Goal: Task Accomplishment & Management: Manage account settings

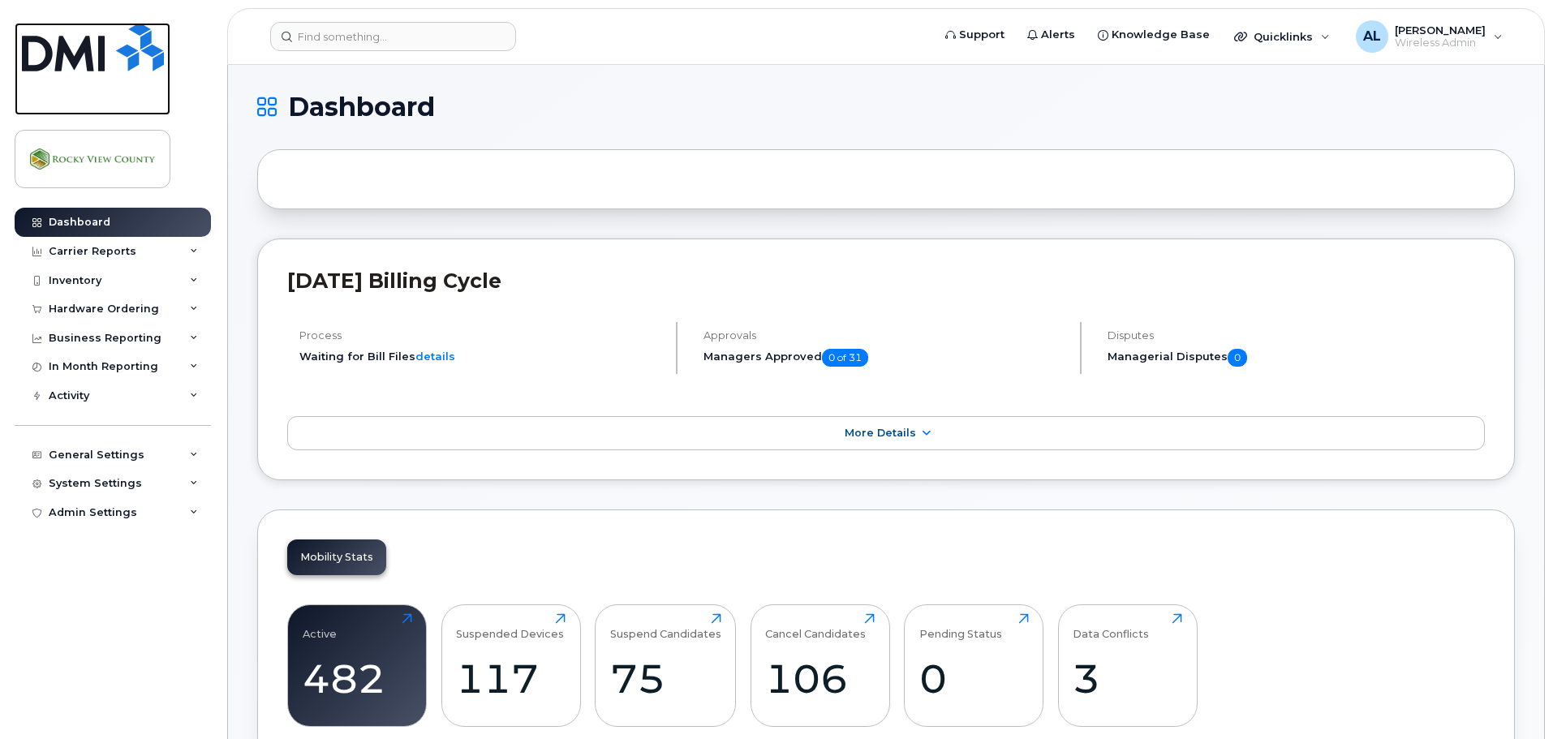
drag, startPoint x: 89, startPoint y: 58, endPoint x: 175, endPoint y: 105, distance: 98.1
click at [89, 58] on img at bounding box center [93, 47] width 142 height 49
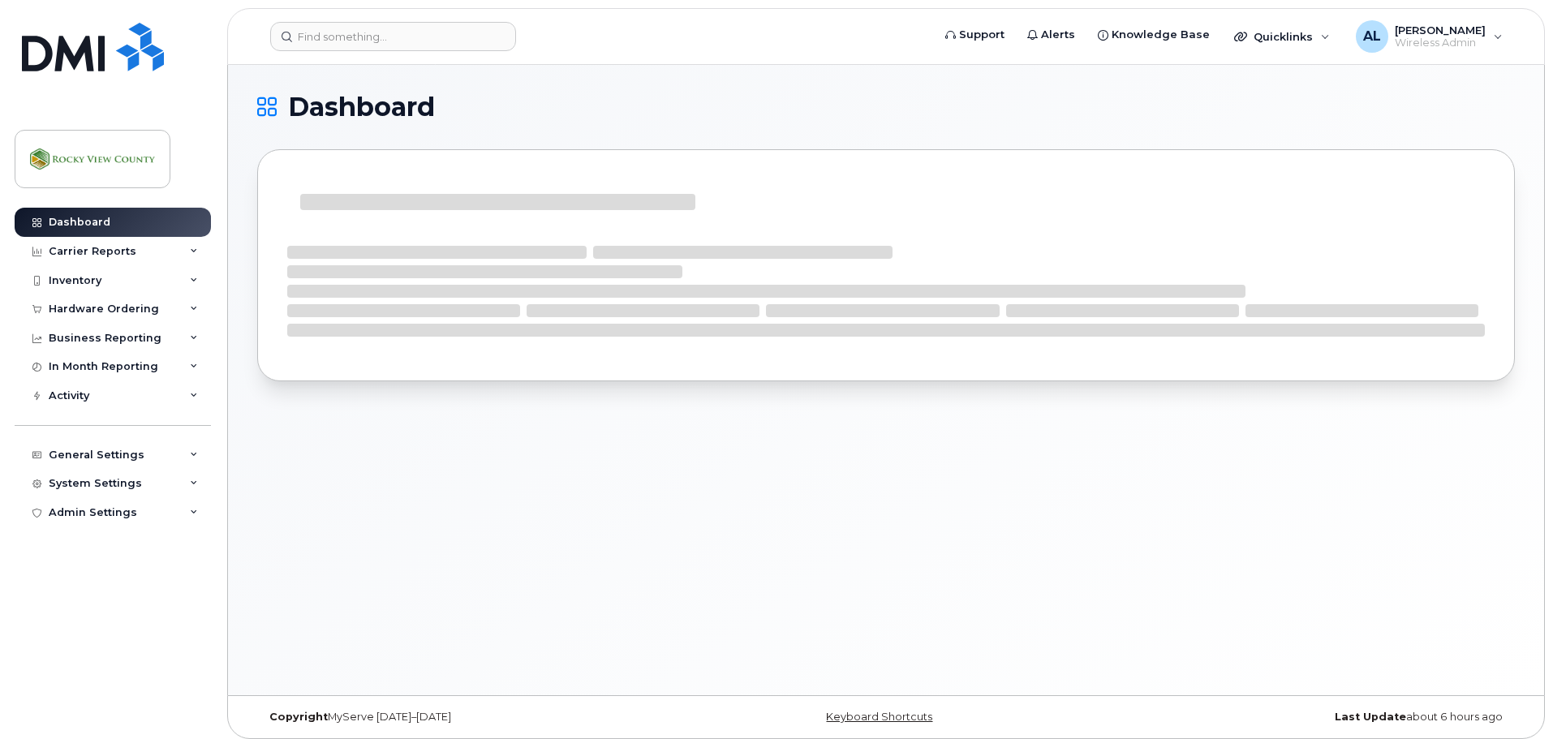
click at [99, 622] on div "Dashboard Carrier Reports Monthly Billing Data Daily Data Pooling Data Behavior…" at bounding box center [115, 461] width 200 height 507
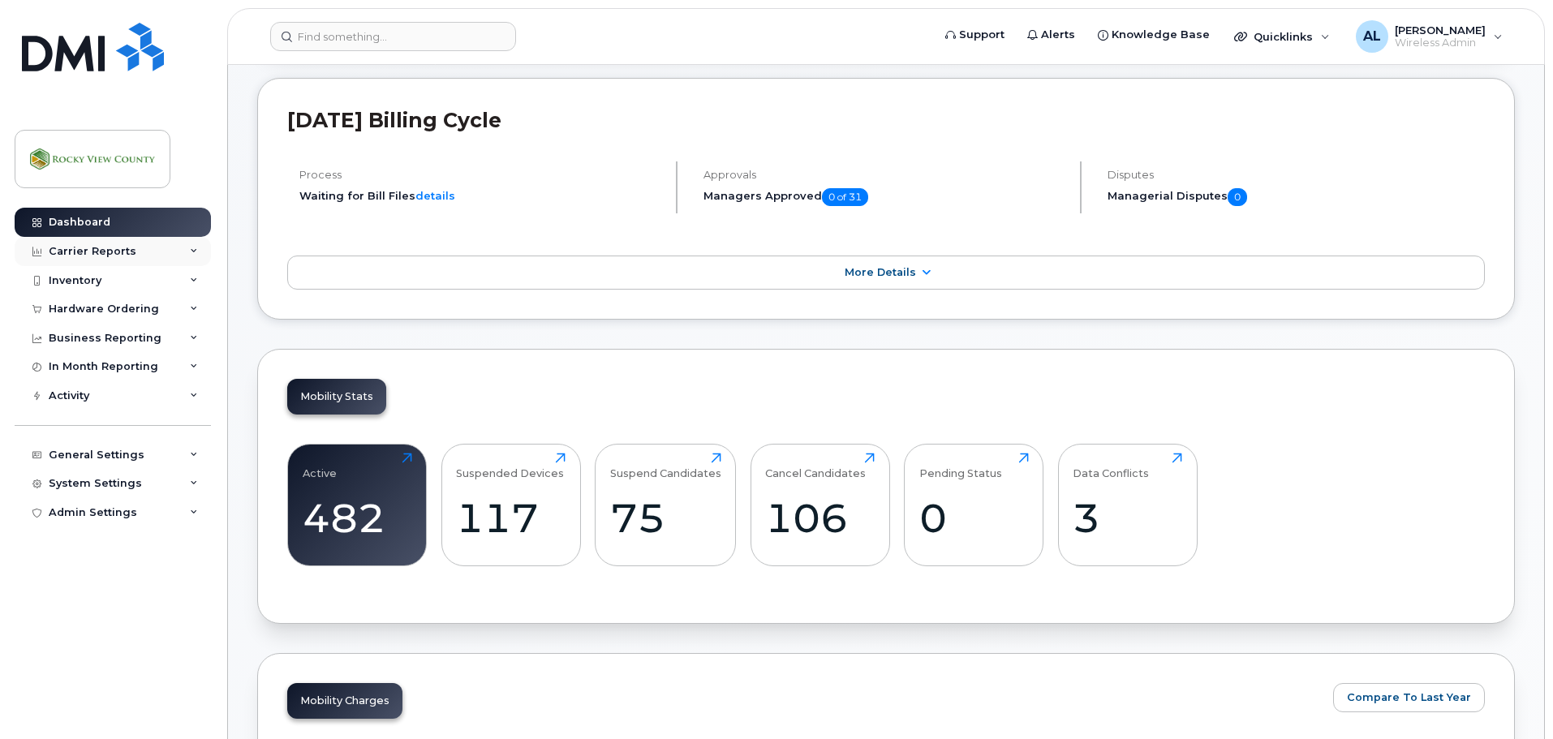
scroll to position [161, 0]
click at [165, 265] on div "Carrier Reports" at bounding box center [113, 251] width 196 height 29
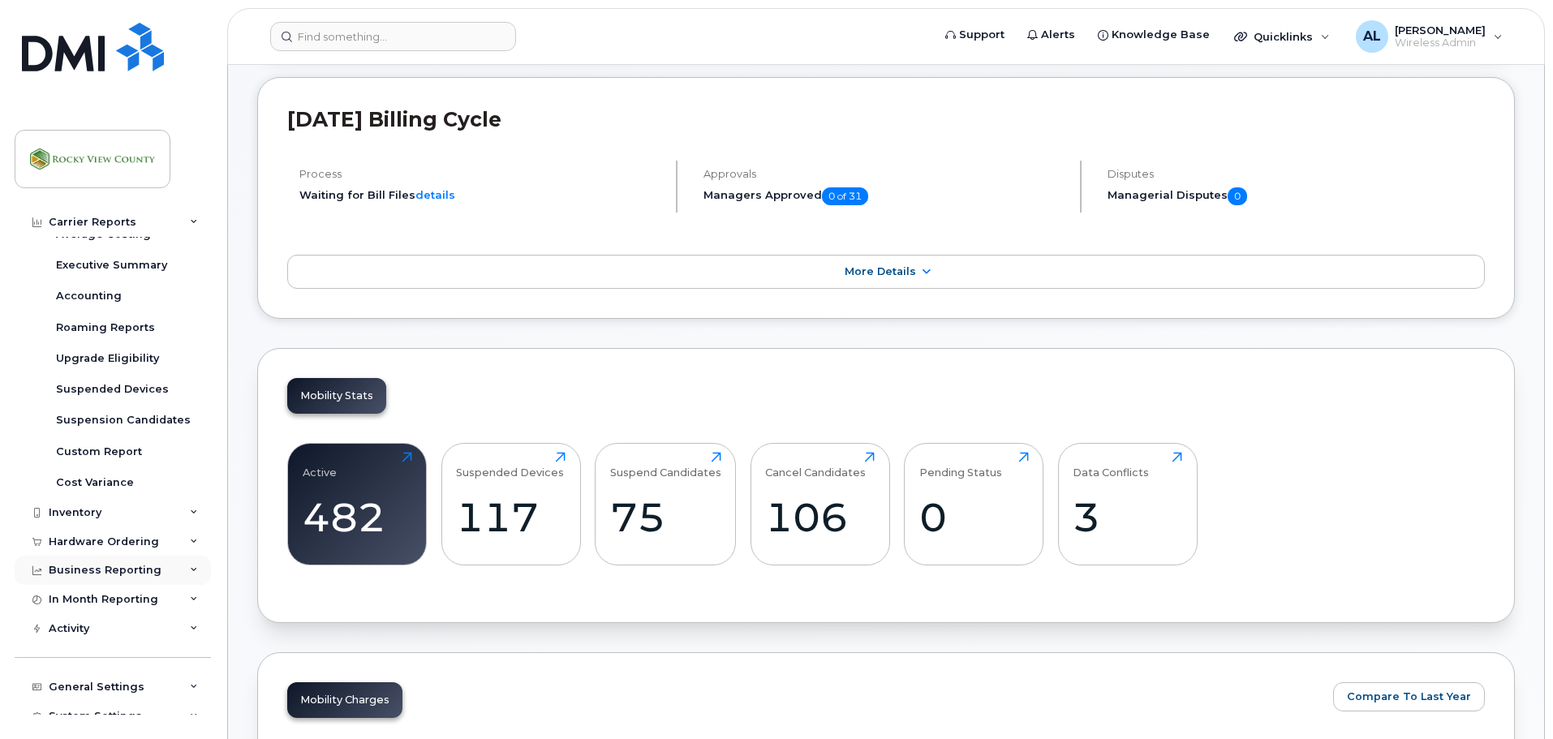
scroll to position [216, 0]
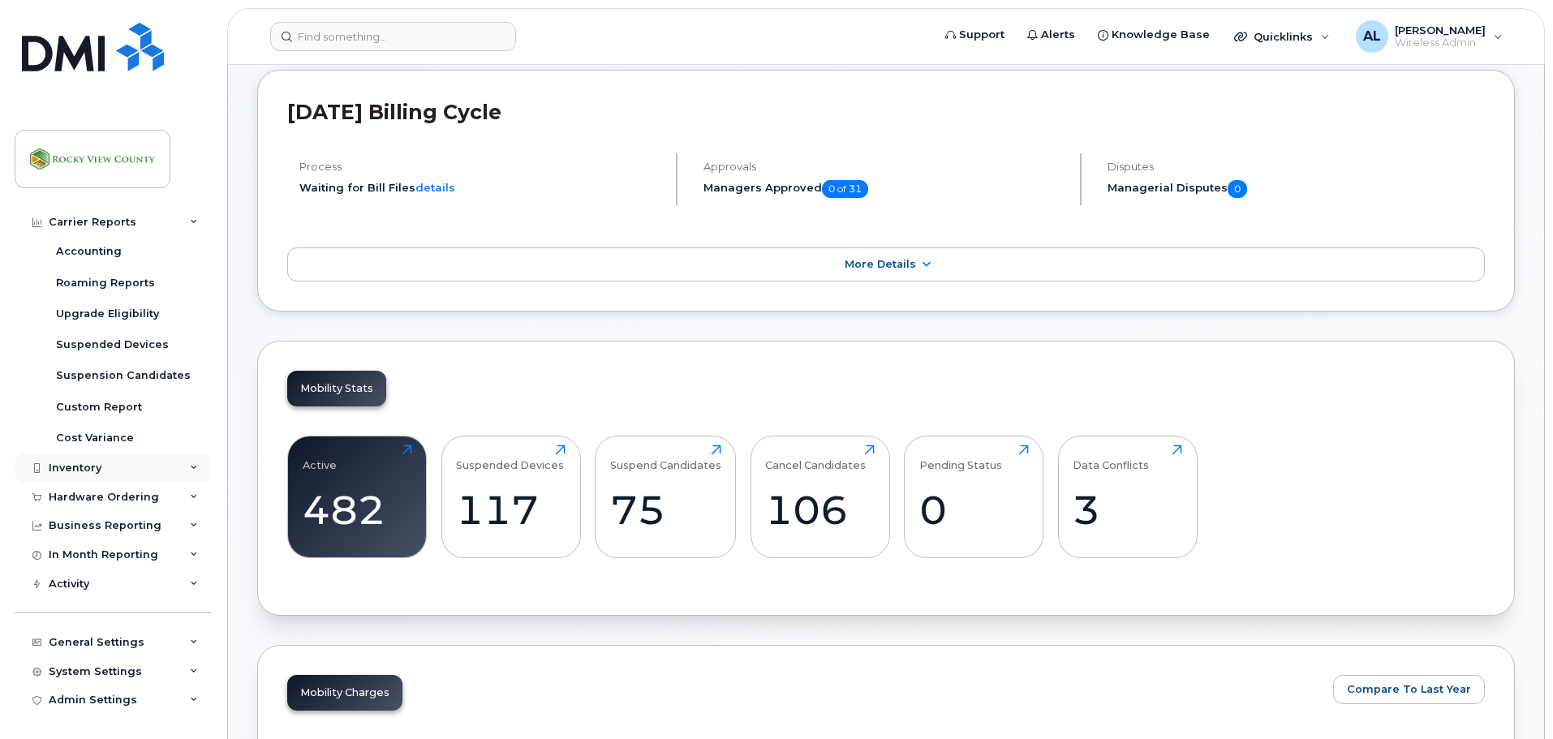
click at [123, 468] on div "Inventory" at bounding box center [113, 468] width 196 height 29
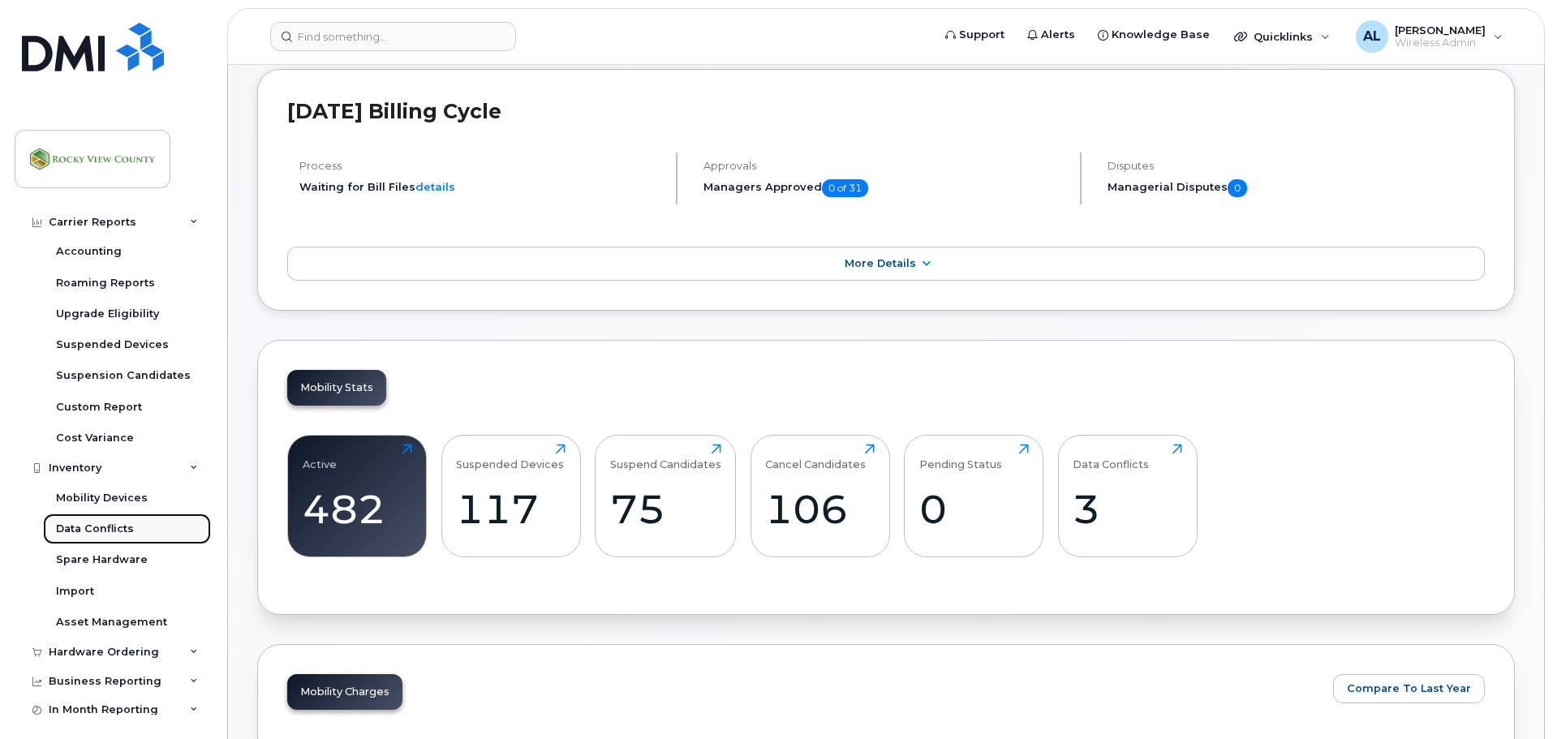
click at [117, 530] on div "Data Conflicts" at bounding box center [95, 529] width 78 height 15
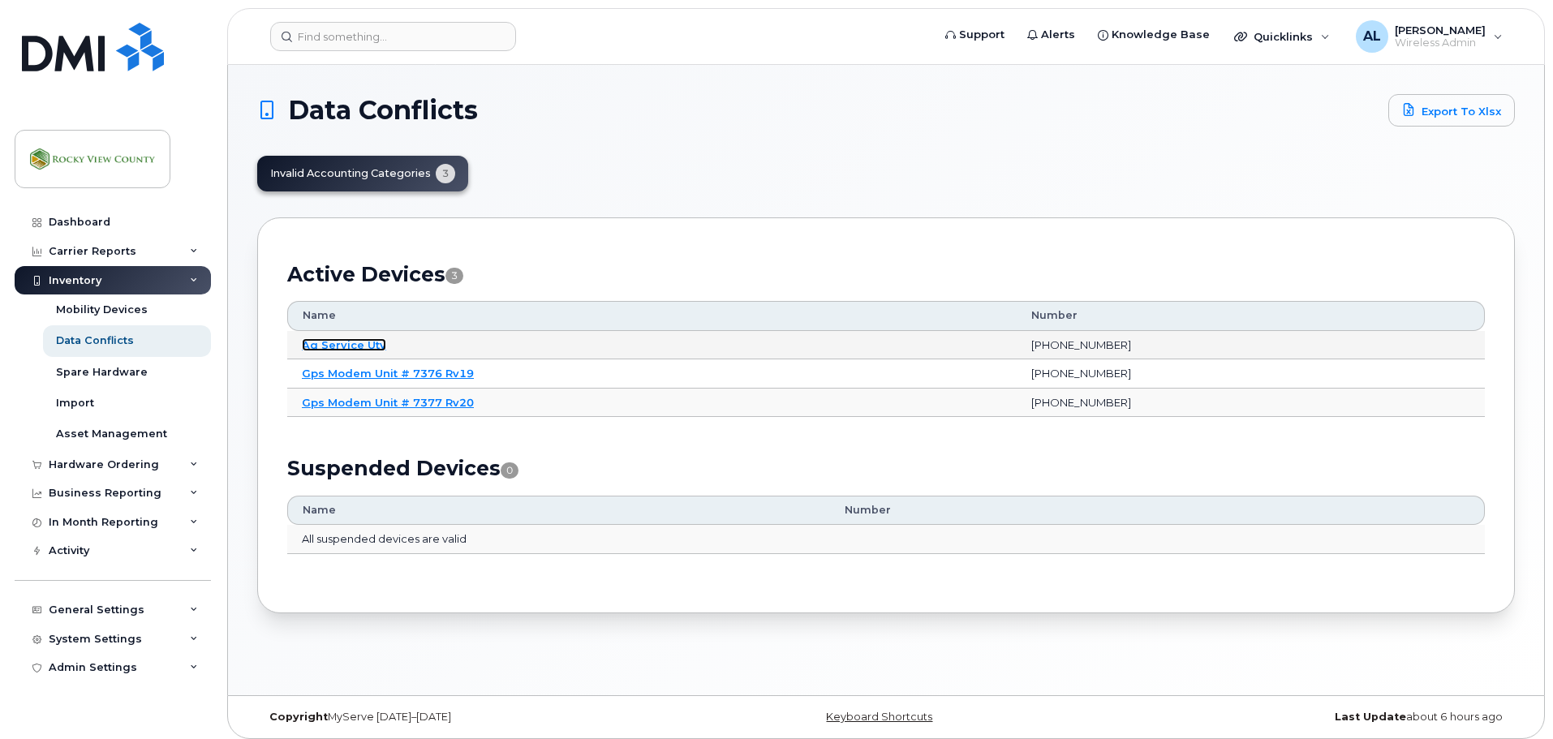
click at [350, 349] on link "Ag Service Utv" at bounding box center [344, 344] width 84 height 13
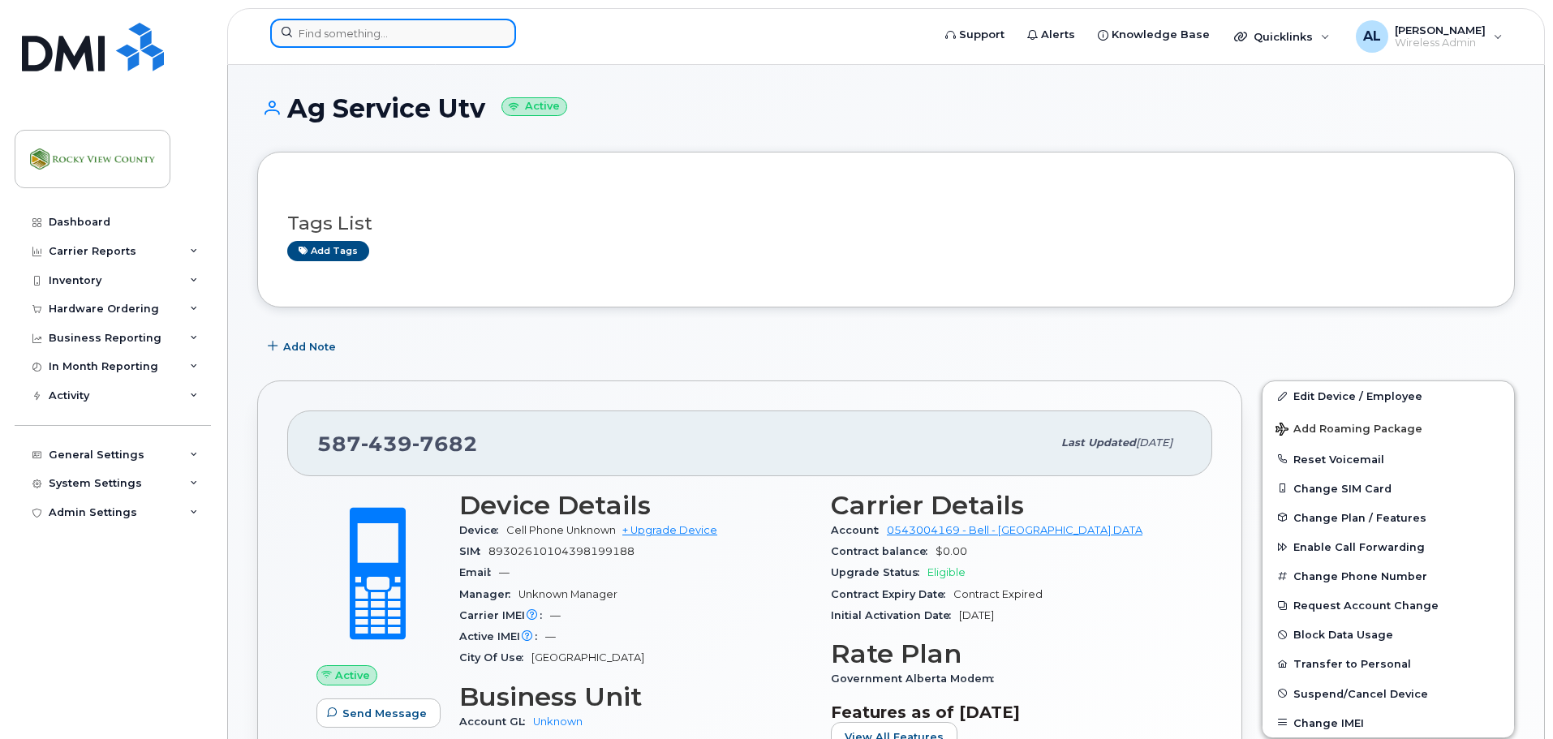
click at [410, 37] on input at bounding box center [393, 33] width 246 height 29
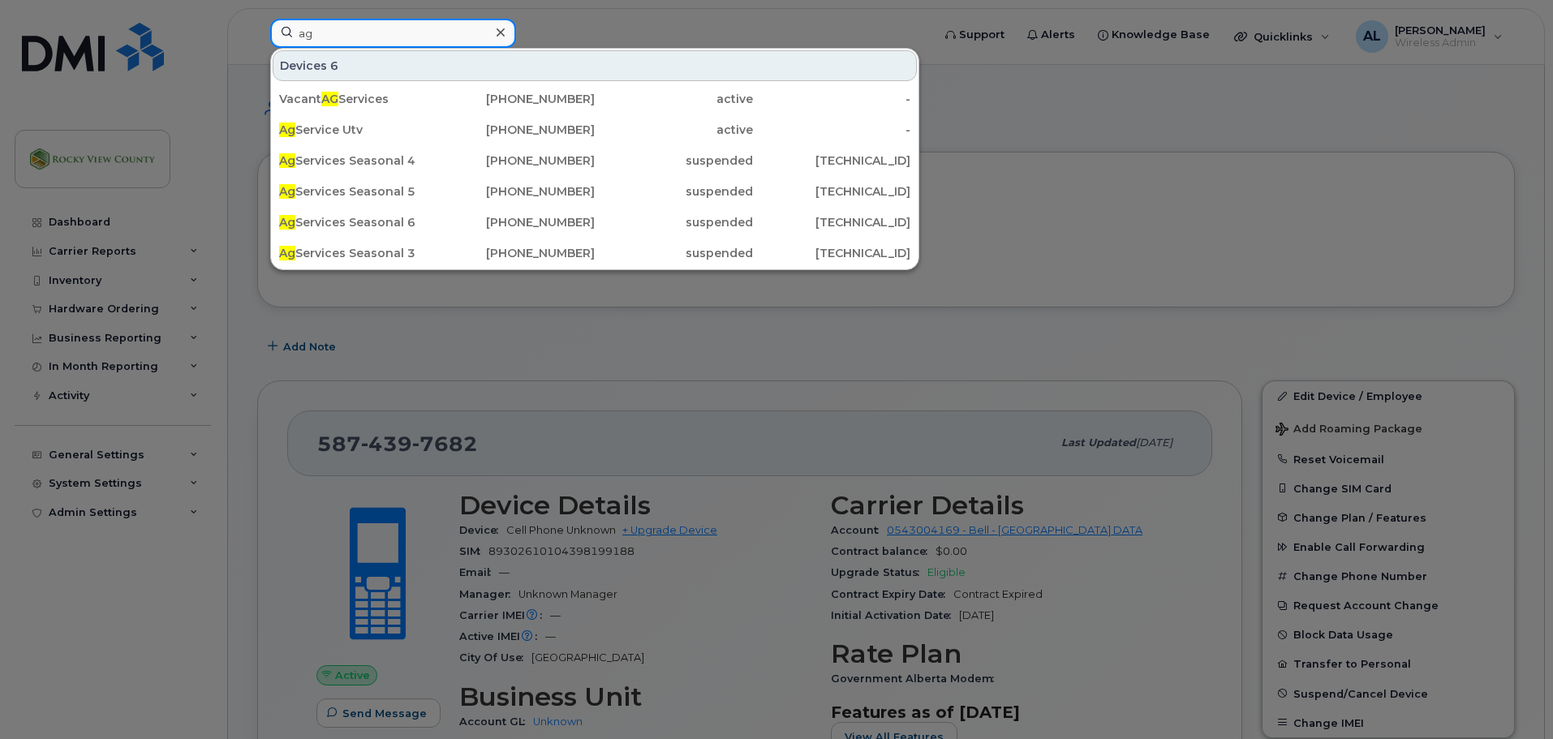
type input "a"
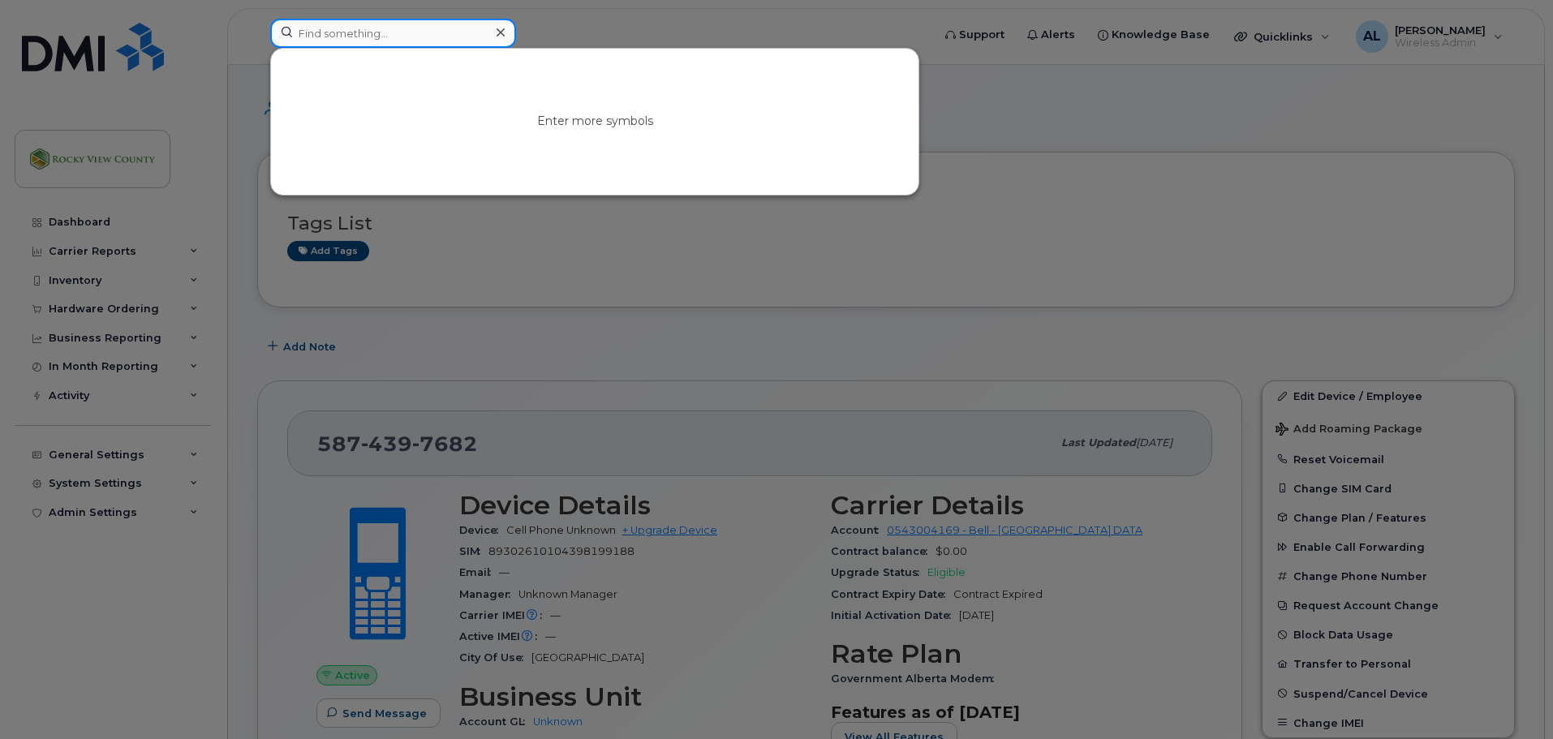
click at [433, 32] on input at bounding box center [393, 33] width 246 height 29
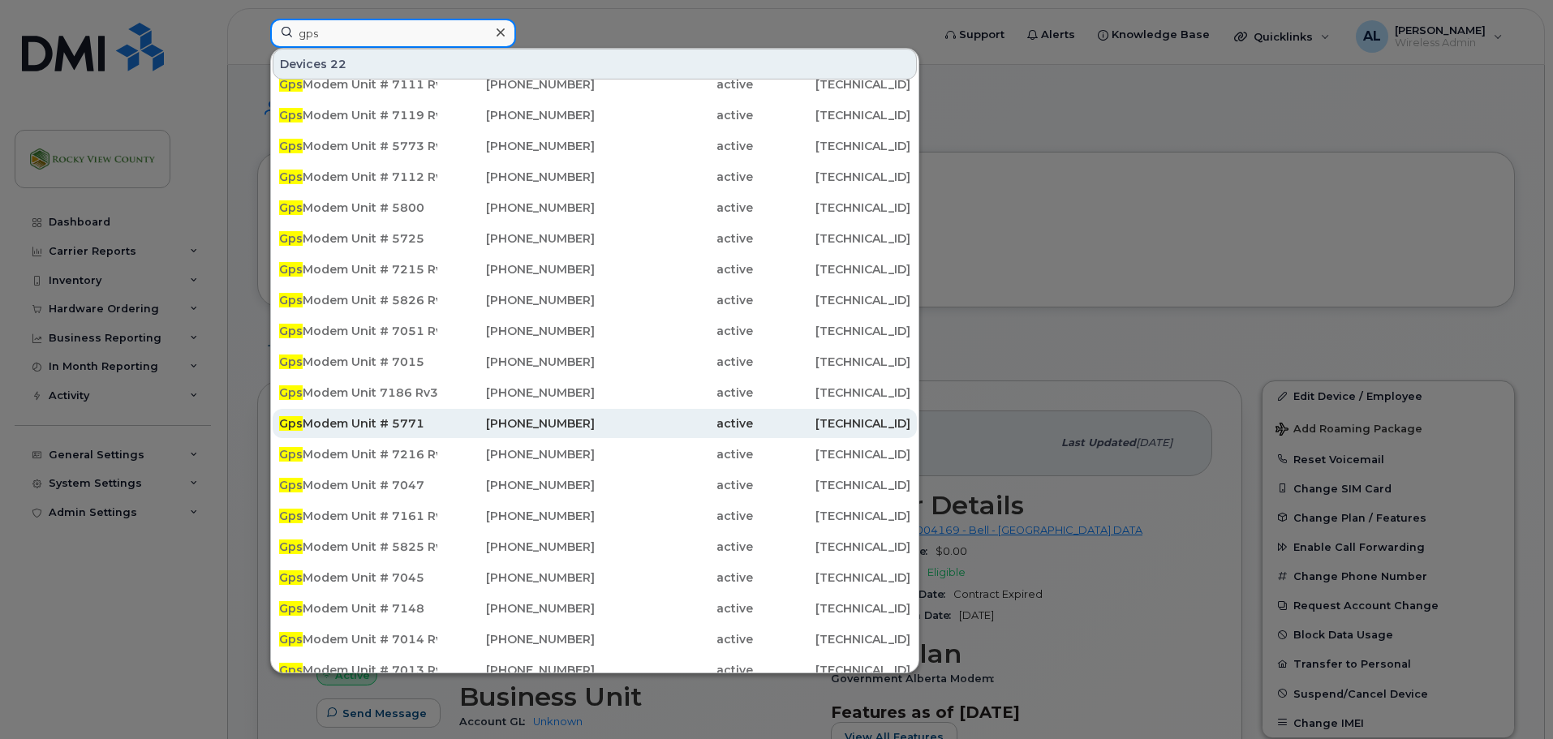
scroll to position [14, 0]
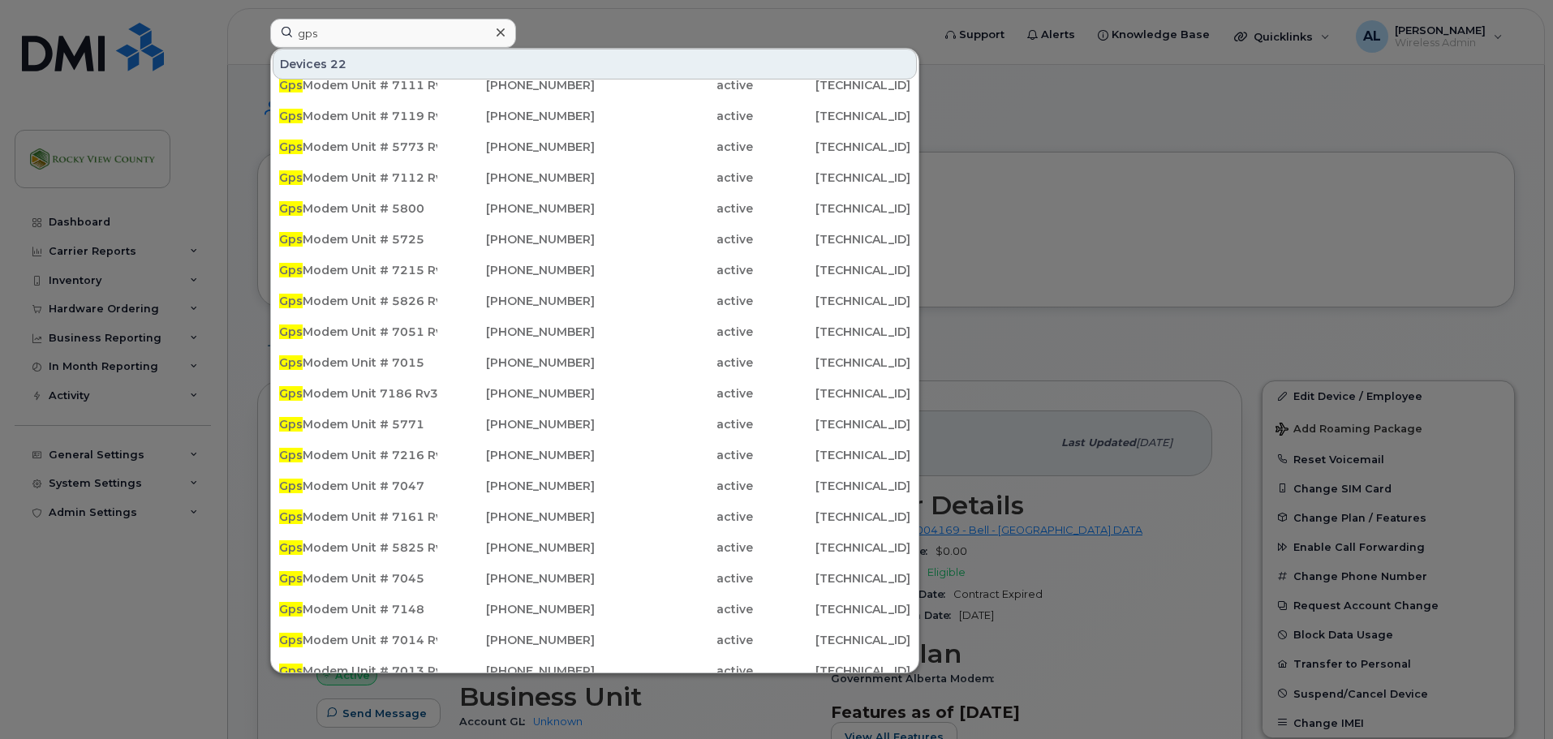
click at [1028, 175] on div at bounding box center [776, 369] width 1553 height 739
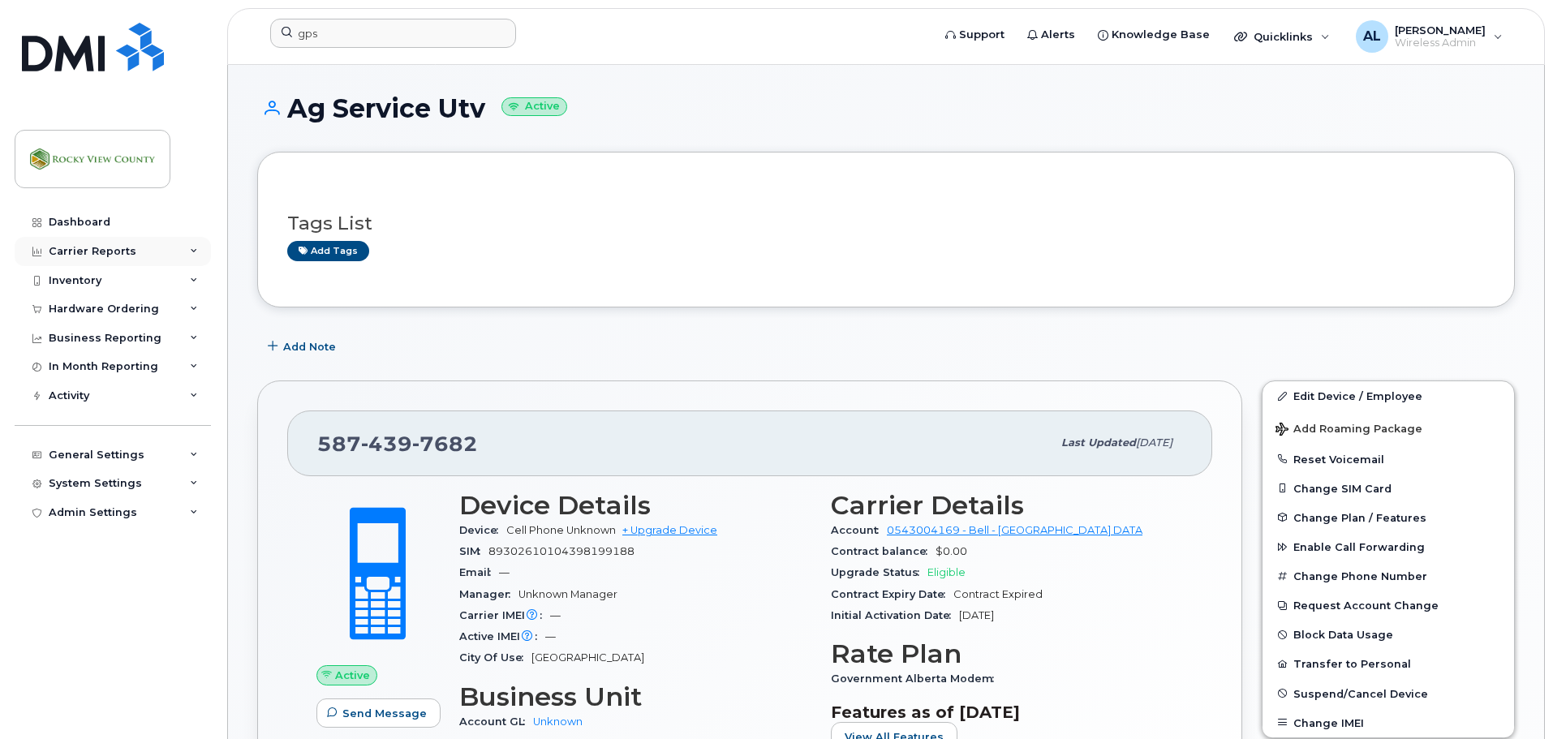
click at [88, 249] on div "Carrier Reports" at bounding box center [93, 251] width 88 height 13
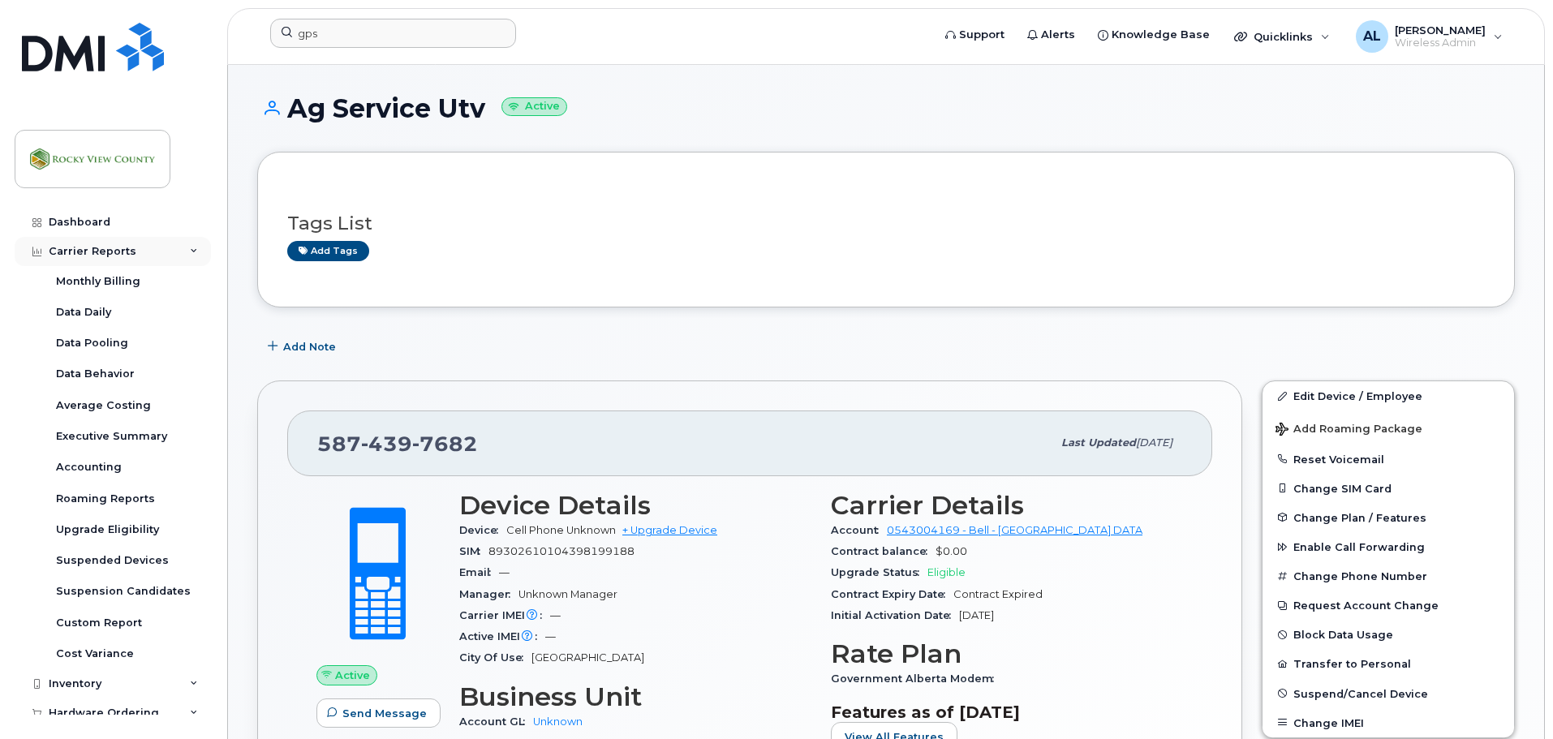
click at [88, 249] on div "Carrier Reports" at bounding box center [93, 251] width 88 height 13
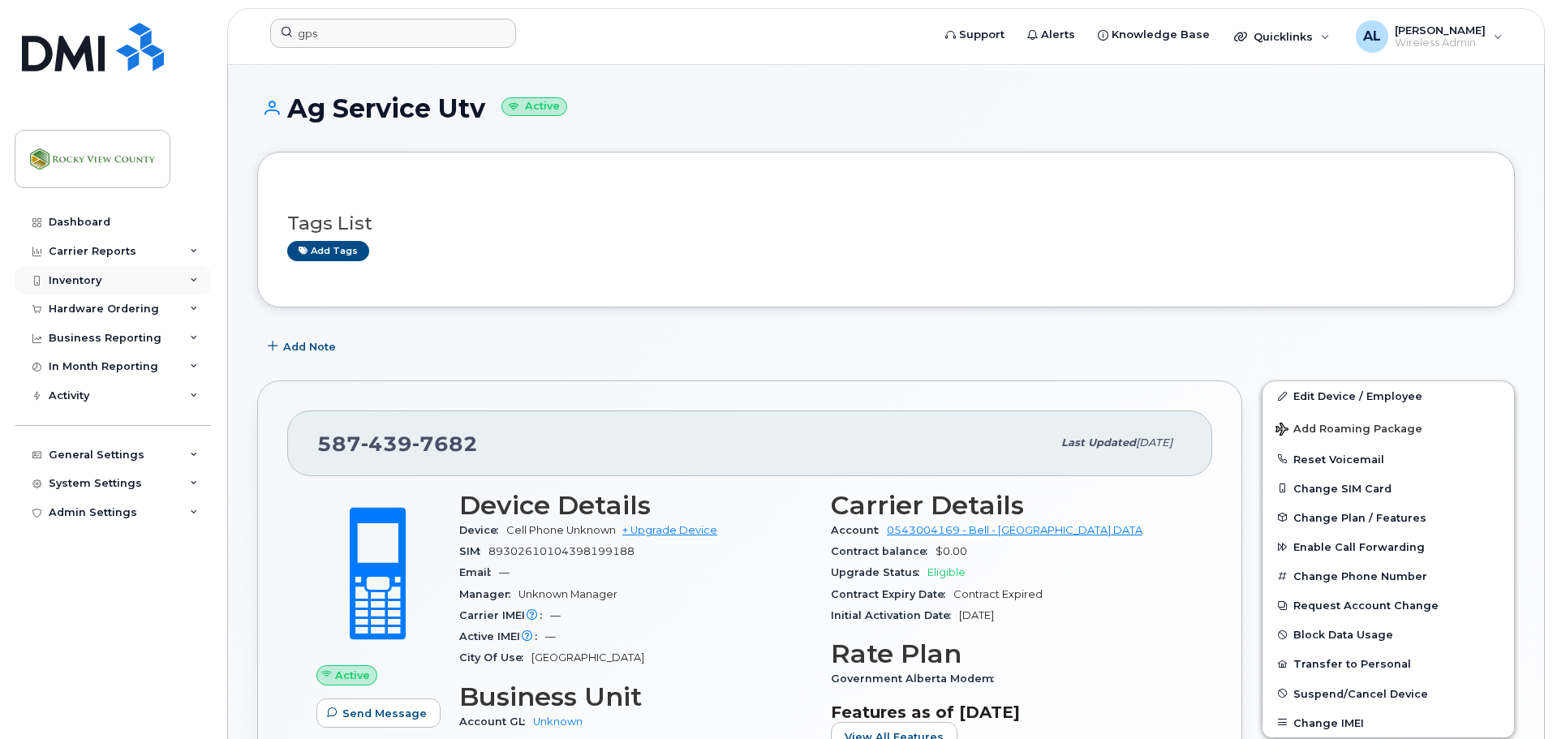
click at [76, 279] on div "Inventory" at bounding box center [75, 280] width 53 height 13
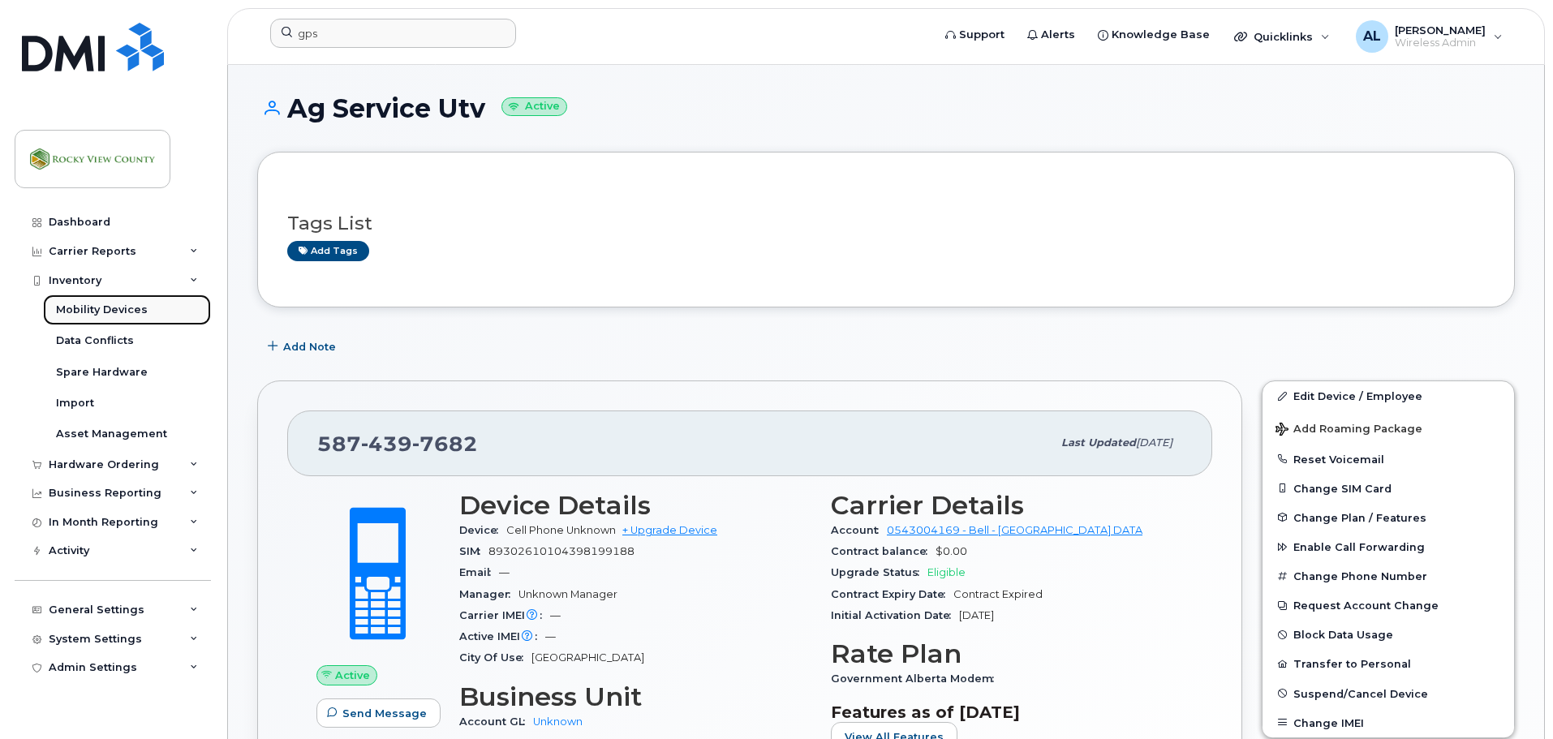
click at [88, 308] on div "Mobility Devices" at bounding box center [102, 310] width 92 height 15
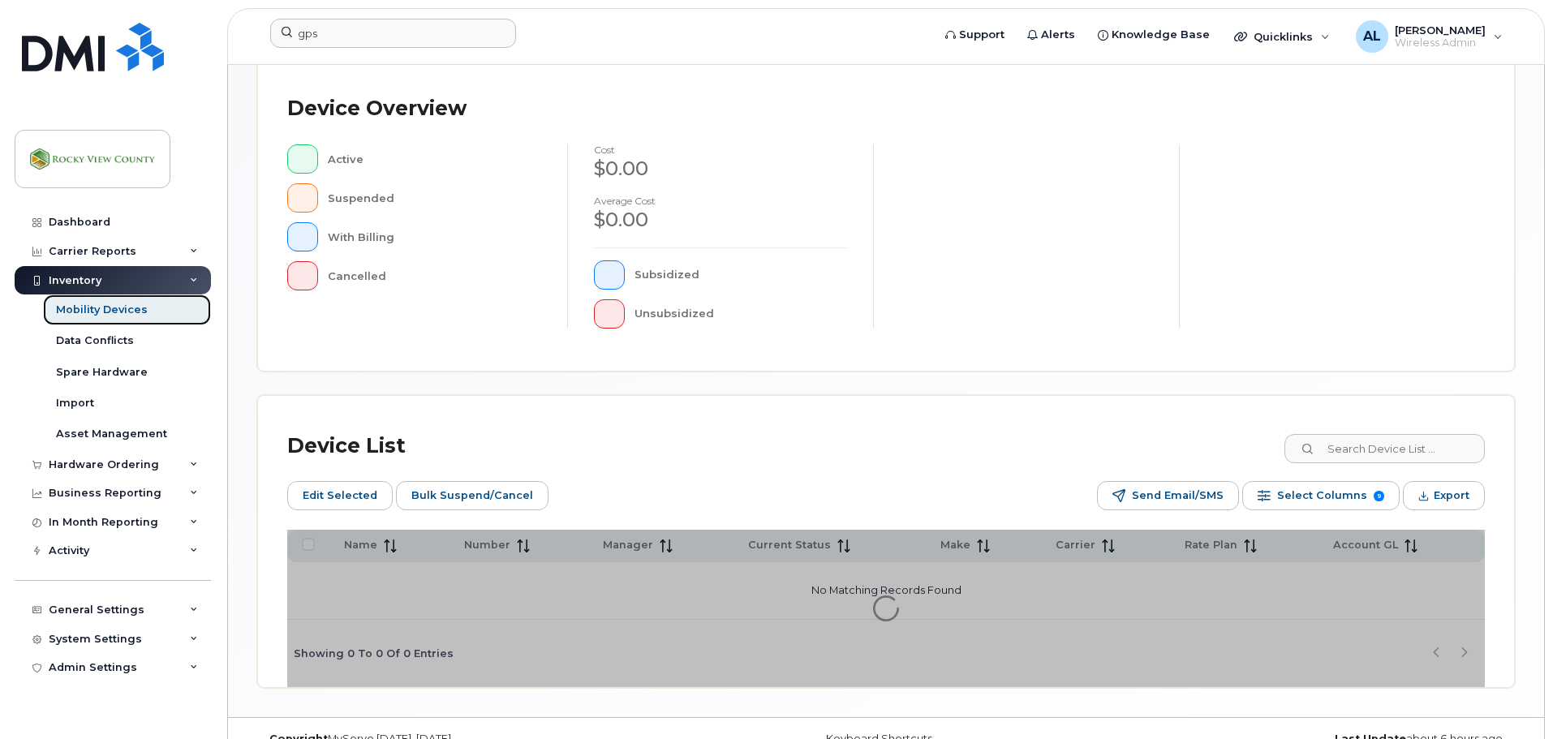
scroll to position [406, 0]
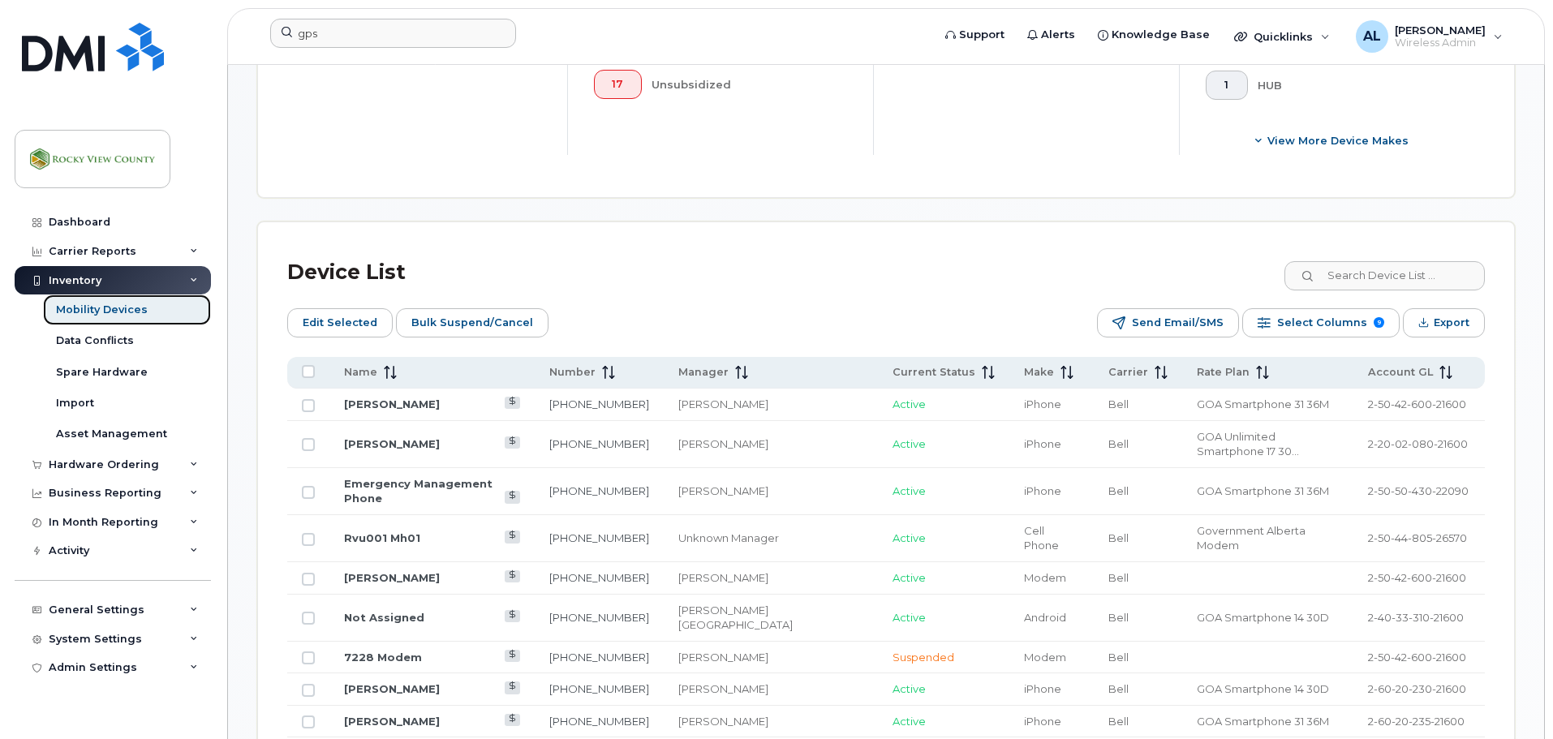
scroll to position [648, 0]
click at [730, 364] on span at bounding box center [738, 371] width 19 height 15
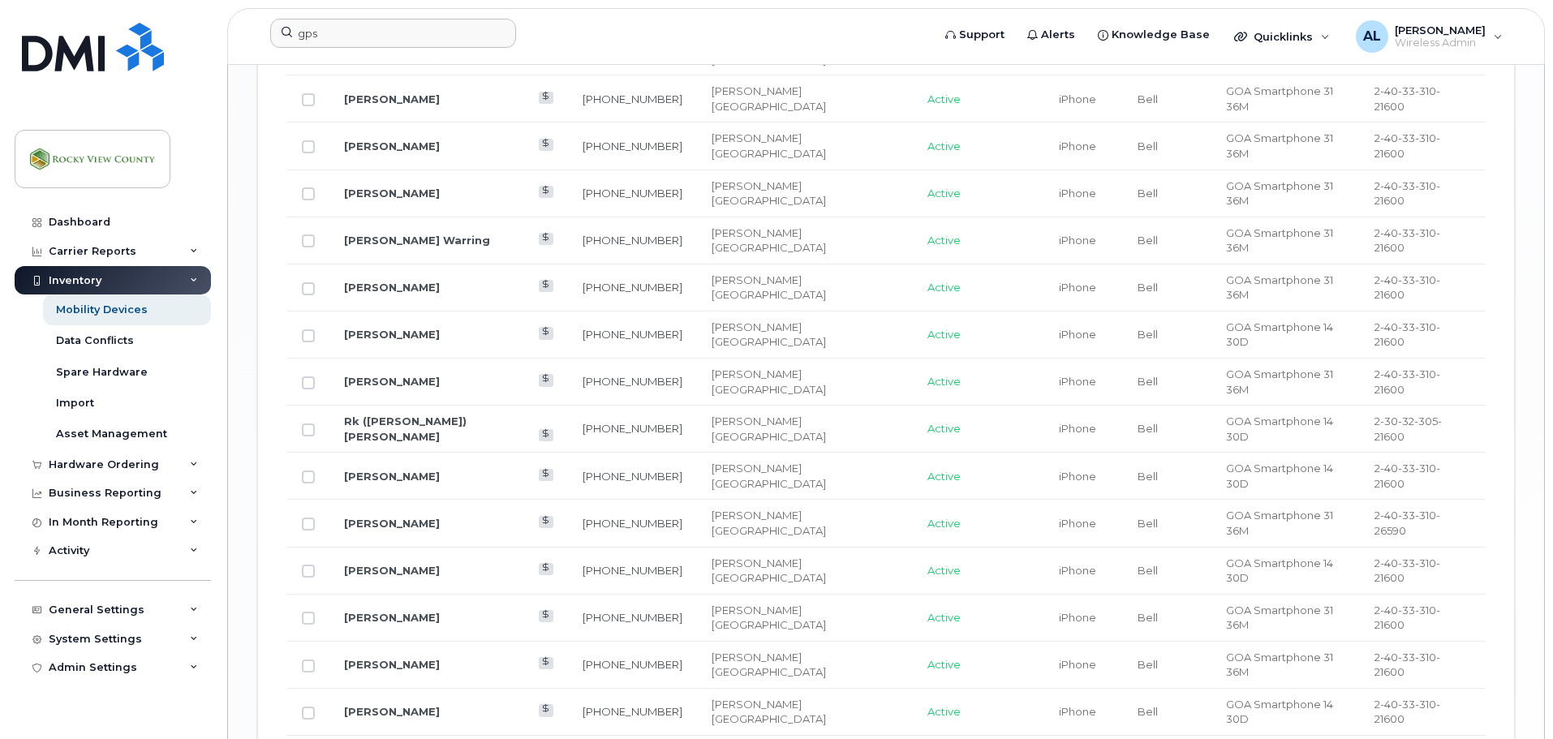
scroll to position [2038, 0]
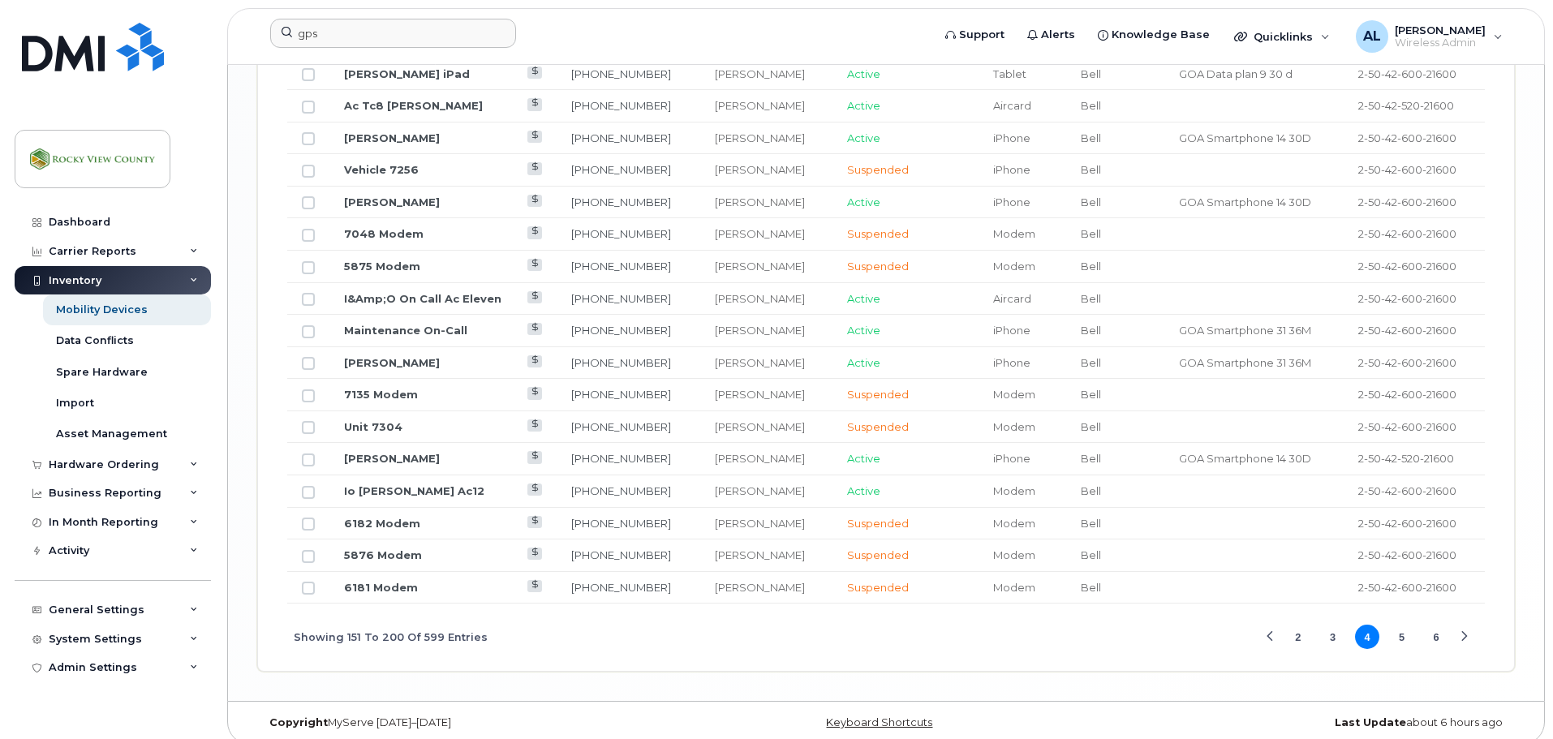
click at [1408, 625] on button "5" at bounding box center [1402, 637] width 24 height 24
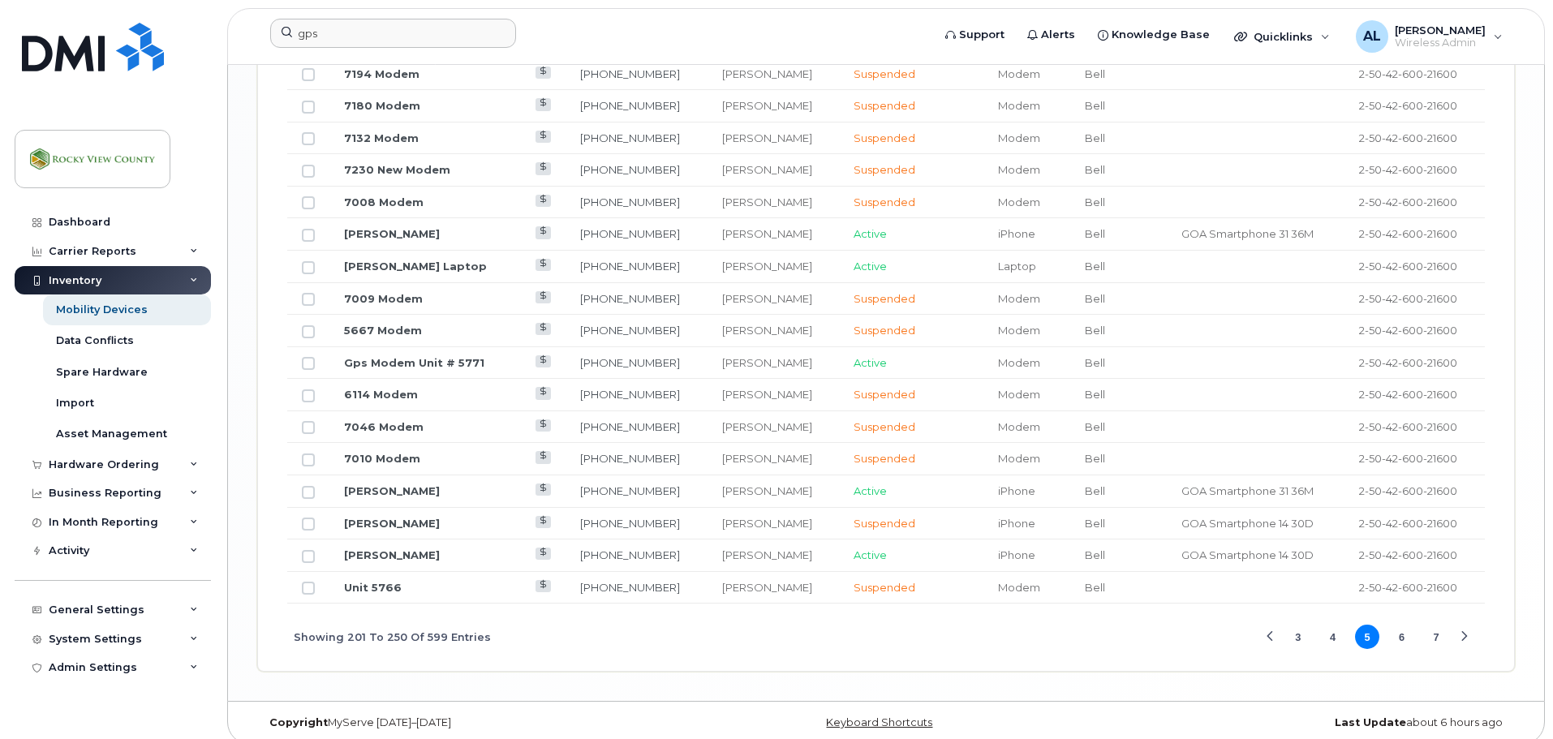
click at [1414, 628] on span "3 4 5 6 7" at bounding box center [1368, 637] width 166 height 28
click at [1408, 626] on button "6" at bounding box center [1402, 637] width 24 height 24
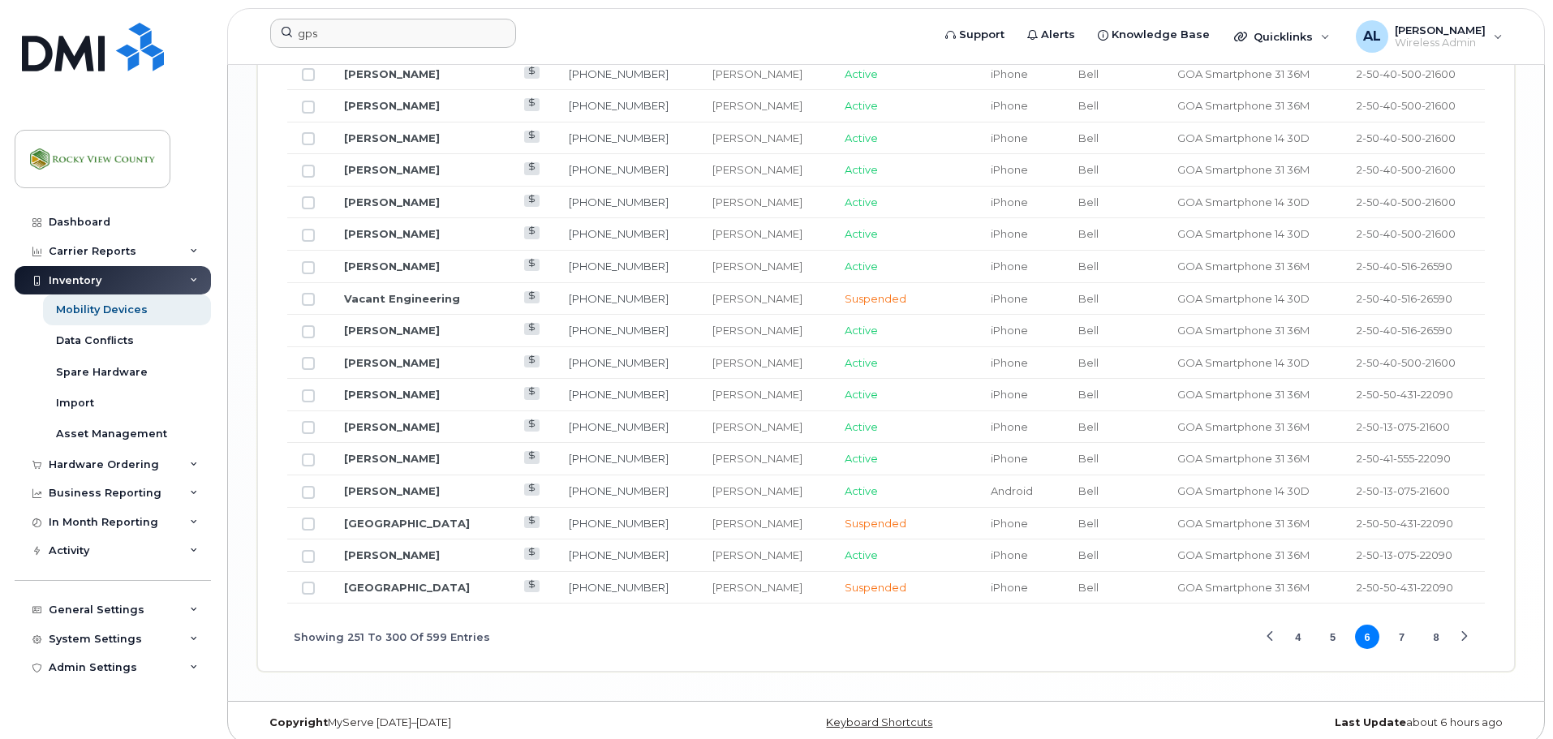
click at [1434, 625] on button "8" at bounding box center [1436, 637] width 24 height 24
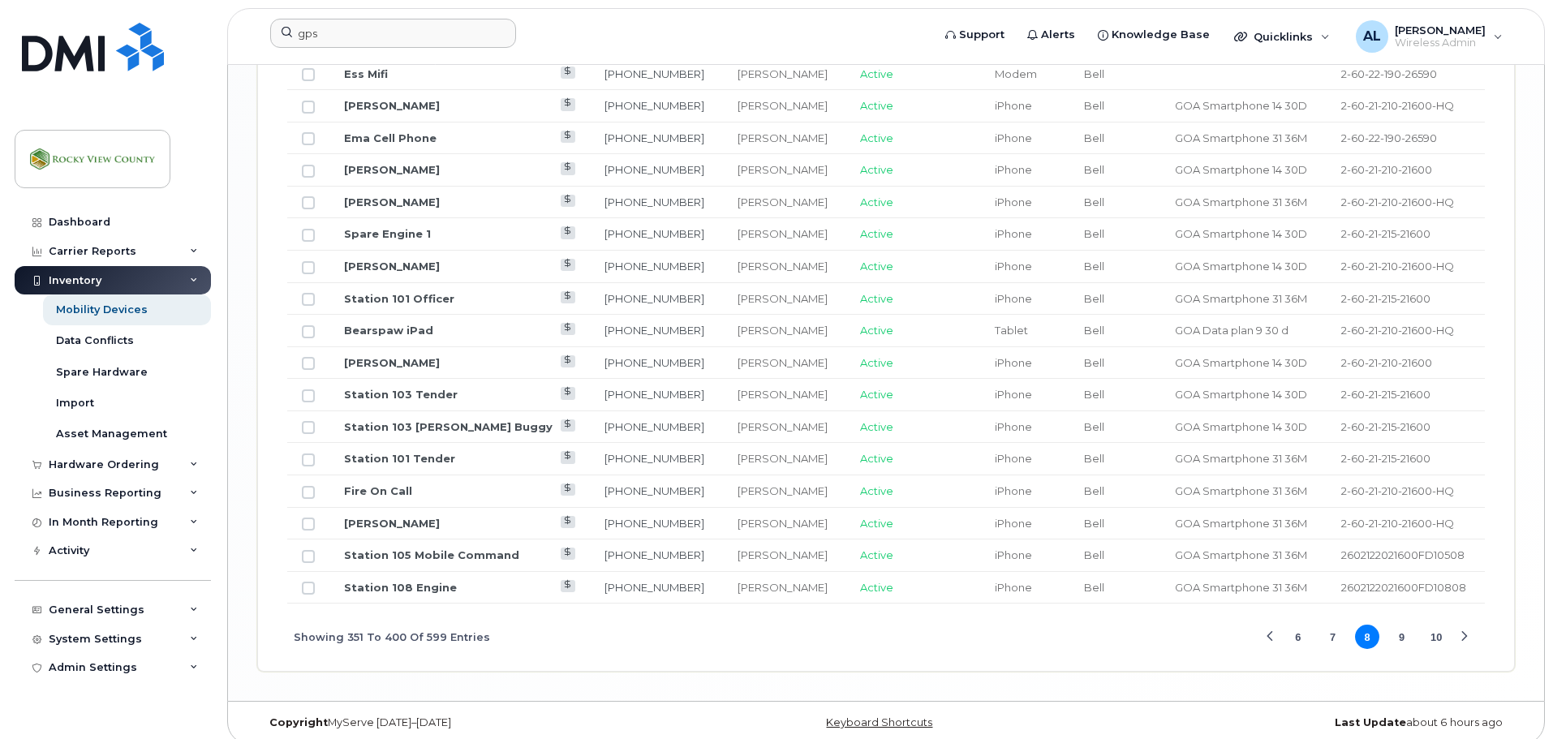
click at [1395, 625] on button "9" at bounding box center [1402, 637] width 24 height 24
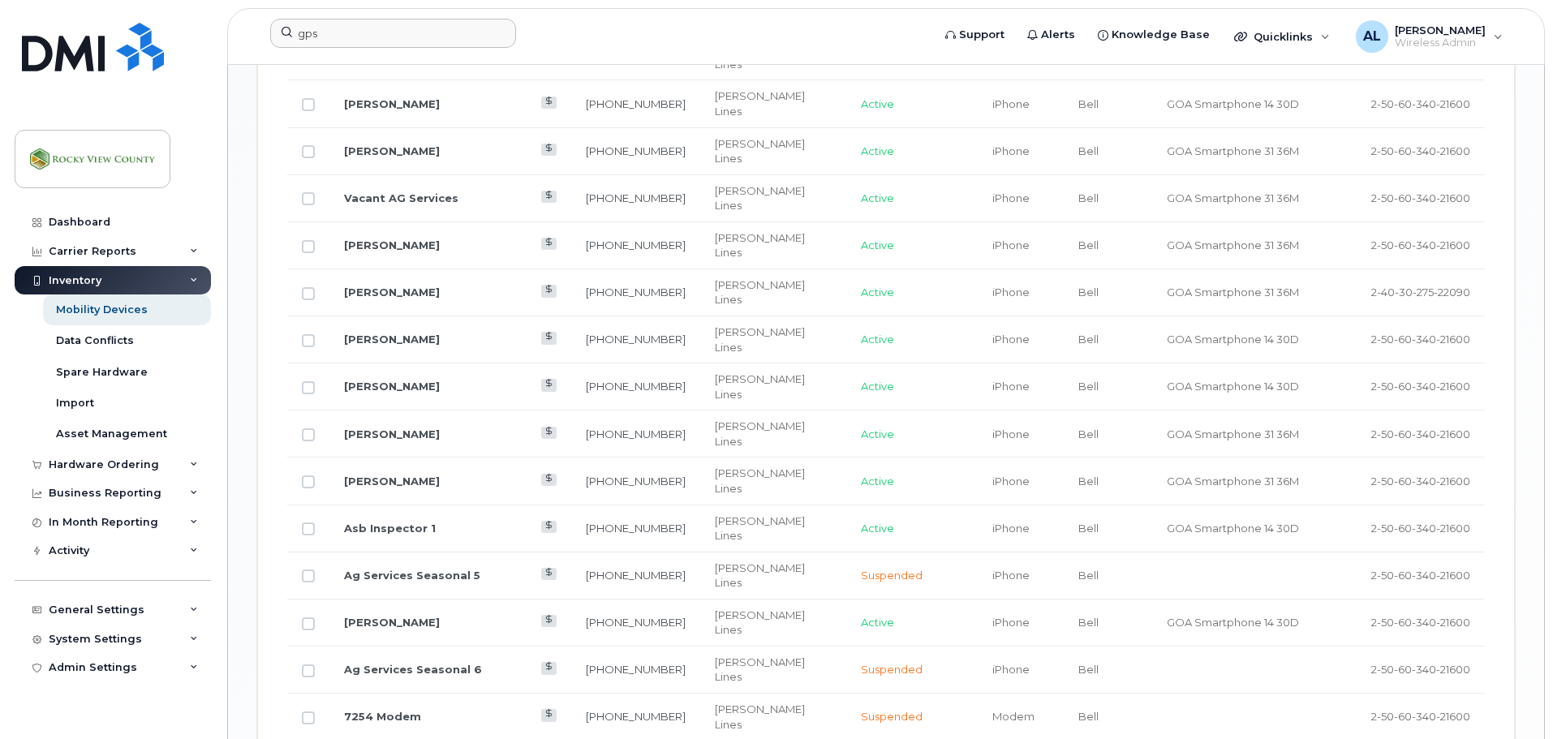
scroll to position [1716, 0]
drag, startPoint x: 1455, startPoint y: 349, endPoint x: 1356, endPoint y: 351, distance: 99.0
click at [1357, 695] on td "2-50-60-340-21600" at bounding box center [1421, 718] width 128 height 47
copy span "2-50-60-340-21600"
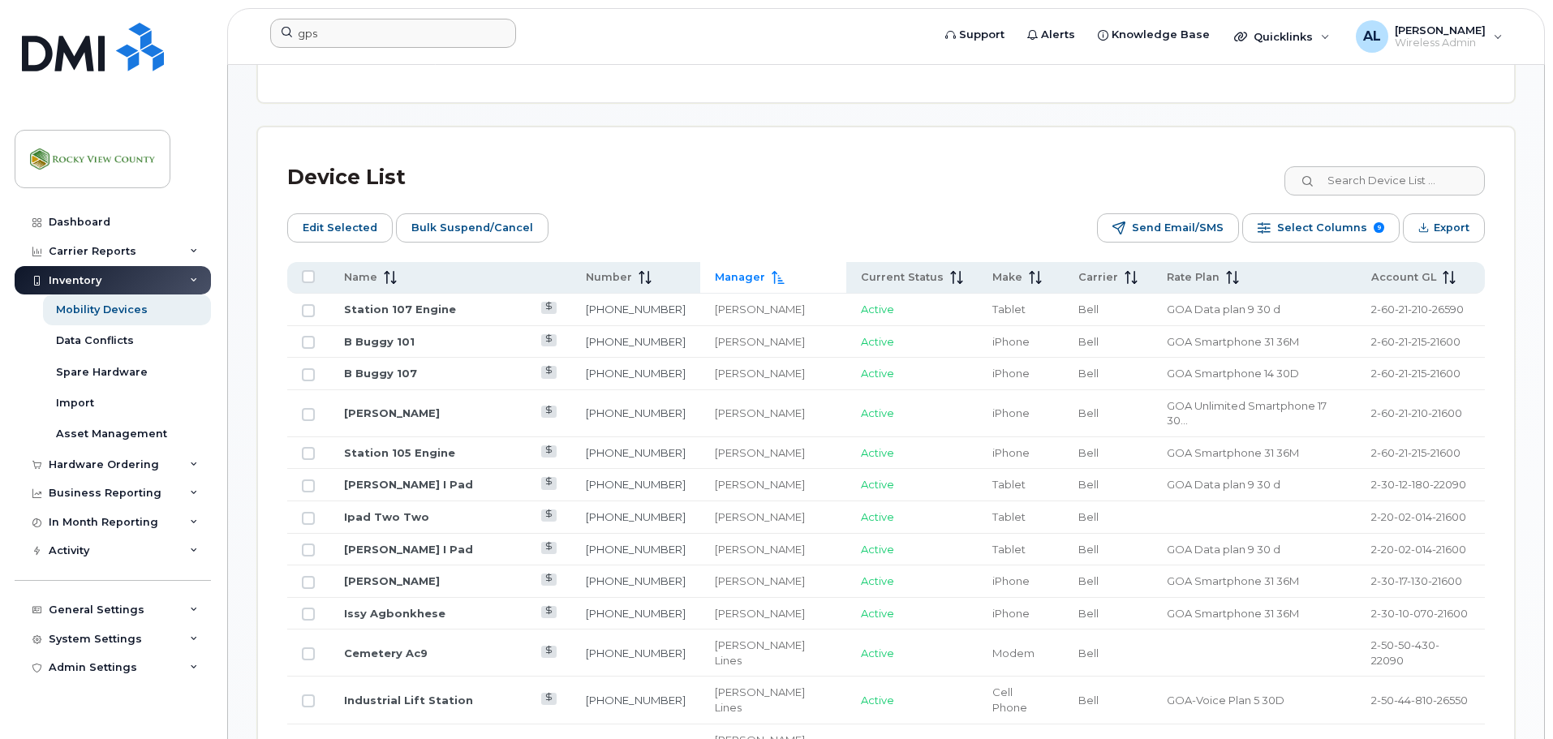
scroll to position [742, 0]
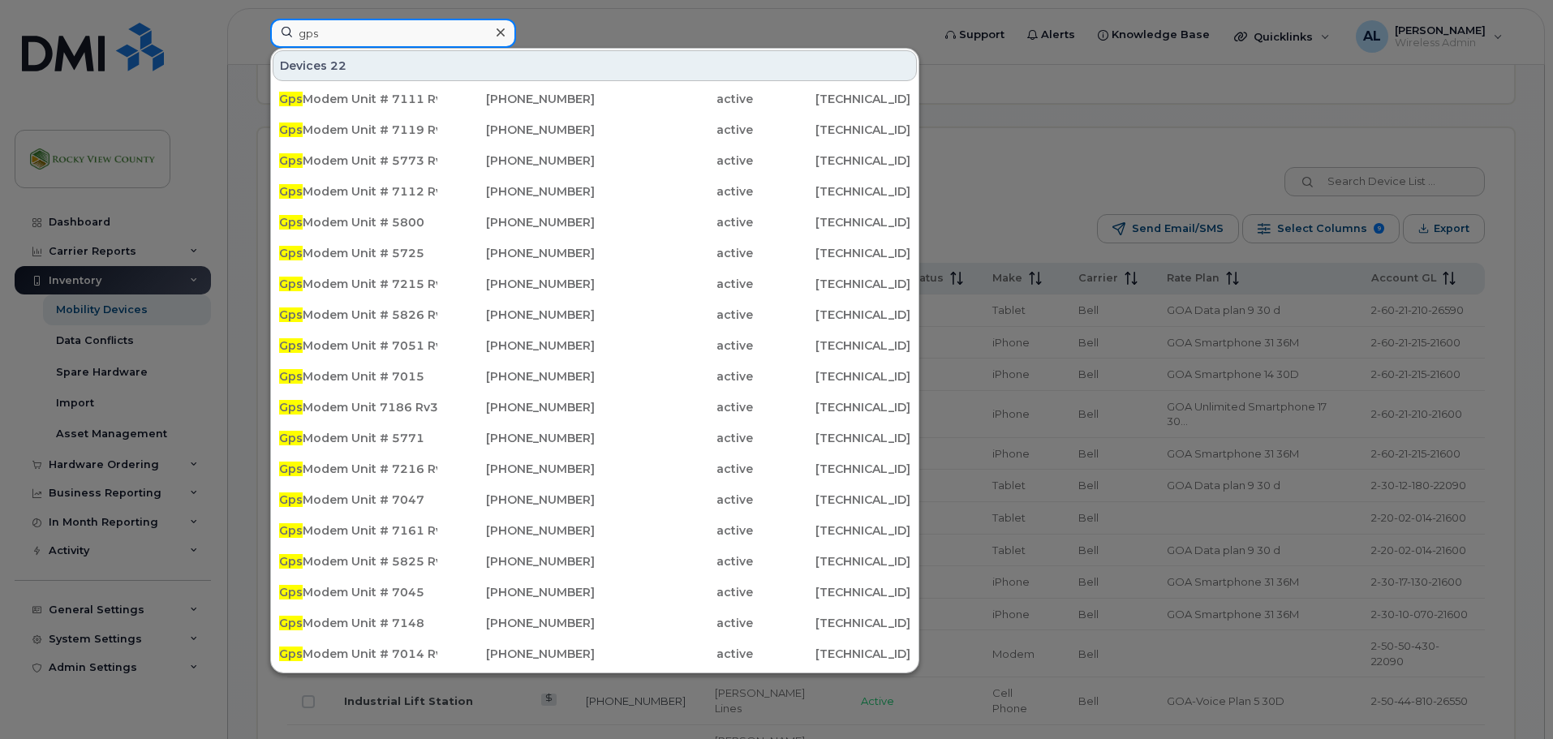
drag, startPoint x: 376, startPoint y: 40, endPoint x: 269, endPoint y: 43, distance: 106.4
click at [269, 43] on div "gps Devices 22 Gps Modem Unit # 7111 Rv10 403-542-1521 active 174.90.248.83 Gps…" at bounding box center [595, 37] width 677 height 36
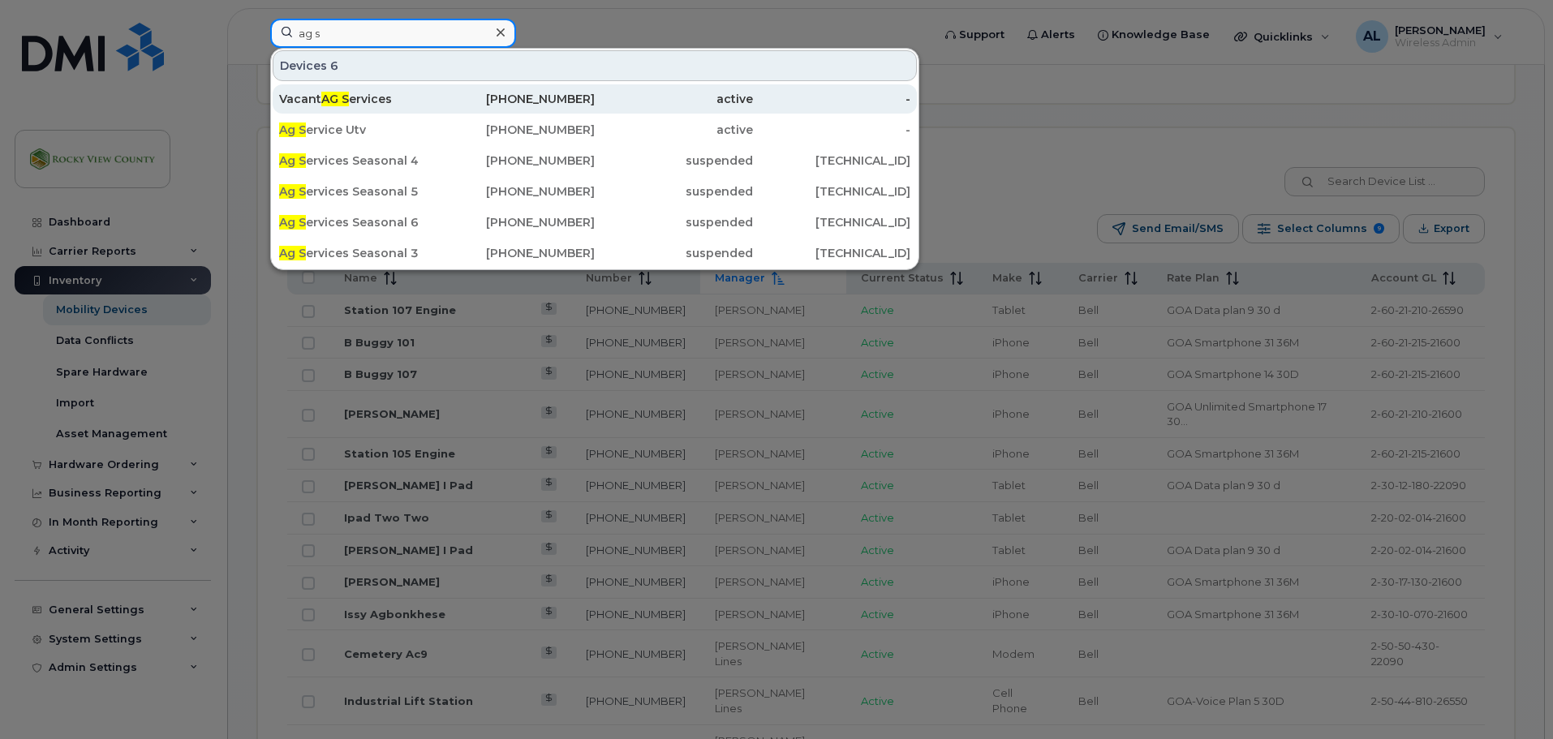
type input "ag s"
click at [350, 90] on div "Vacant AG S ervices" at bounding box center [358, 98] width 158 height 29
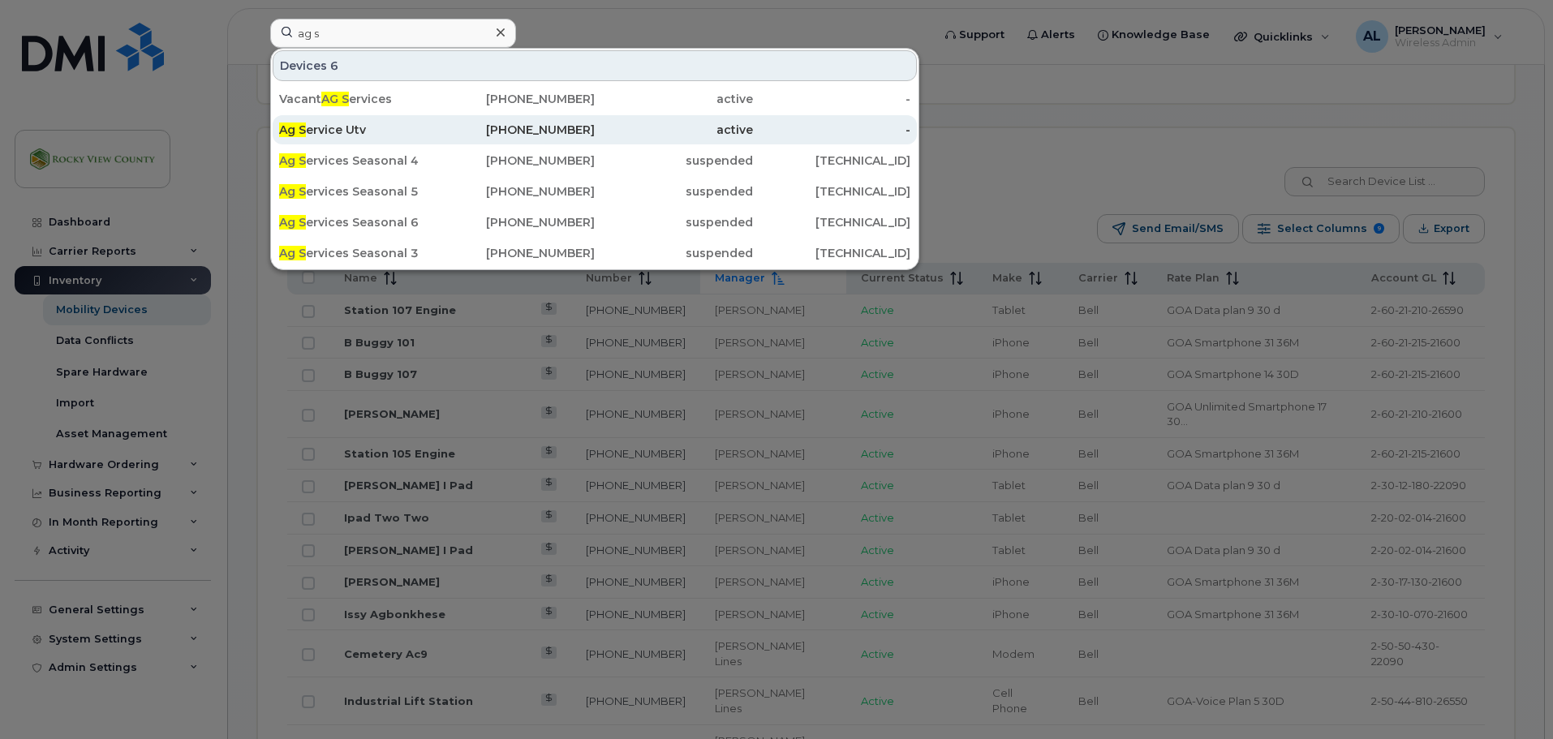
click at [338, 119] on div "Ag S ervice Utv" at bounding box center [358, 129] width 158 height 29
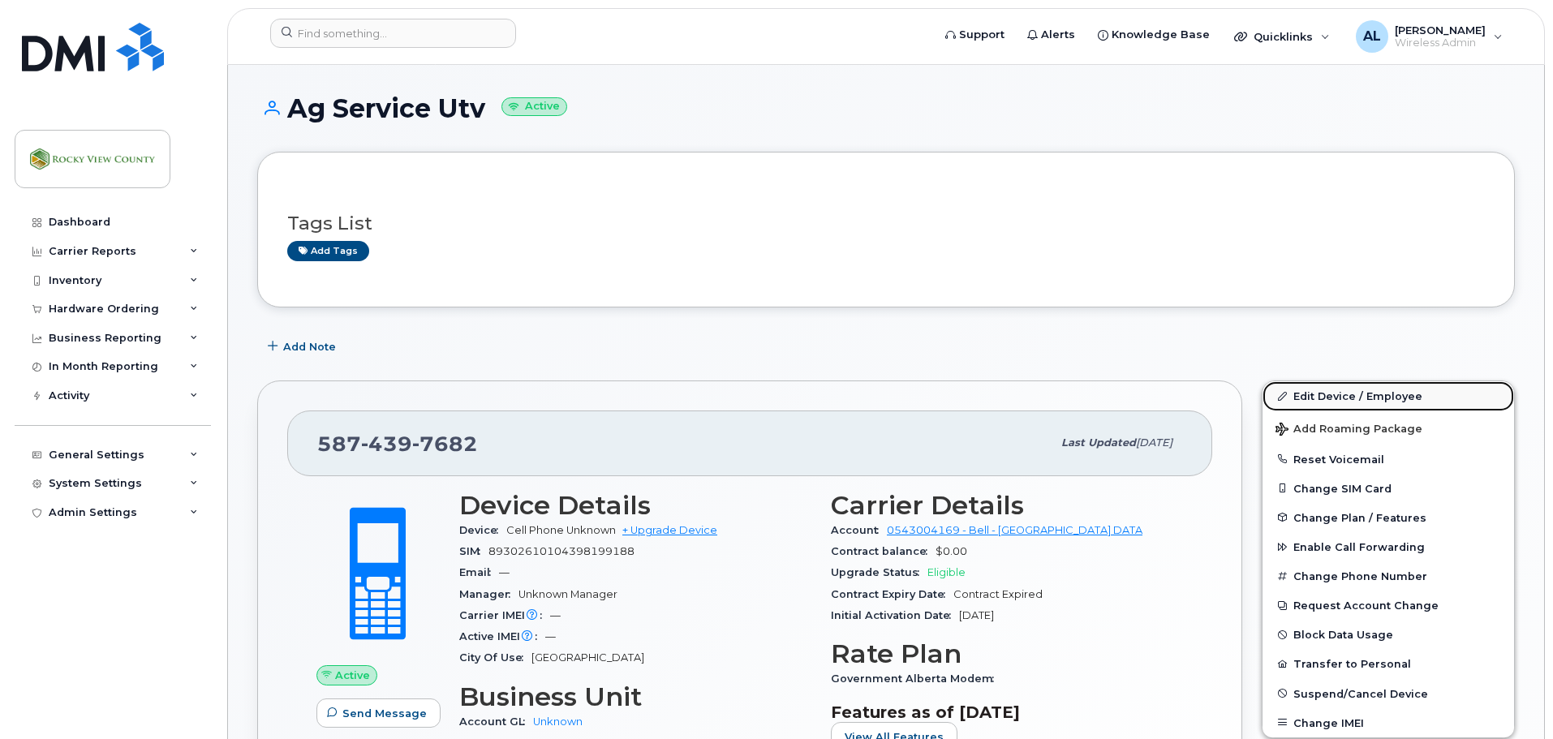
drag, startPoint x: 1424, startPoint y: 393, endPoint x: 1401, endPoint y: 393, distance: 23.5
click at [1423, 393] on link "Edit Device / Employee" at bounding box center [1389, 395] width 252 height 29
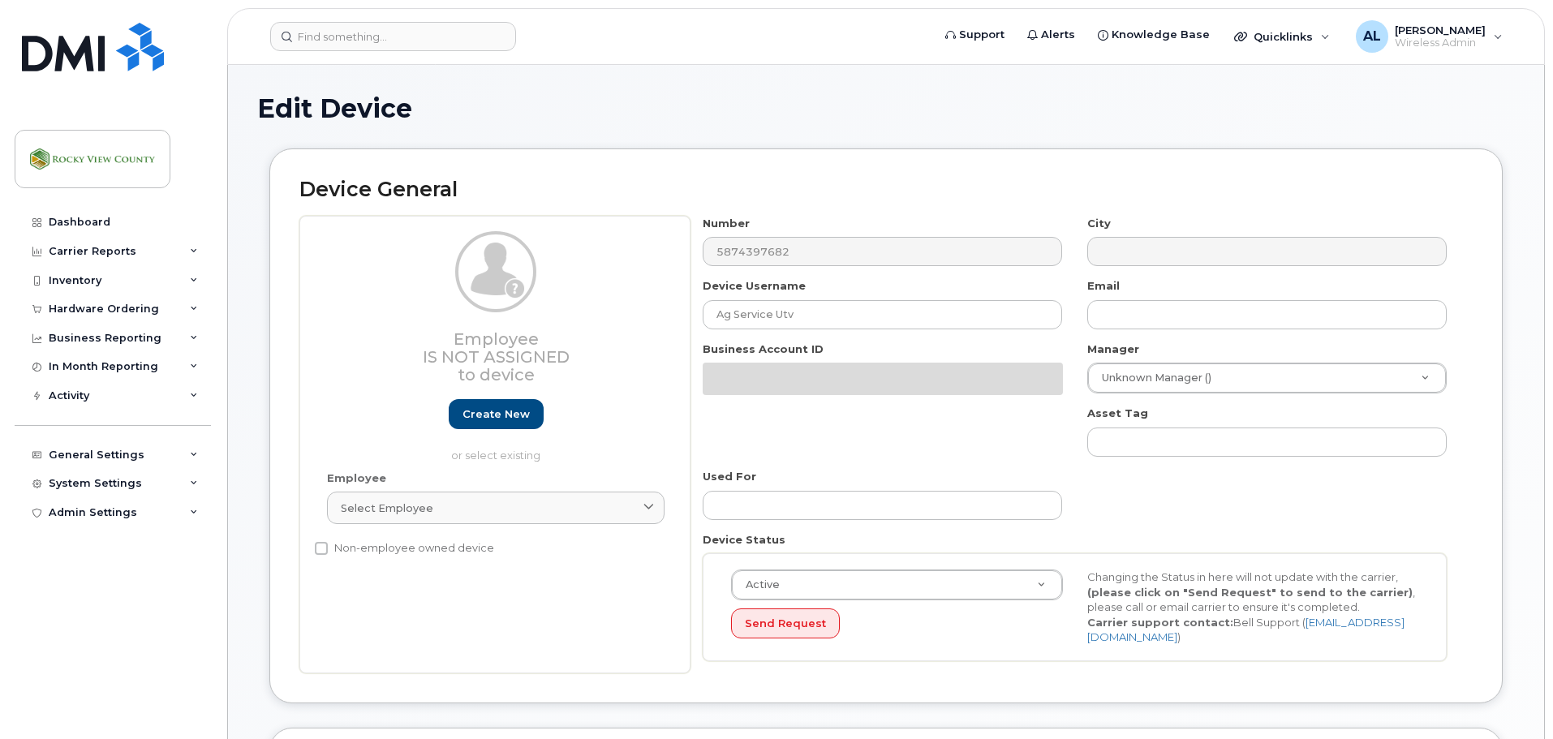
select select "29629295"
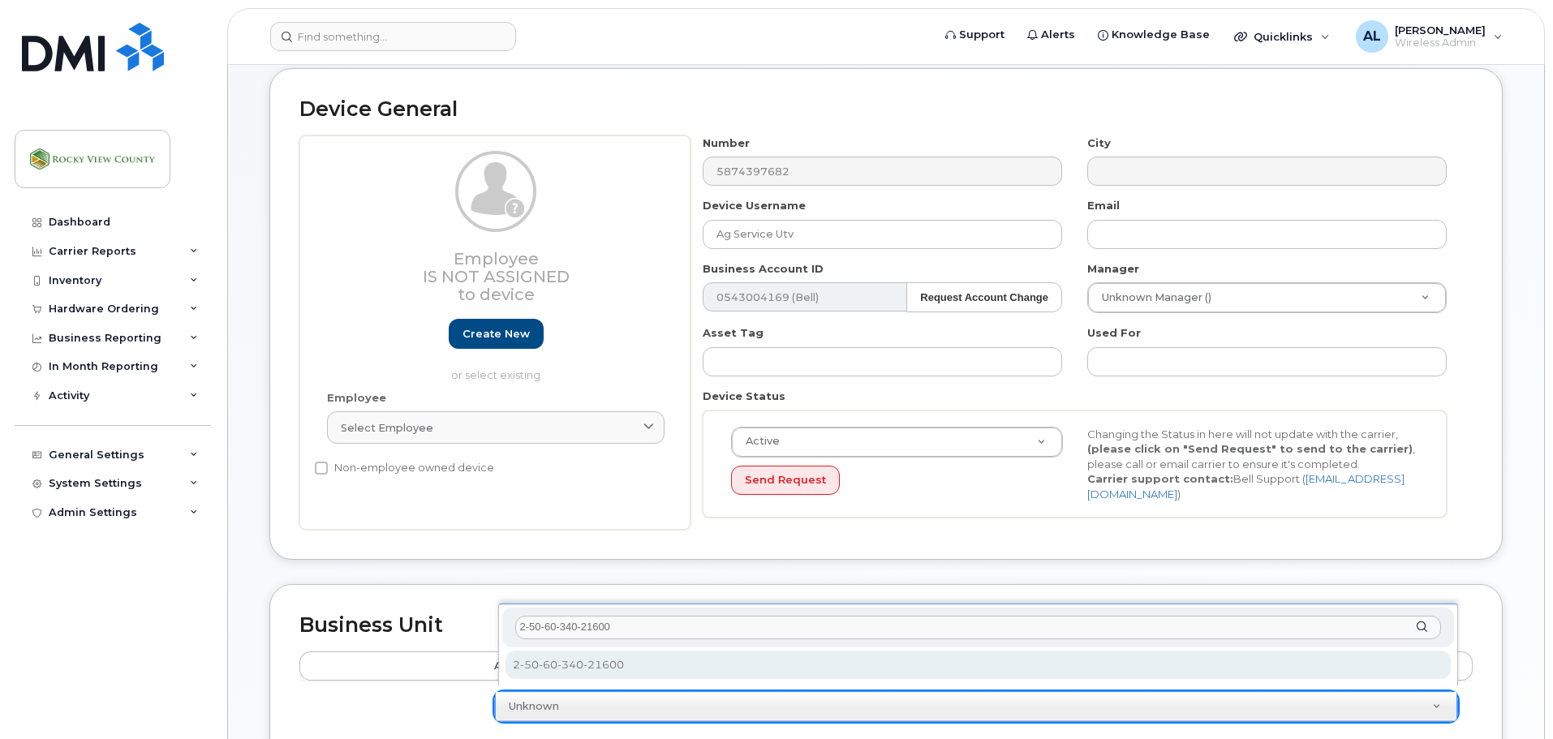
type input "2-50-60-340-21600"
select select "29629316"
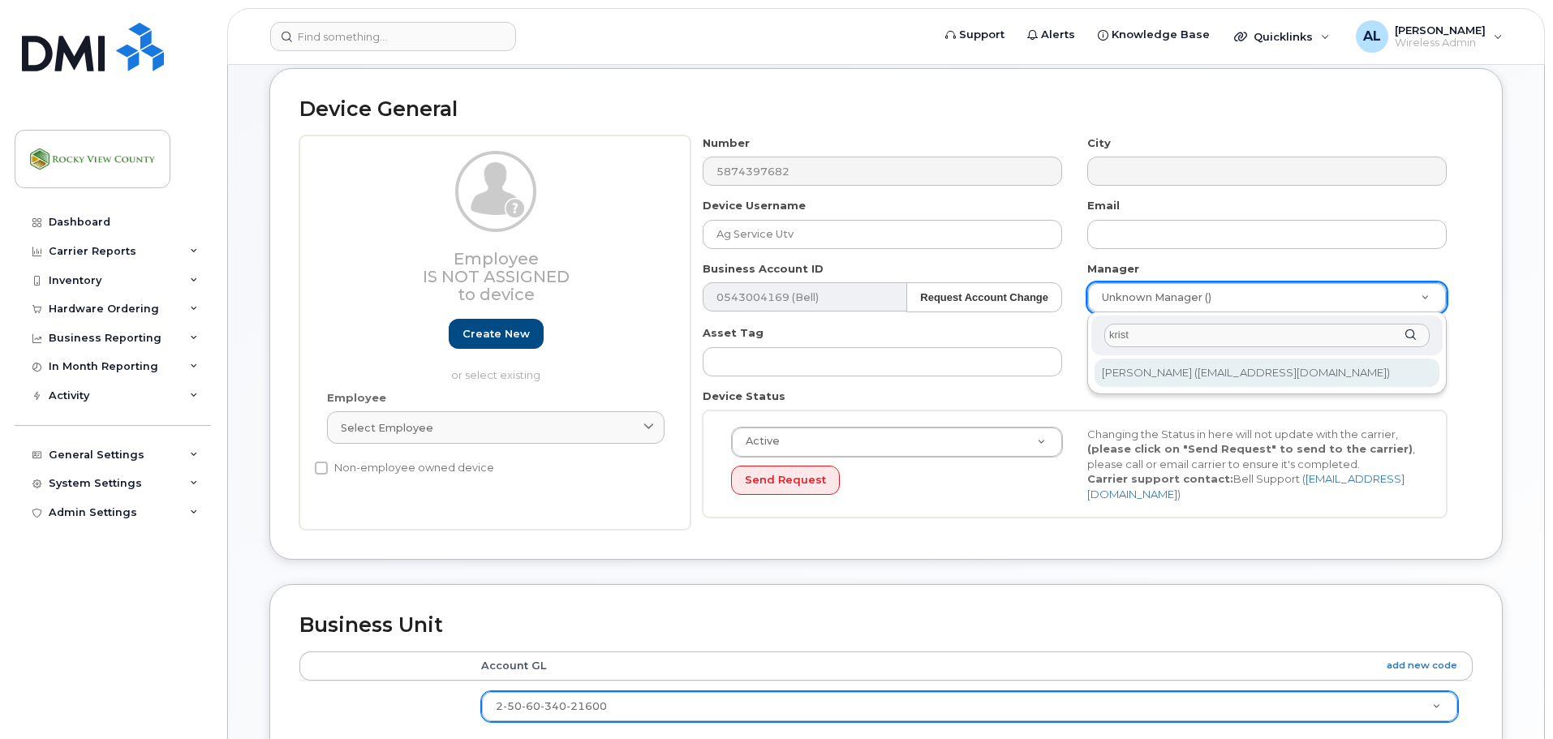
type input "krist"
type input "2340331"
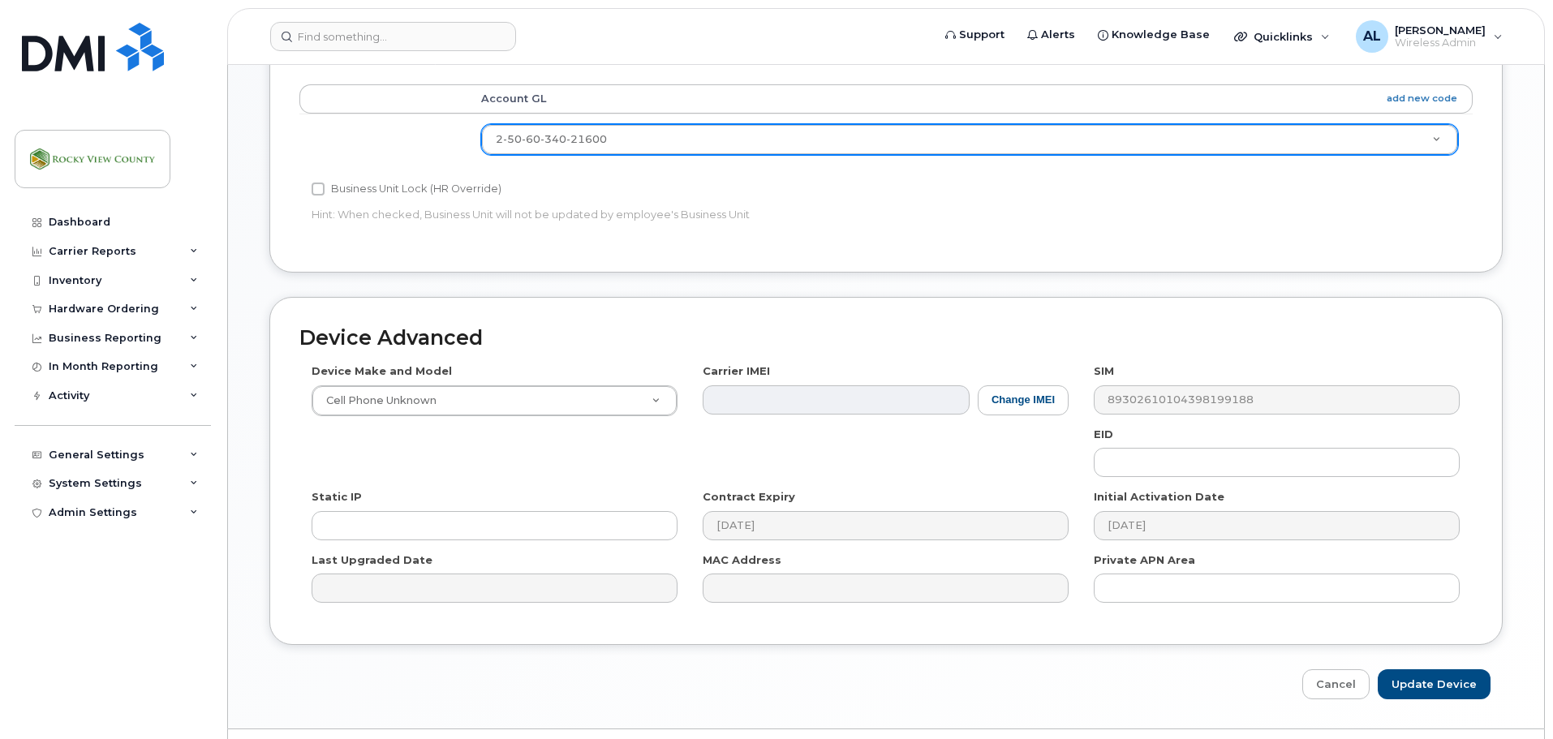
scroll to position [682, 0]
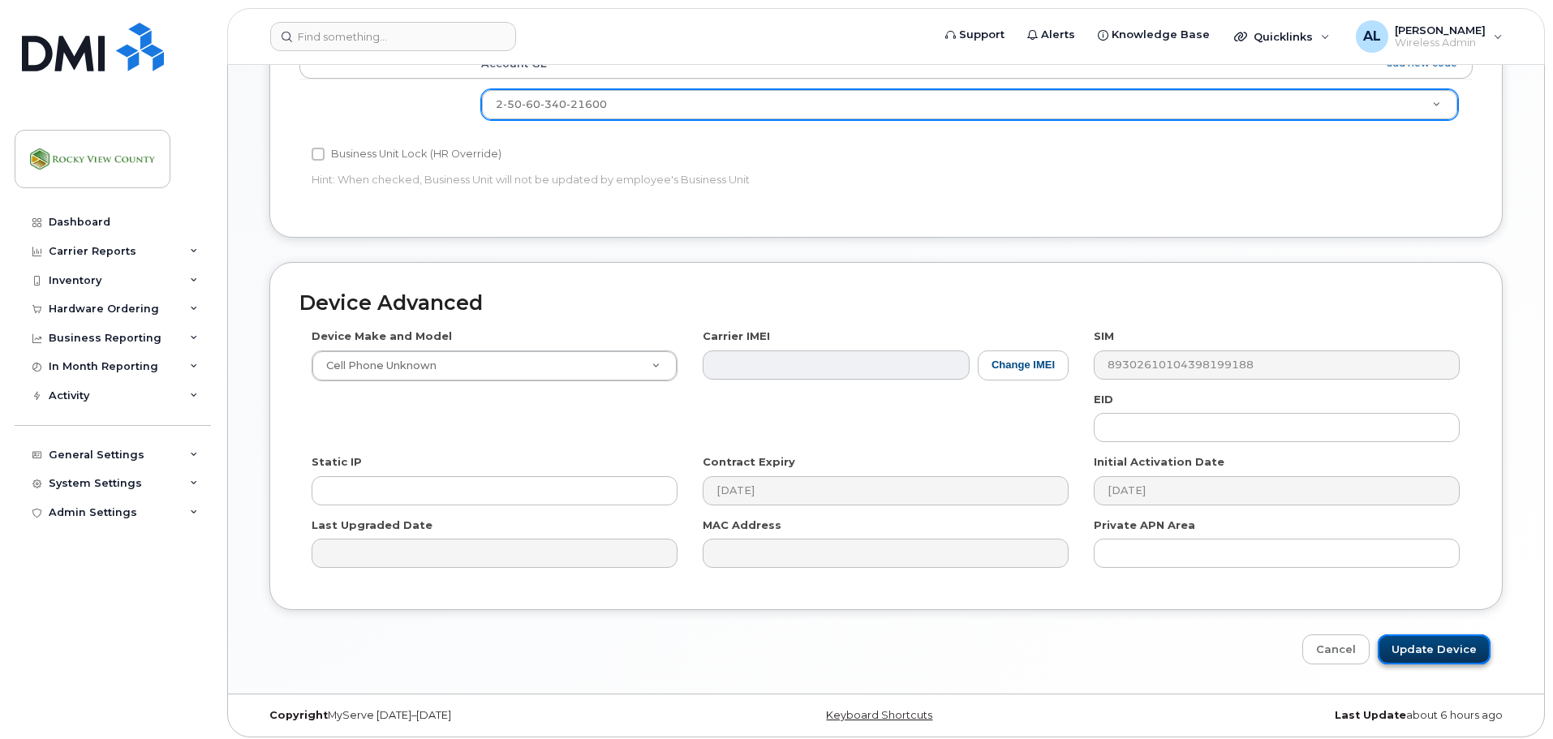
click at [1465, 639] on input "Update Device" at bounding box center [1434, 650] width 113 height 30
type input "Saving..."
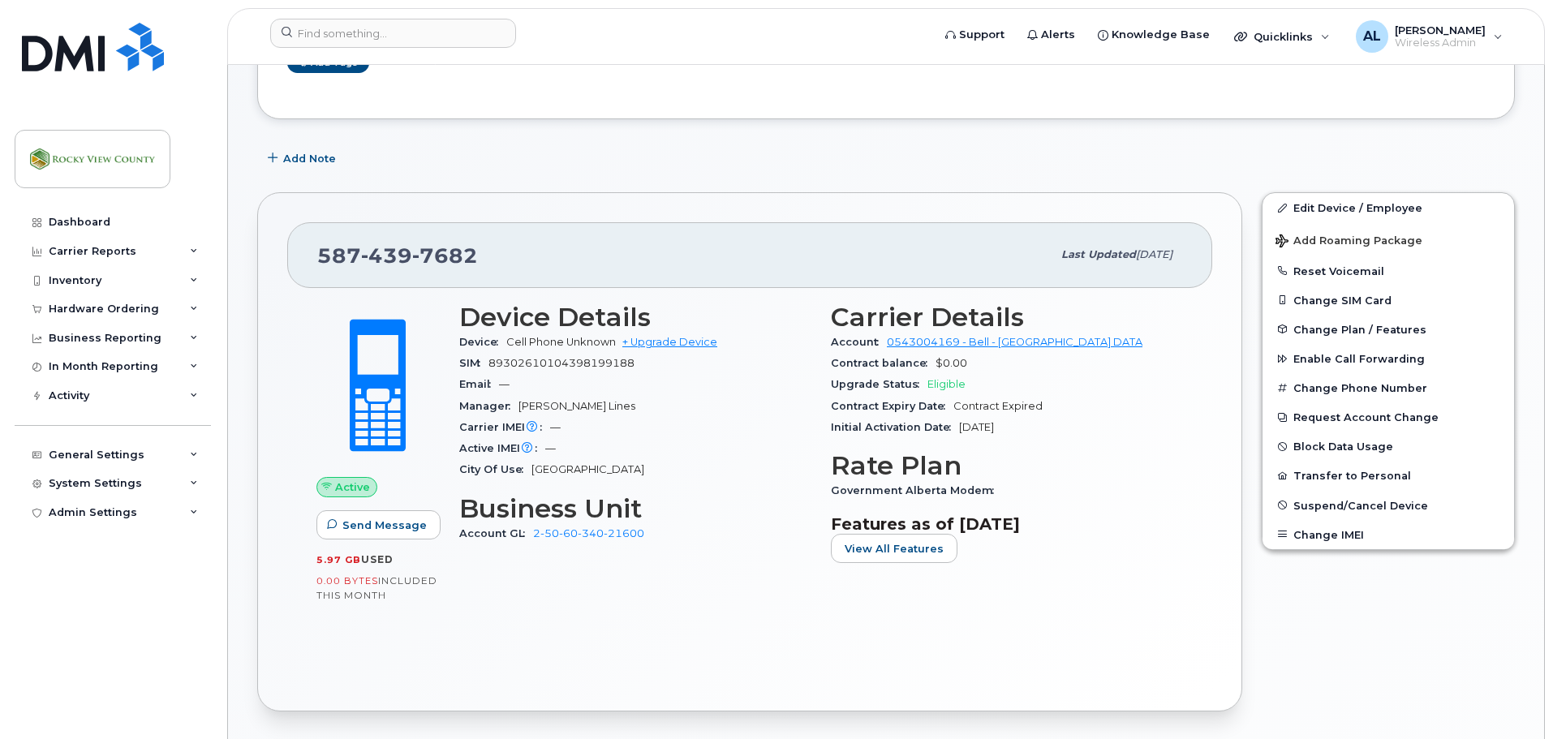
scroll to position [183, 0]
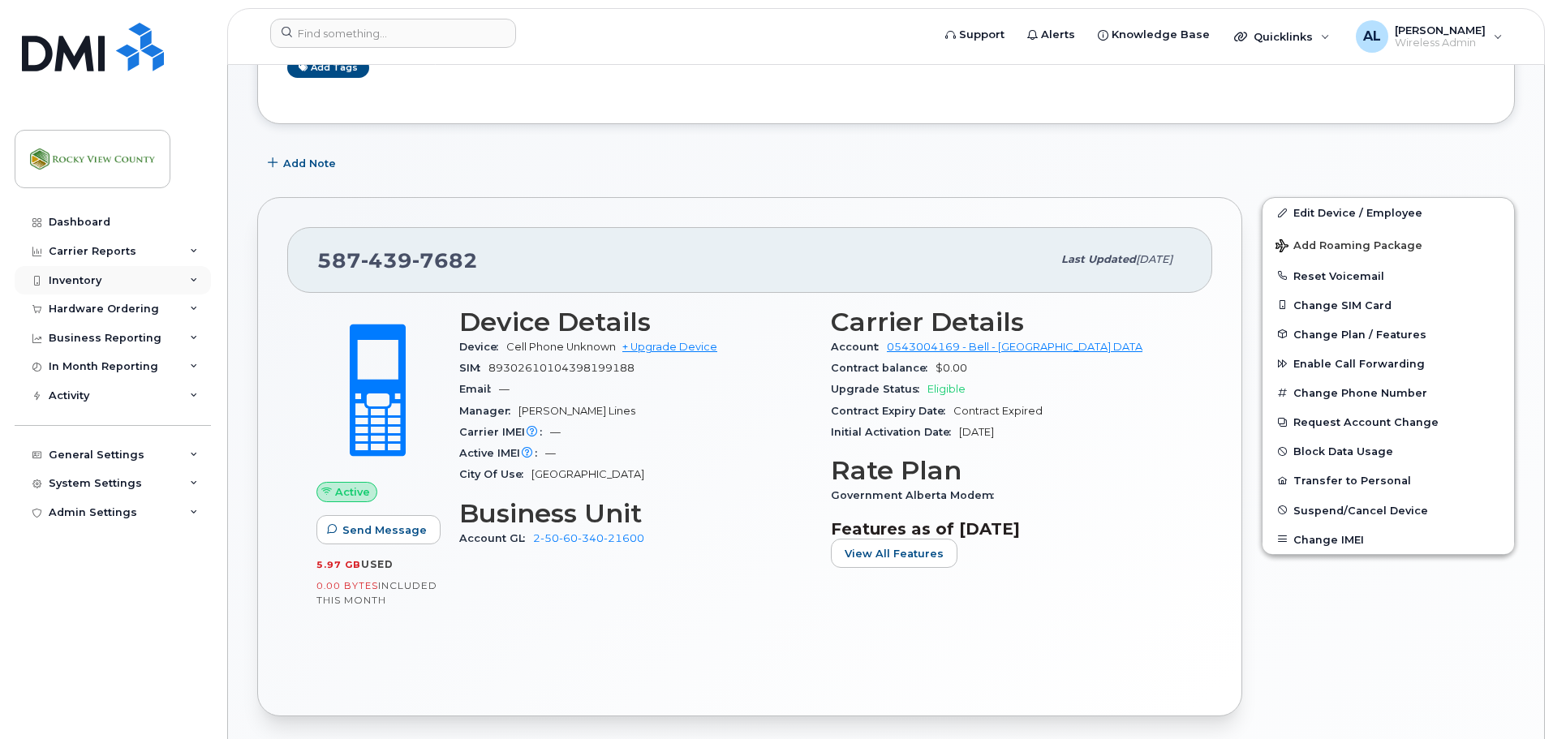
click at [88, 277] on div "Inventory" at bounding box center [75, 280] width 53 height 13
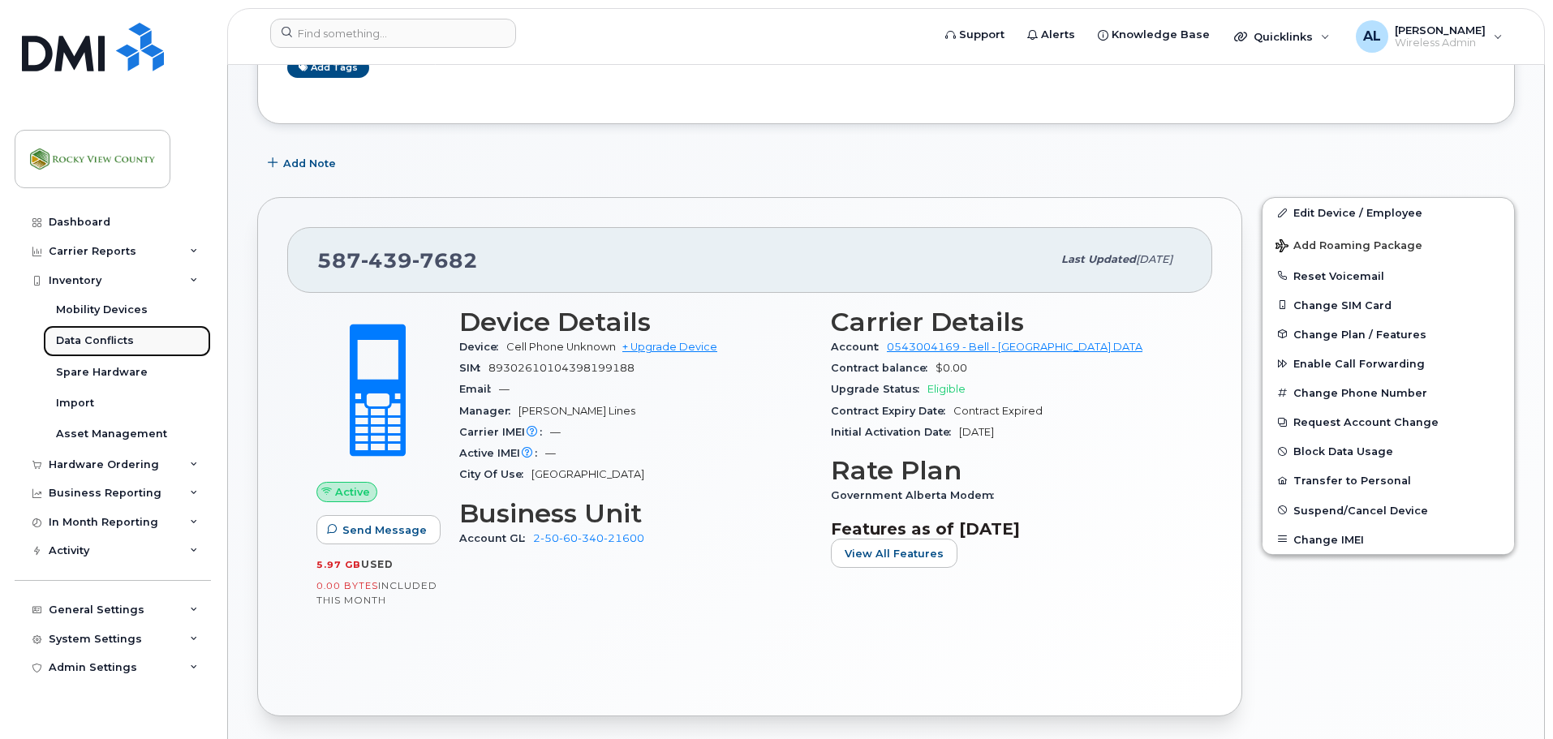
click at [90, 338] on div "Data Conflicts" at bounding box center [95, 341] width 78 height 15
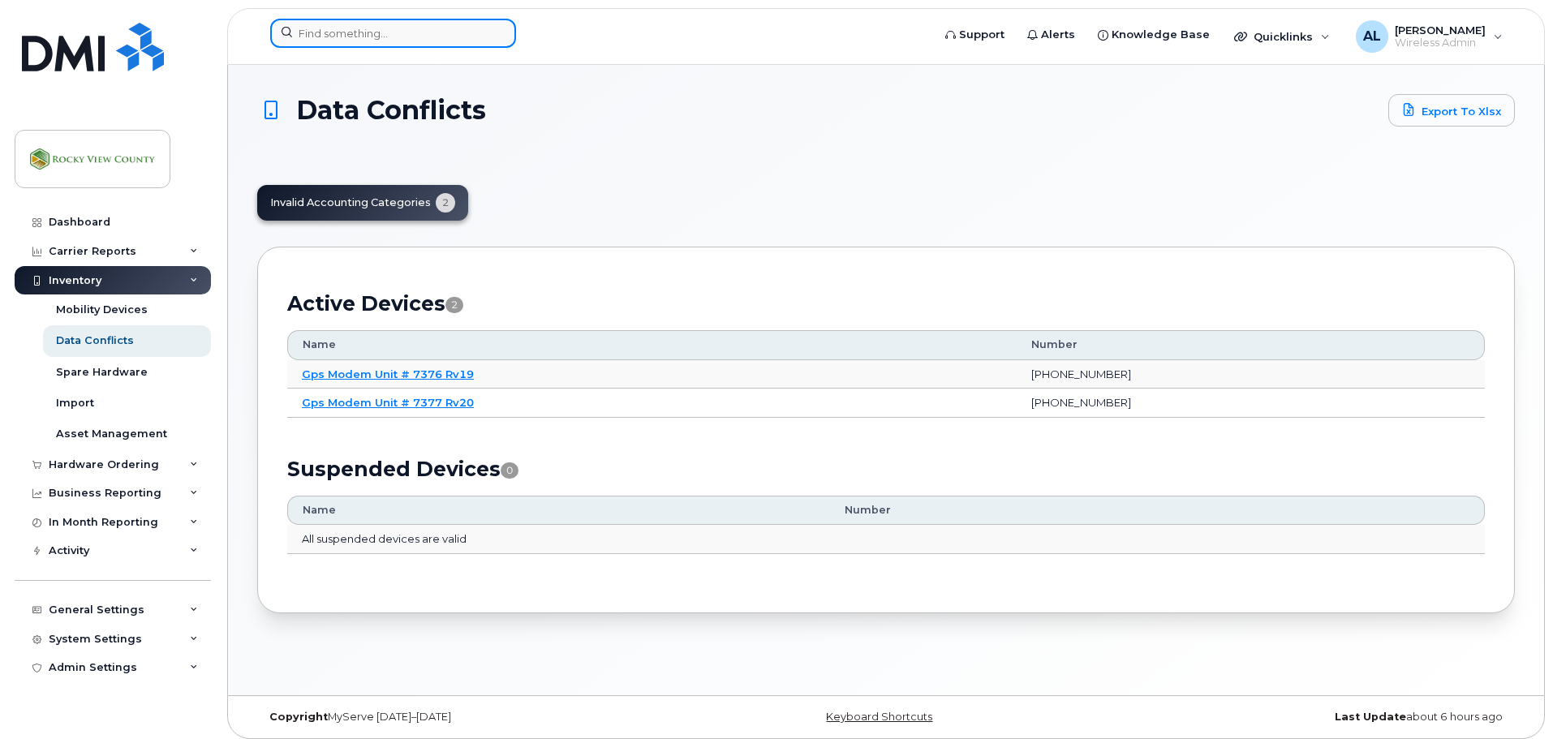
click at [388, 35] on input at bounding box center [393, 33] width 246 height 29
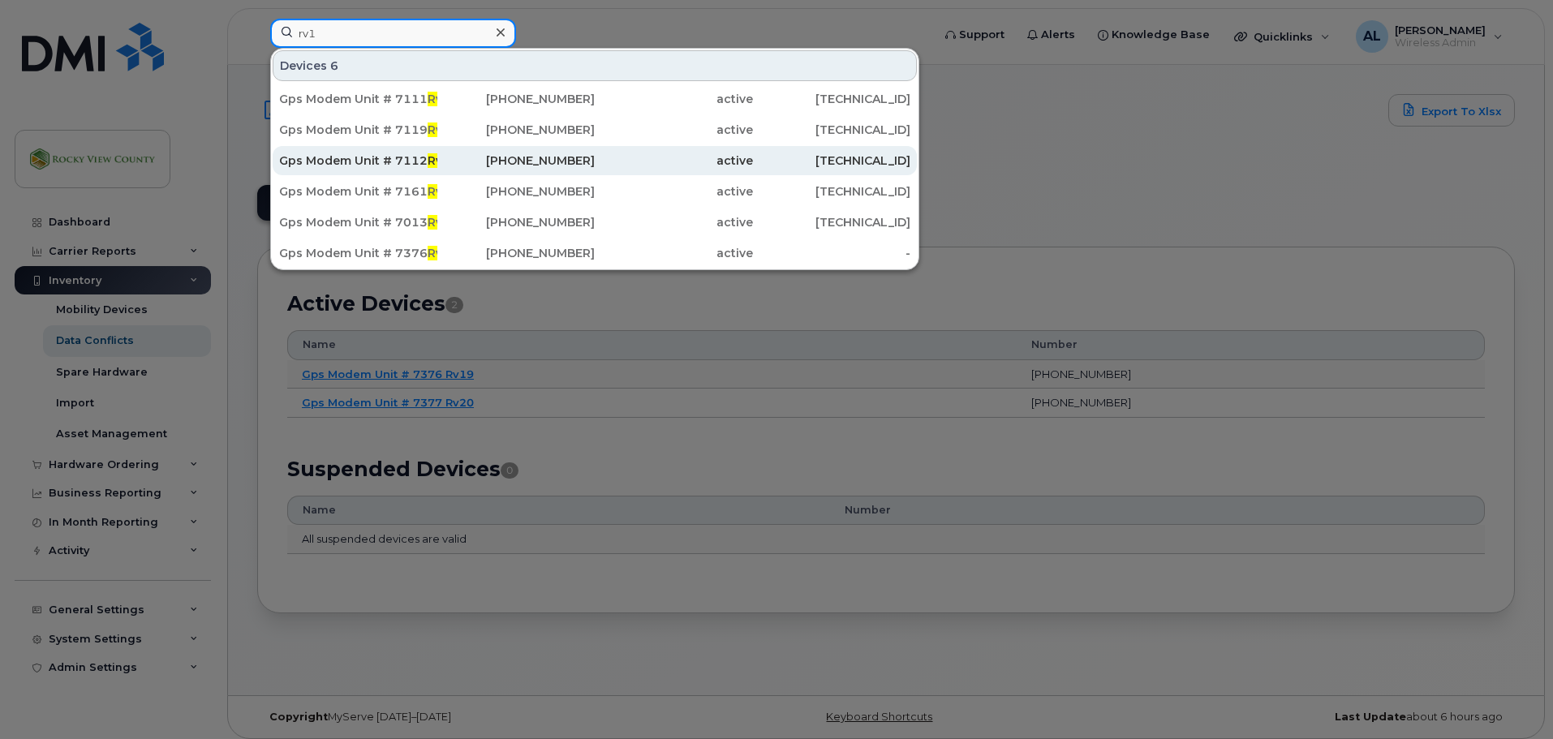
type input "rv1"
click at [407, 154] on div "Gps Modem Unit # 7112 Rv1 6" at bounding box center [358, 161] width 158 height 16
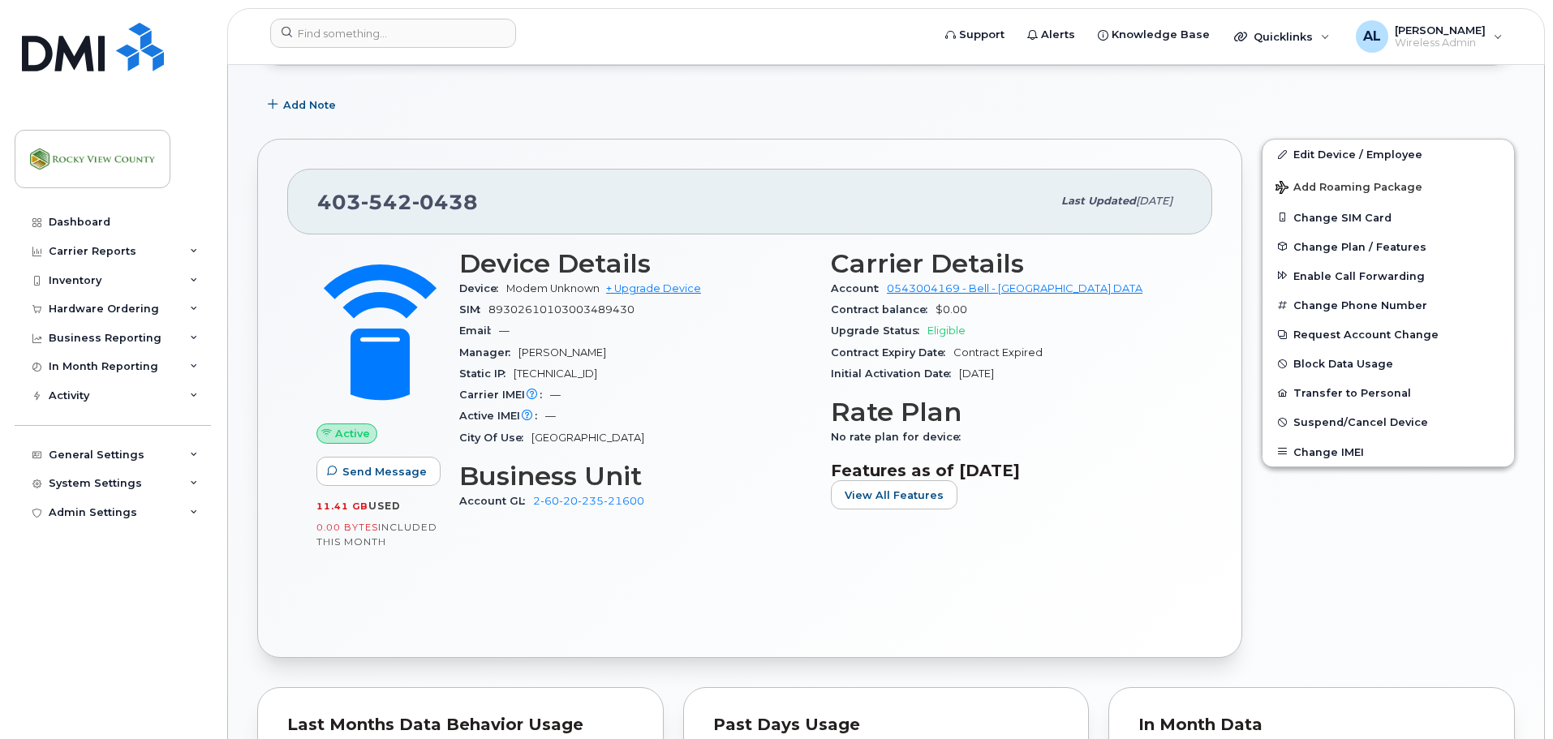
scroll to position [243, 0]
drag, startPoint x: 645, startPoint y: 502, endPoint x: 533, endPoint y: 510, distance: 112.3
click at [533, 510] on div "Account GL 2-60-20-235-21600" at bounding box center [635, 500] width 352 height 21
drag, startPoint x: 549, startPoint y: 494, endPoint x: 829, endPoint y: 622, distance: 307.9
click at [829, 622] on div "Active Send Message 11.41 GB  used 0.00 Bytes  included this month Device Detai…" at bounding box center [749, 431] width 925 height 394
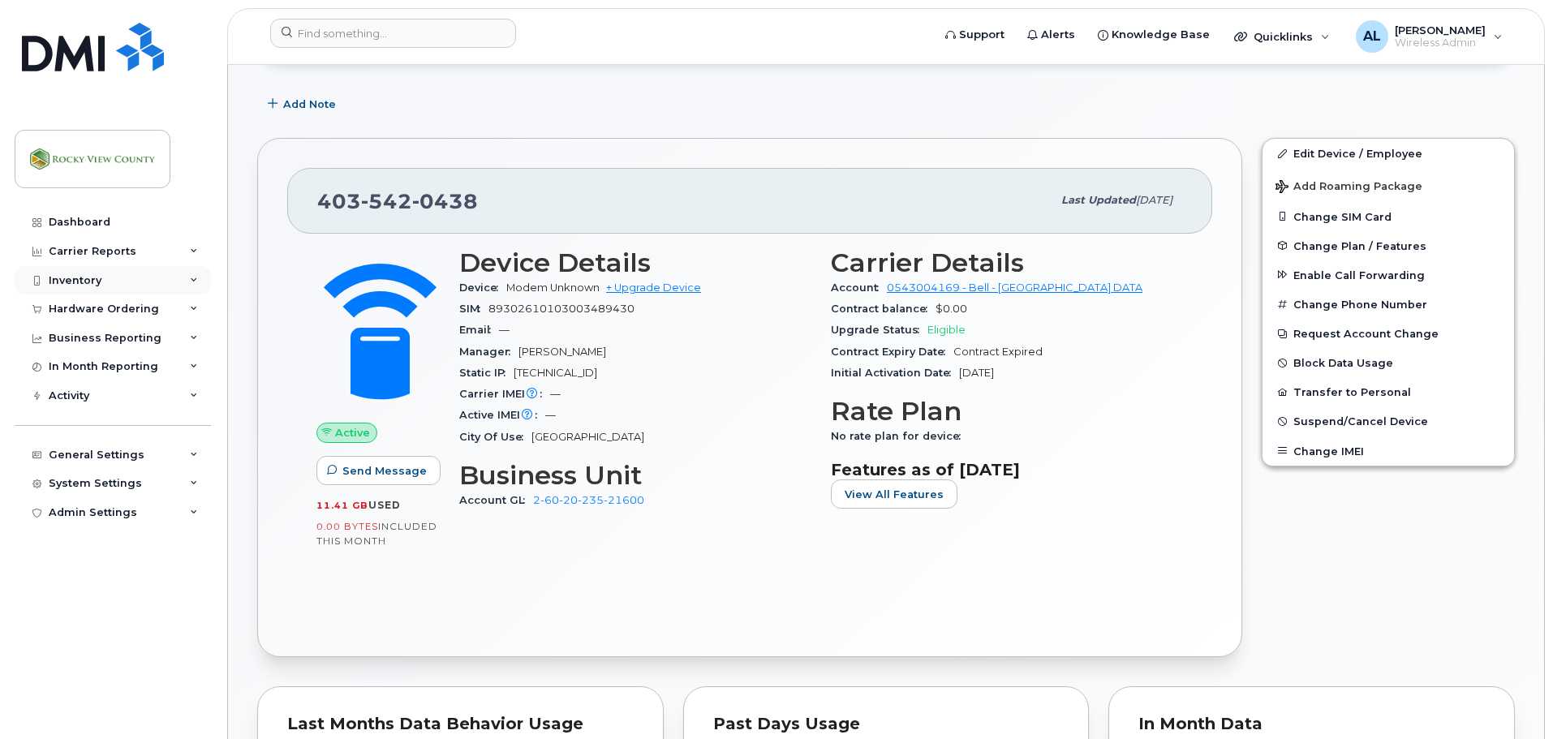
click at [84, 271] on div "Inventory" at bounding box center [113, 280] width 196 height 29
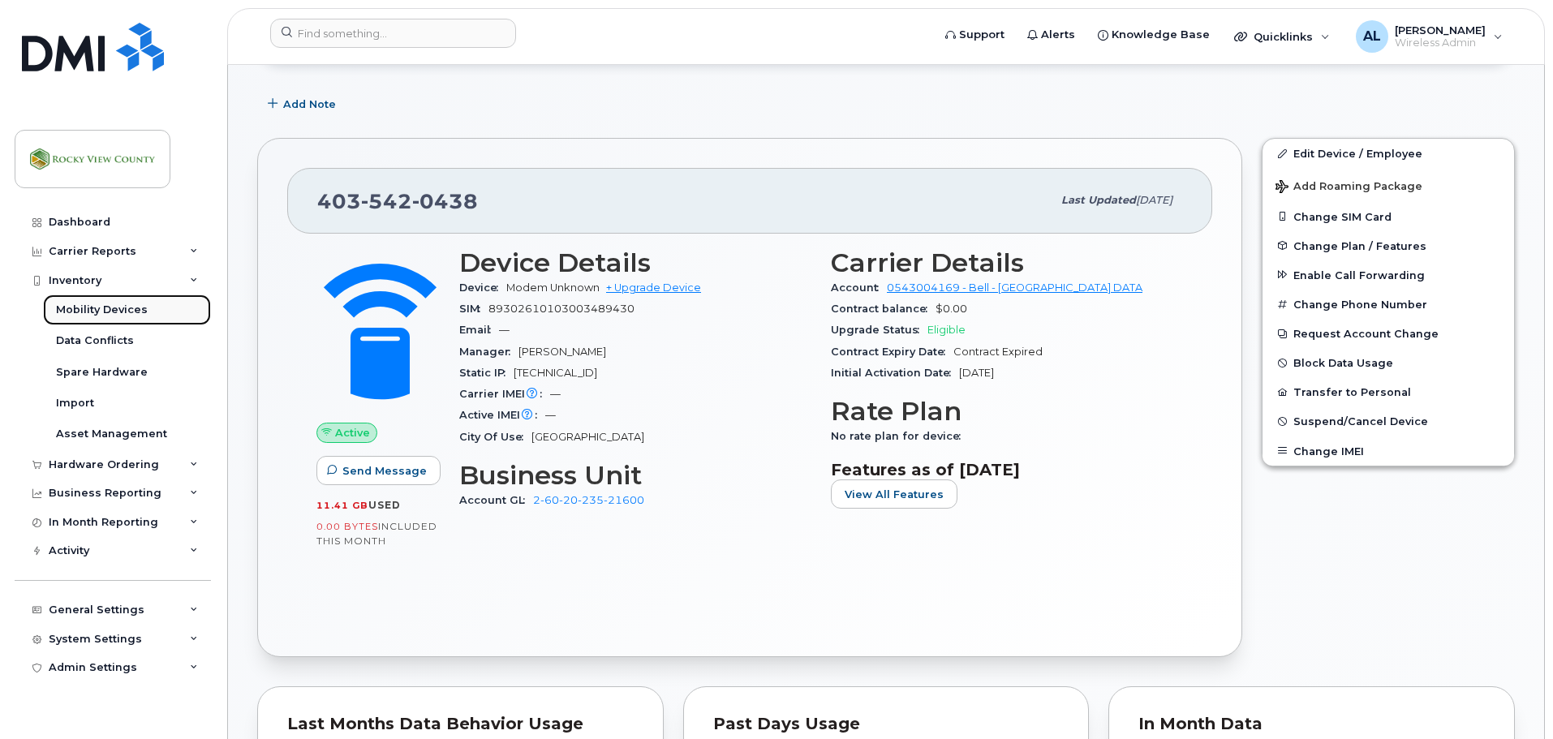
click at [101, 317] on div "Mobility Devices" at bounding box center [102, 310] width 92 height 15
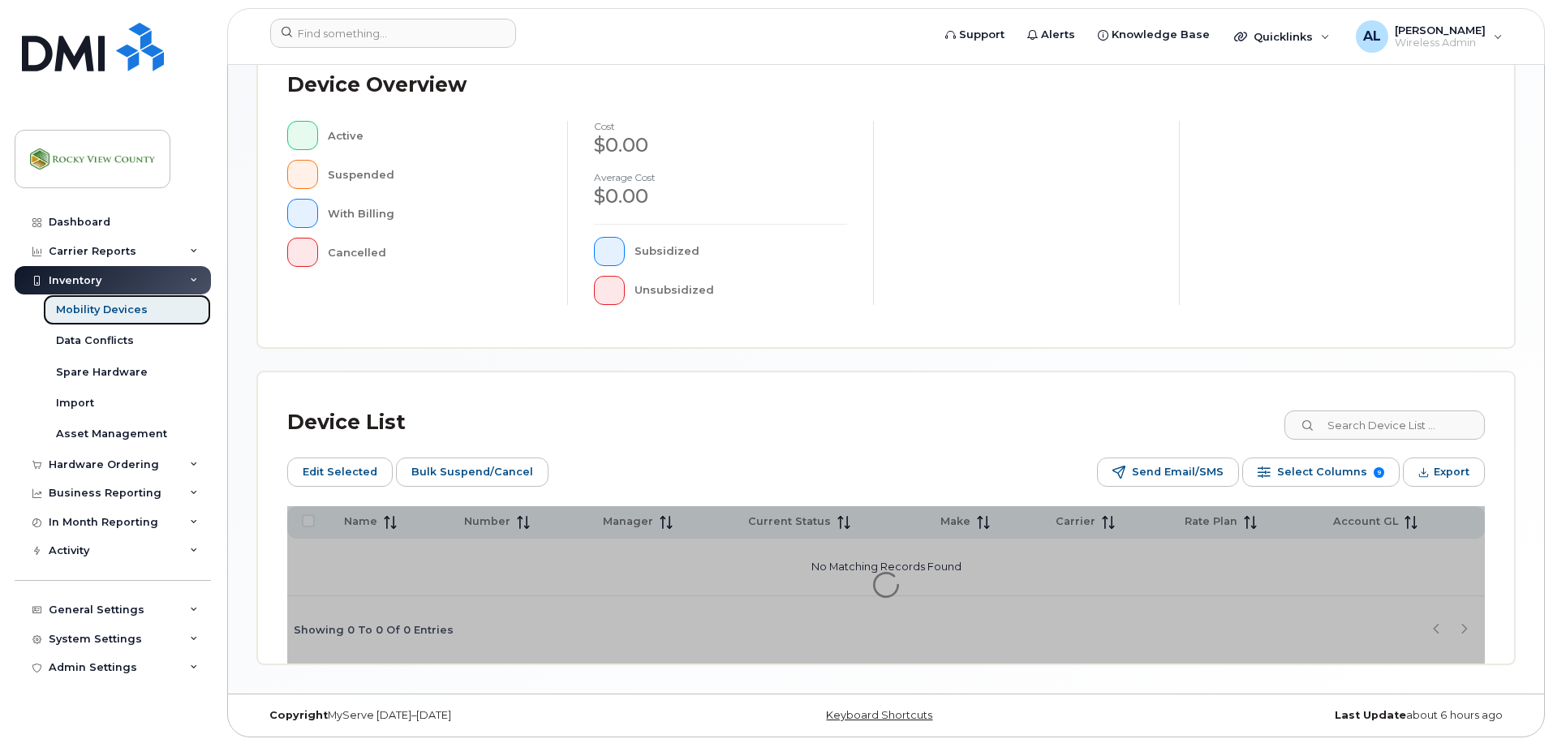
scroll to position [406, 0]
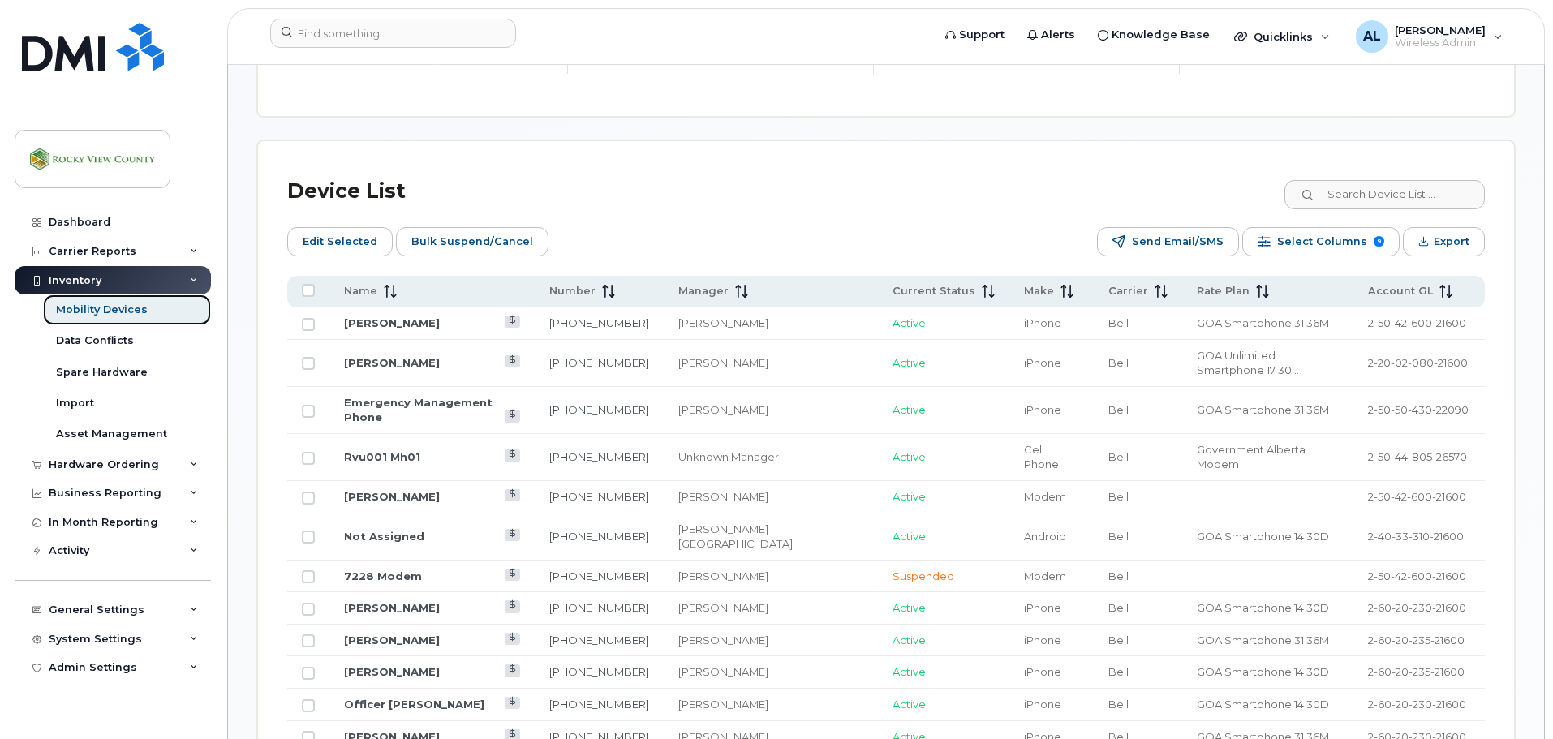
scroll to position [730, 0]
click at [756, 282] on div "Manager" at bounding box center [771, 289] width 186 height 15
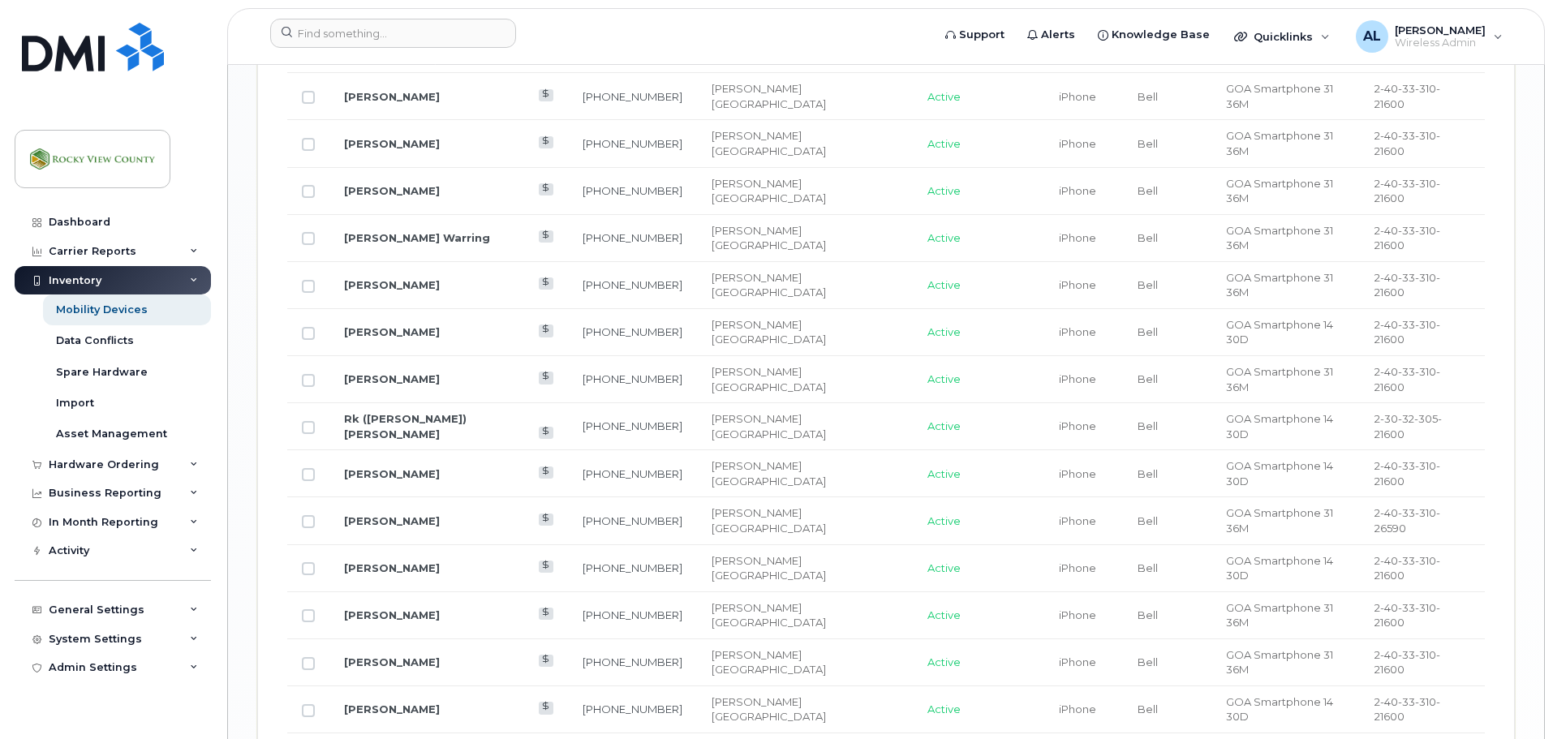
scroll to position [2038, 0]
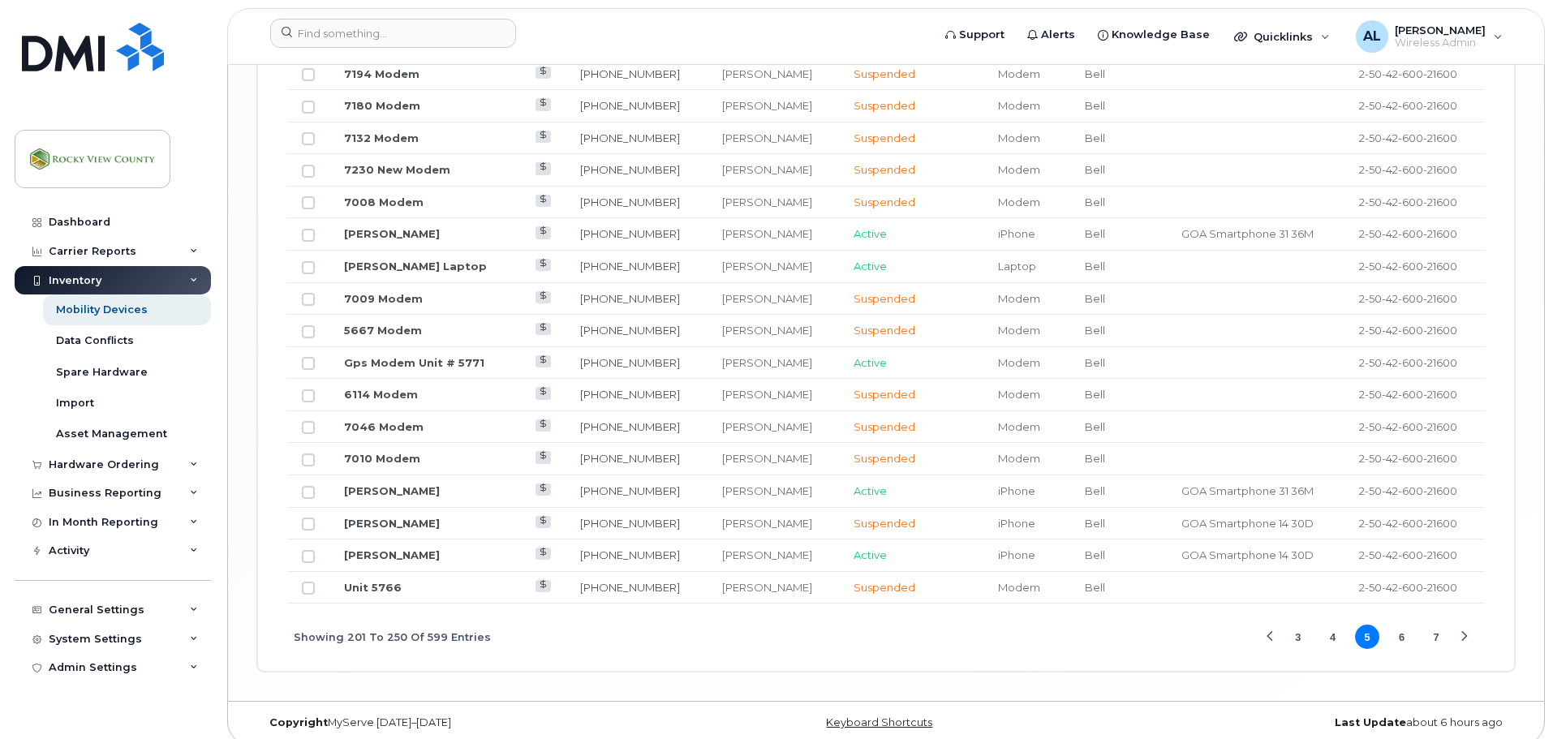
click at [1436, 626] on button "7" at bounding box center [1436, 637] width 24 height 24
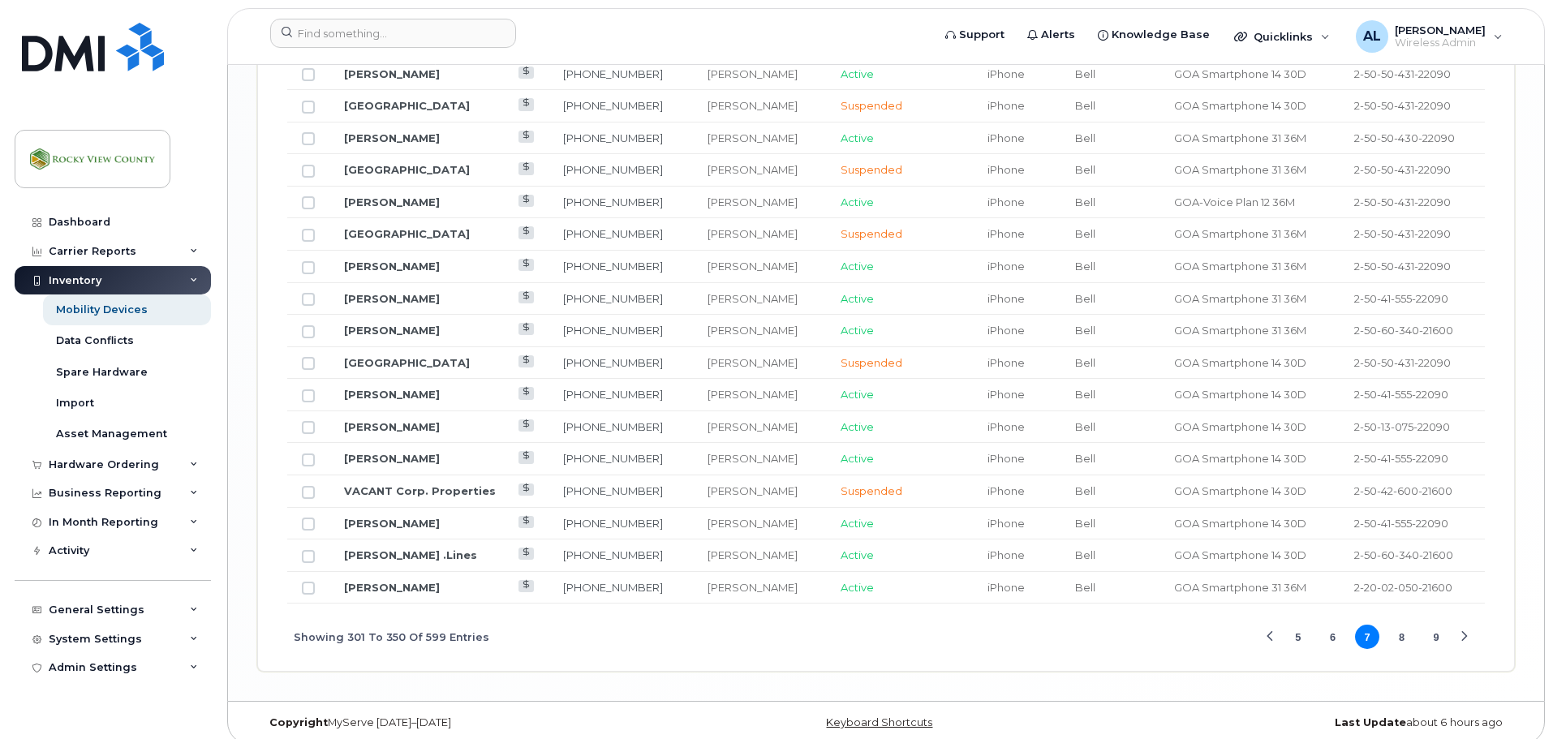
click at [1436, 626] on button "9" at bounding box center [1436, 637] width 24 height 24
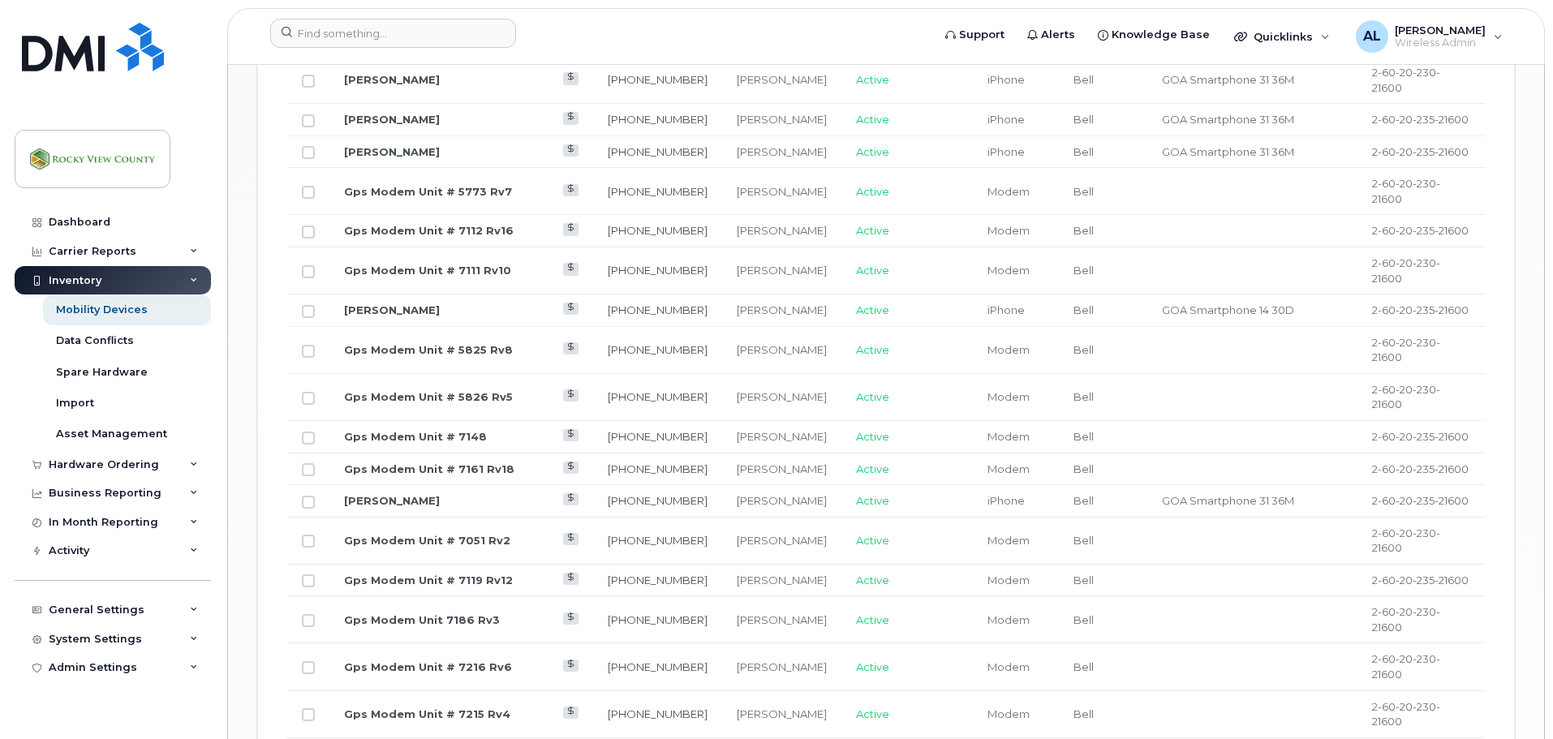
scroll to position [1391, 0]
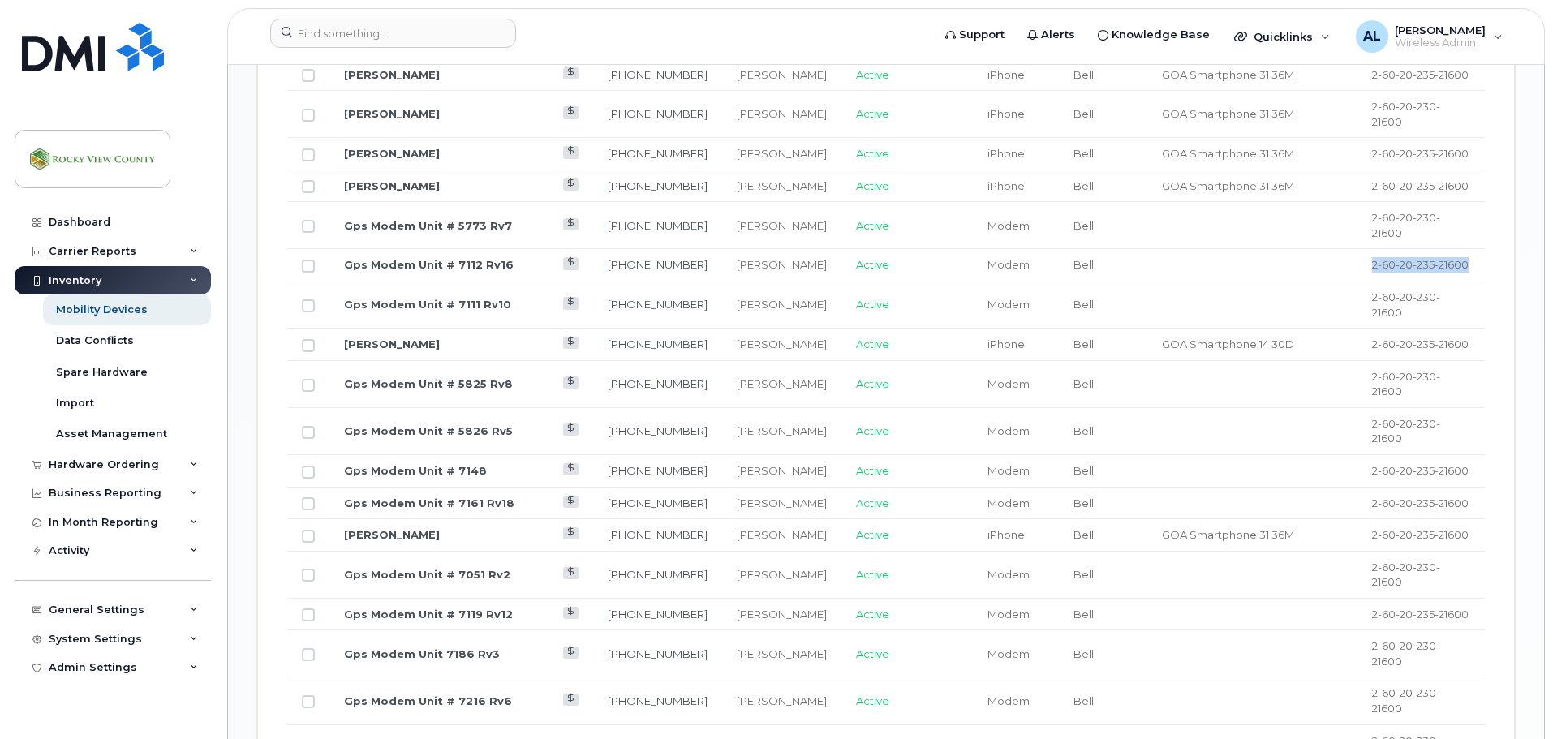
drag, startPoint x: 1462, startPoint y: 161, endPoint x: 1361, endPoint y: 163, distance: 100.6
click at [1361, 249] on td "2-60-20-235-21600" at bounding box center [1421, 265] width 127 height 32
click at [85, 347] on div "Data Conflicts" at bounding box center [95, 341] width 78 height 15
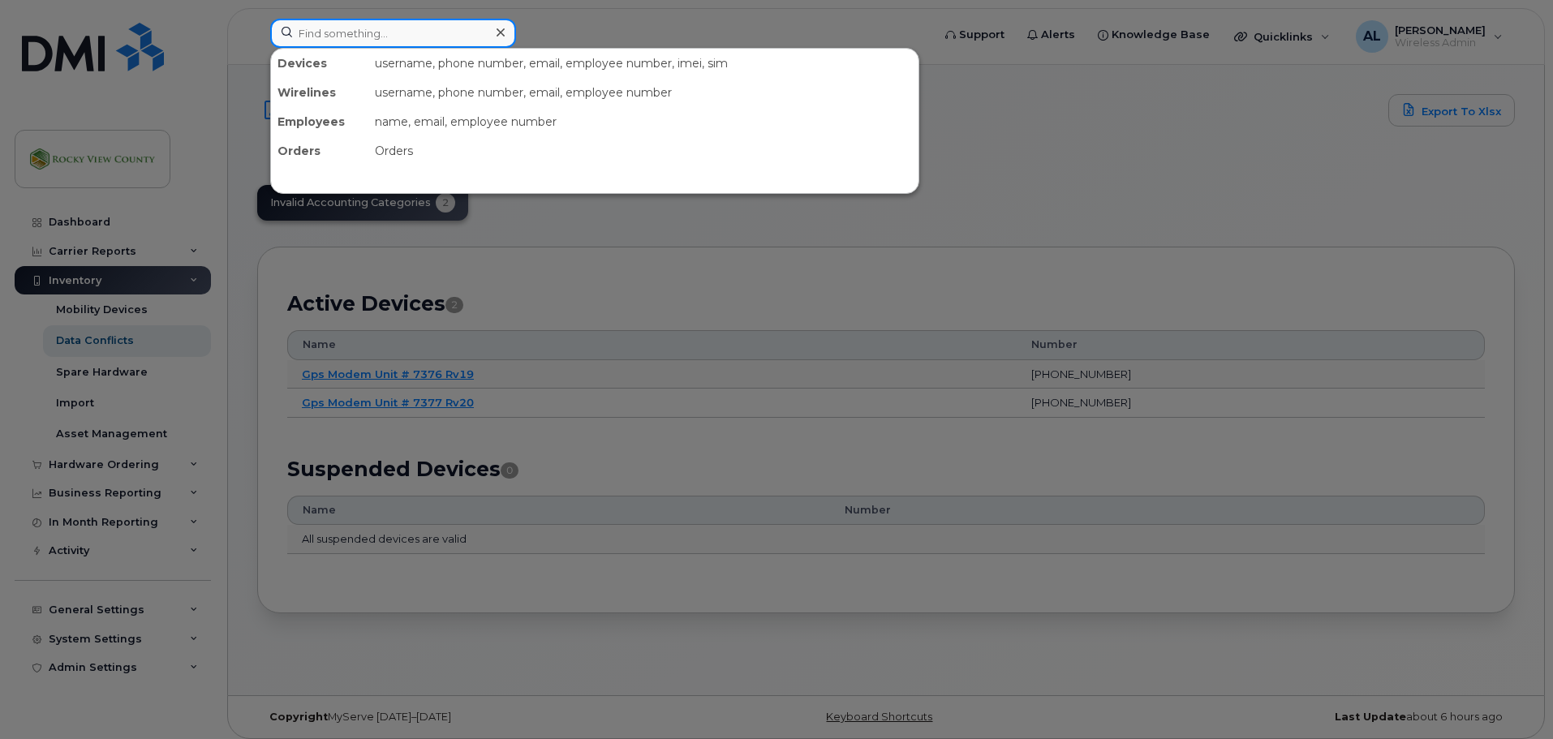
click at [351, 43] on input at bounding box center [393, 33] width 246 height 29
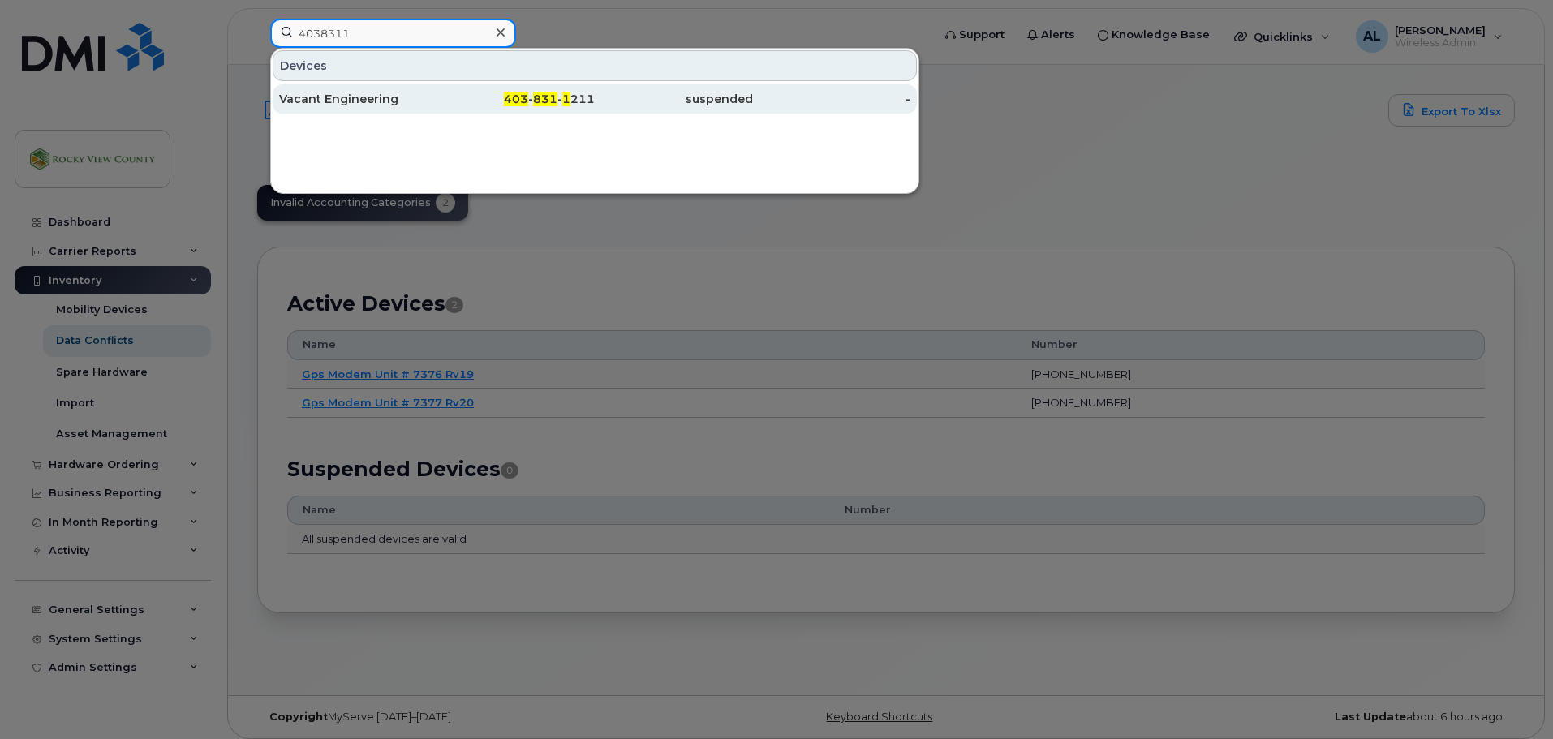
type input "4038311"
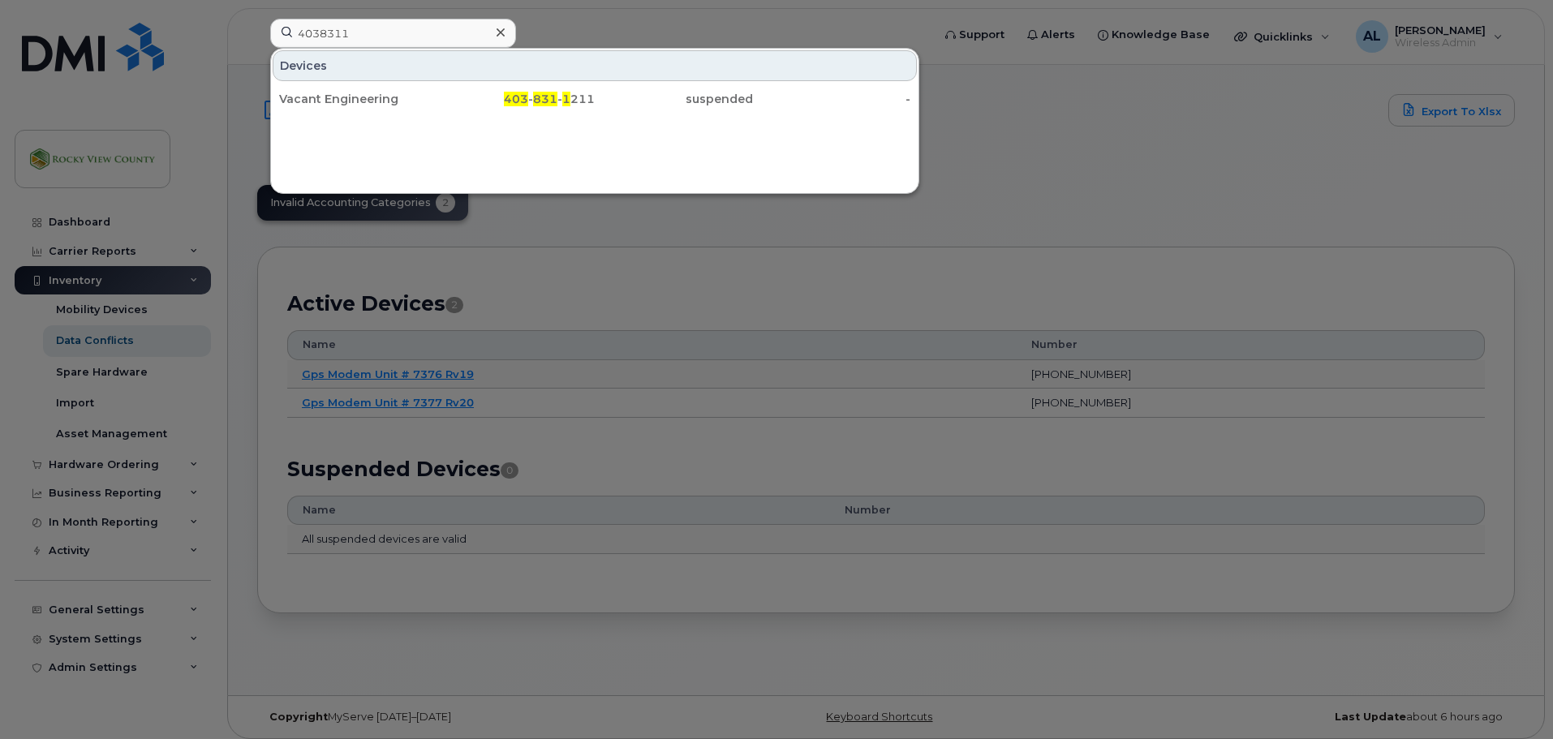
drag, startPoint x: 350, startPoint y: 104, endPoint x: 334, endPoint y: 128, distance: 28.8
click at [350, 104] on div "Vacant Engineering" at bounding box center [358, 99] width 158 height 16
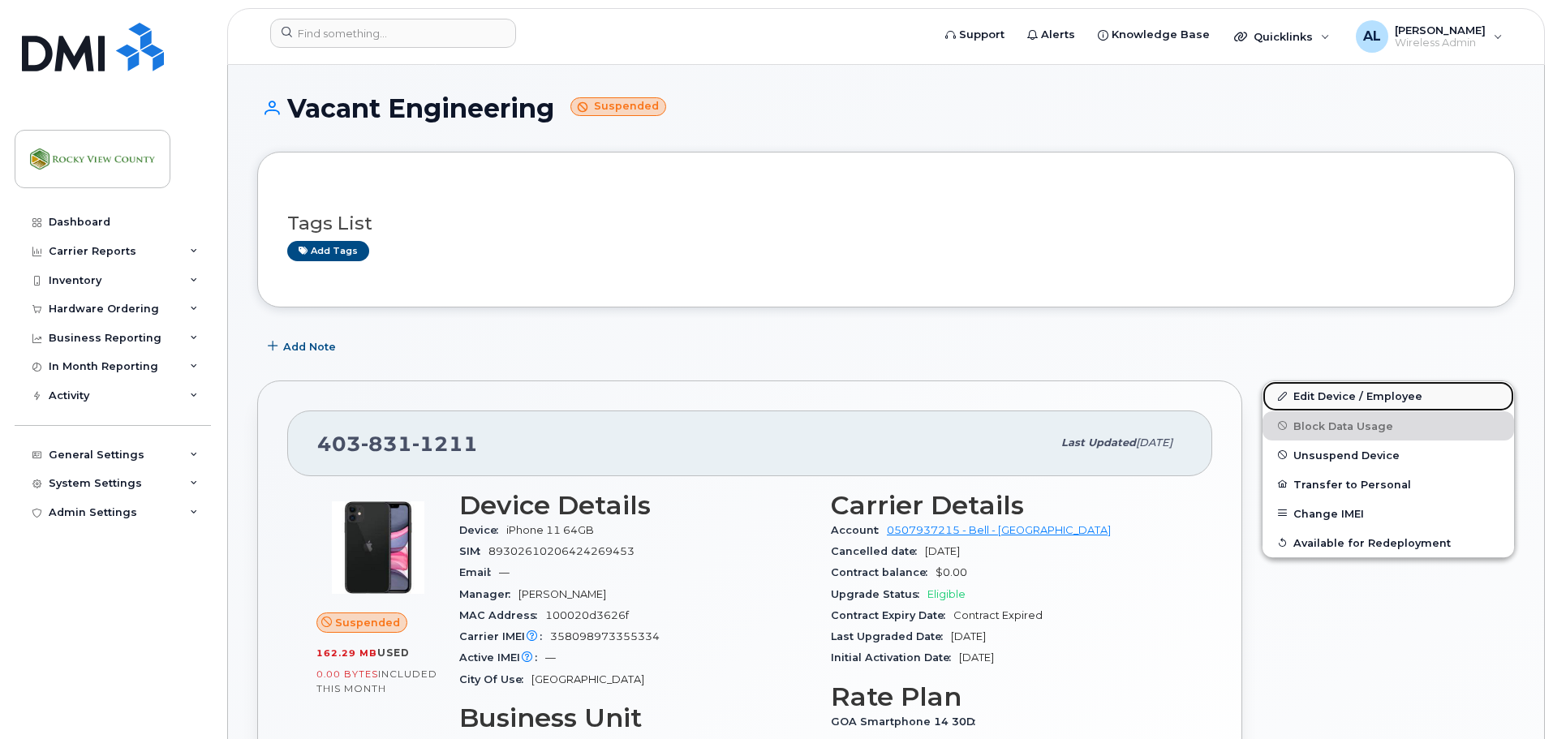
click at [1327, 400] on link "Edit Device / Employee" at bounding box center [1389, 395] width 252 height 29
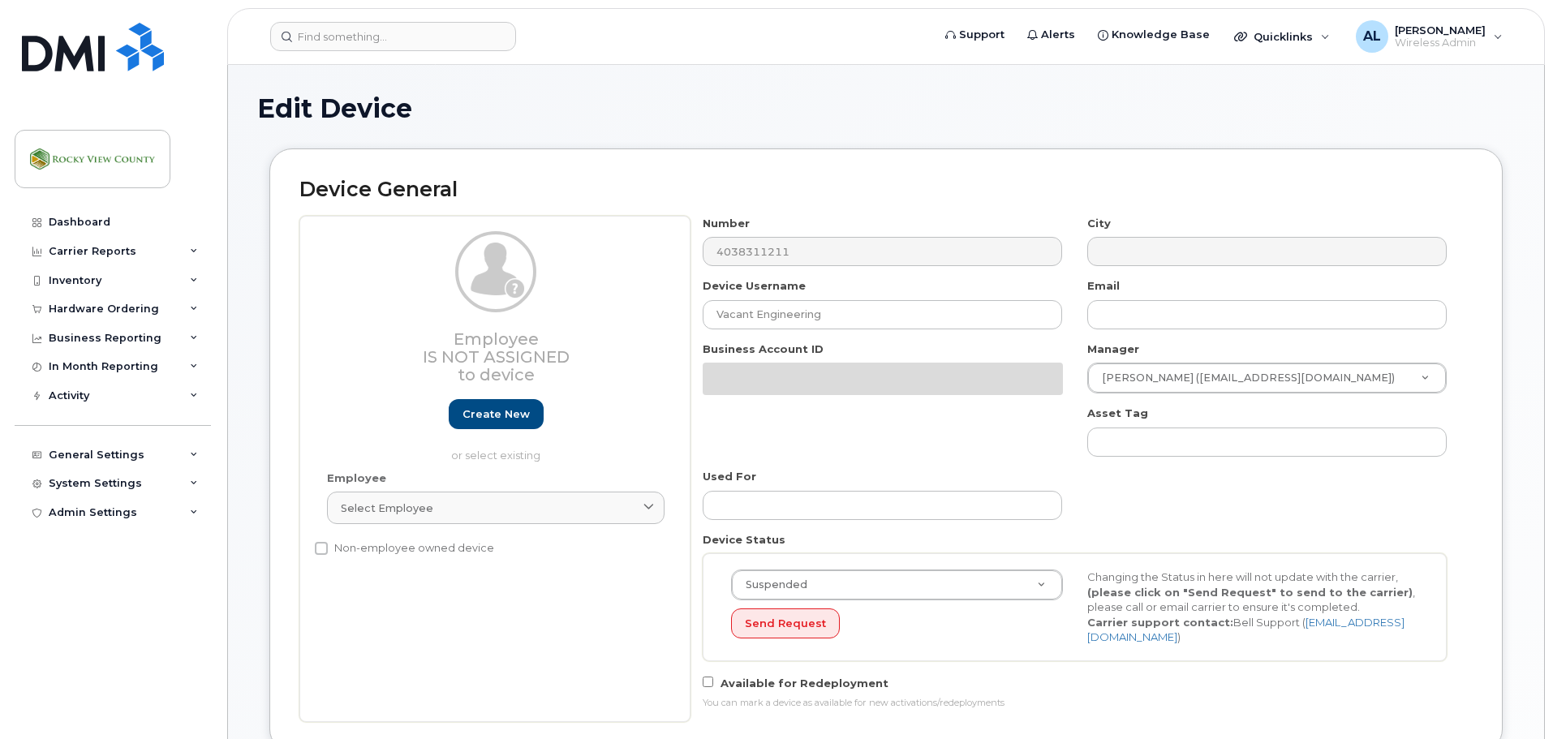
select select "29629336"
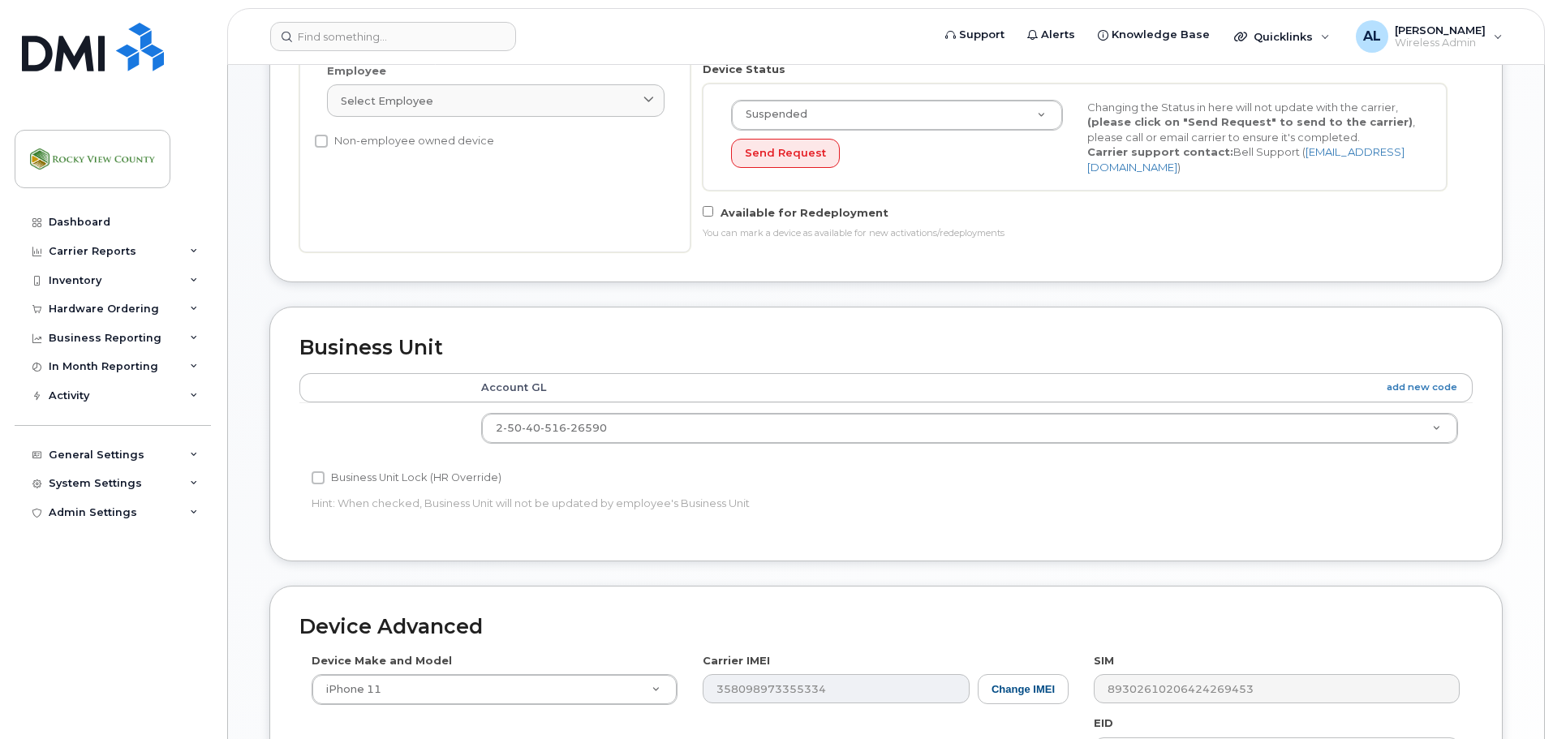
scroll to position [407, 0]
click at [466, 45] on input at bounding box center [393, 36] width 246 height 29
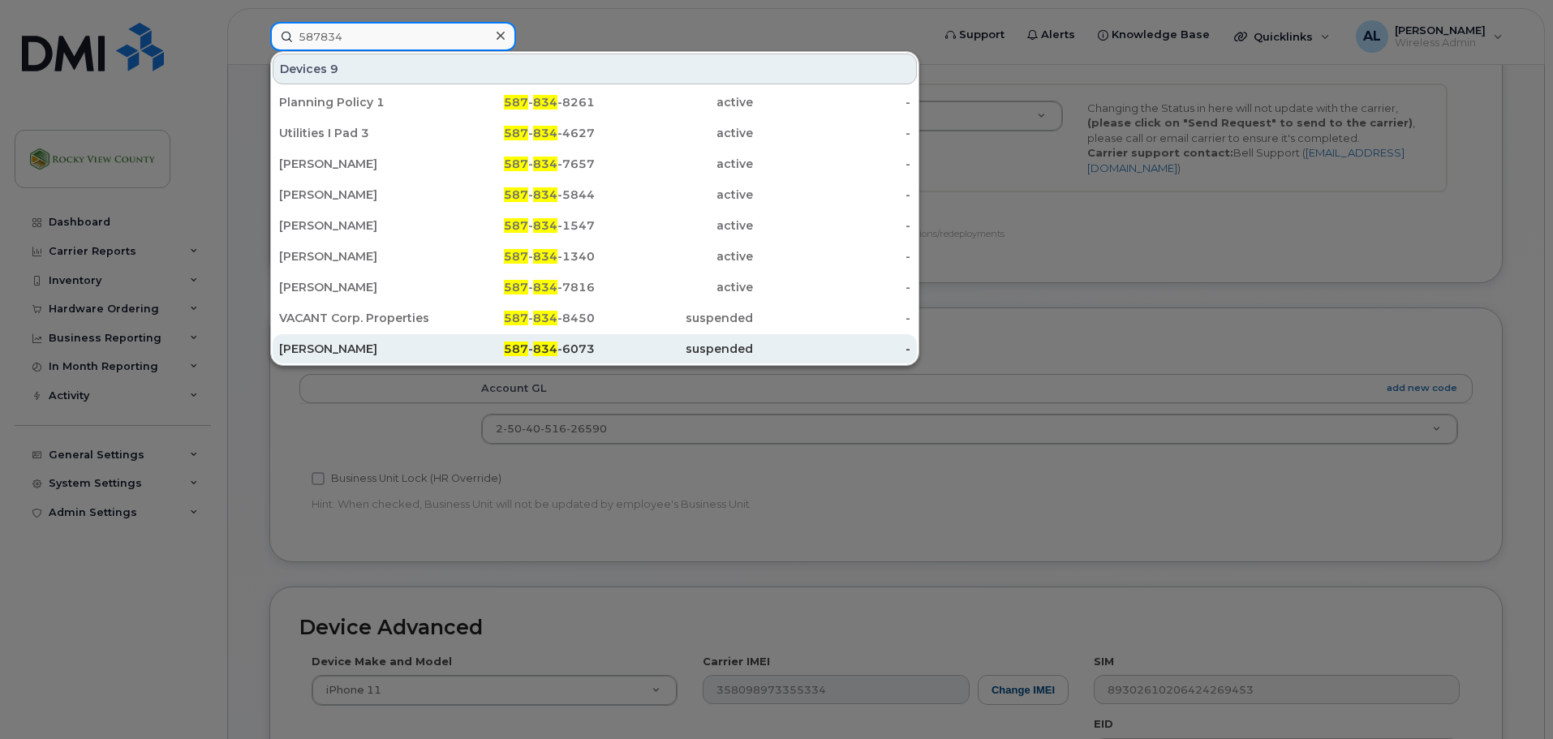
type input "587834"
click at [355, 351] on div "[PERSON_NAME]" at bounding box center [358, 349] width 158 height 16
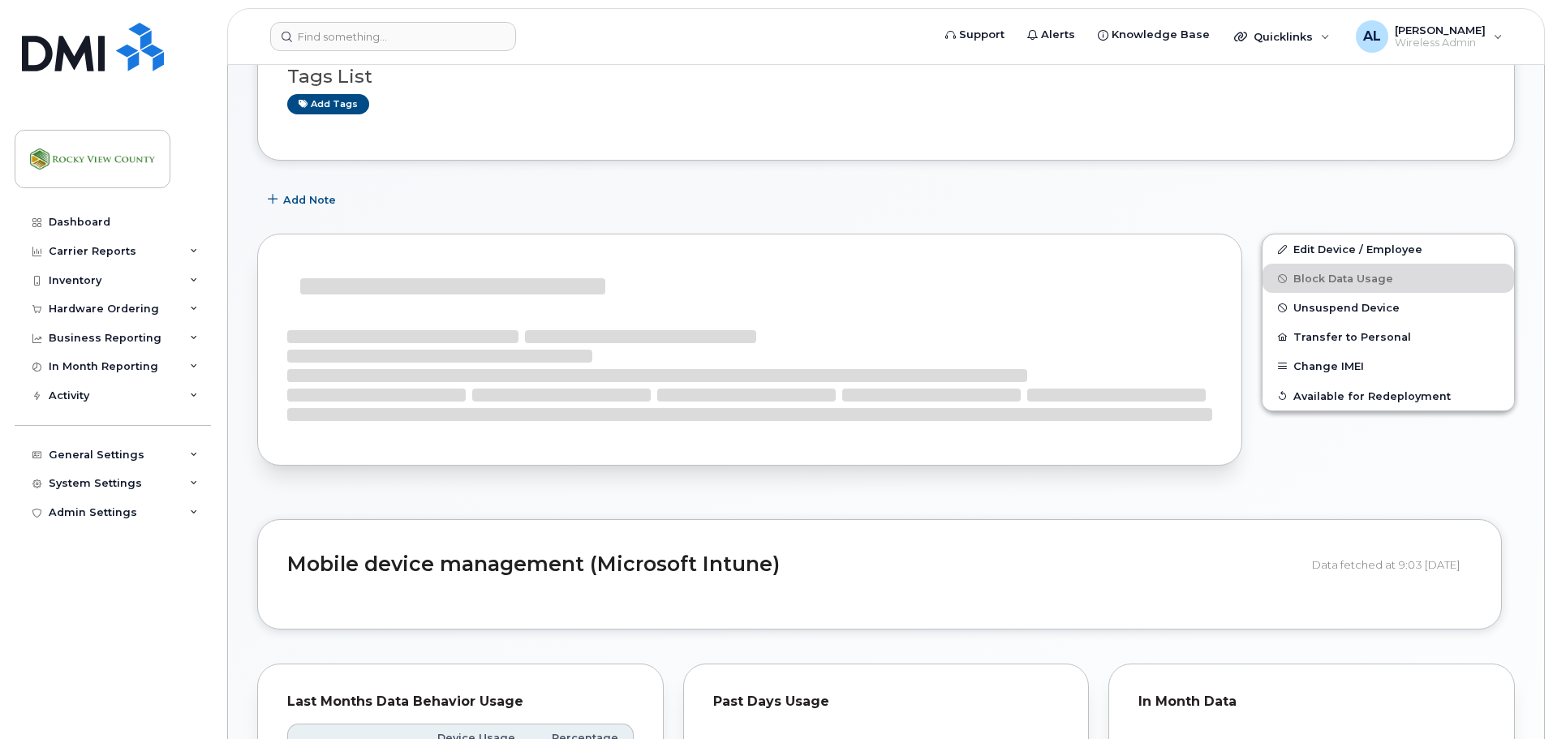
scroll to position [162, 0]
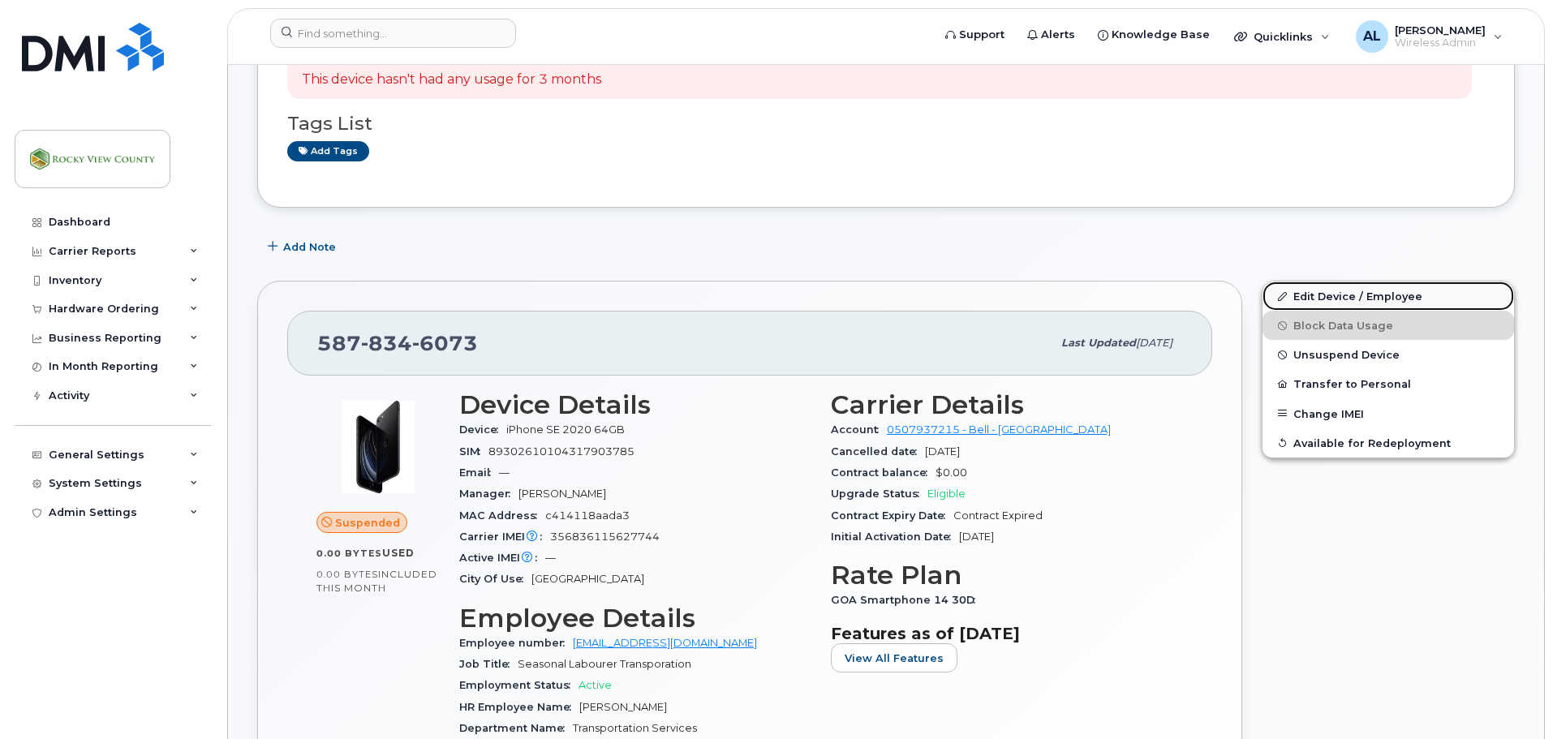
click at [1345, 293] on link "Edit Device / Employee" at bounding box center [1389, 296] width 252 height 29
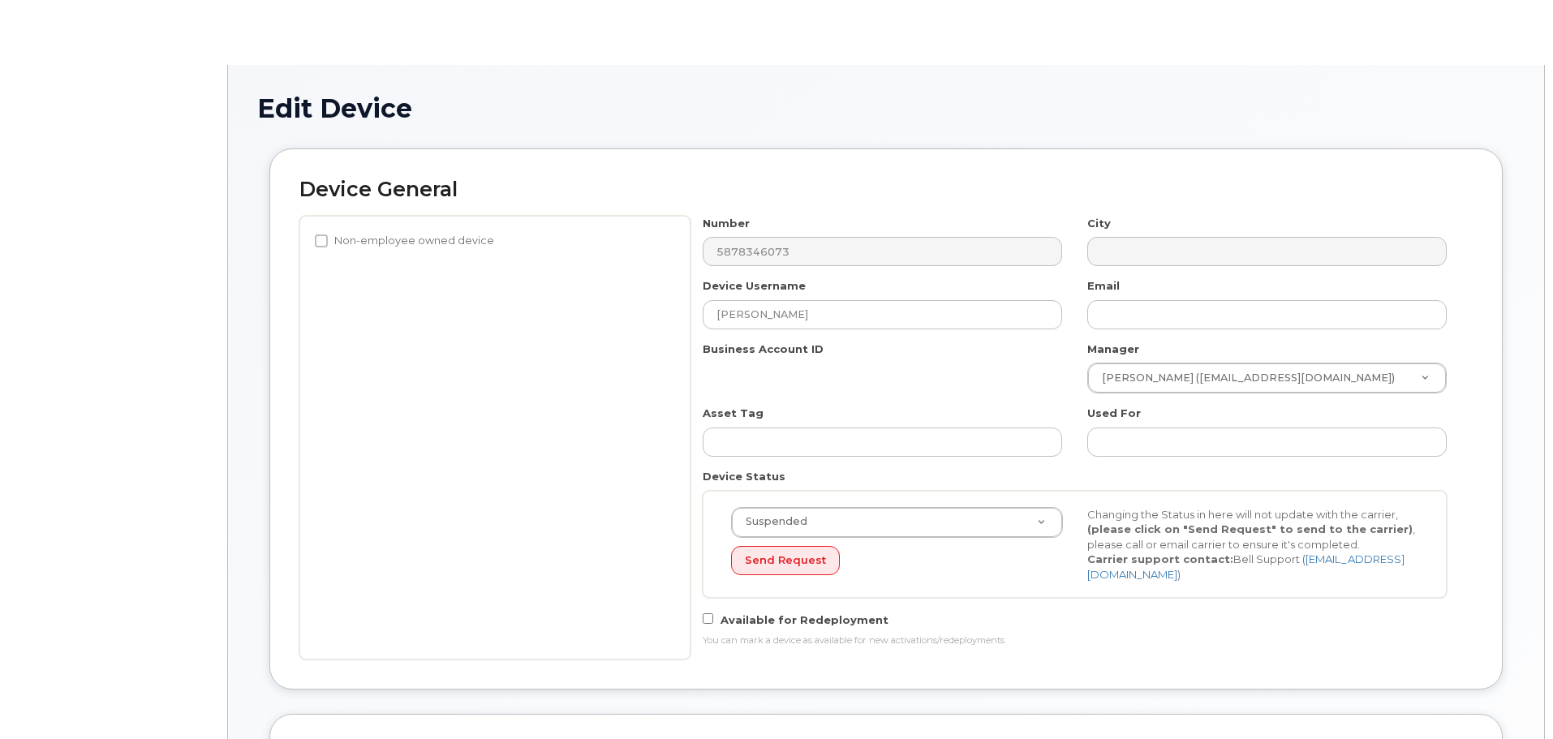
select select "29629302"
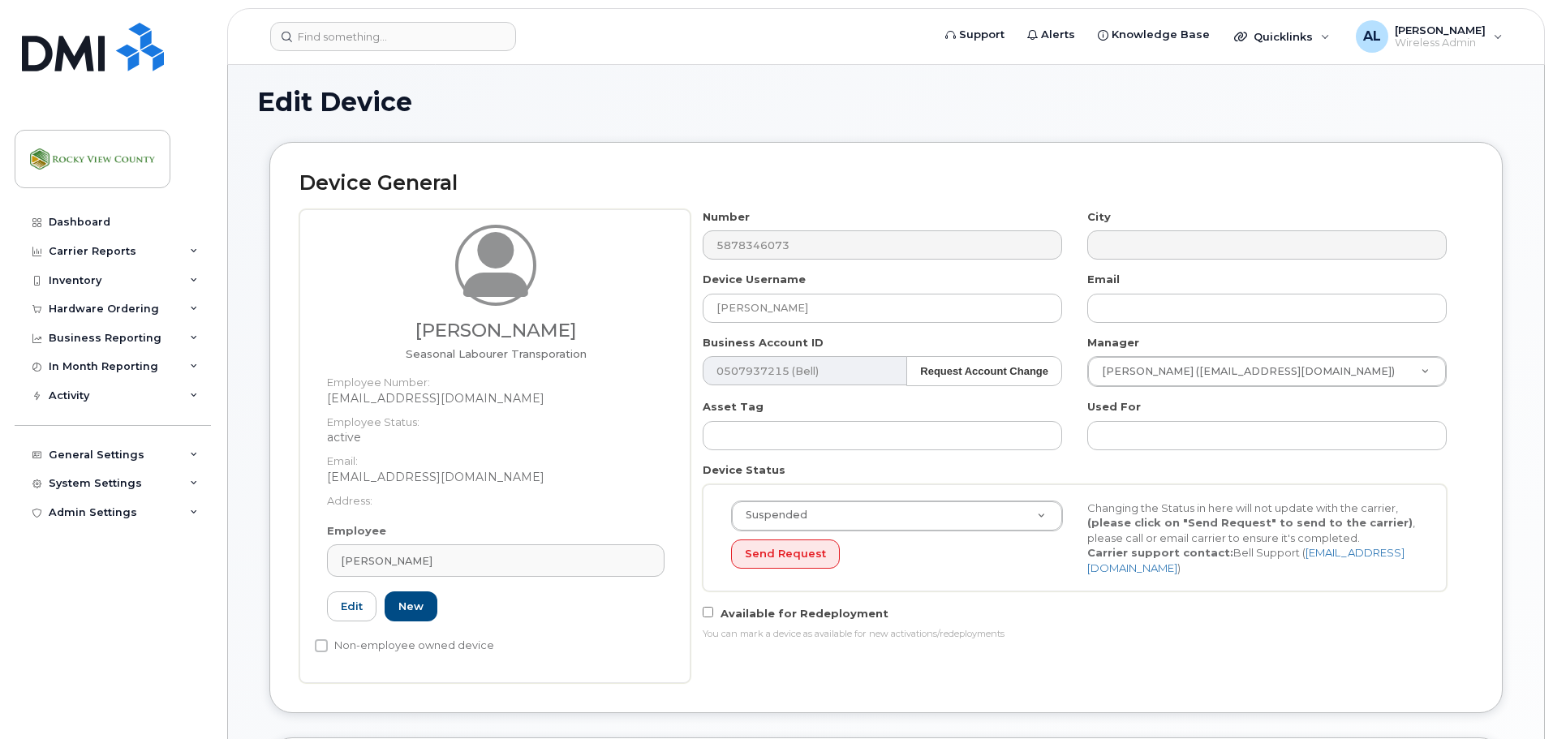
scroll to position [6, 0]
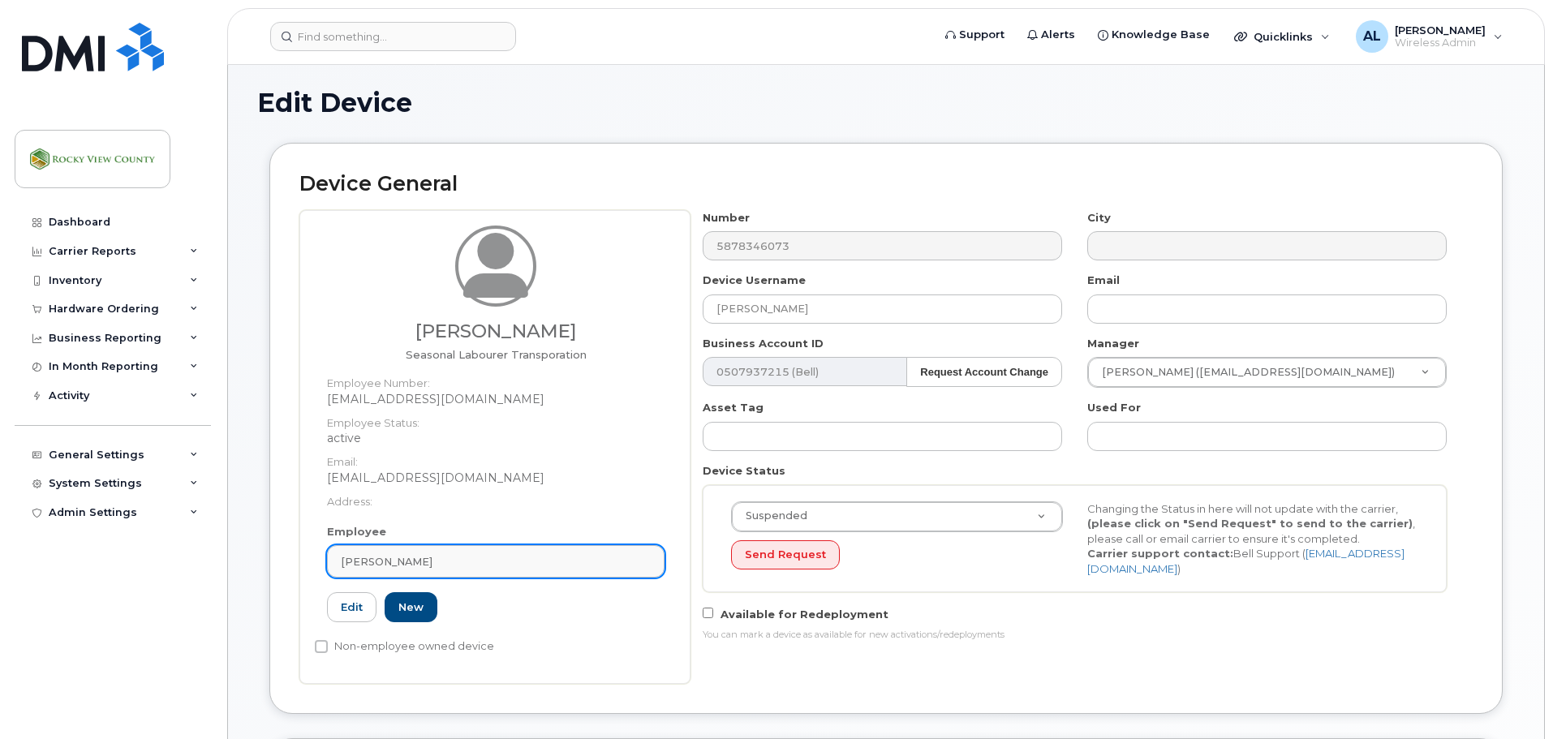
click at [433, 564] on div "[PERSON_NAME]" at bounding box center [496, 561] width 310 height 15
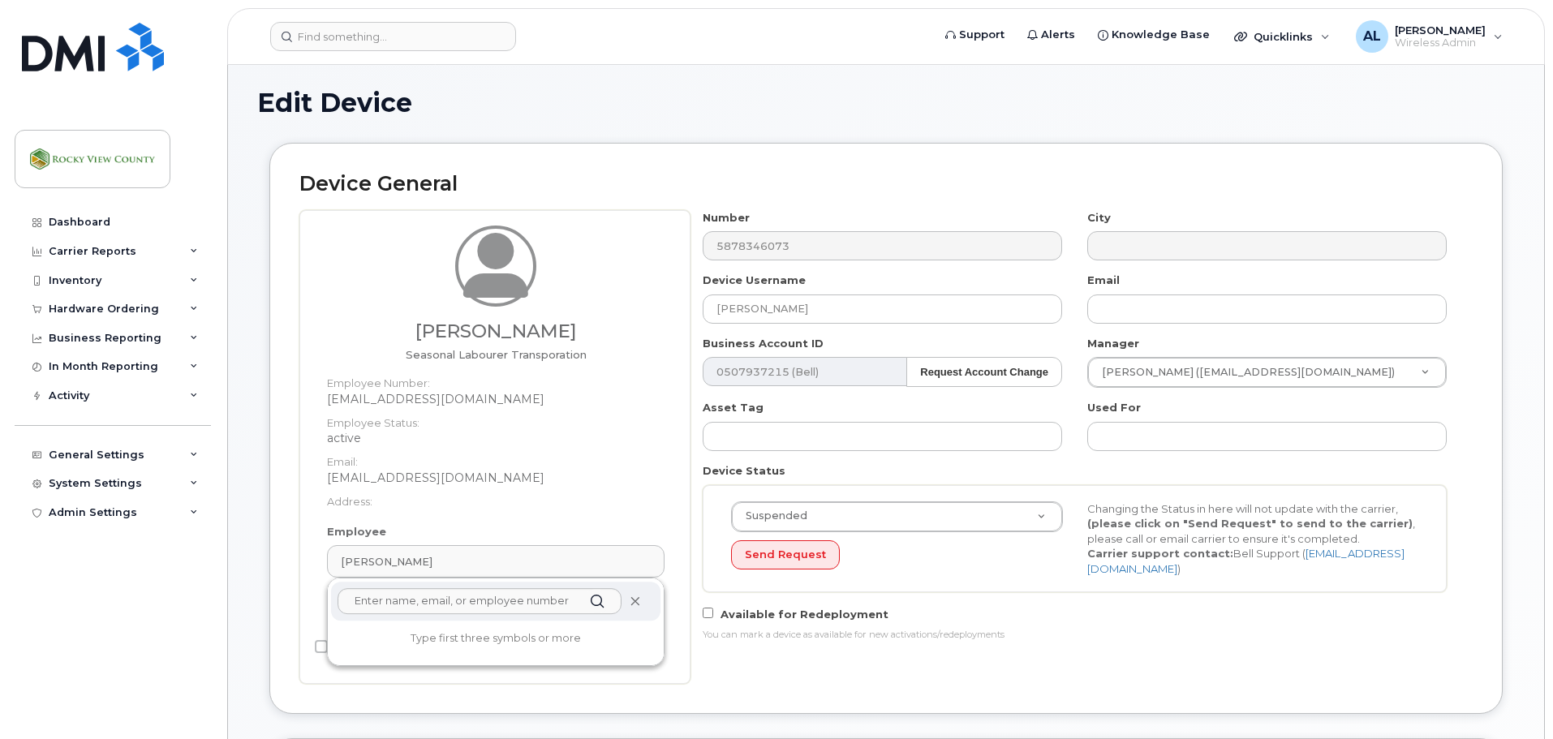
click at [636, 604] on icon at bounding box center [635, 601] width 11 height 11
click at [107, 281] on div "Inventory" at bounding box center [113, 280] width 196 height 29
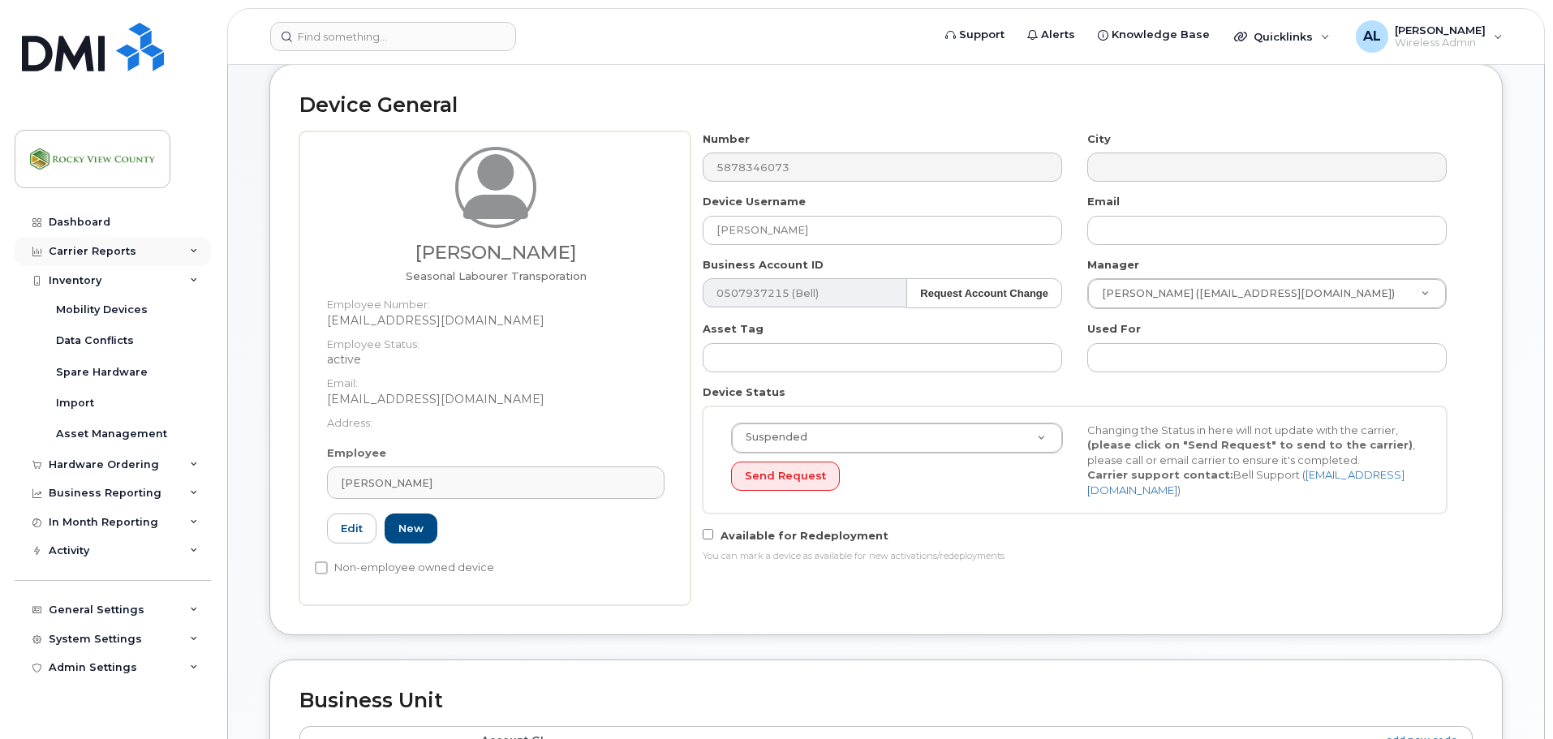
scroll to position [85, 0]
click at [135, 239] on div "Carrier Reports" at bounding box center [113, 251] width 196 height 29
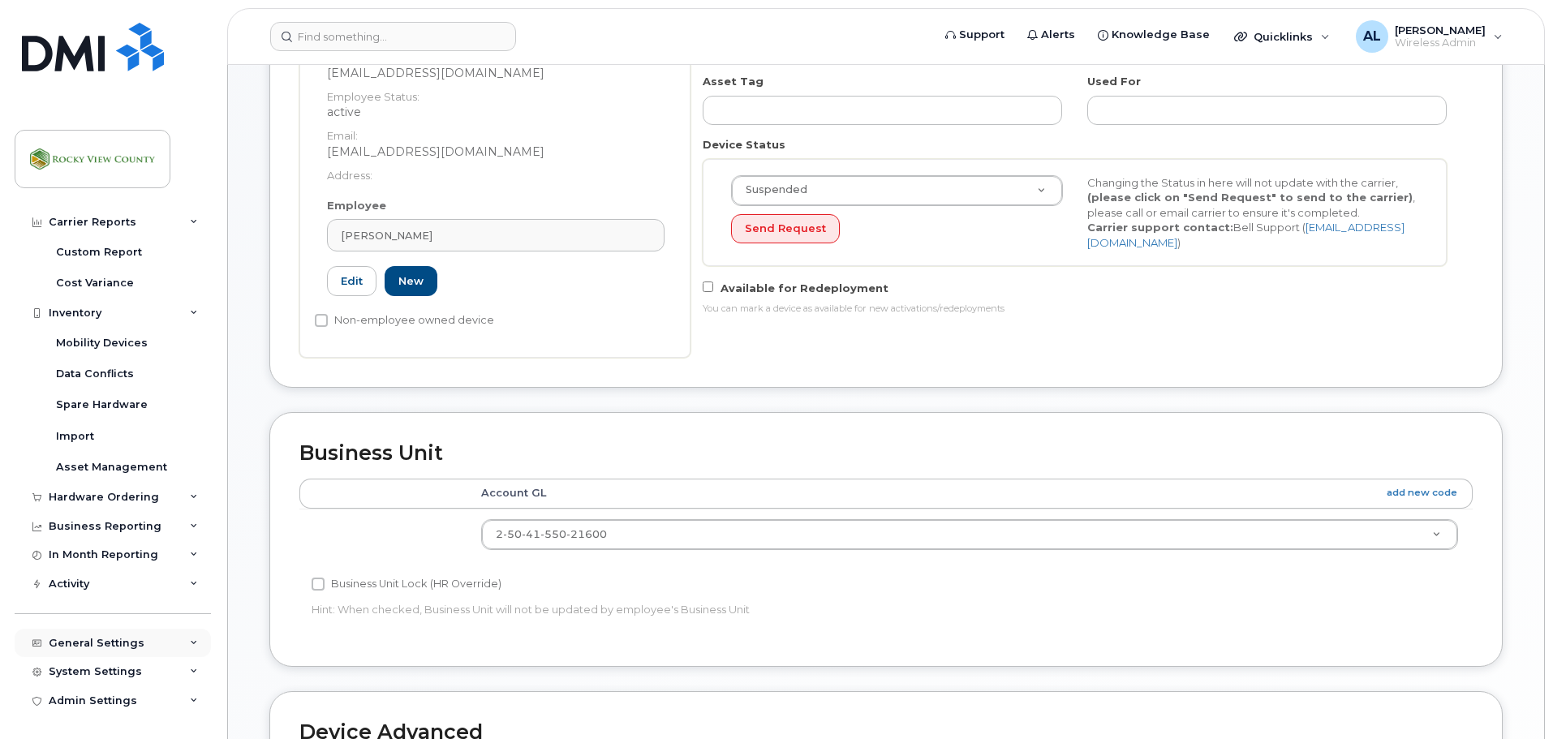
scroll to position [334, 0]
click at [118, 639] on div "General Settings" at bounding box center [97, 643] width 96 height 13
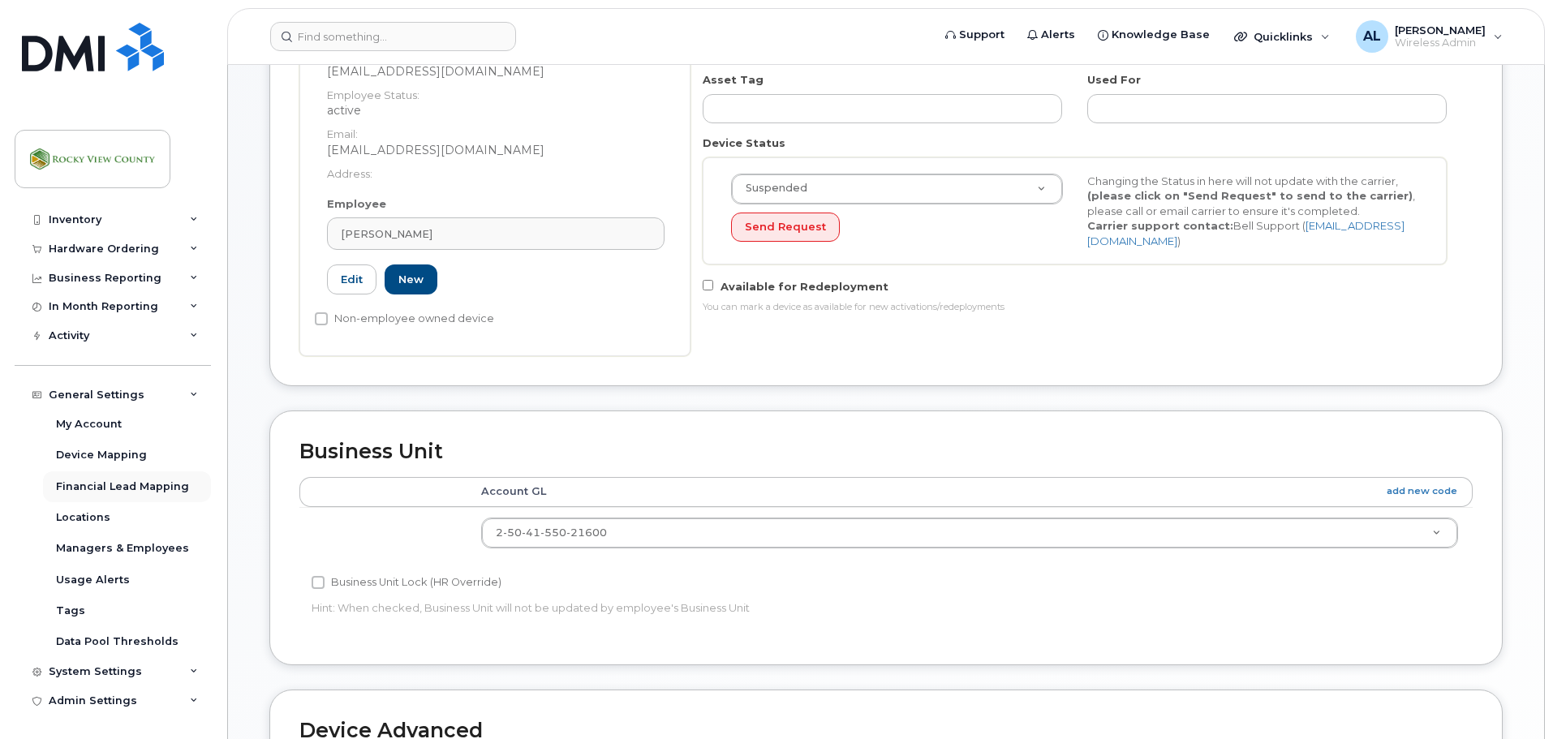
scroll to position [335, 0]
click at [118, 551] on div "Managers & Employees" at bounding box center [122, 548] width 133 height 15
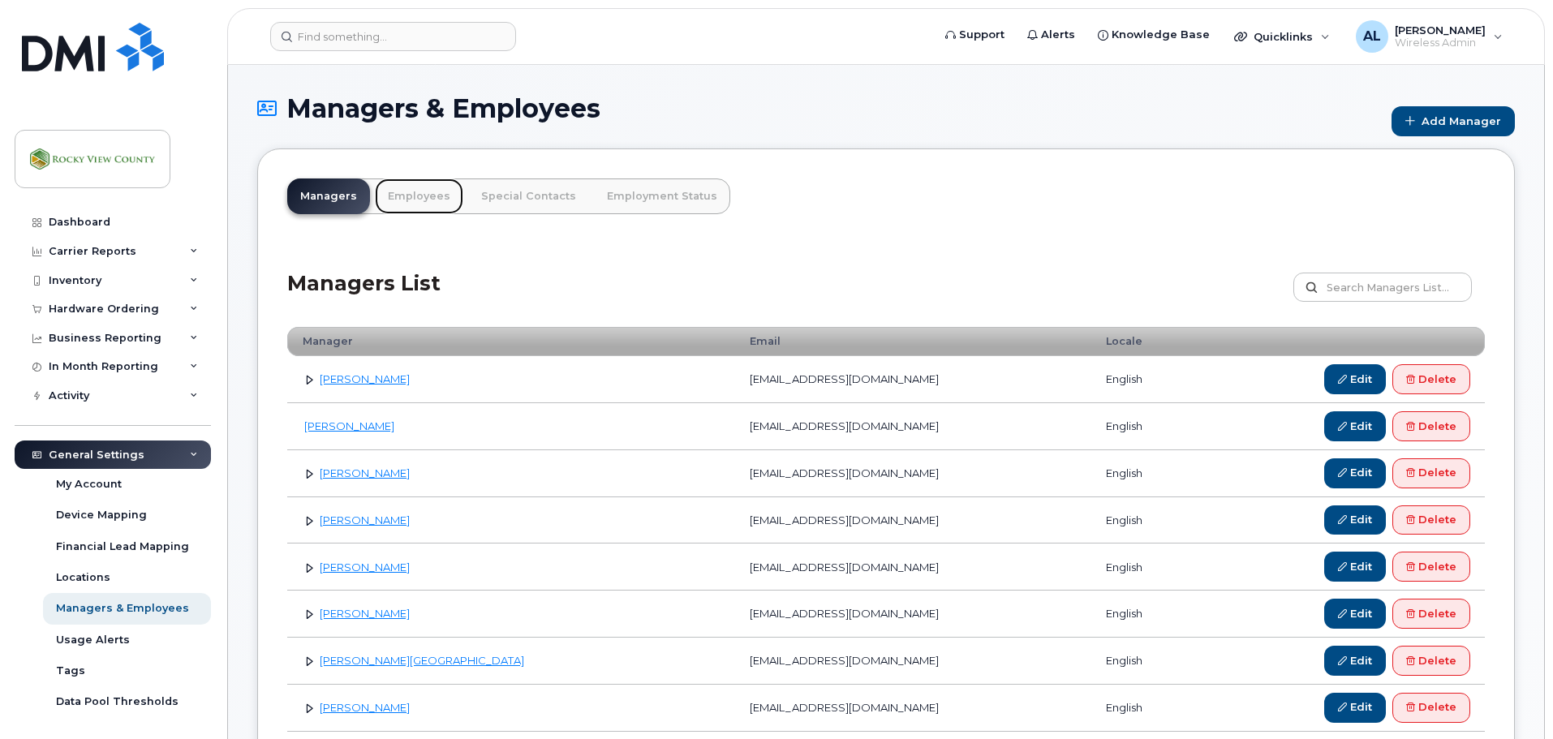
click at [415, 195] on link "Employees" at bounding box center [419, 197] width 88 height 36
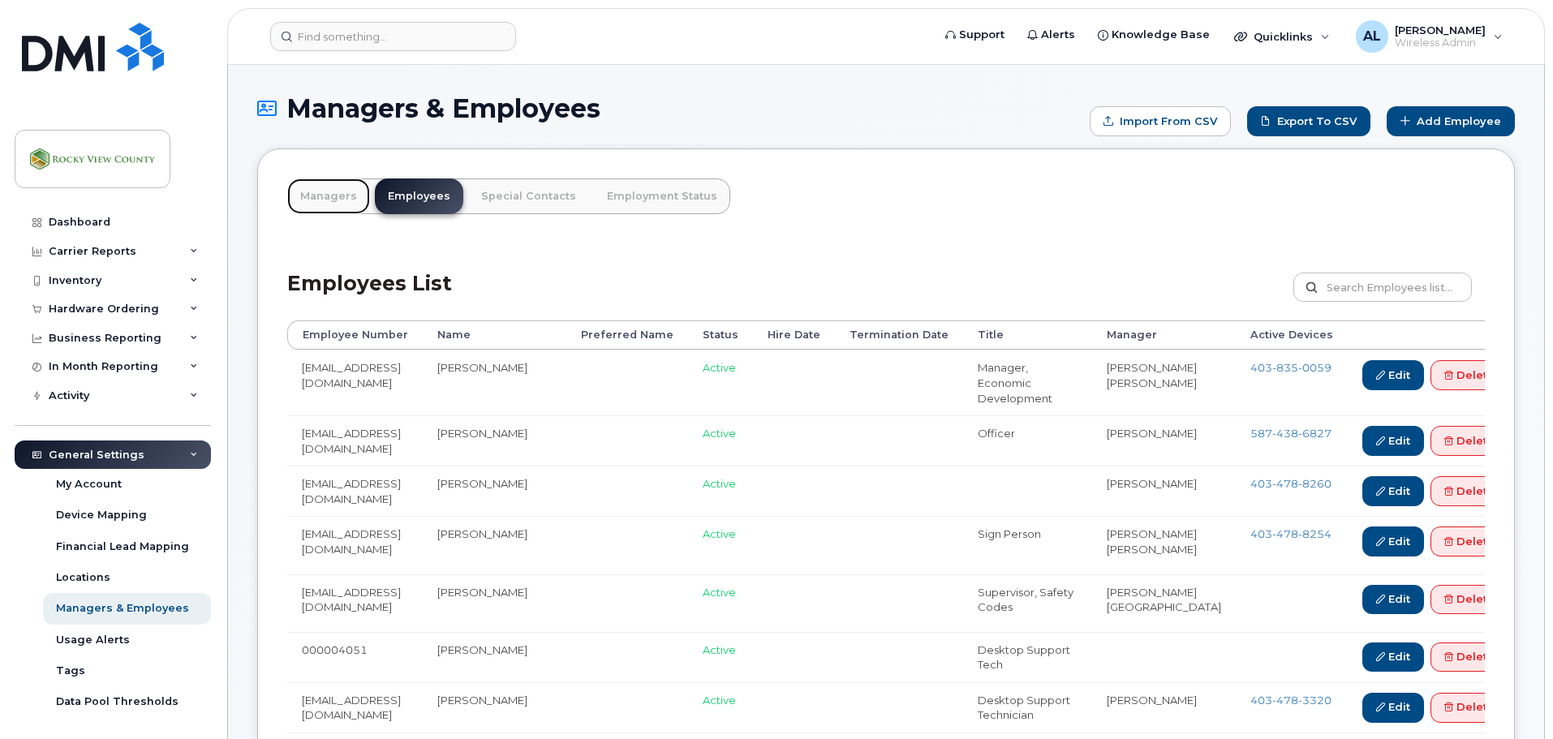
click at [308, 196] on link "Managers" at bounding box center [328, 197] width 83 height 36
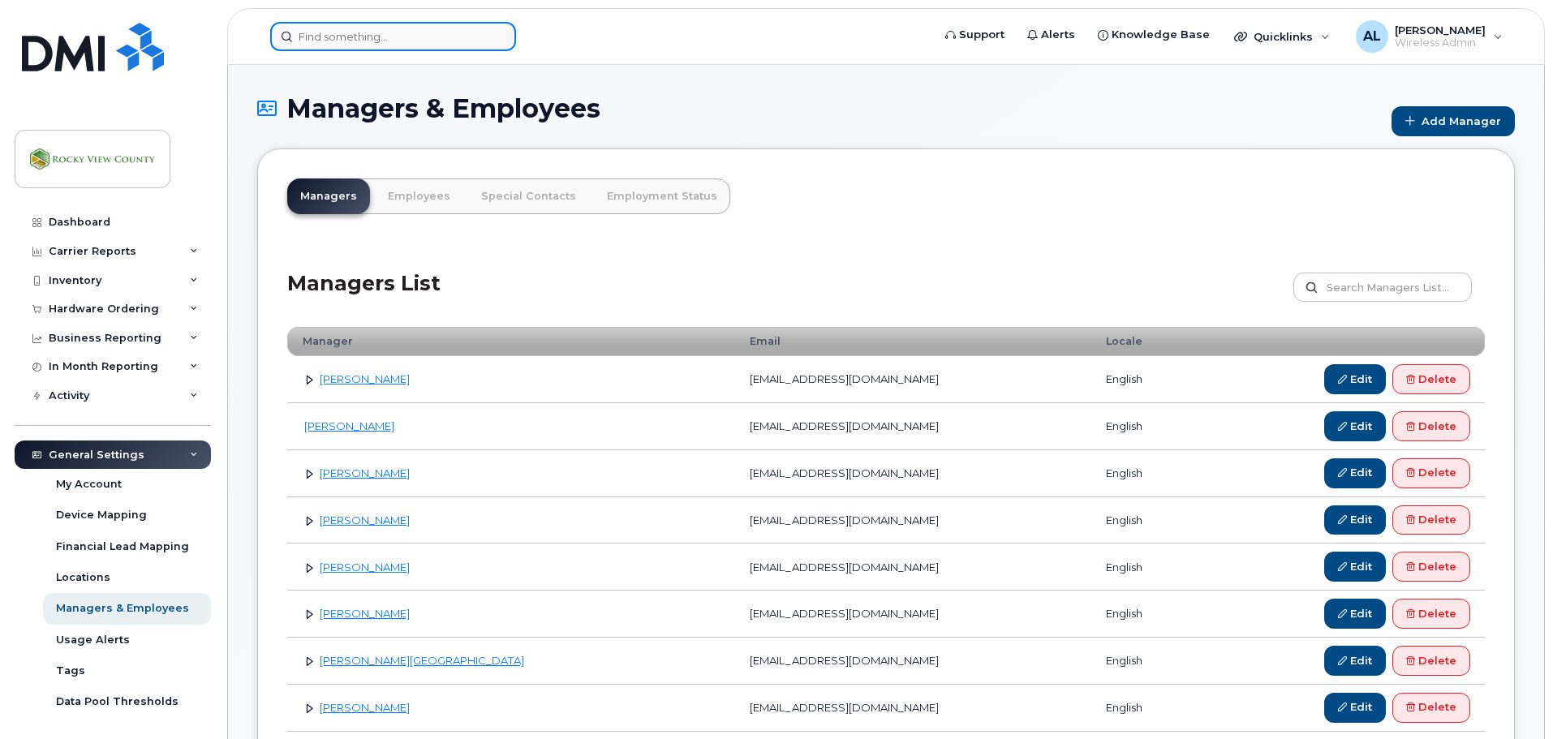
click at [339, 45] on input at bounding box center [393, 36] width 246 height 29
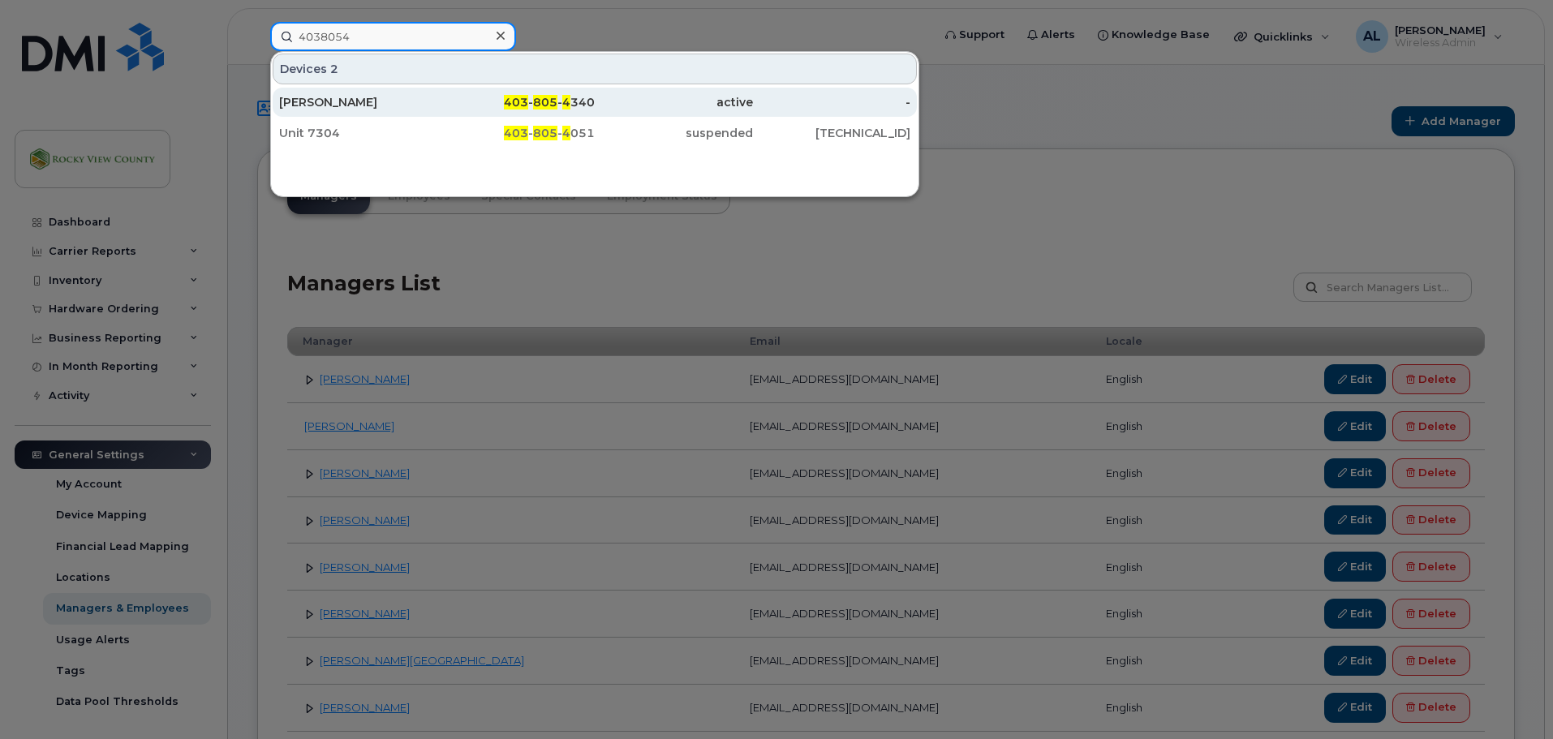
type input "4038054"
click at [363, 101] on div "Ryan Stewart" at bounding box center [358, 102] width 158 height 16
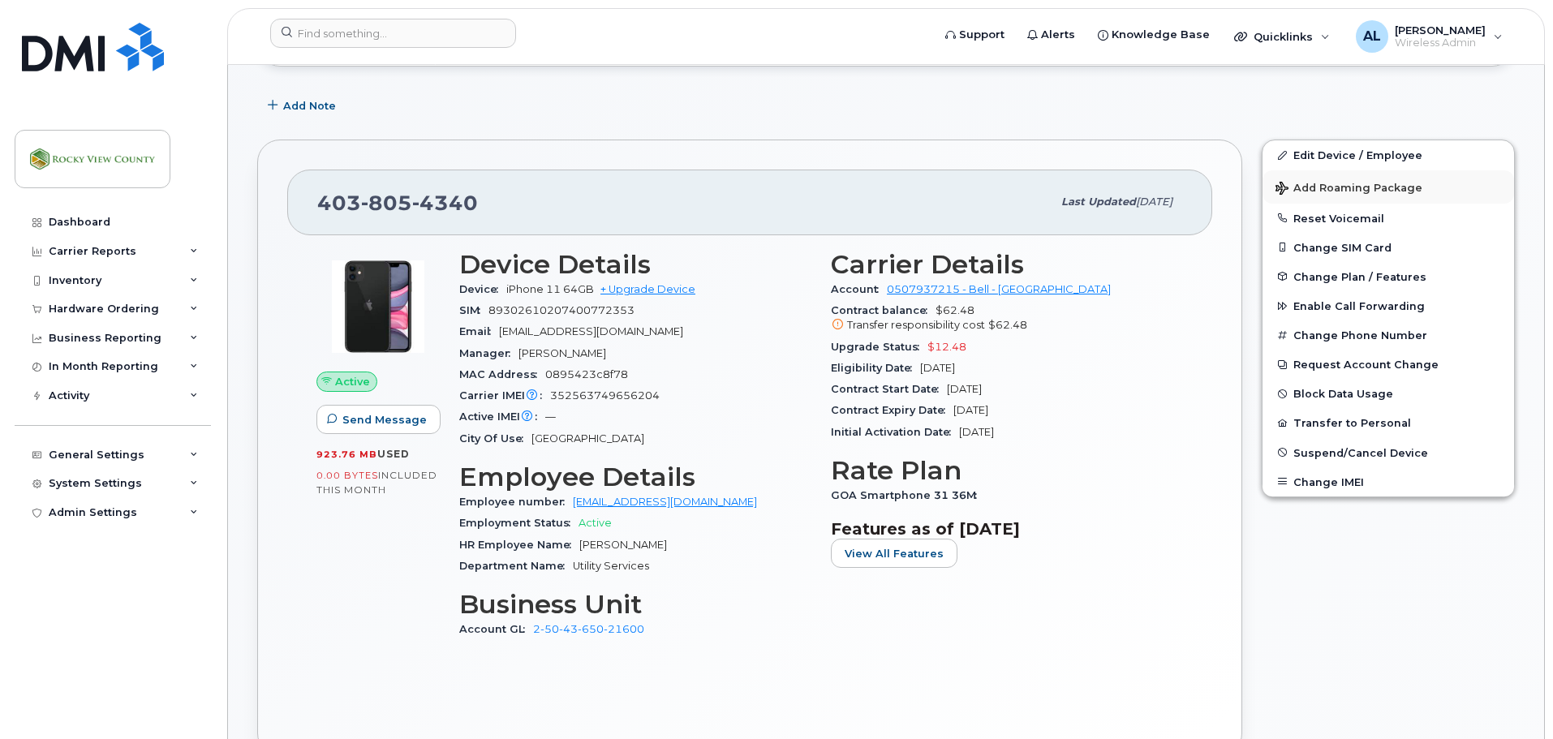
scroll to position [242, 0]
click at [1360, 158] on link "Edit Device / Employee" at bounding box center [1389, 154] width 252 height 29
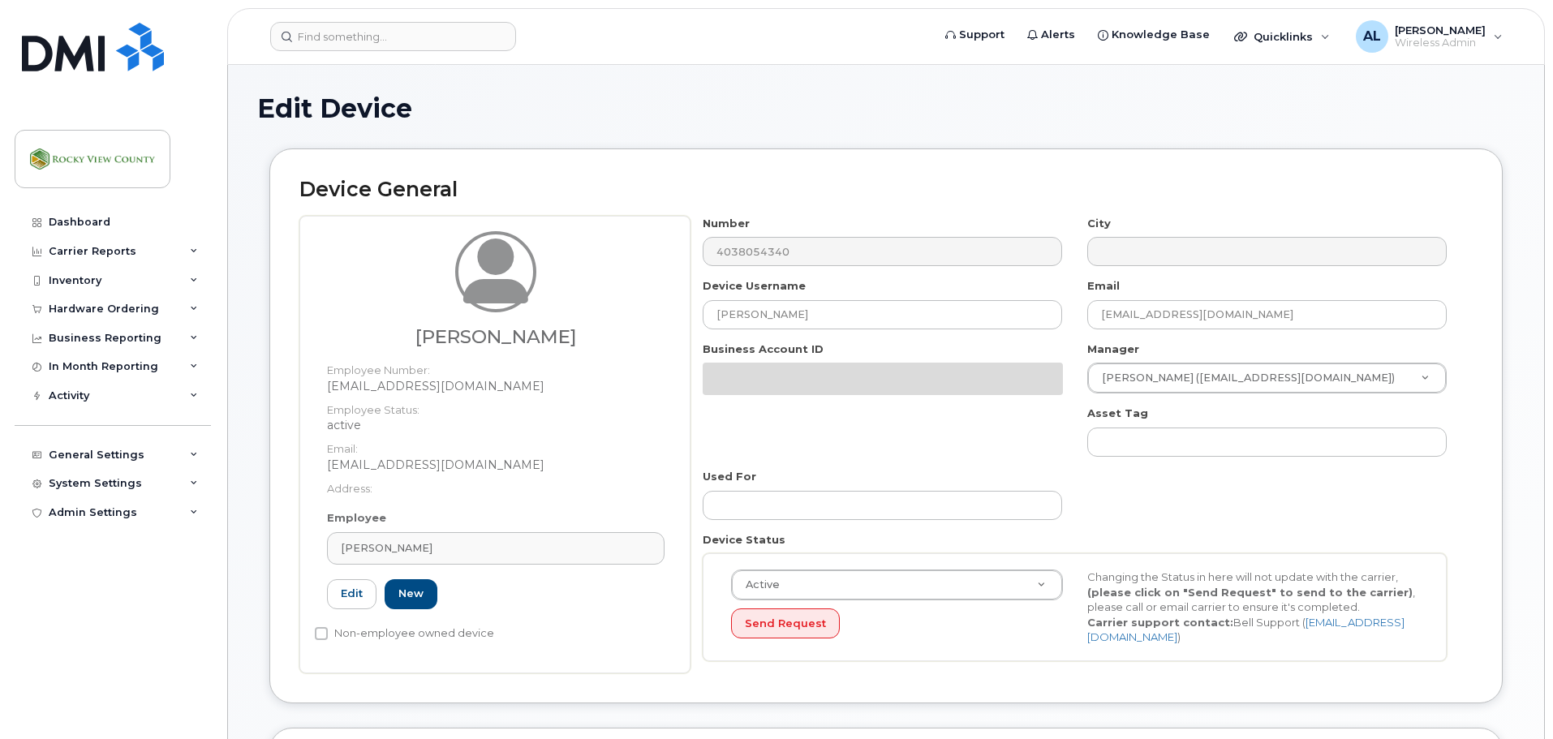
select select "29629309"
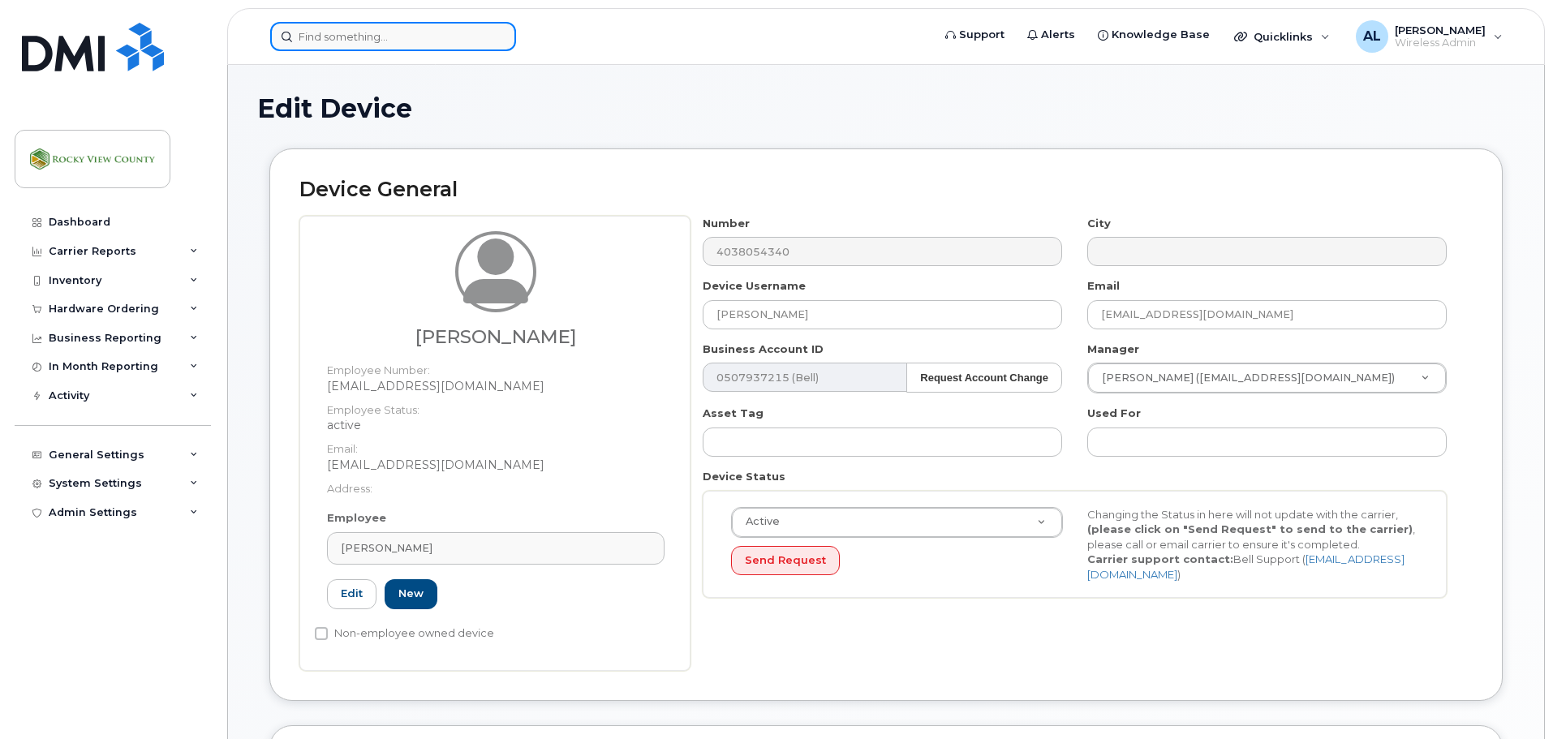
click at [392, 45] on input at bounding box center [393, 36] width 246 height 29
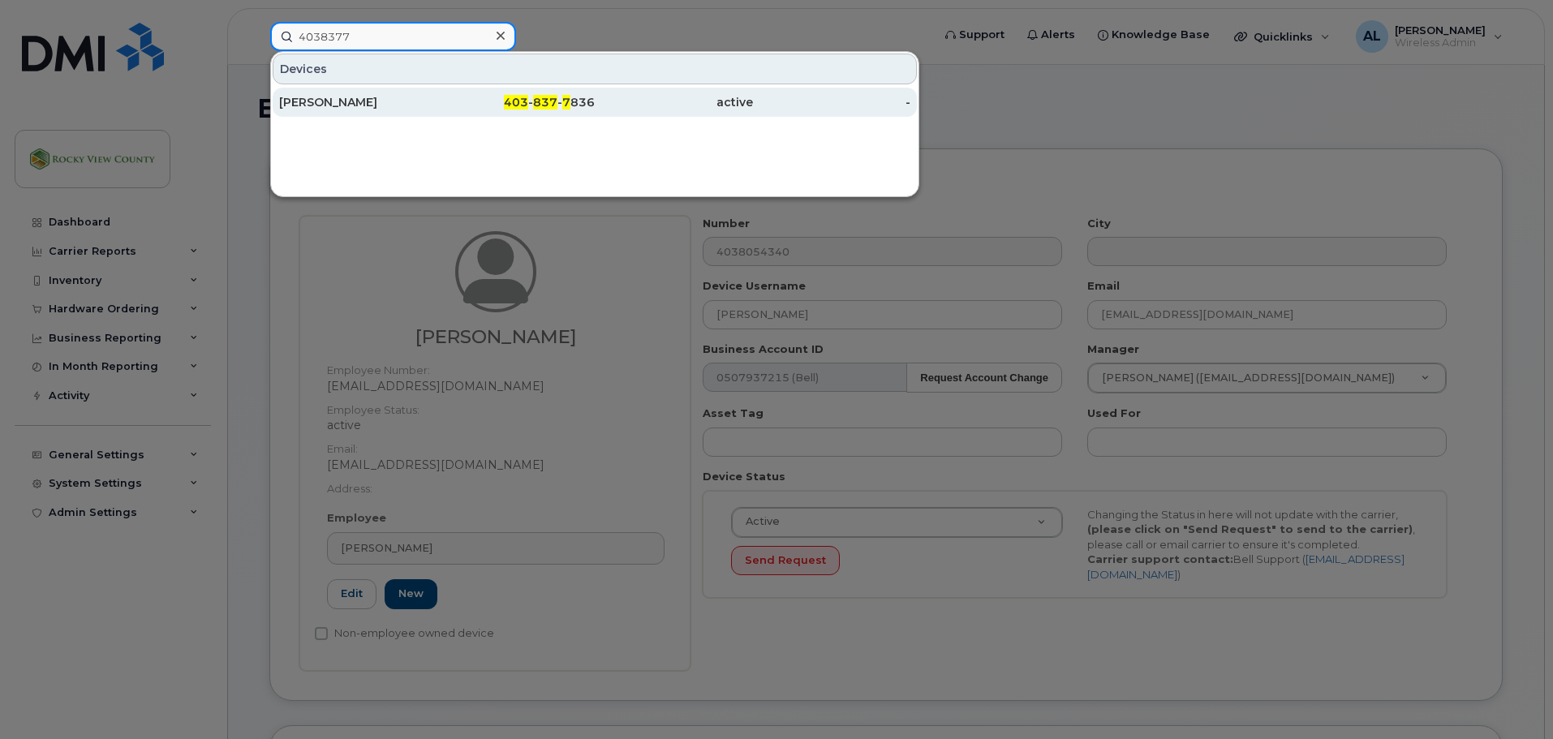
type input "4038377"
click at [372, 102] on div "Allison Bates" at bounding box center [358, 102] width 158 height 16
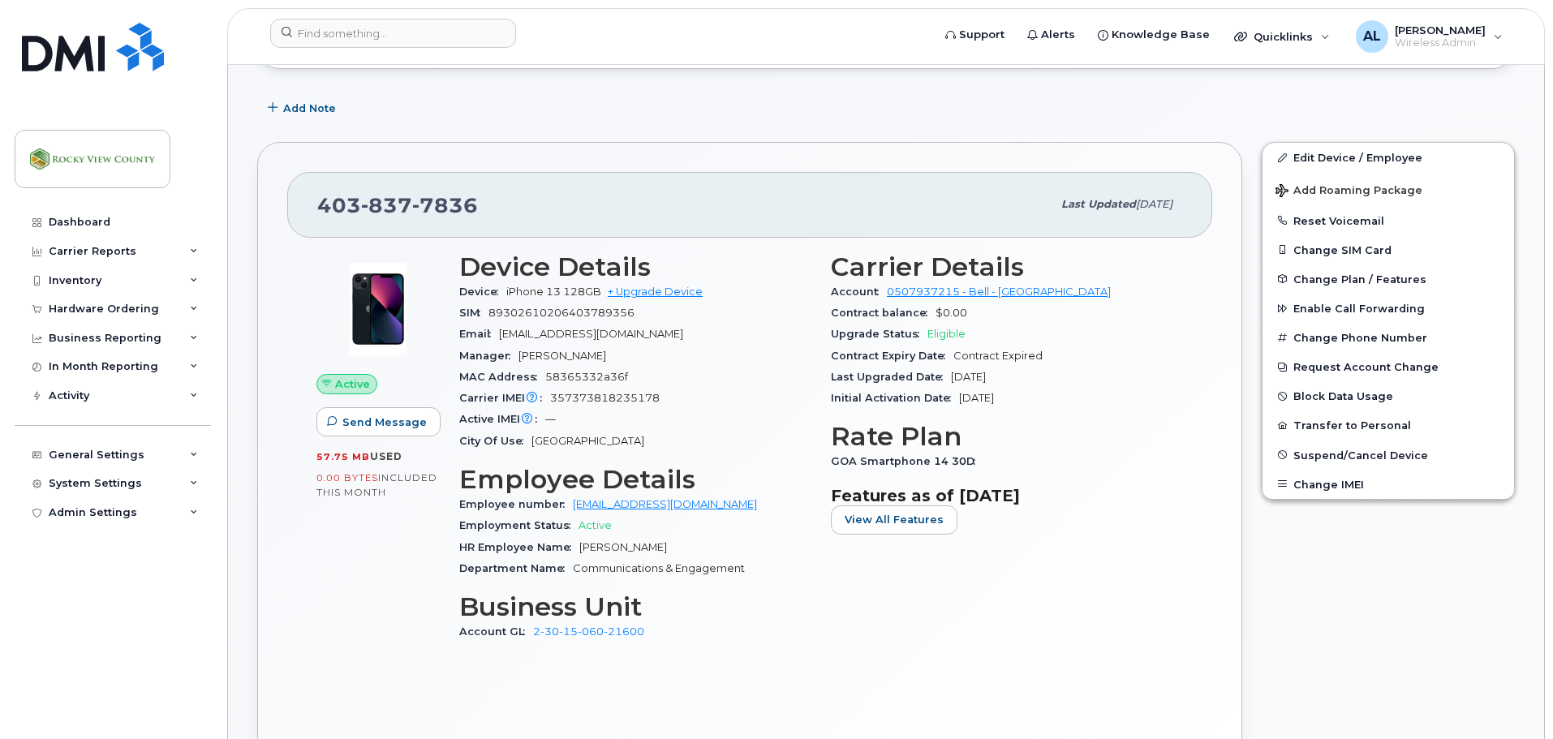
scroll to position [242, 0]
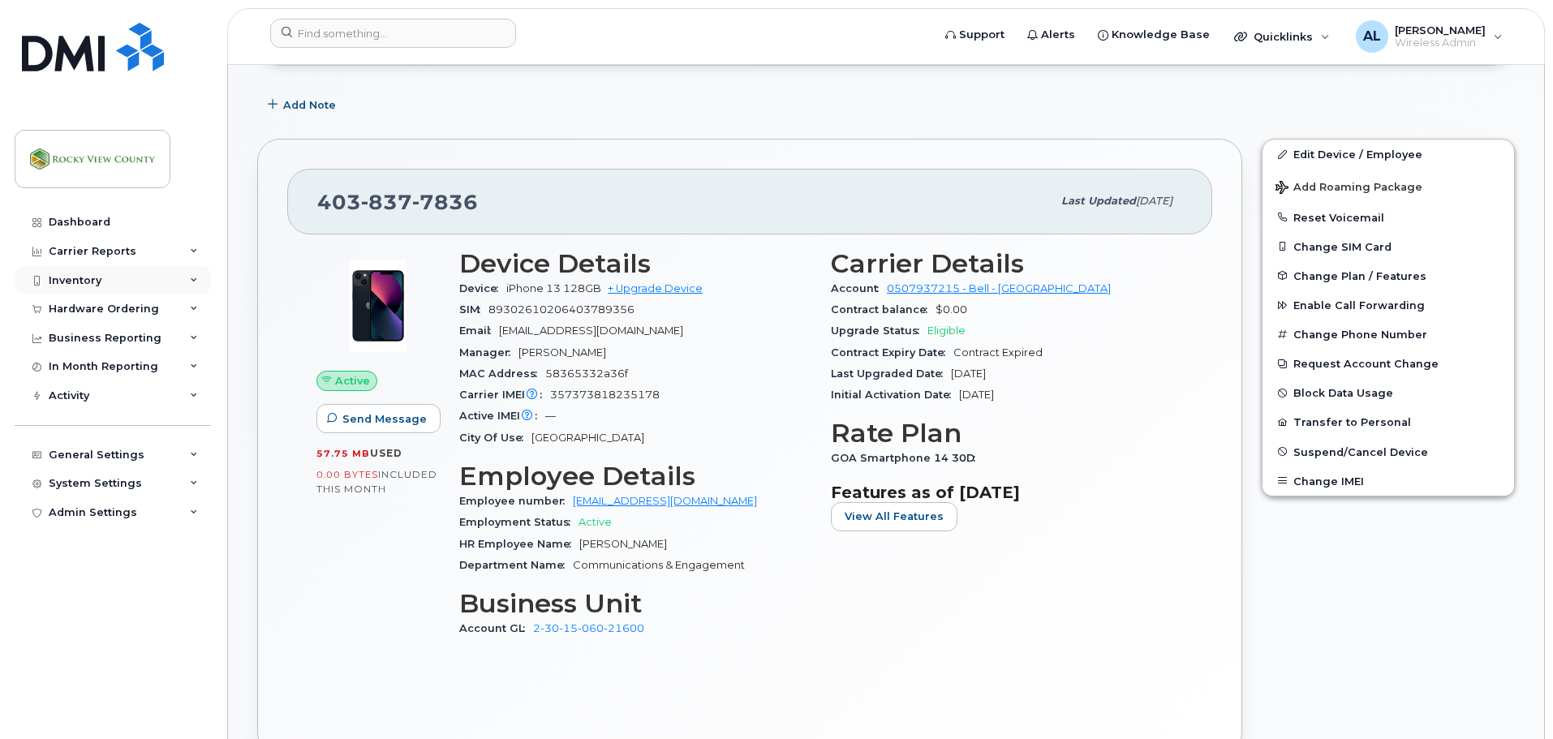
click at [125, 267] on div "Inventory" at bounding box center [113, 280] width 196 height 29
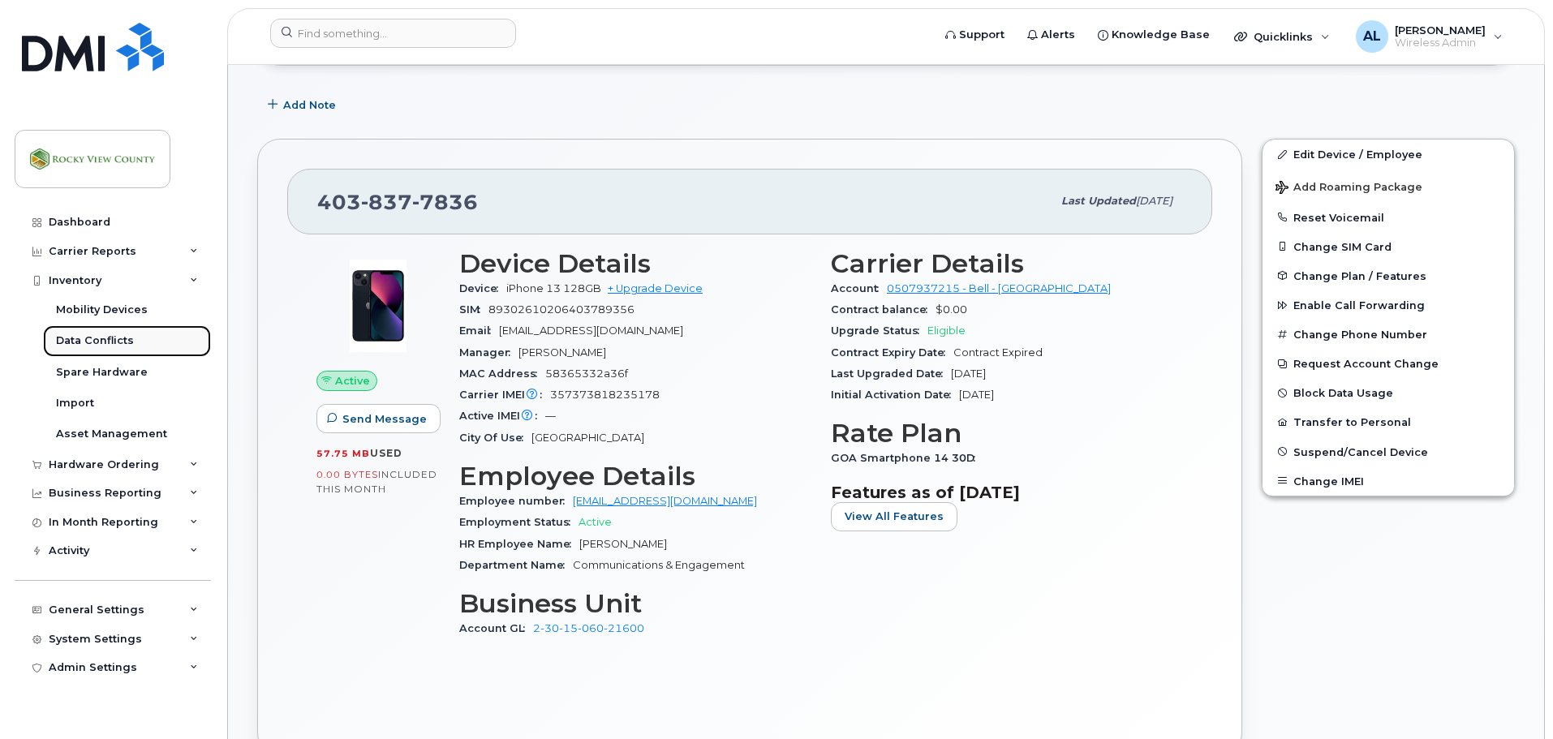
click at [98, 343] on div "Data Conflicts" at bounding box center [95, 341] width 78 height 15
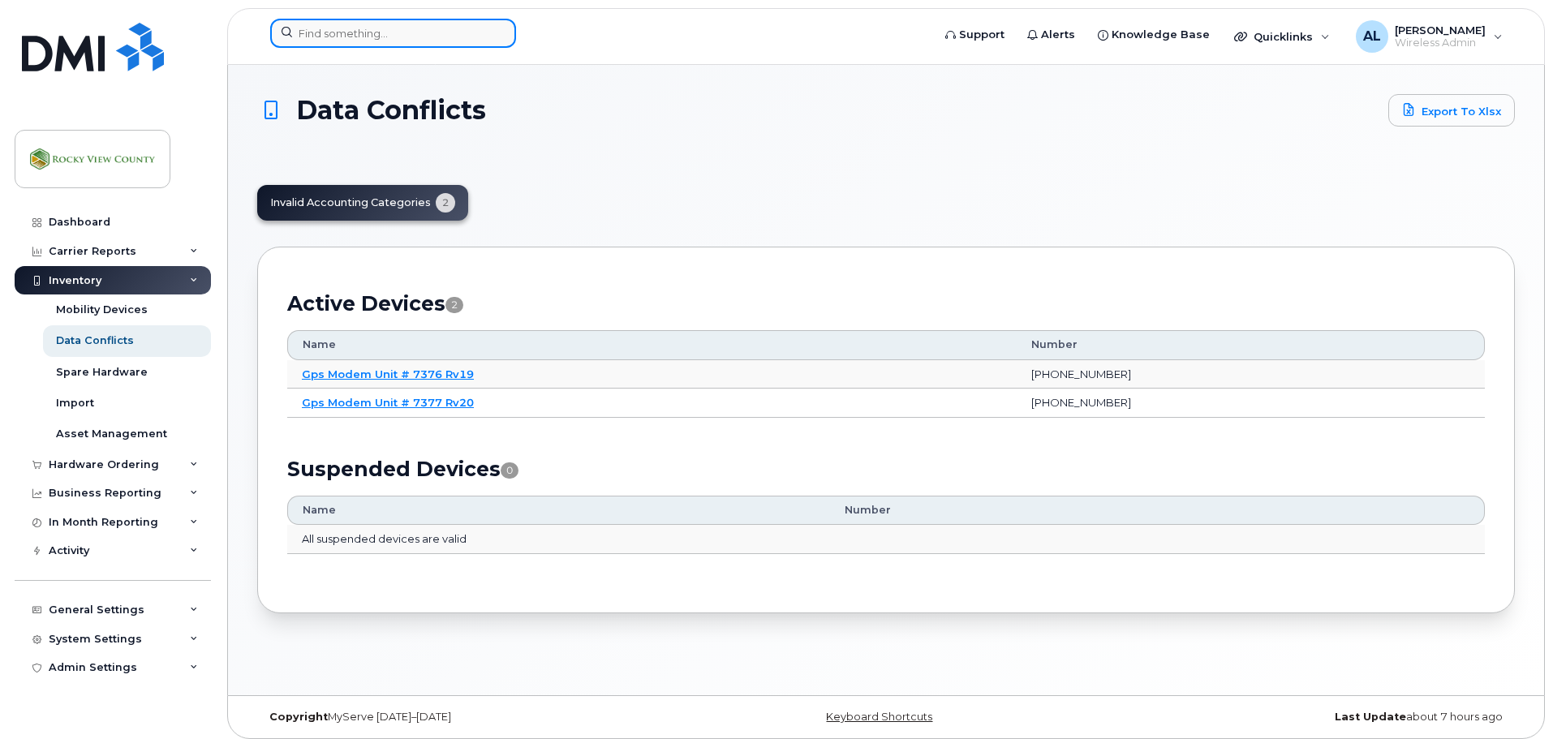
click at [474, 38] on input at bounding box center [393, 33] width 246 height 29
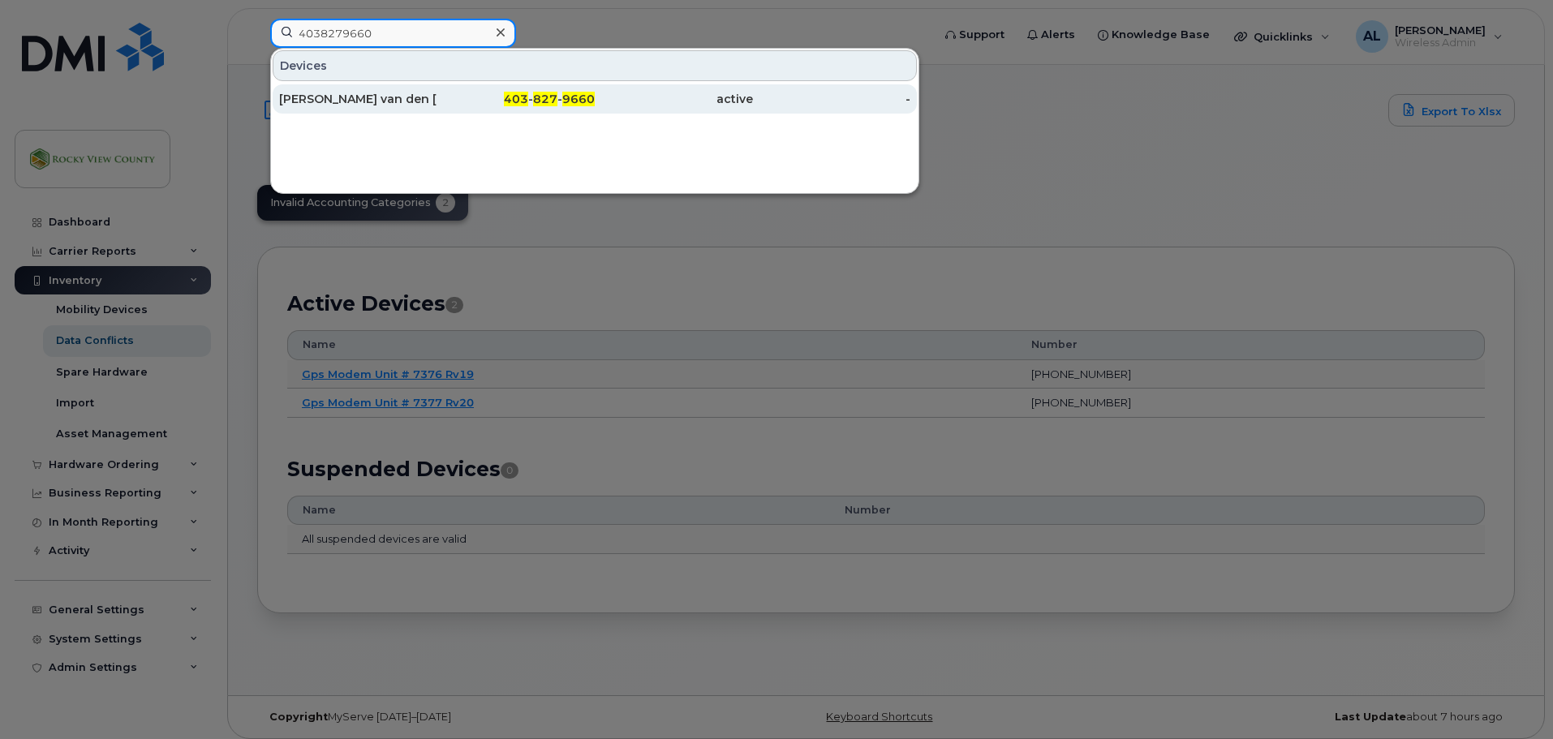
type input "4038279660"
click at [426, 105] on div "[PERSON_NAME] van den [PERSON_NAME]" at bounding box center [358, 99] width 158 height 16
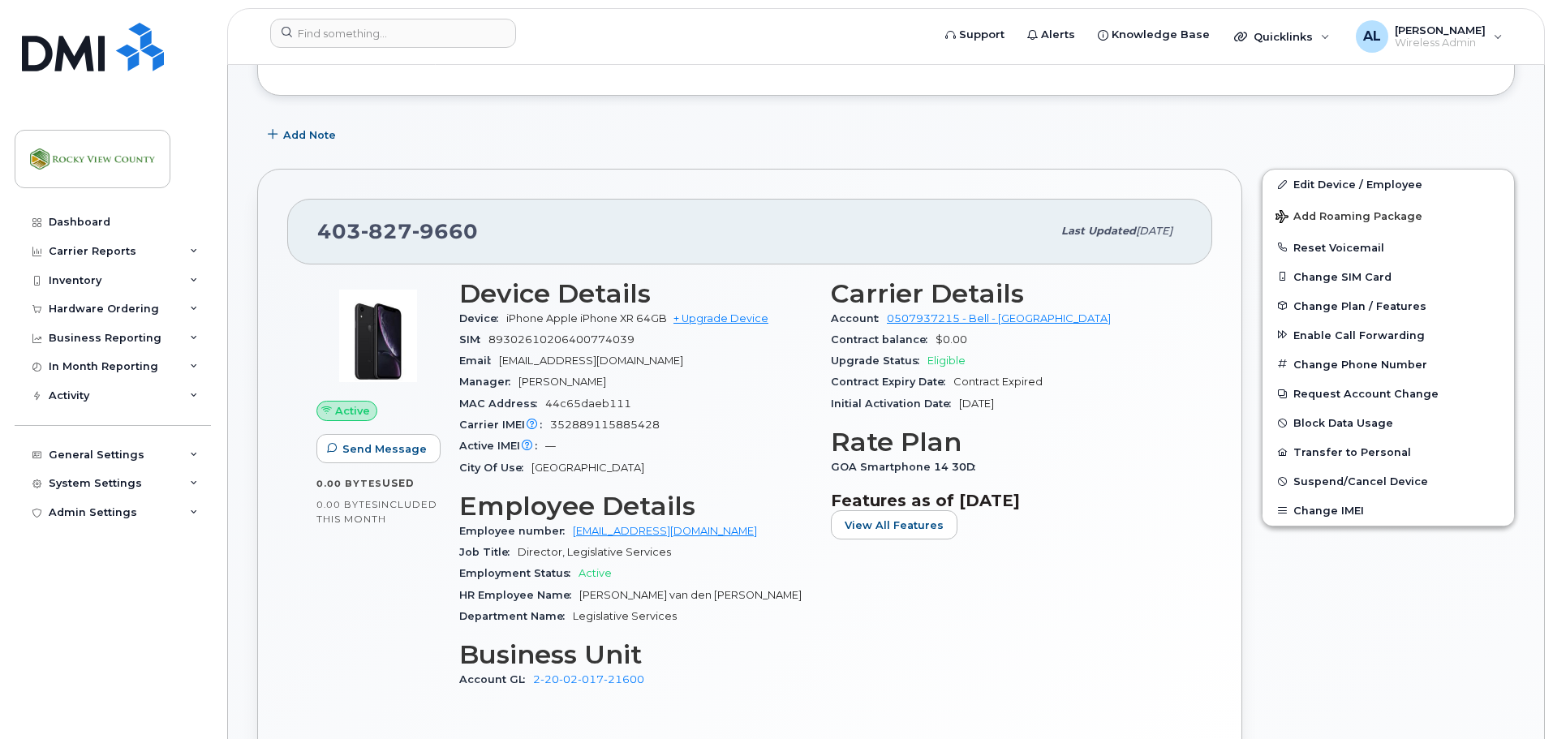
scroll to position [323, 0]
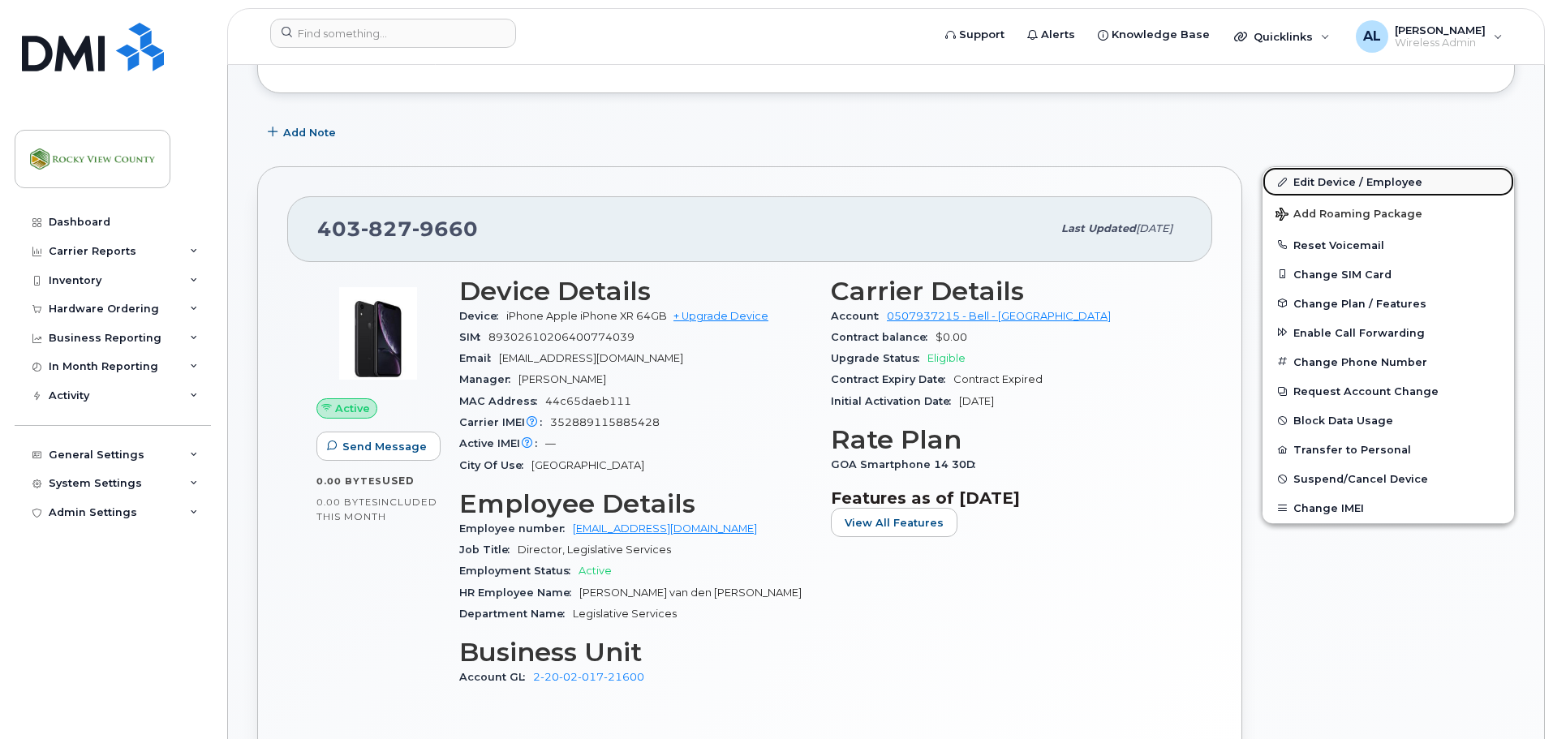
click at [1375, 178] on link "Edit Device / Employee" at bounding box center [1389, 181] width 252 height 29
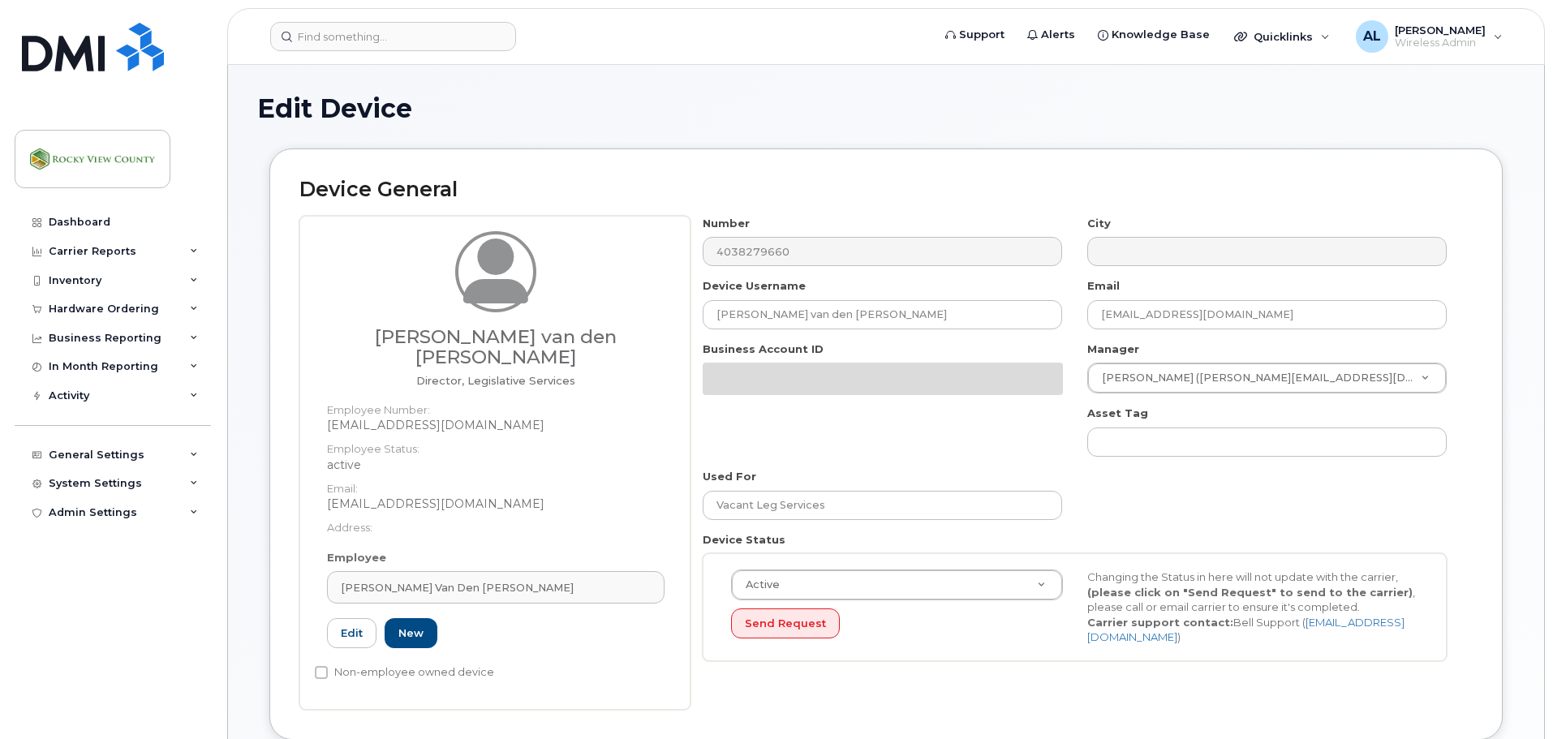
select select "29629334"
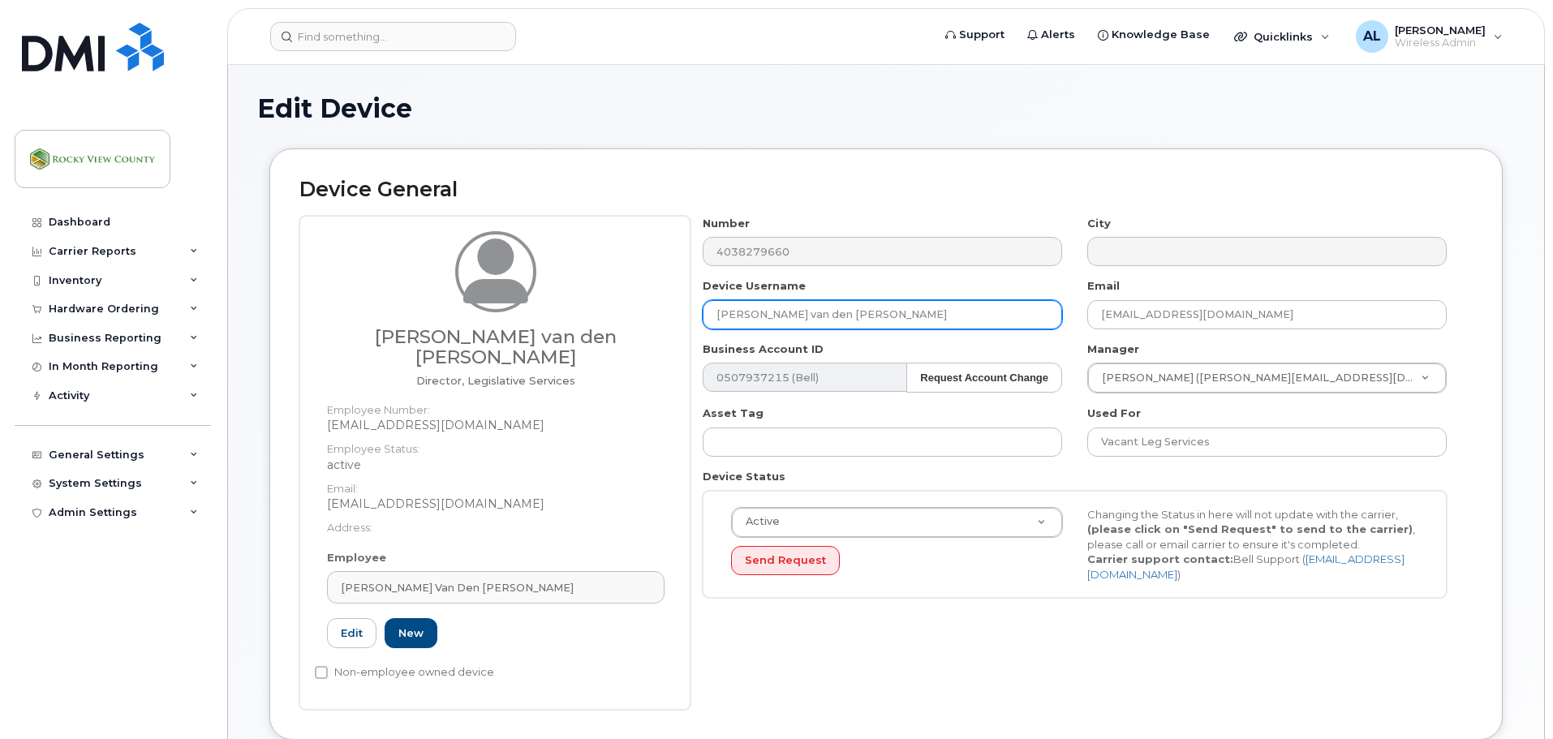
drag, startPoint x: 847, startPoint y: 313, endPoint x: 427, endPoint y: 309, distance: 420.4
click at [427, 309] on div "[PERSON_NAME] van den [PERSON_NAME] Director, Legislative Services Employee Num…" at bounding box center [885, 463] width 1173 height 494
type input "Election Phone 1"
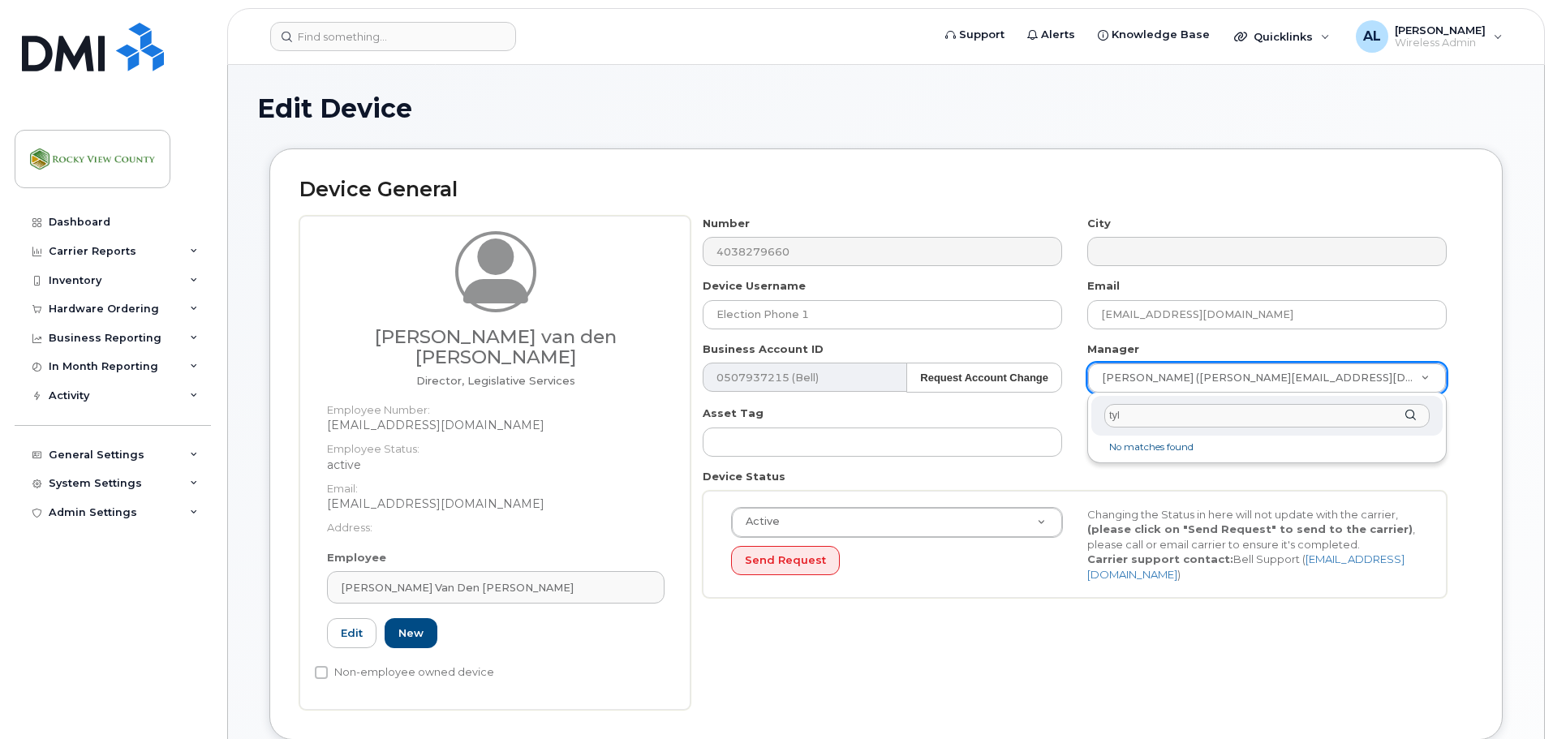
drag, startPoint x: 1145, startPoint y: 418, endPoint x: 631, endPoint y: 460, distance: 516.2
type input "tyl"
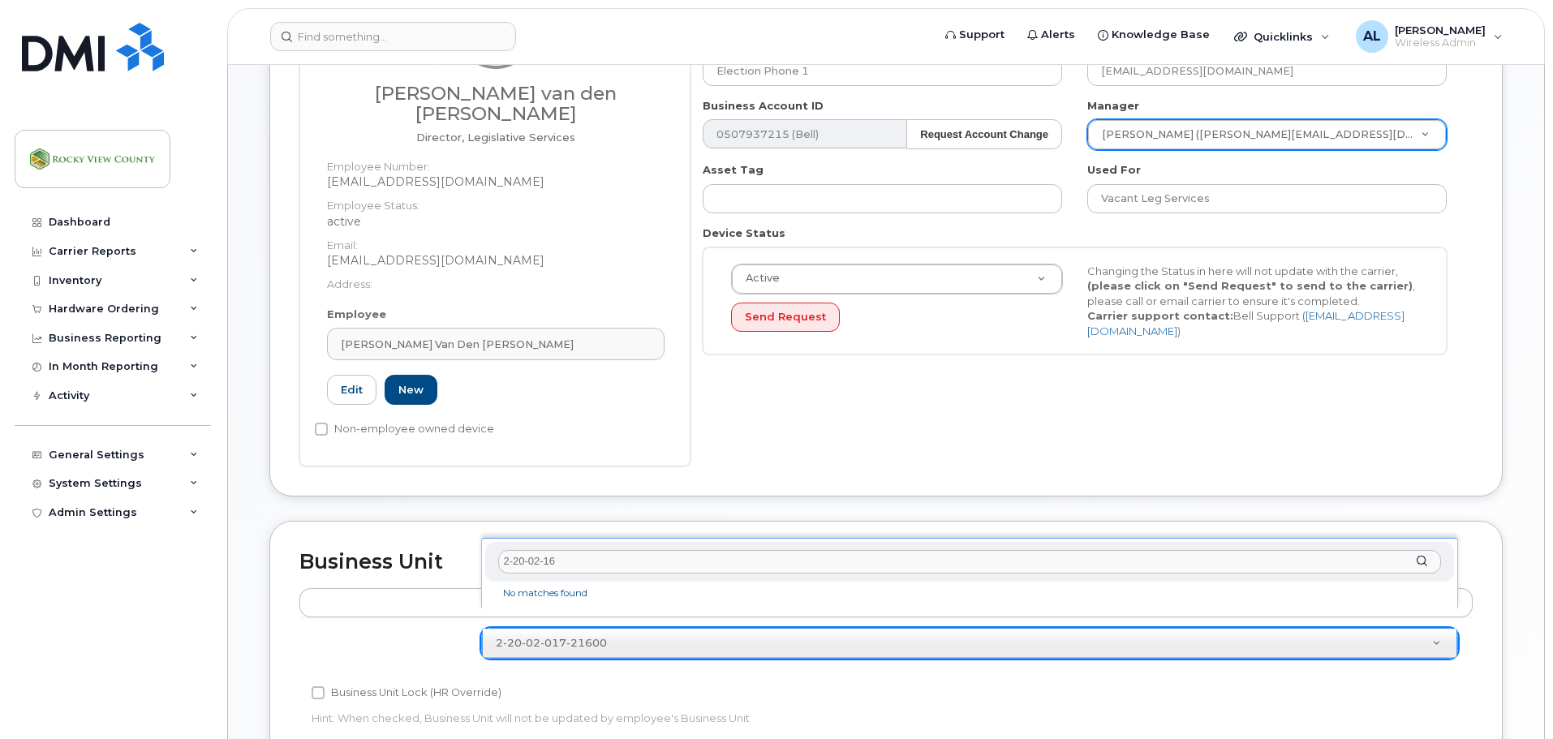
type input "2-20-02-165"
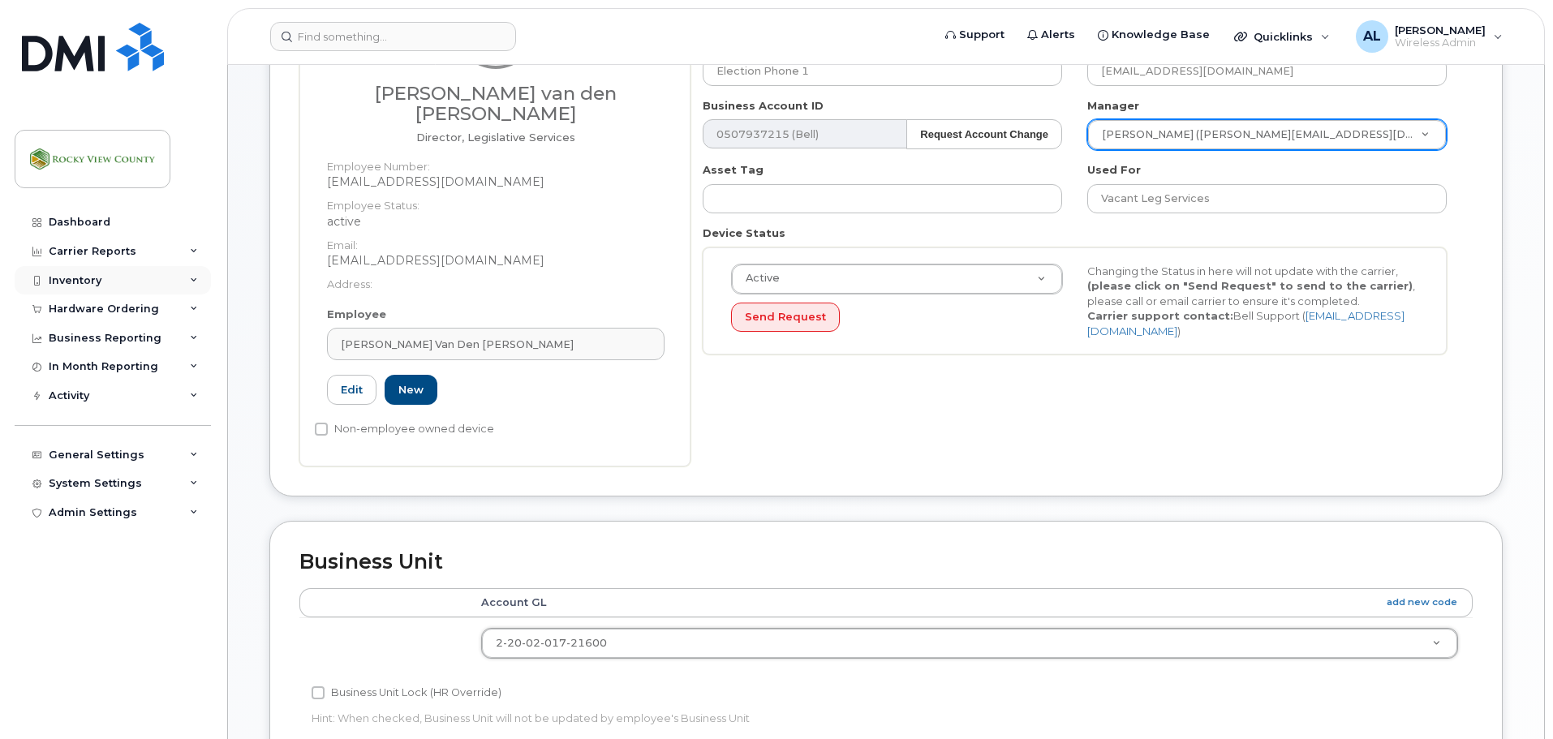
click at [75, 285] on div "Inventory" at bounding box center [75, 280] width 53 height 13
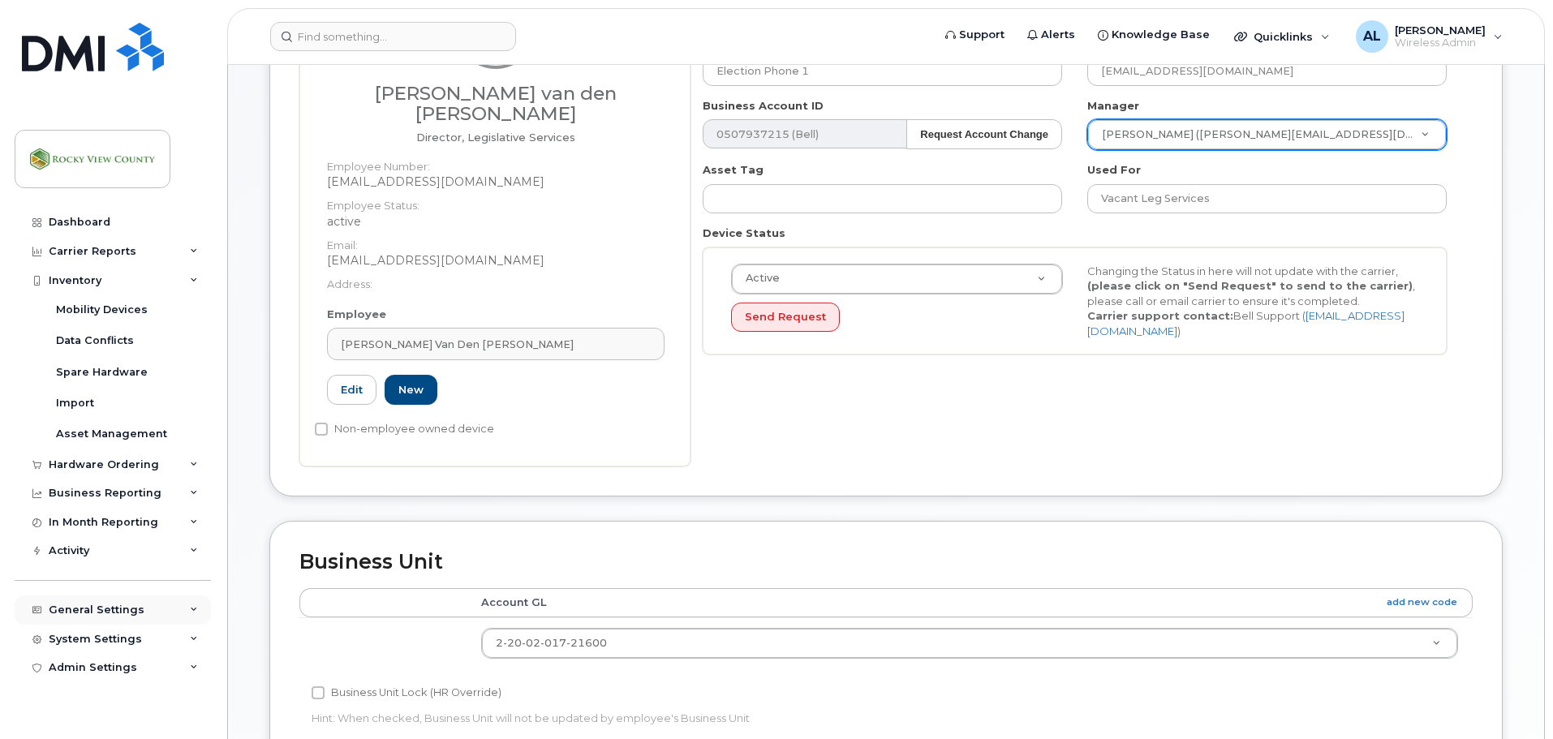
click at [104, 611] on div "General Settings" at bounding box center [97, 610] width 96 height 13
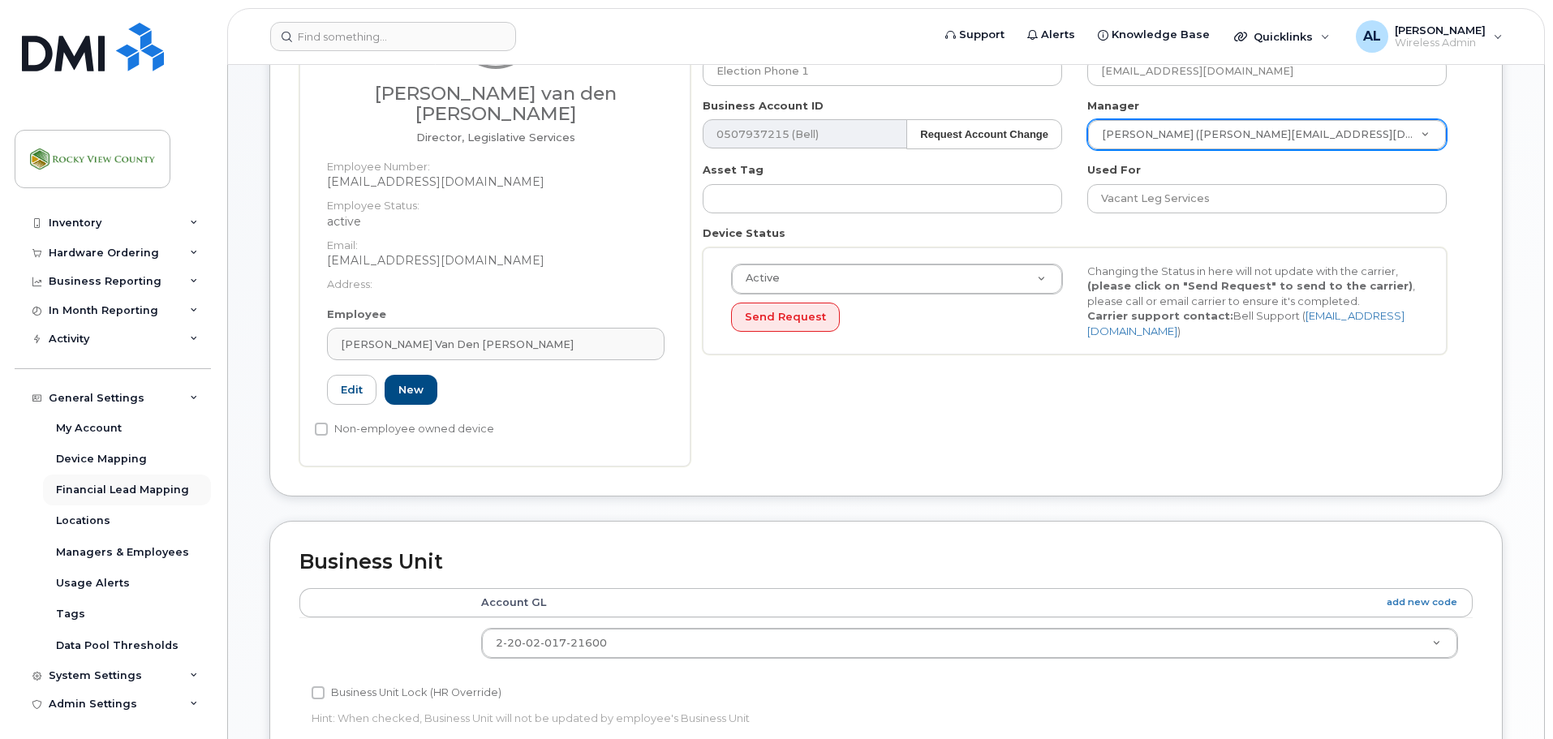
scroll to position [216, 0]
click at [135, 272] on div "Business Reporting" at bounding box center [105, 277] width 113 height 13
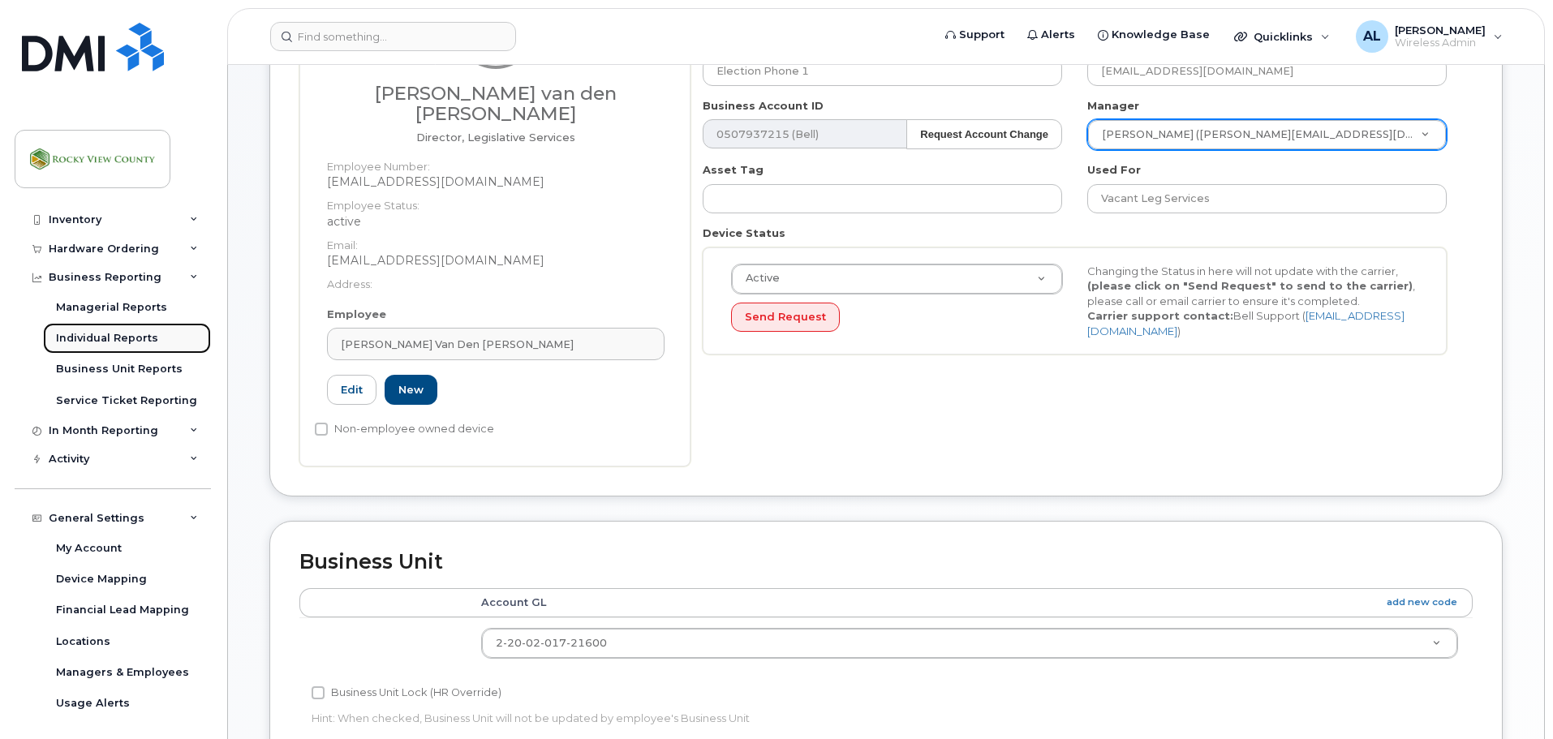
click at [132, 335] on div "Individual Reports" at bounding box center [107, 338] width 102 height 15
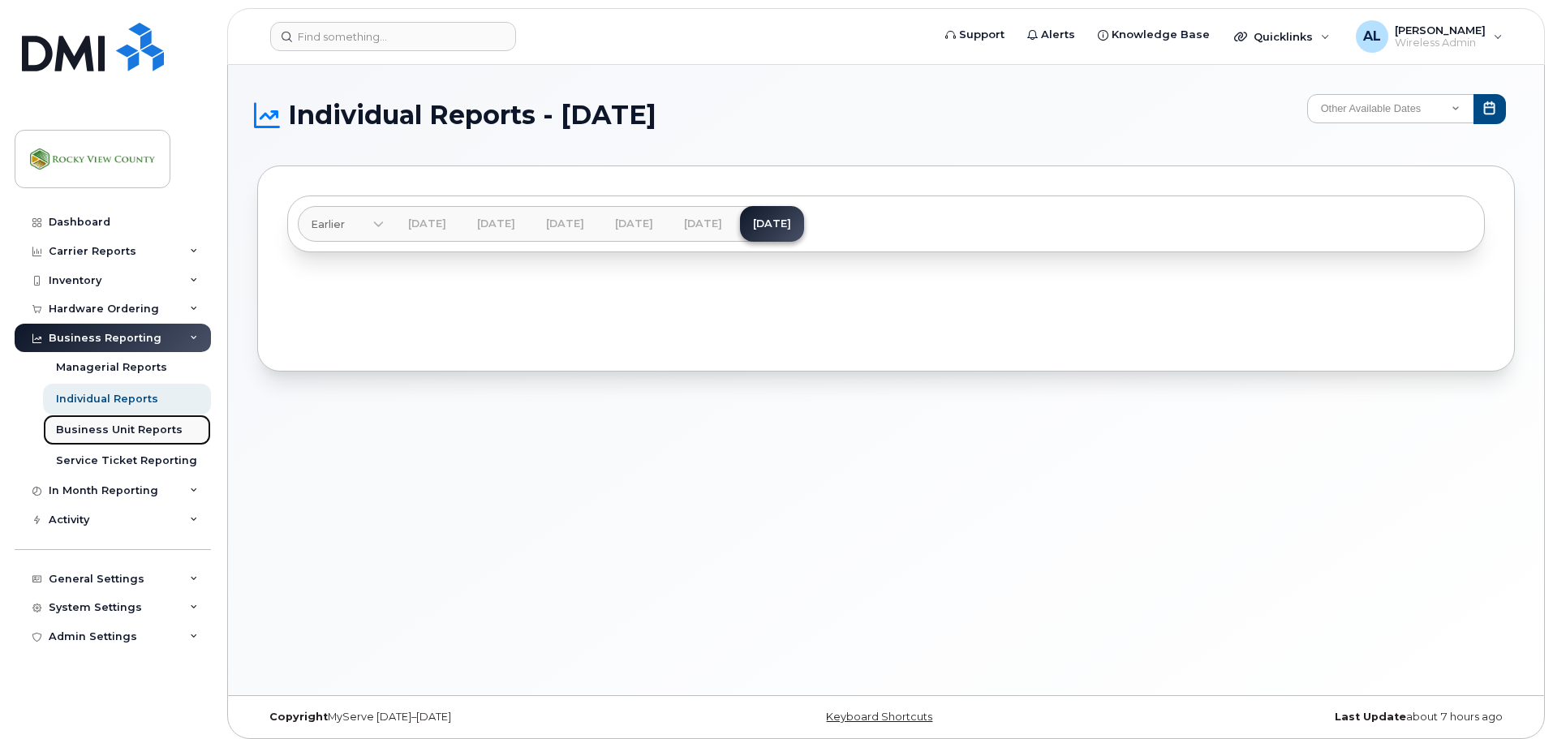
click at [100, 424] on div "Business Unit Reports" at bounding box center [119, 430] width 127 height 15
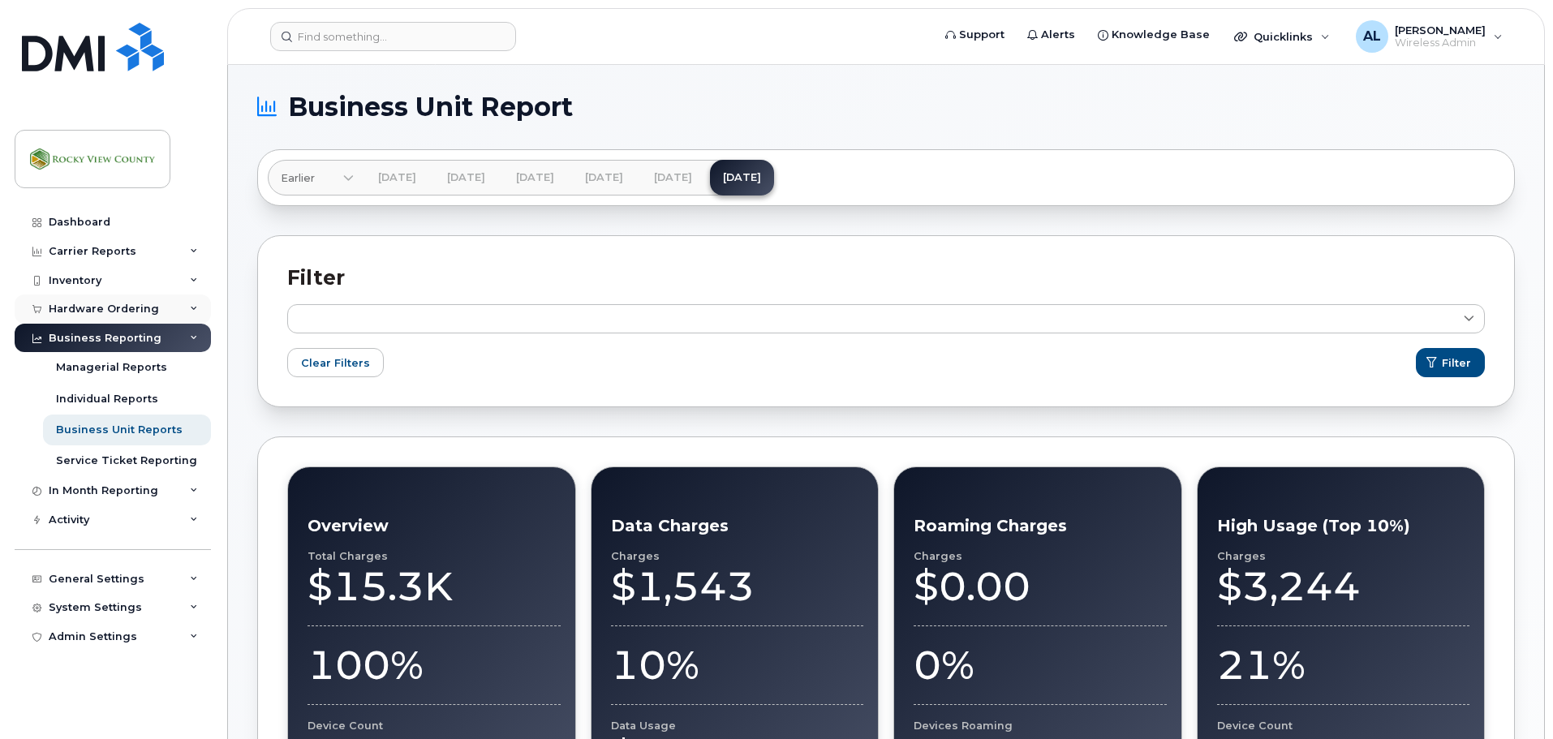
click at [100, 309] on div "Hardware Ordering" at bounding box center [104, 309] width 110 height 13
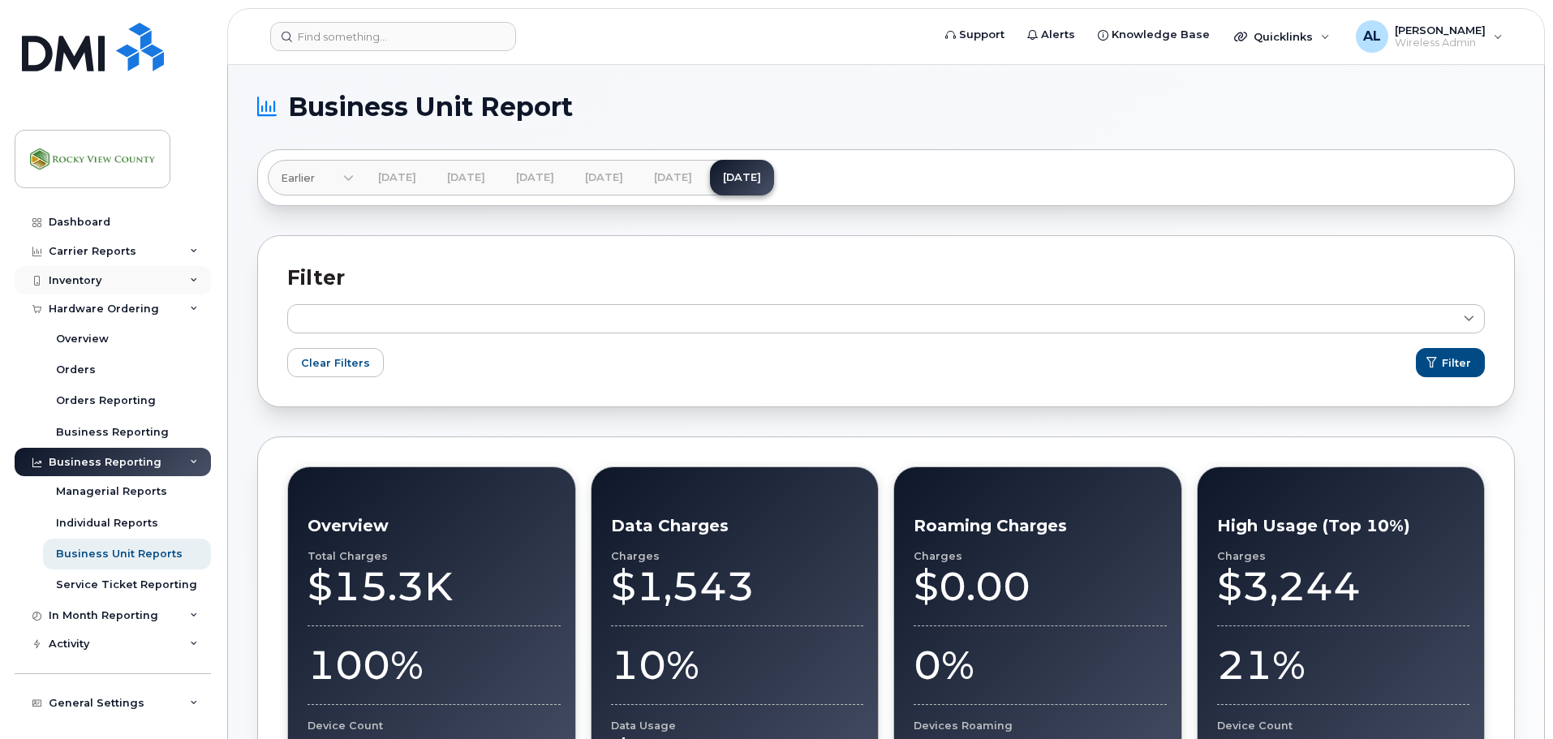
click at [97, 283] on div "Inventory" at bounding box center [75, 280] width 53 height 13
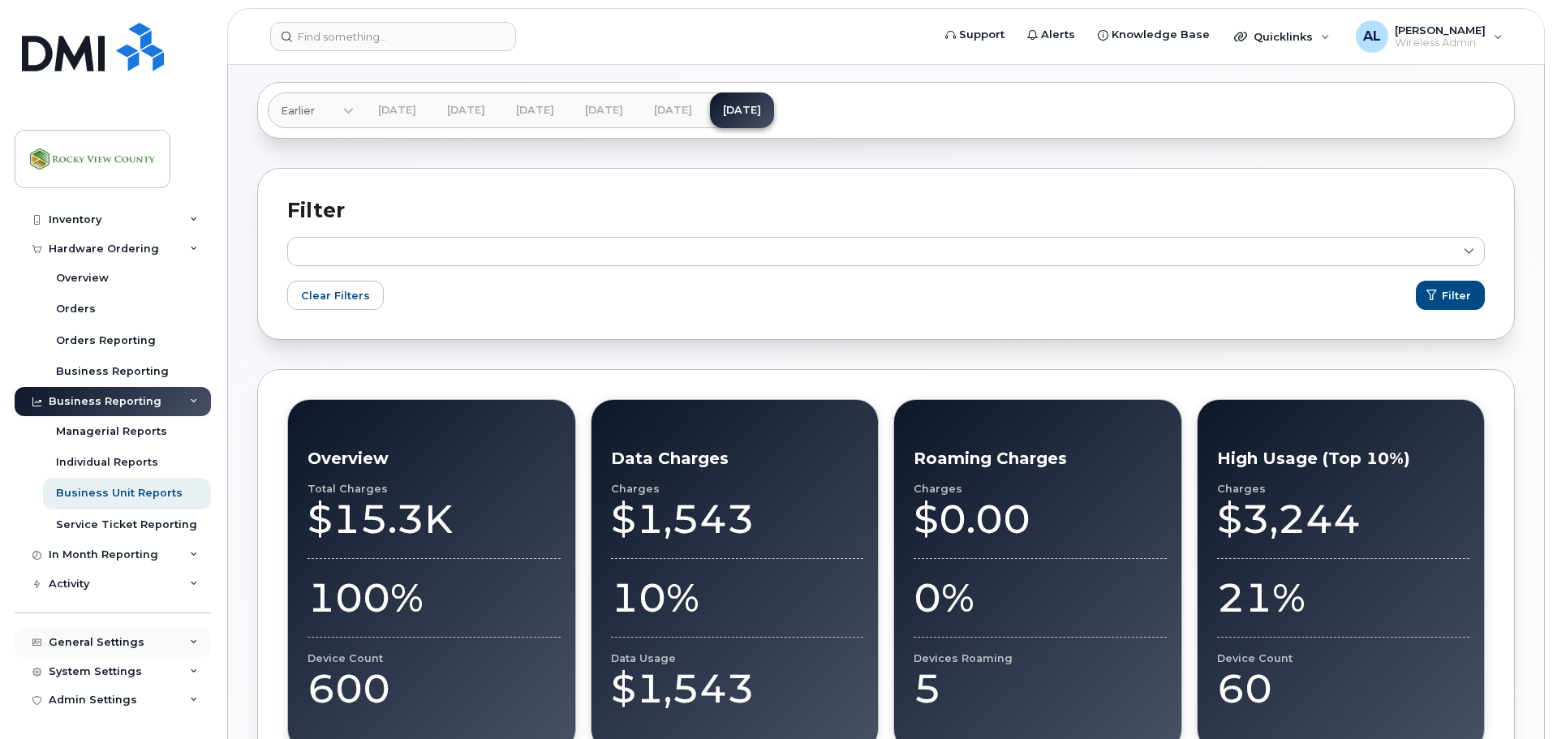
scroll to position [68, 0]
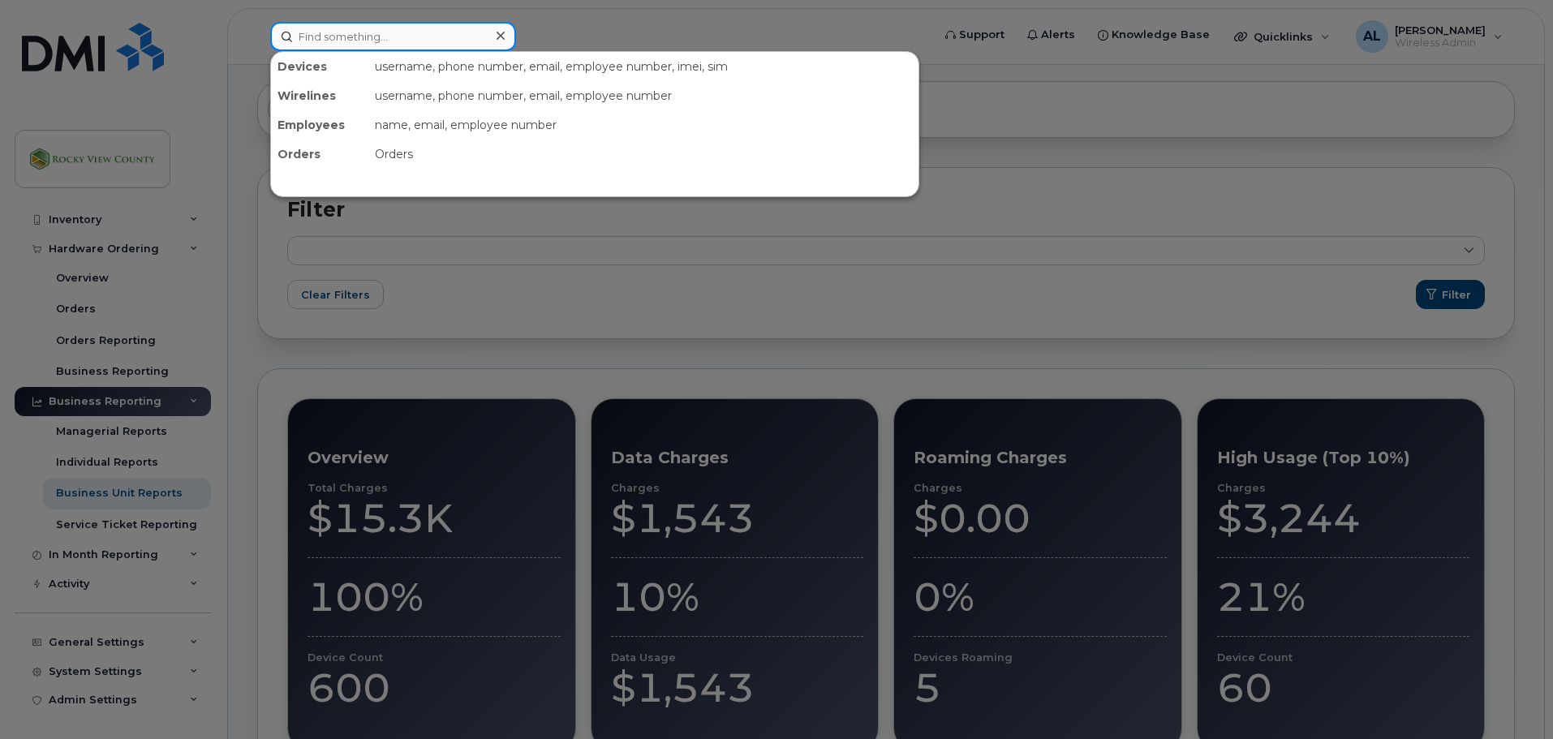
click at [326, 32] on input at bounding box center [393, 36] width 246 height 29
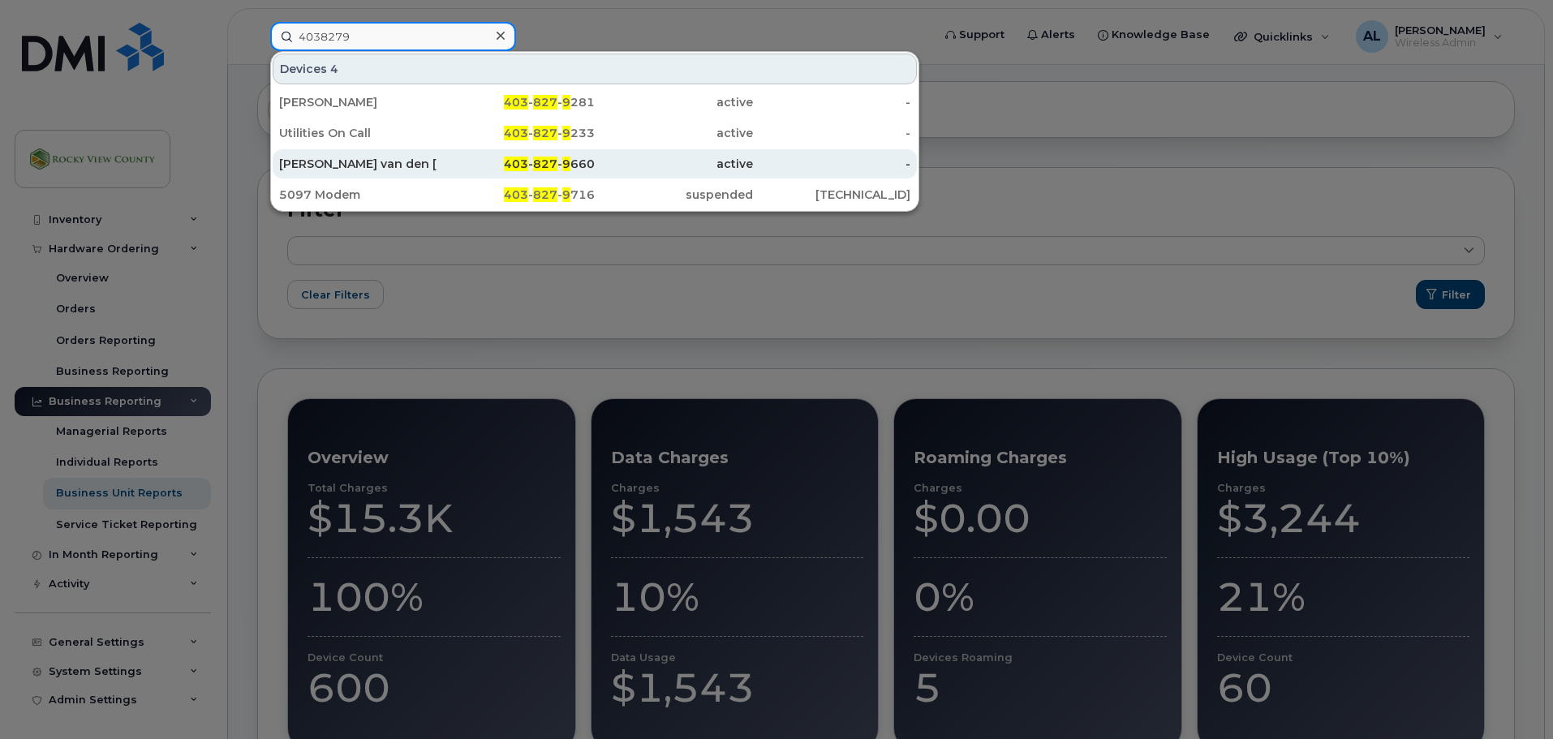
type input "4038279"
click at [432, 157] on div "Gina van den Burg" at bounding box center [358, 164] width 158 height 16
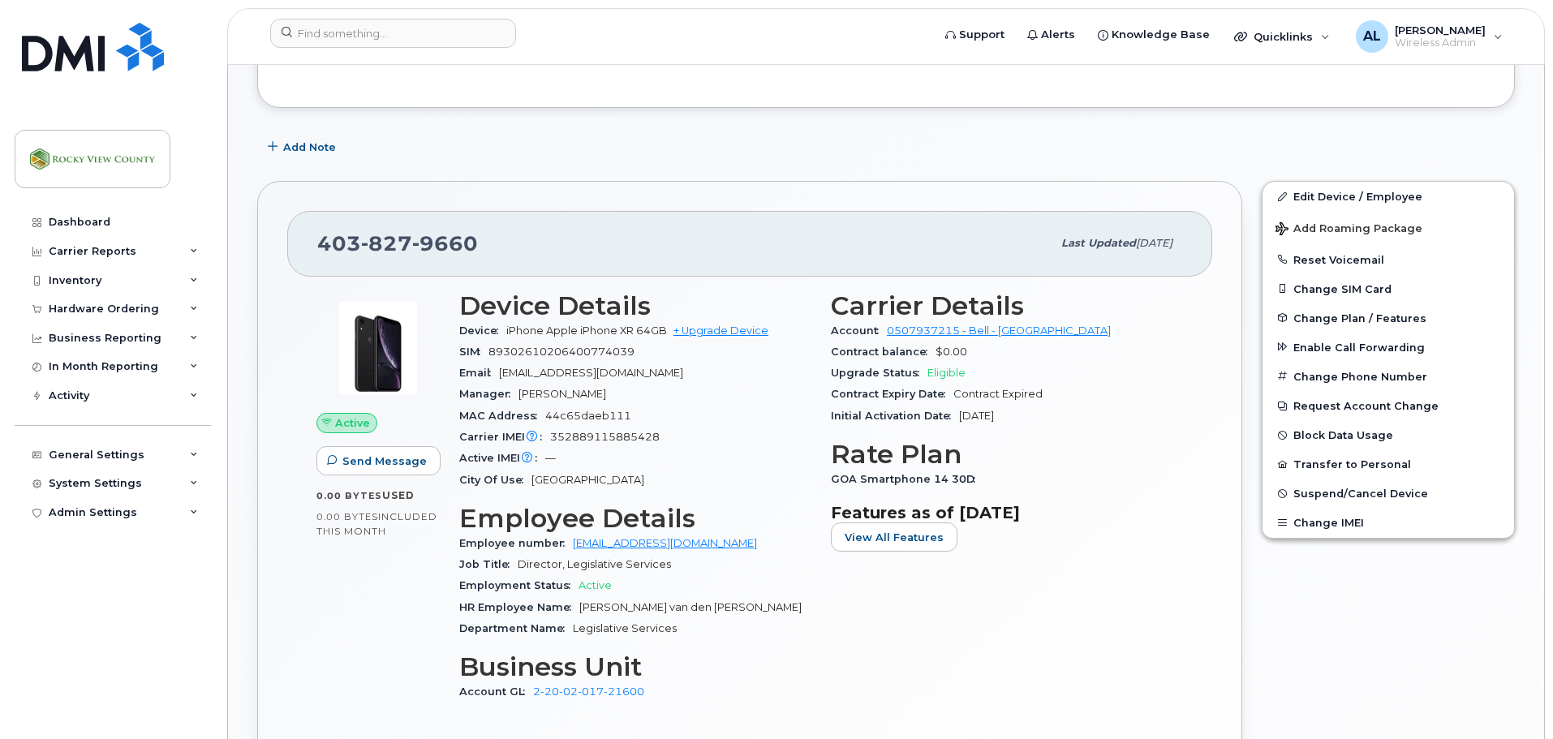
scroll to position [309, 0]
click at [1316, 196] on link "Edit Device / Employee" at bounding box center [1389, 195] width 252 height 29
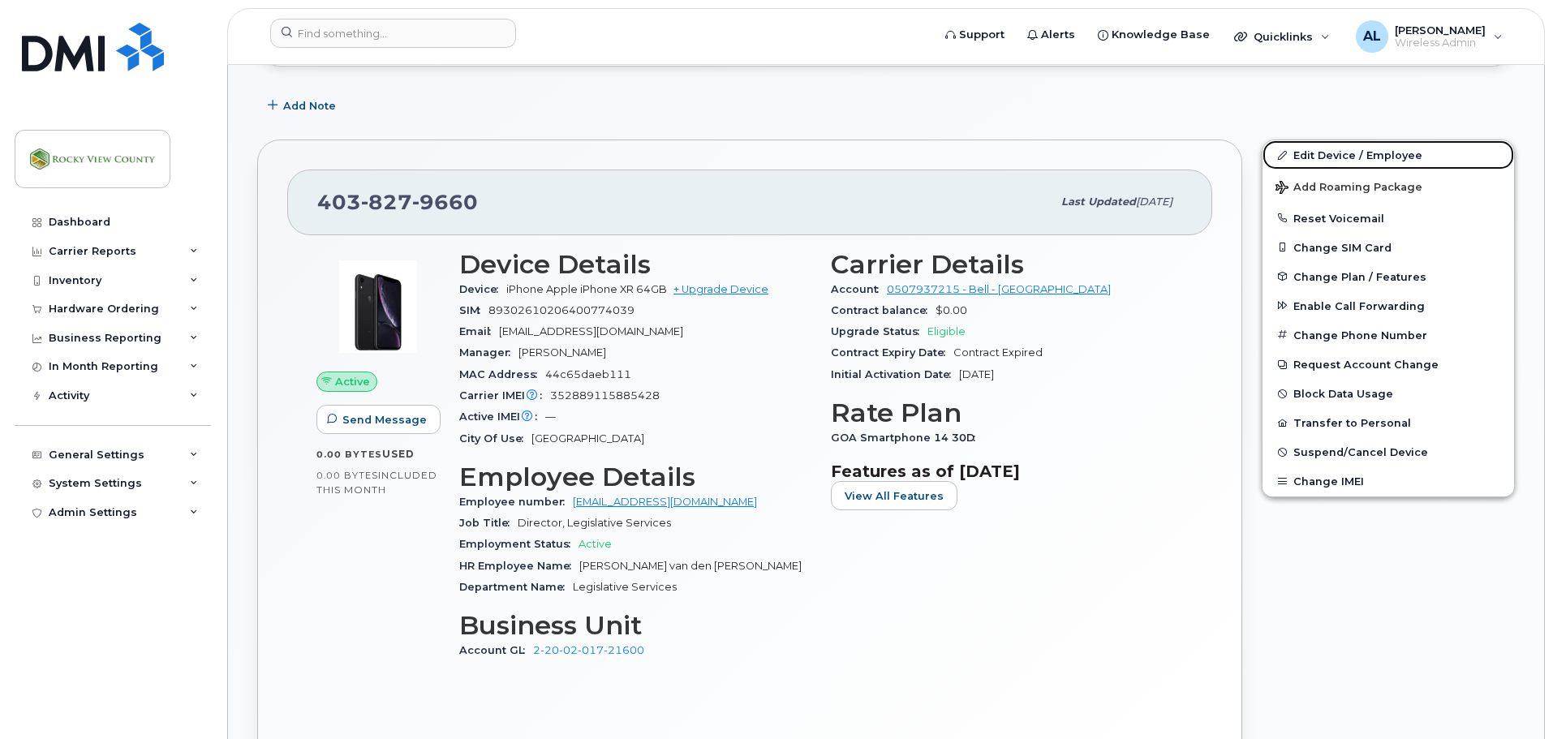
scroll to position [362, 0]
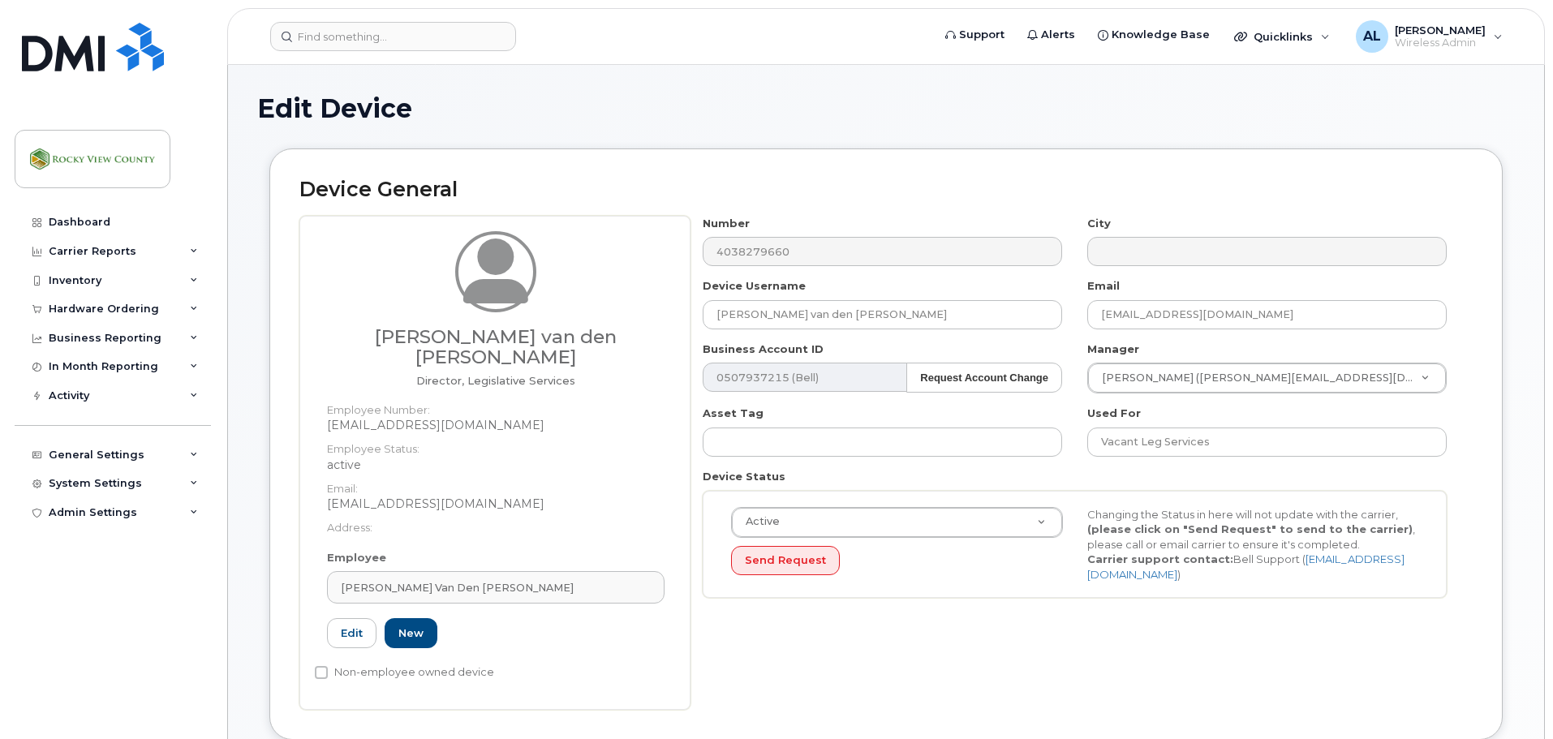
select select "29629334"
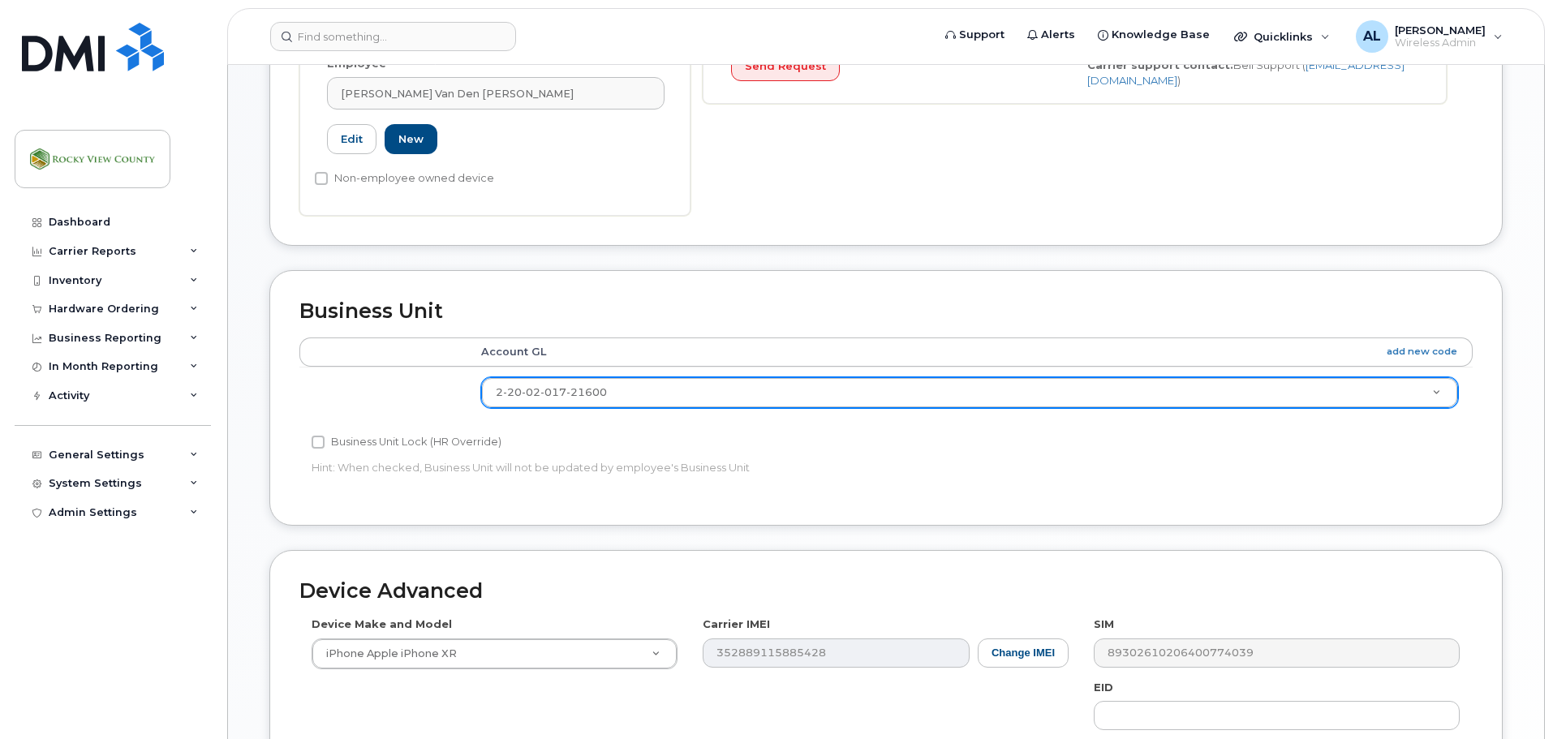
scroll to position [496, 0]
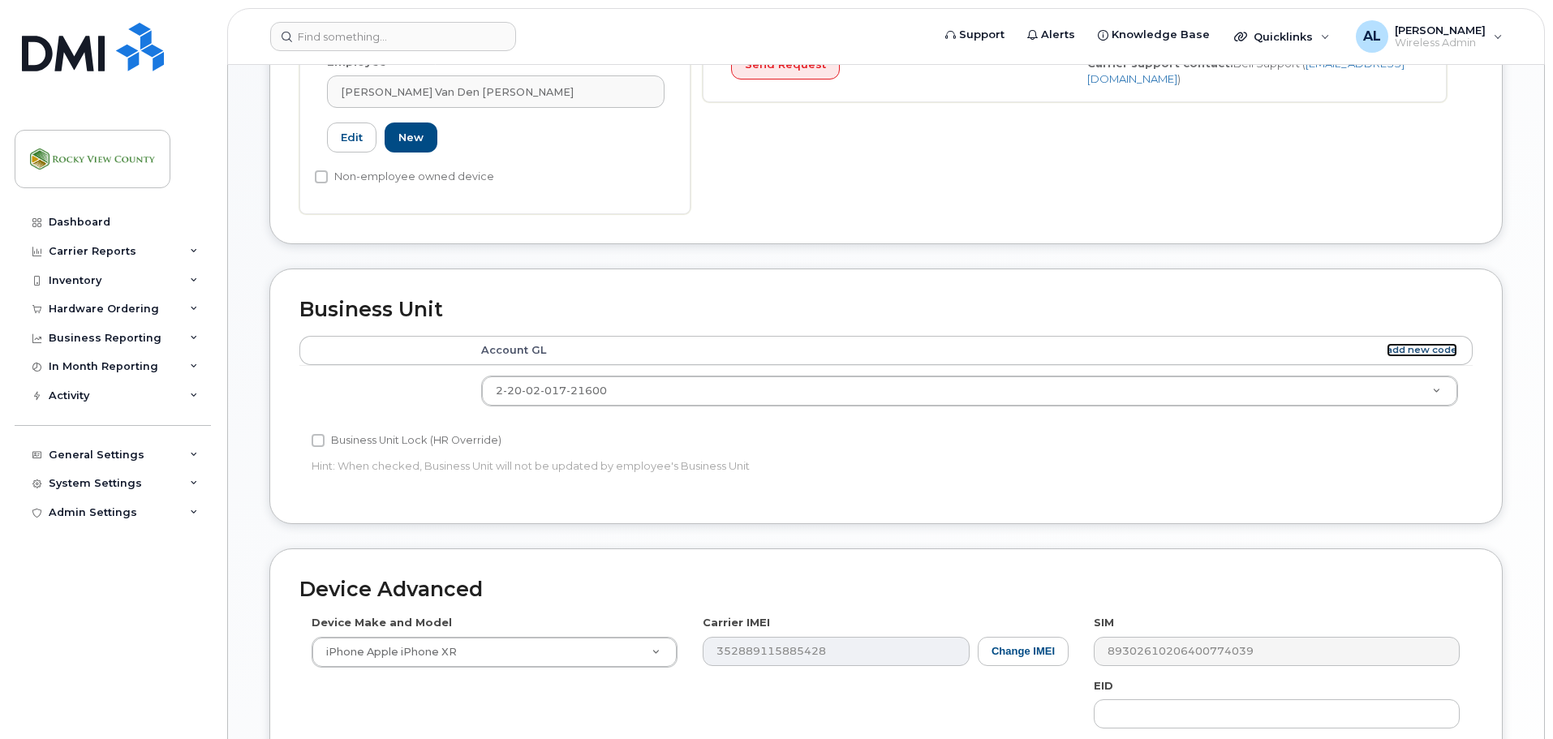
click at [1435, 343] on link "add new code" at bounding box center [1422, 350] width 71 height 14
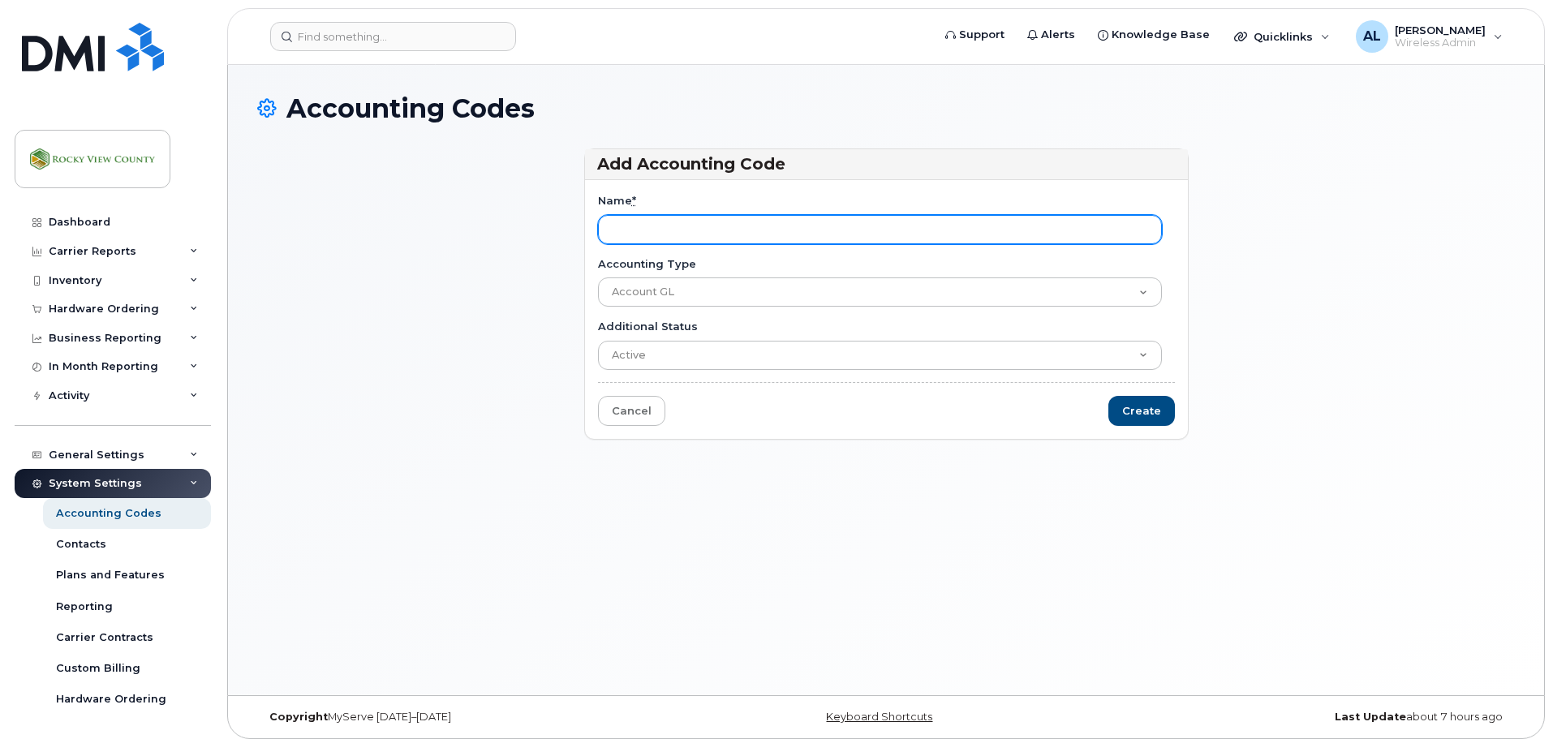
click at [677, 224] on input "Name *" at bounding box center [880, 229] width 564 height 29
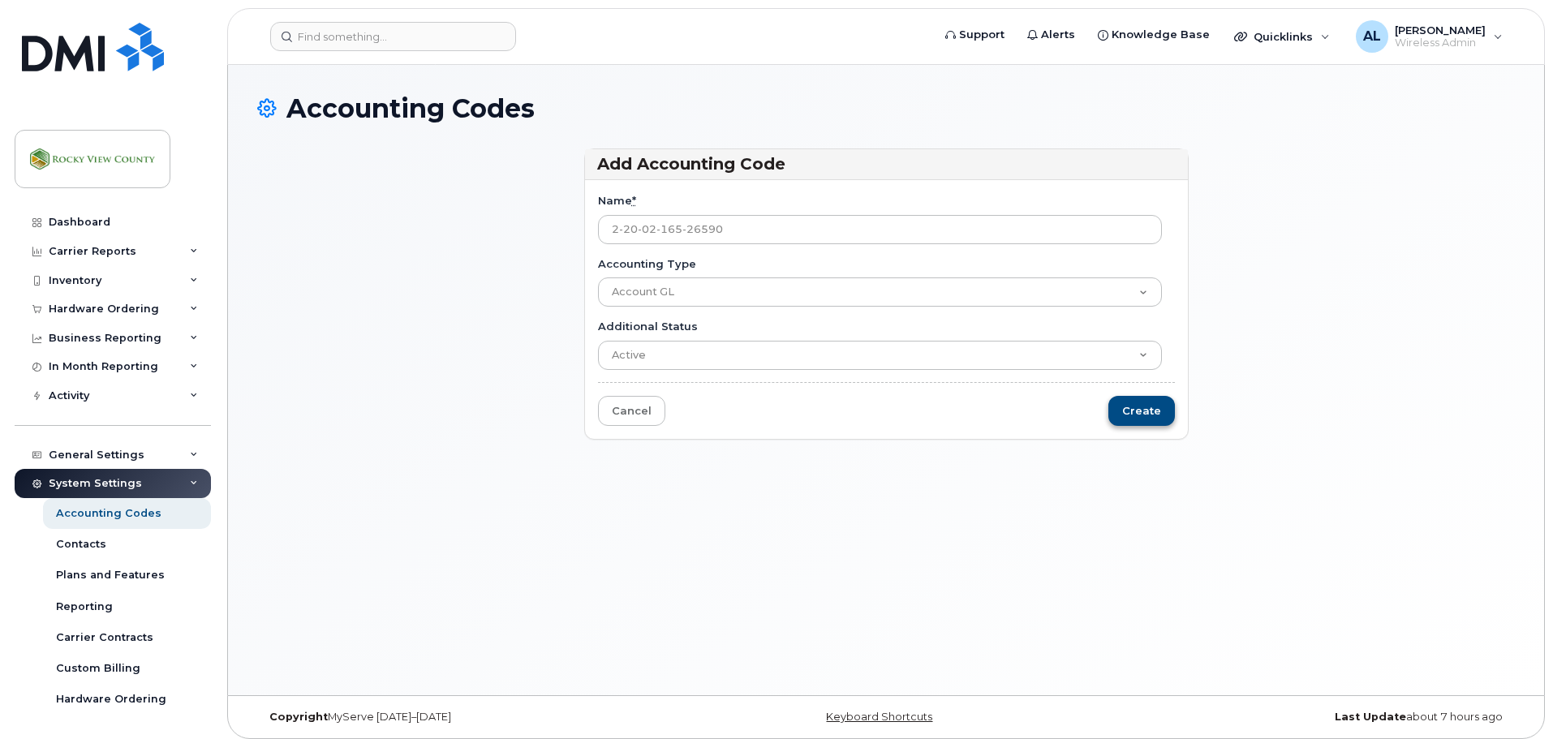
type input "2-20-02-165-26590"
click at [1121, 409] on input "Create" at bounding box center [1142, 411] width 67 height 30
type input "Saving..."
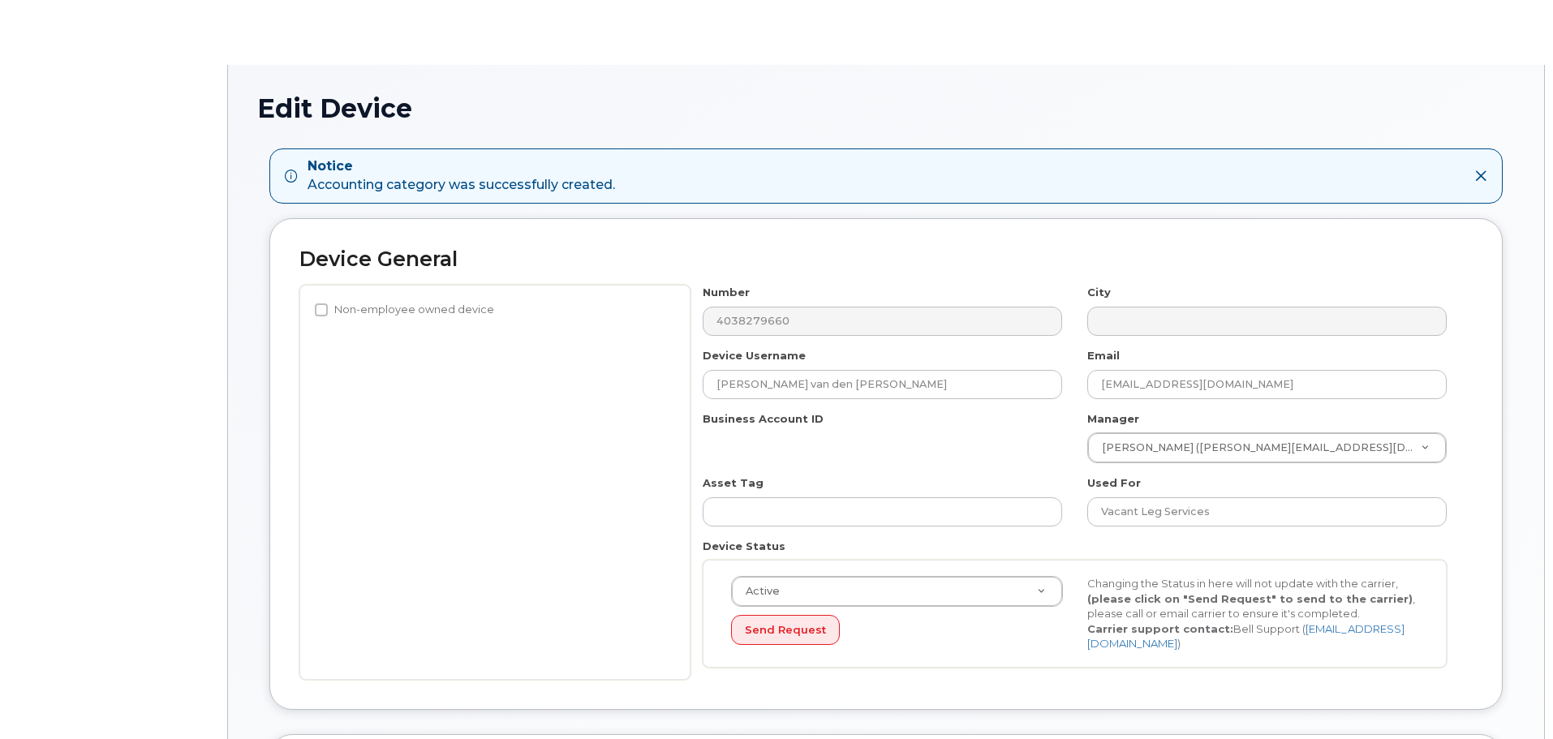
select select "29629334"
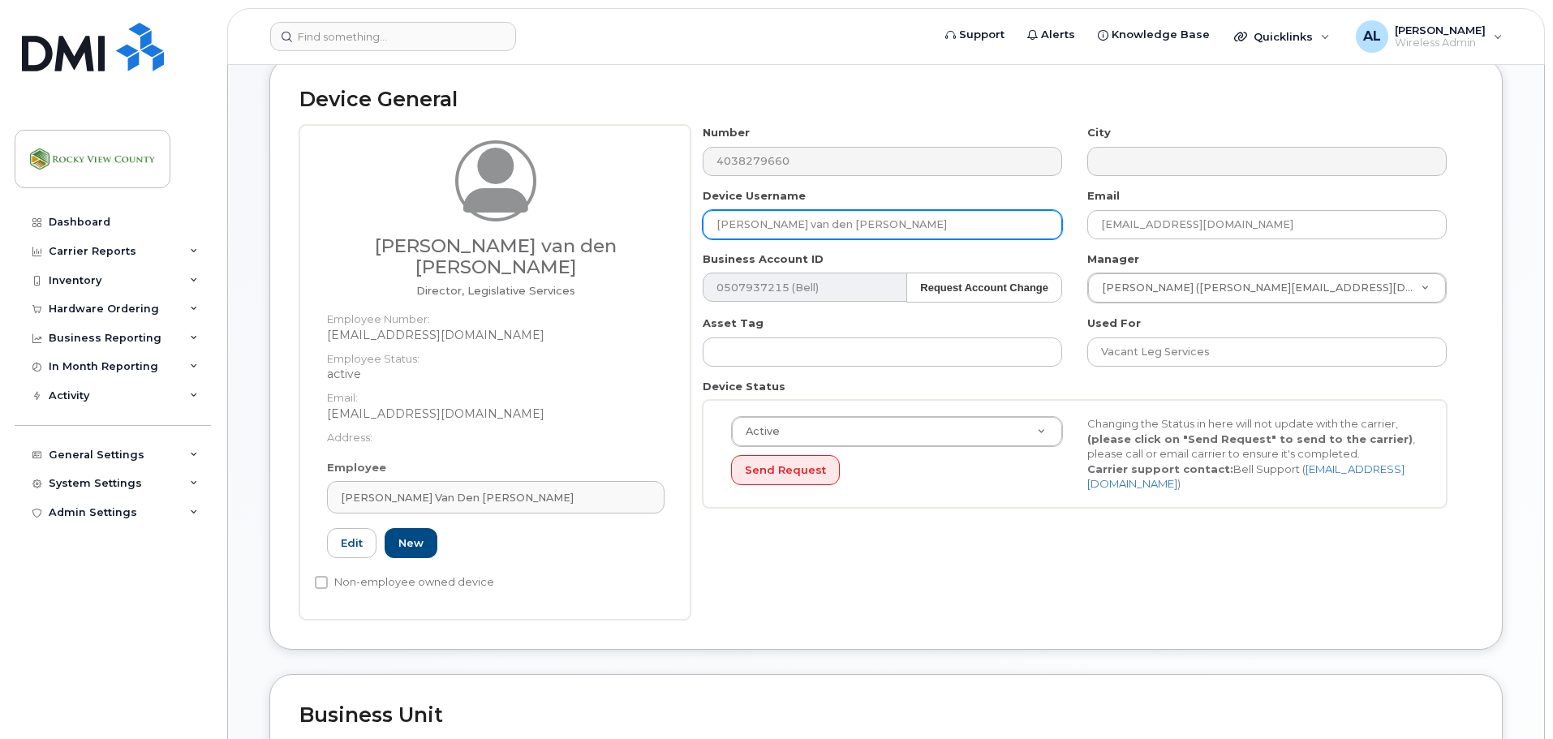
scroll to position [161, 0]
drag, startPoint x: 863, startPoint y: 219, endPoint x: 536, endPoint y: 224, distance: 327.1
click at [539, 228] on div "[PERSON_NAME] van den [PERSON_NAME] Director, Legislative Services Employee Num…" at bounding box center [885, 370] width 1173 height 494
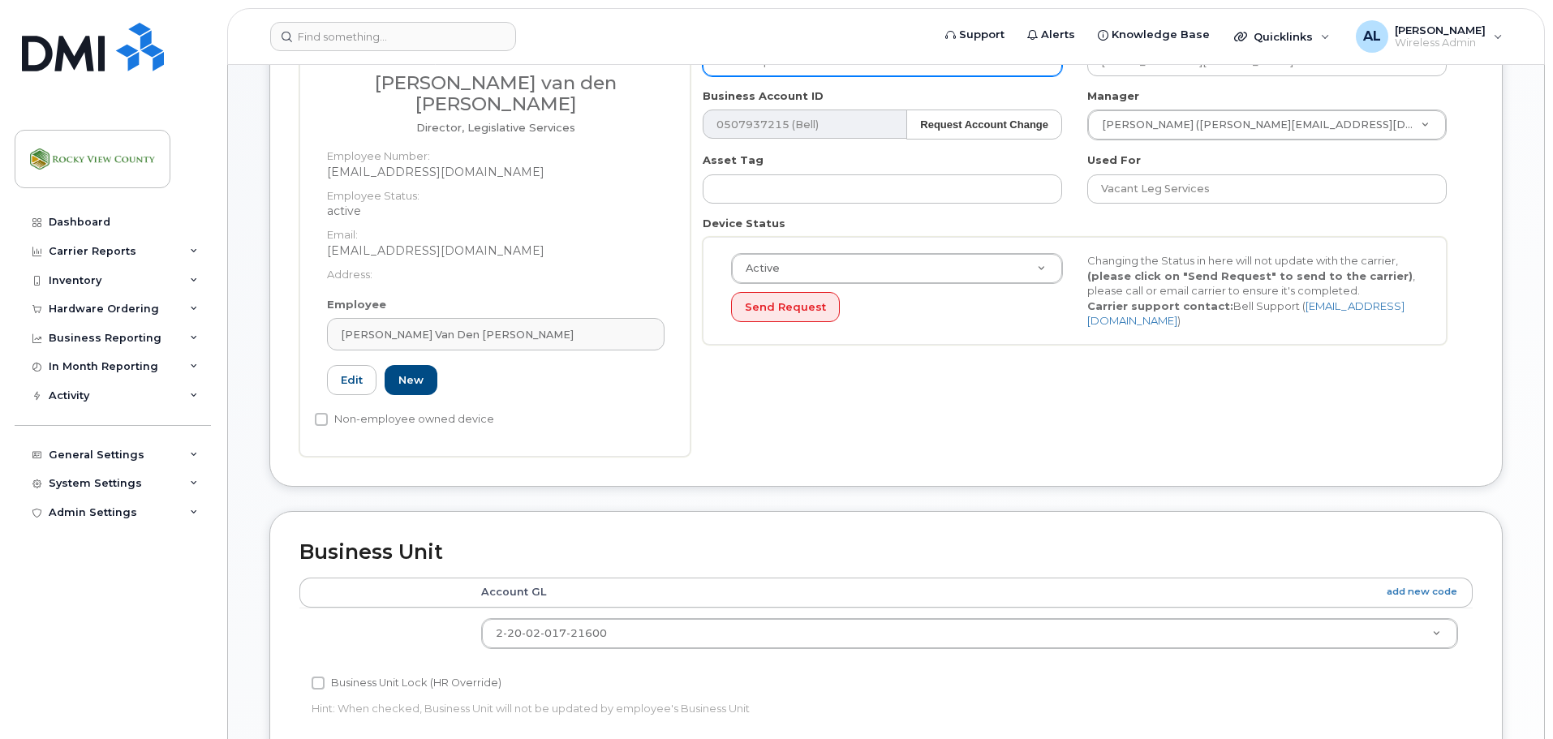
scroll to position [324, 0]
type input "Election phone 1"
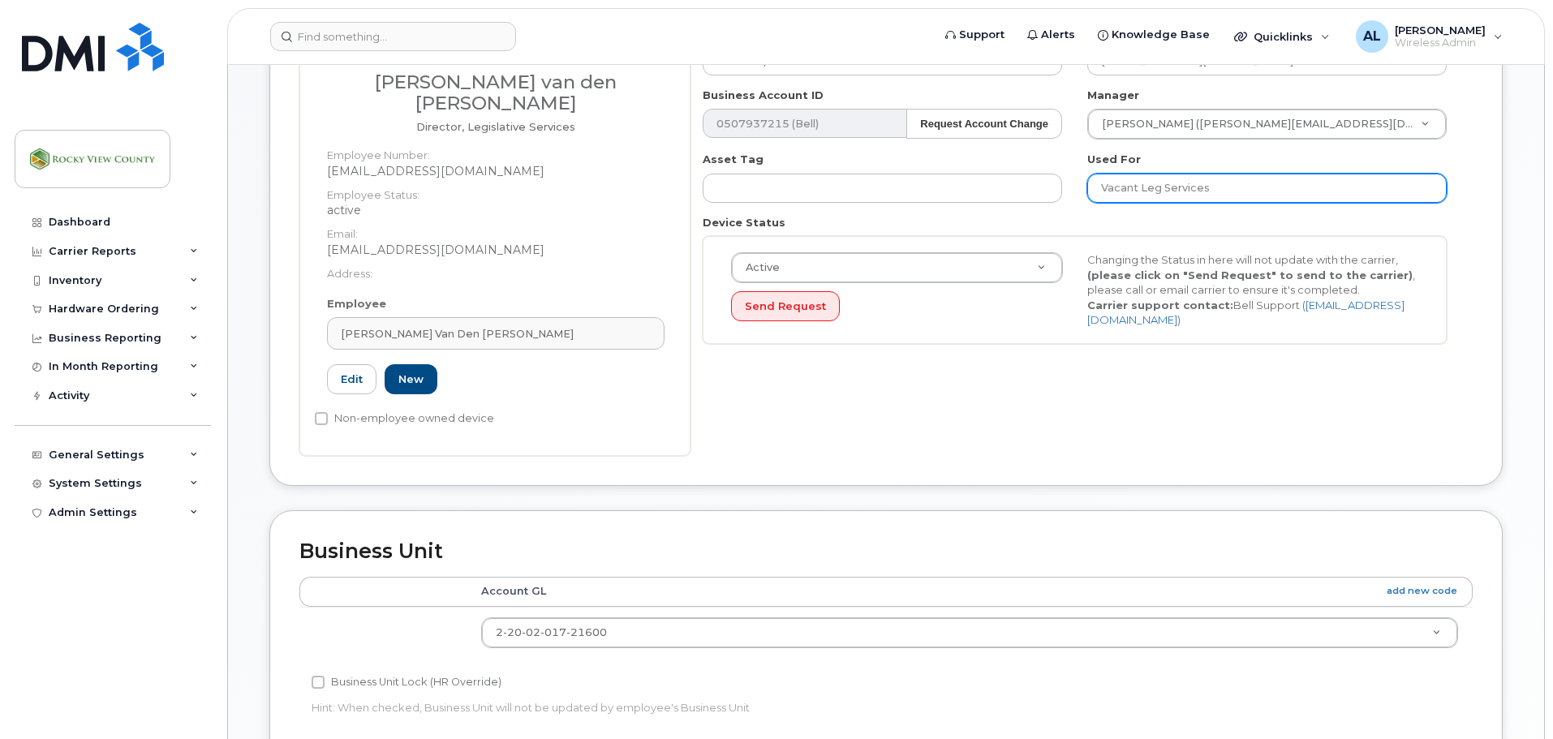
click at [1160, 185] on input "Vacant Leg Services" at bounding box center [1266, 188] width 359 height 29
type input "Vacant Legislative Services"
click at [1134, 367] on div "Number 4038279660 City Device Username Election phone 1 Email gvandenburg@rocky…" at bounding box center [1082, 208] width 782 height 494
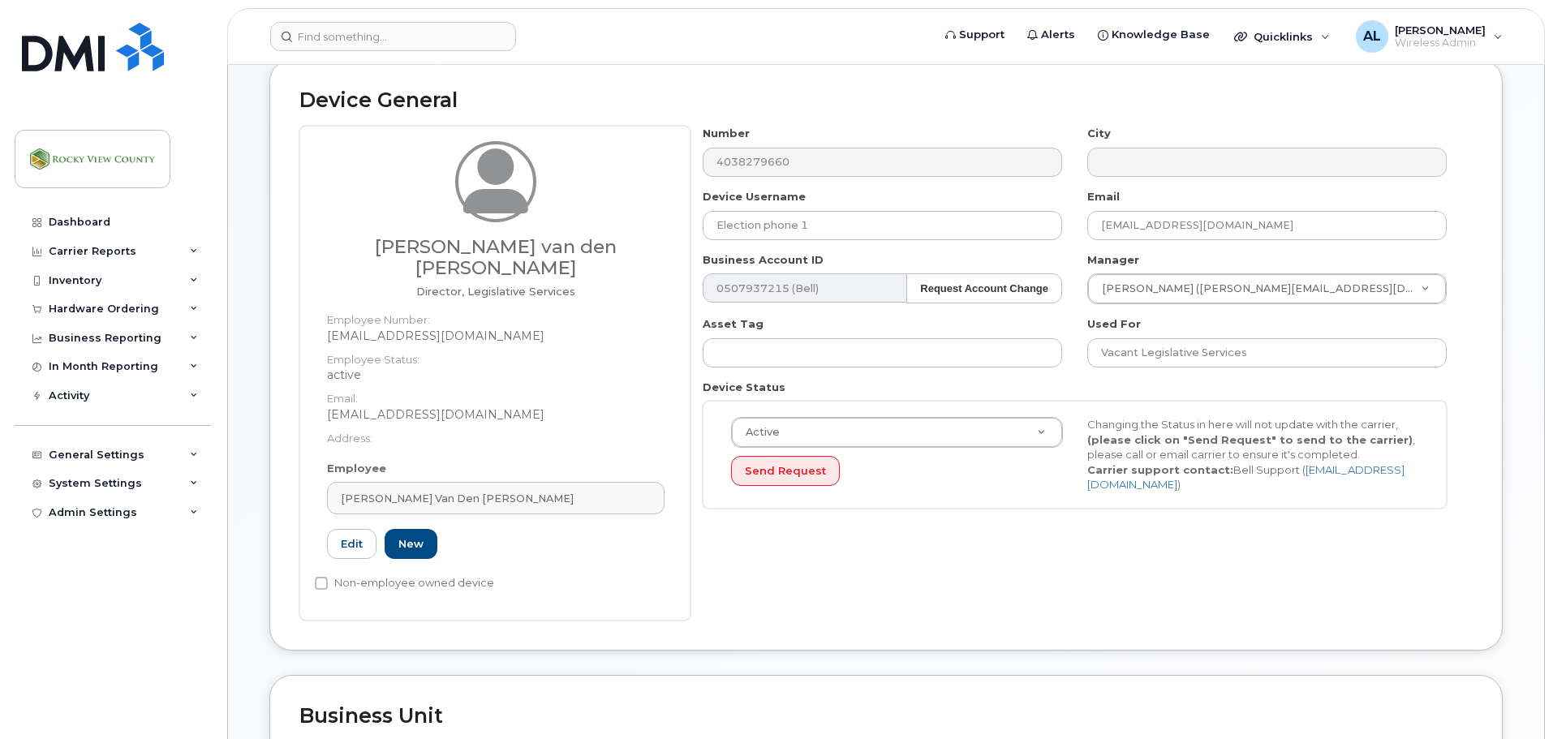
scroll to position [161, 0]
click at [334, 572] on label "Non-employee owned device" at bounding box center [404, 581] width 179 height 19
click at [328, 575] on input "Non-employee owned device" at bounding box center [321, 581] width 13 height 13
click at [333, 572] on label "Non-employee owned device" at bounding box center [404, 581] width 179 height 19
click at [328, 575] on input "Non-employee owned device" at bounding box center [321, 581] width 13 height 13
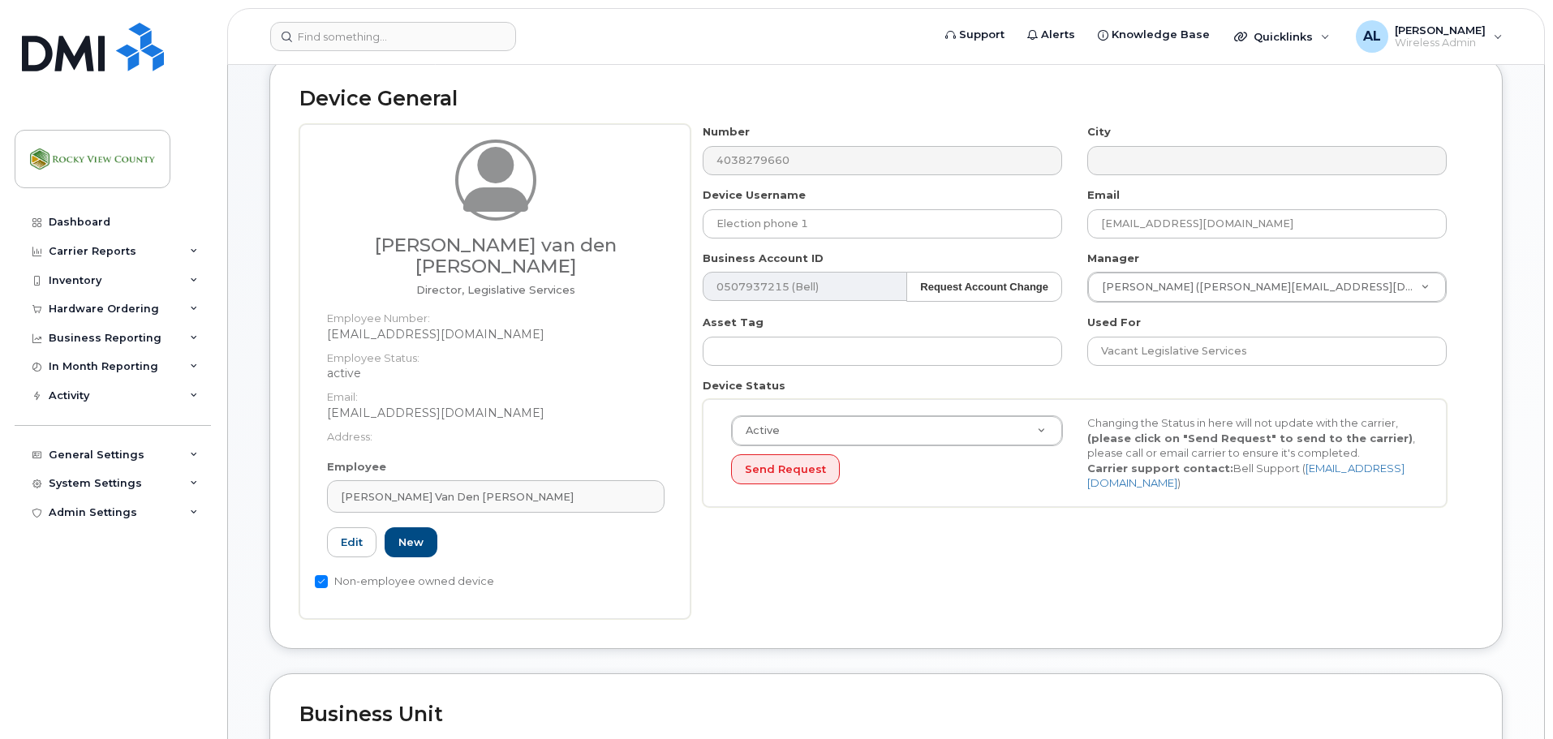
checkbox input "false"
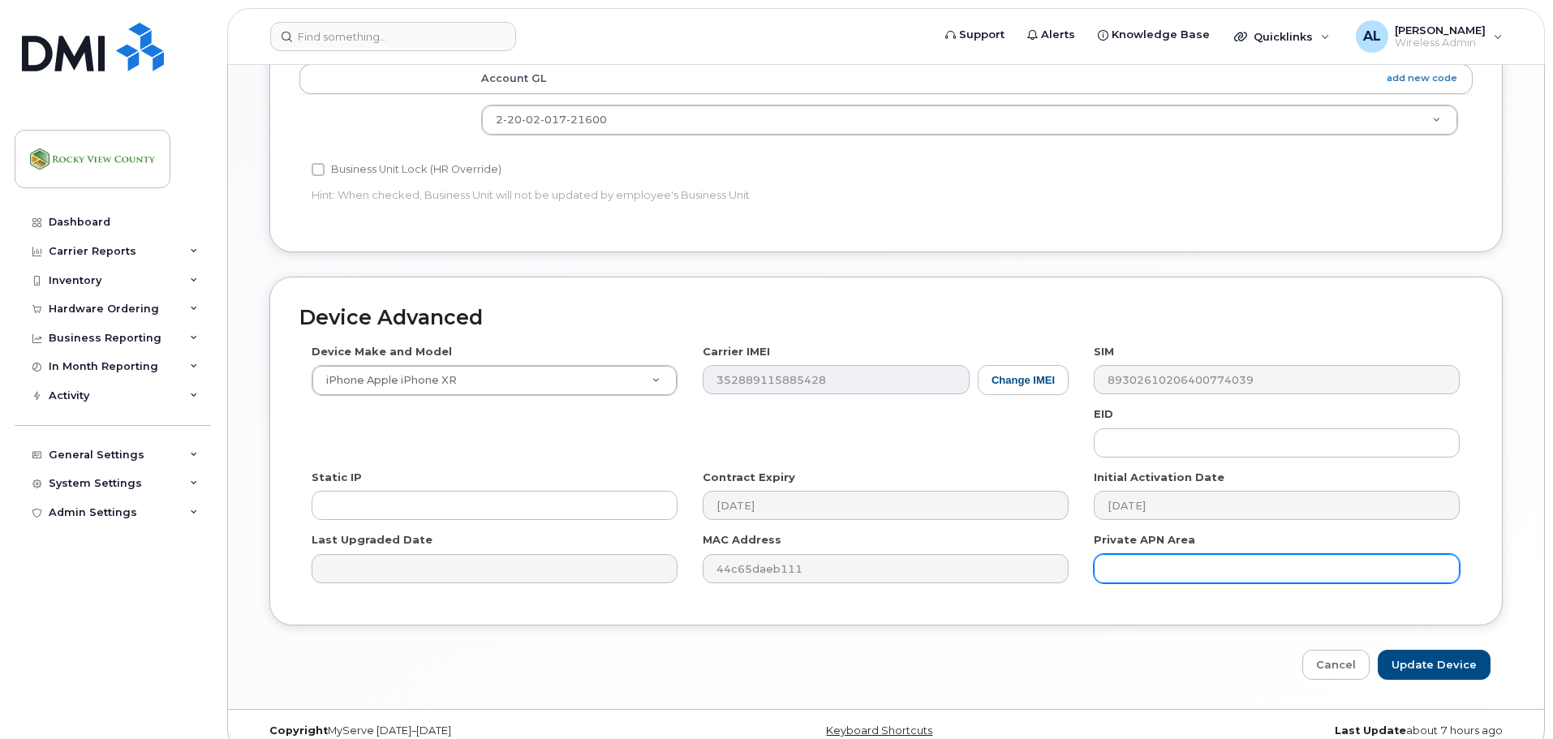
scroll to position [837, 0]
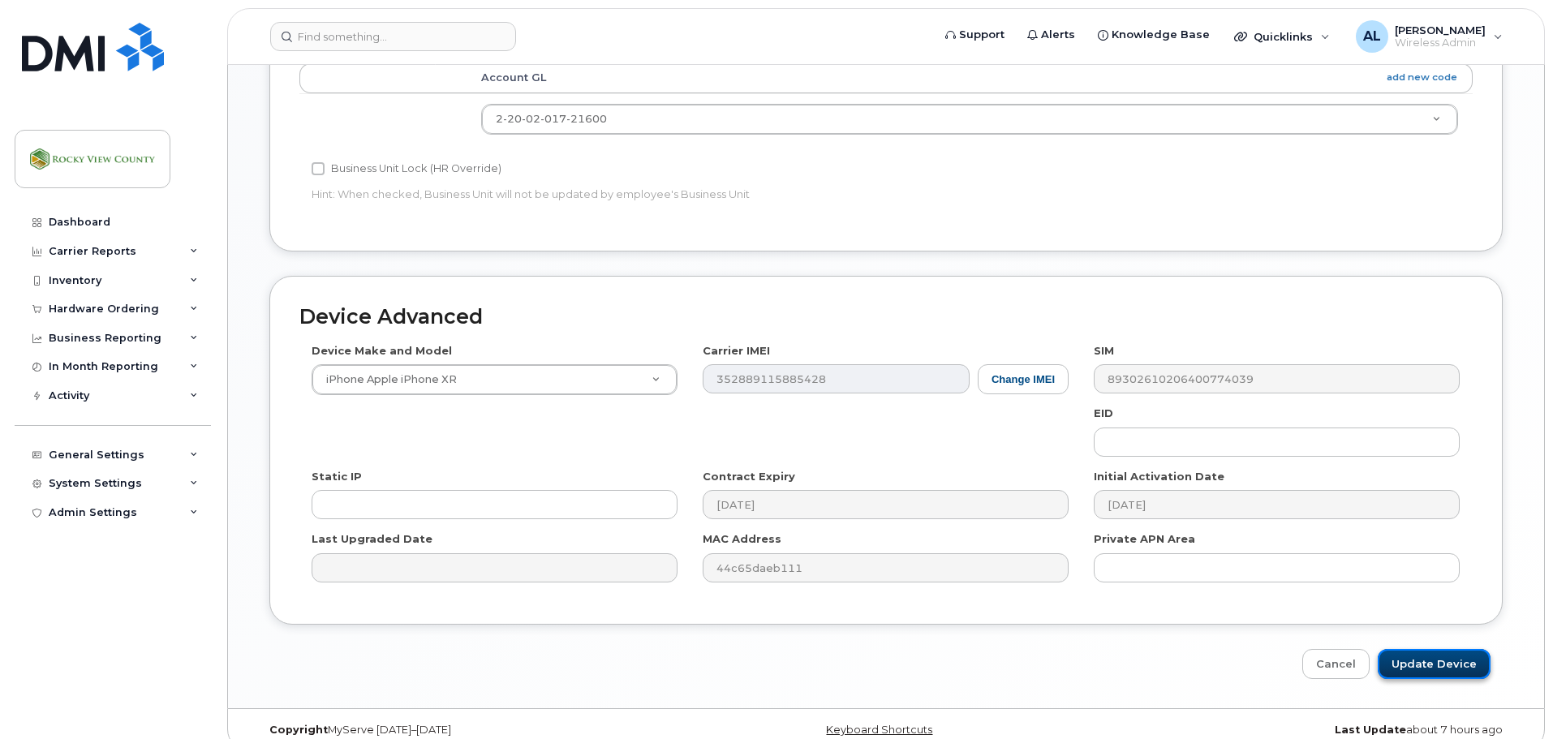
click at [1401, 649] on input "Update Device" at bounding box center [1434, 664] width 113 height 30
type input "Saving..."
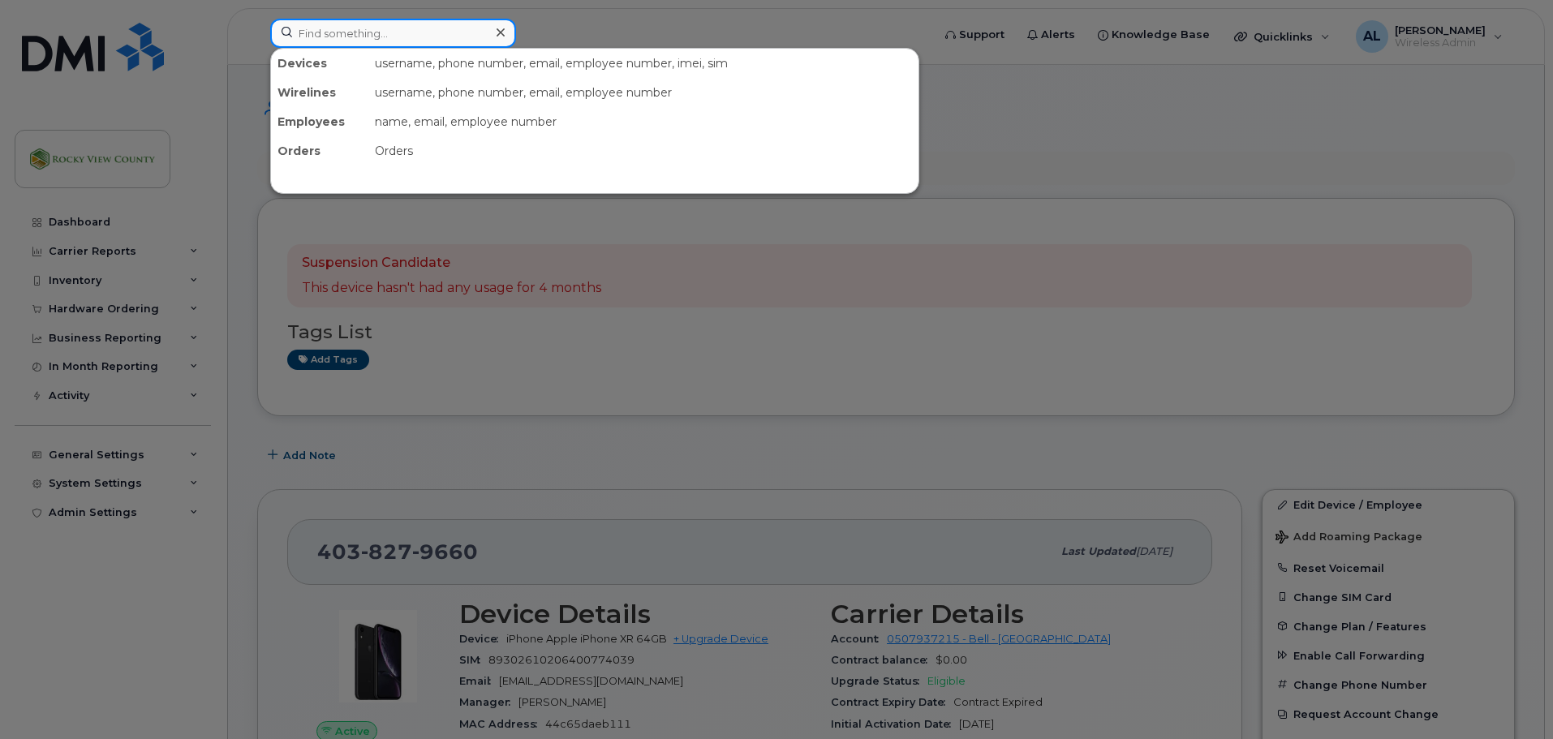
click at [347, 24] on input at bounding box center [393, 33] width 246 height 29
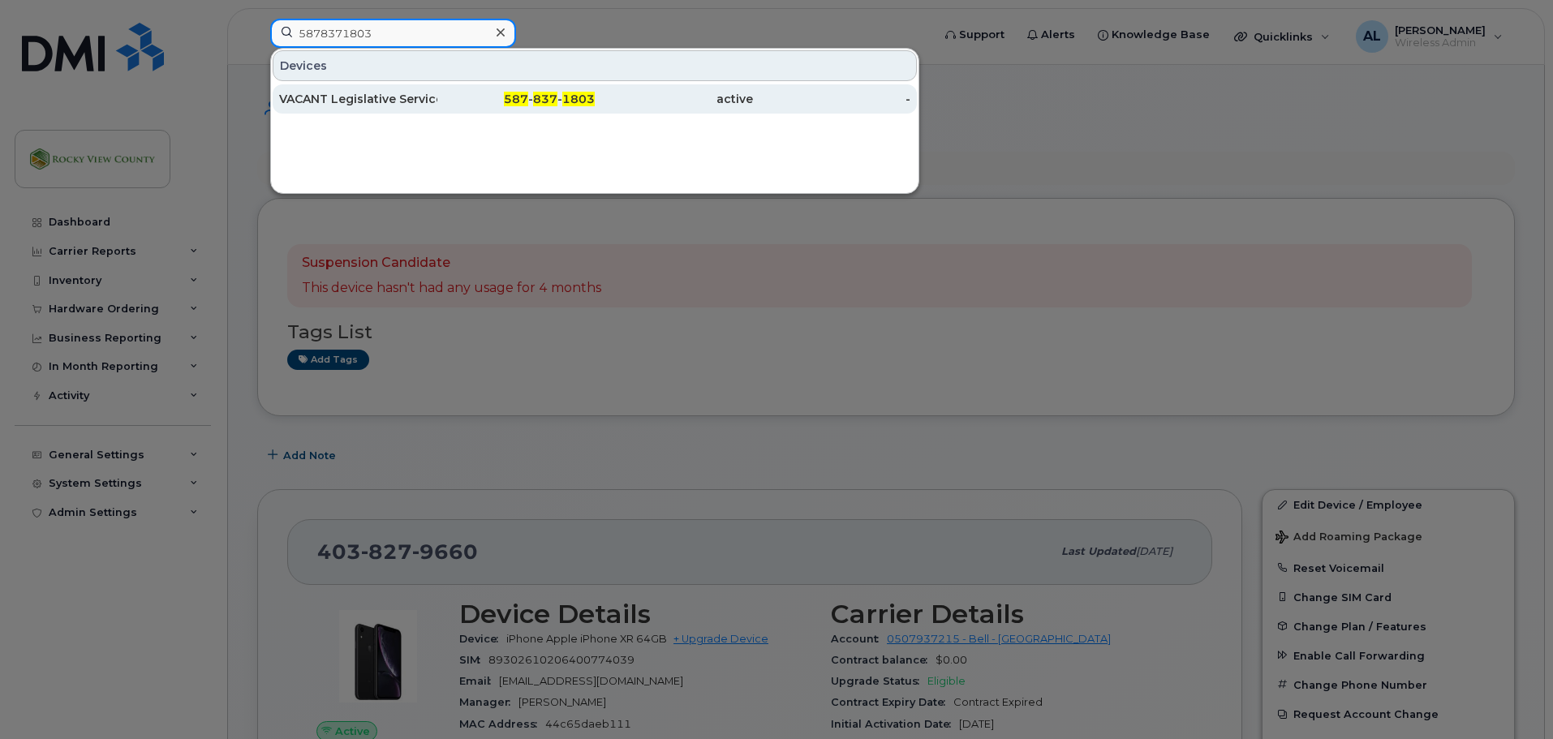
type input "5878371803"
click at [422, 101] on div "VACANT Legislative Services" at bounding box center [358, 99] width 158 height 16
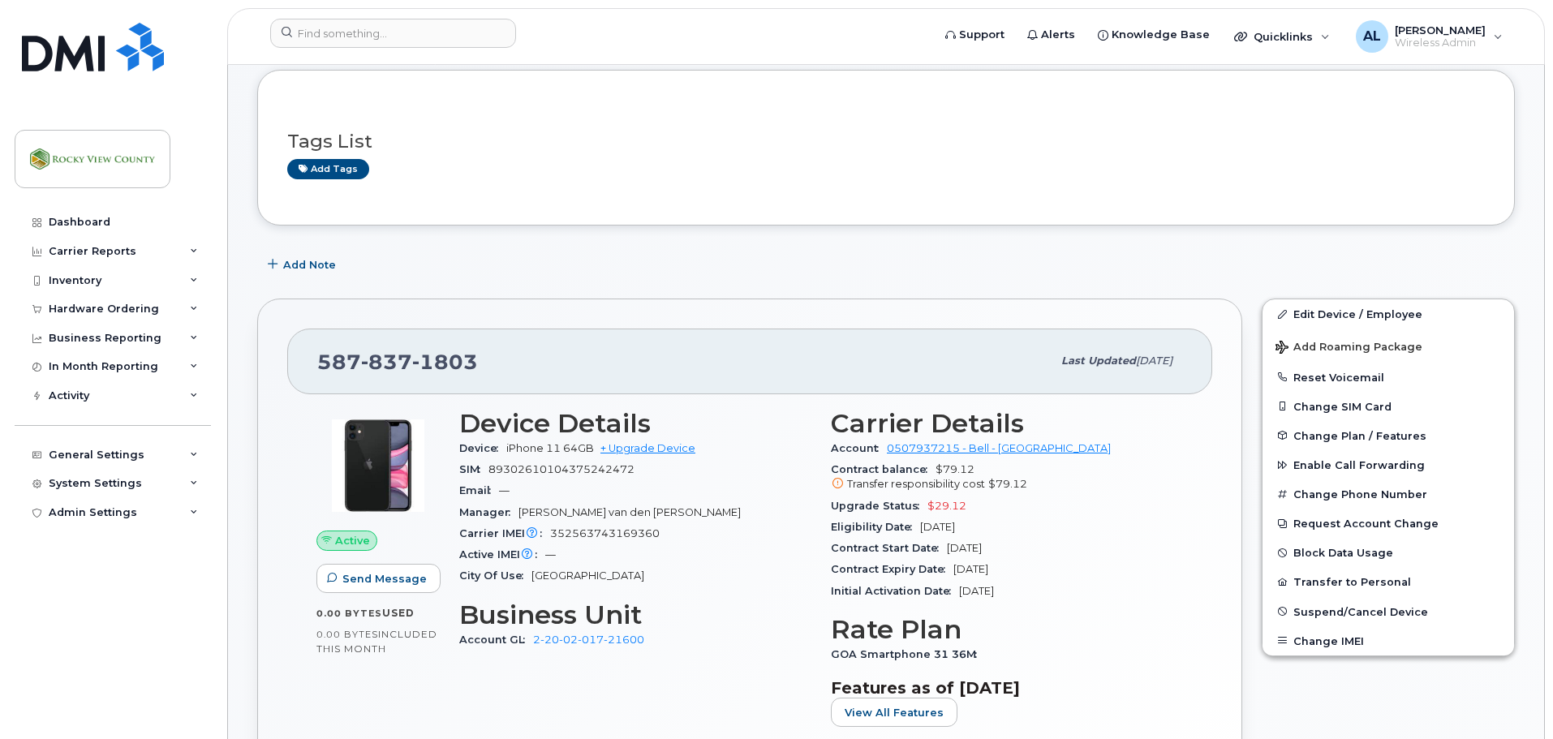
scroll to position [81, 0]
click at [1365, 321] on link "Edit Device / Employee" at bounding box center [1389, 314] width 252 height 29
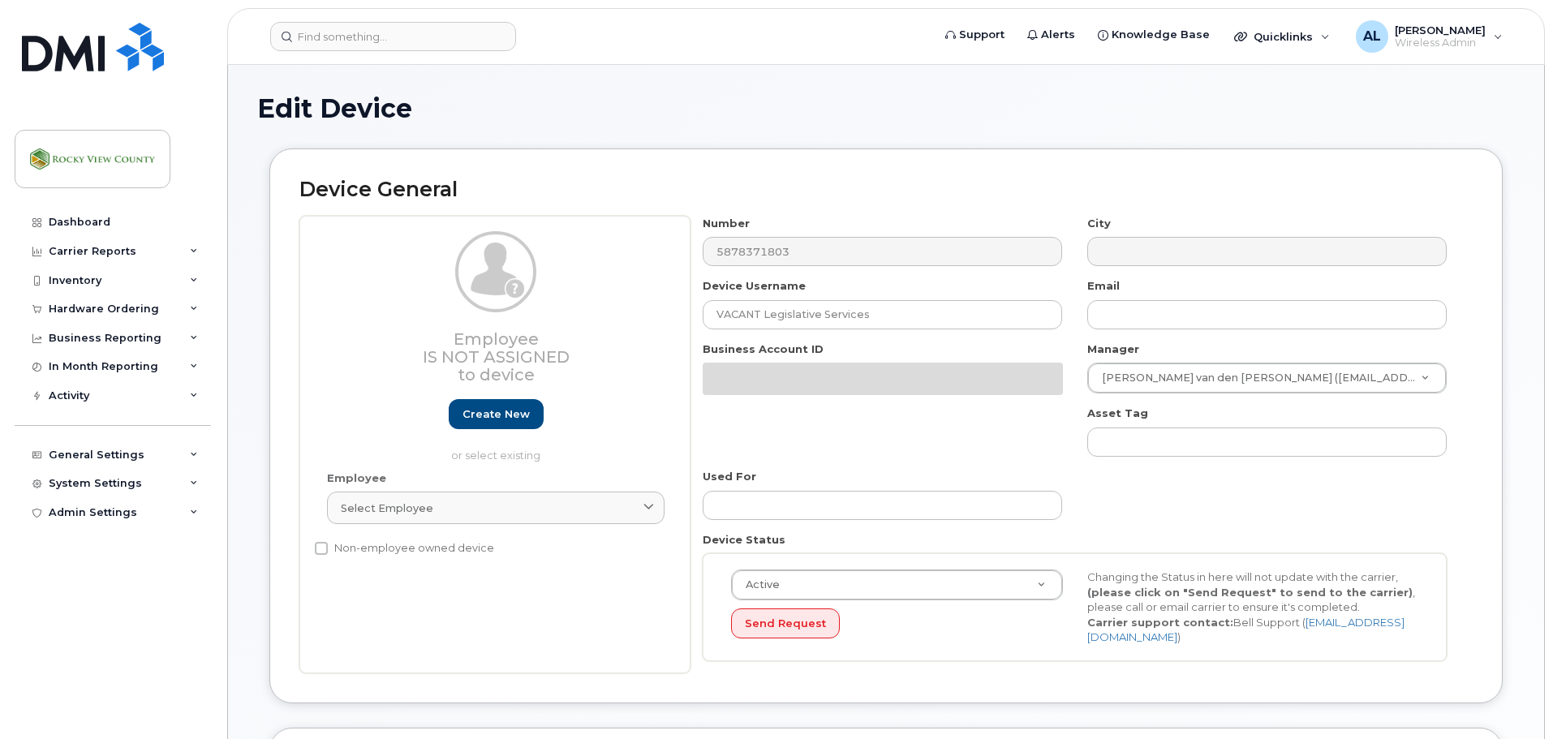
select select "29629334"
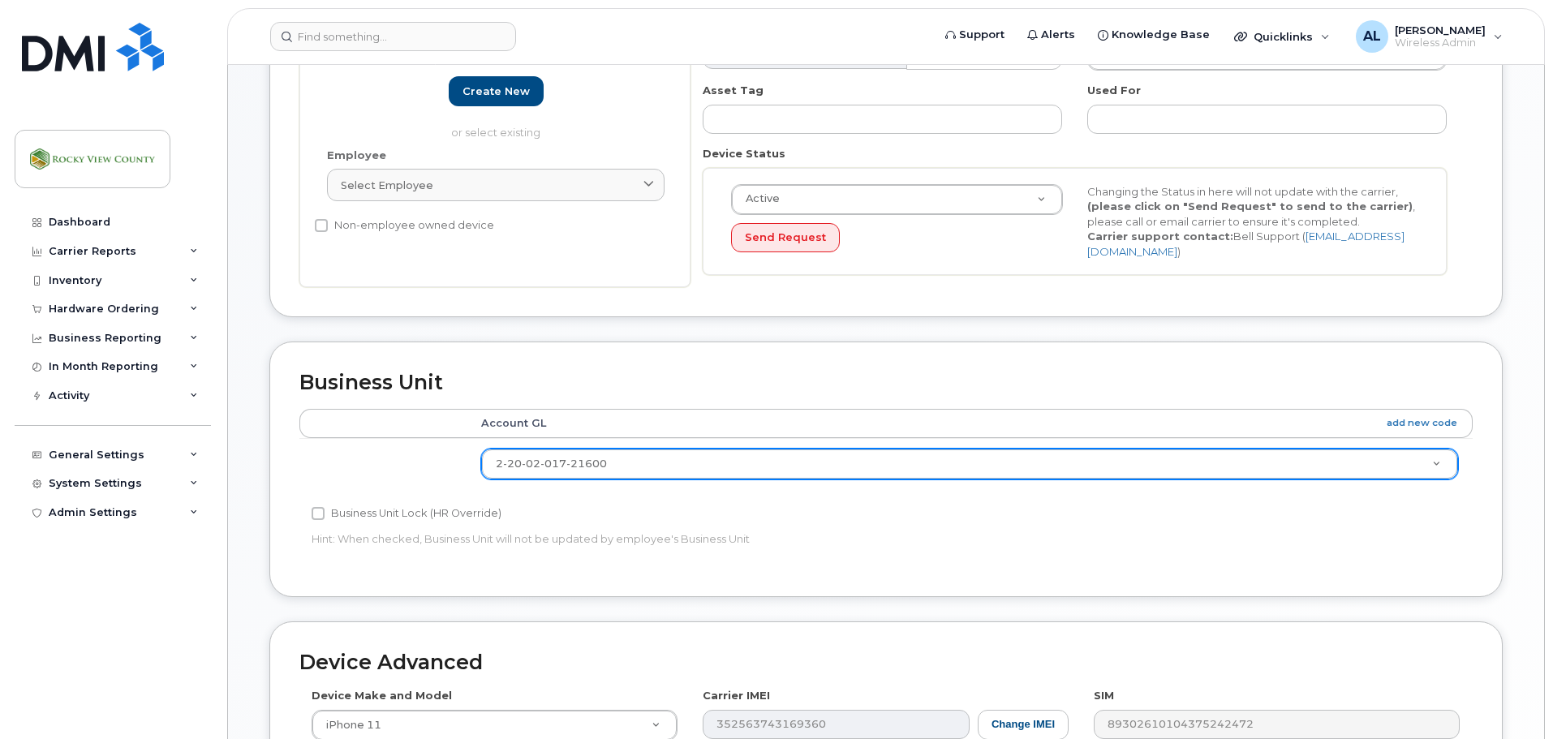
scroll to position [324, 0]
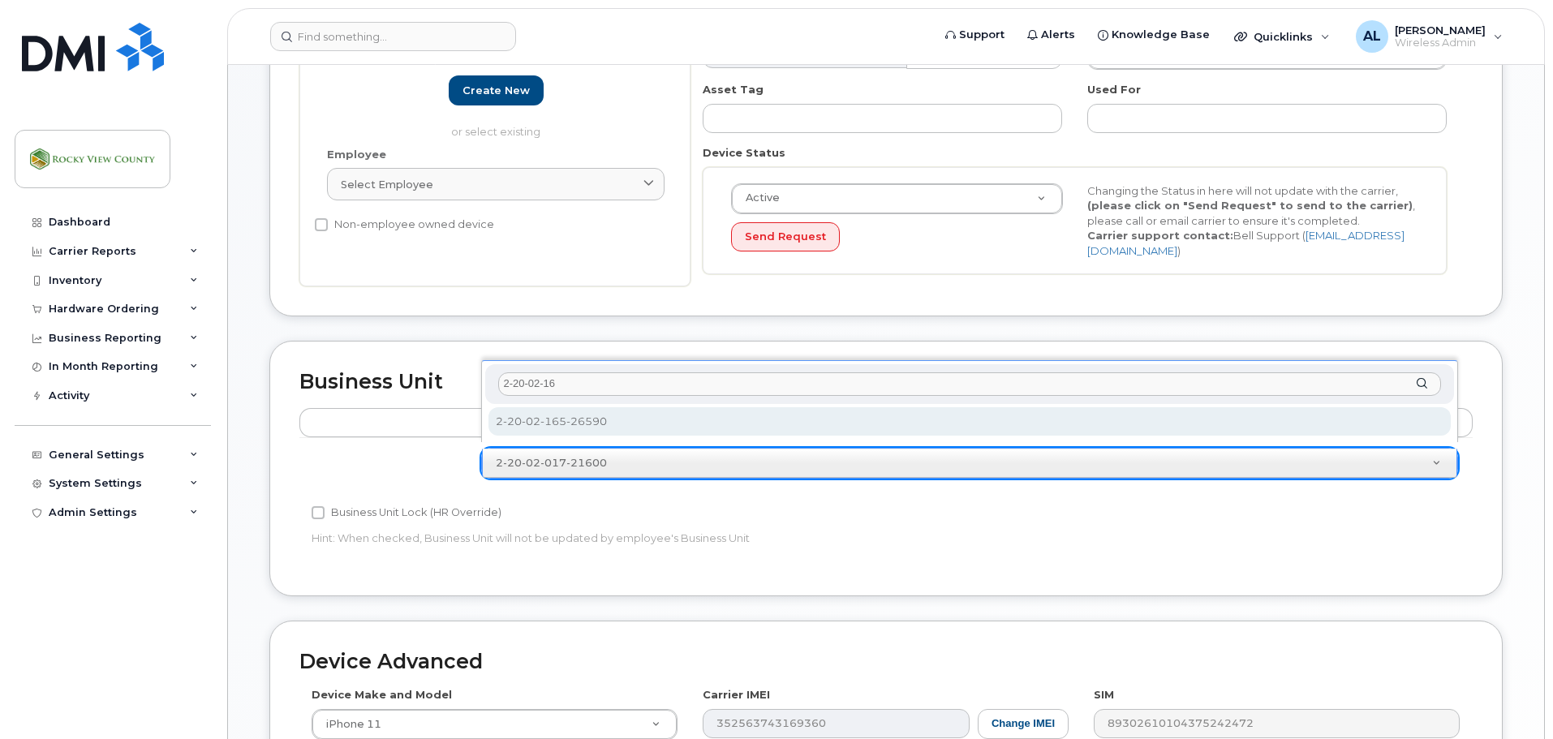
type input "2-20-02-16"
select select "36049255"
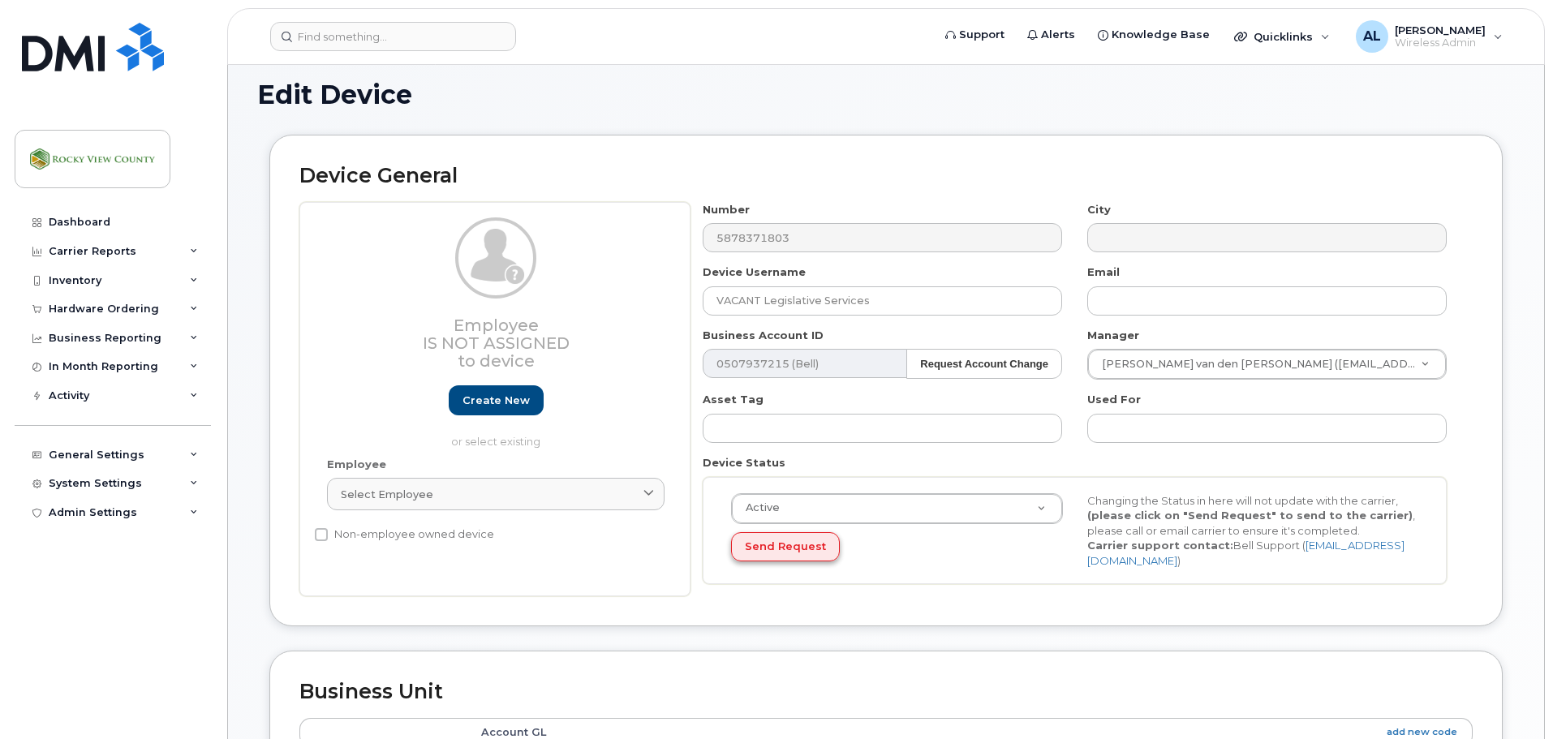
scroll to position [0, 0]
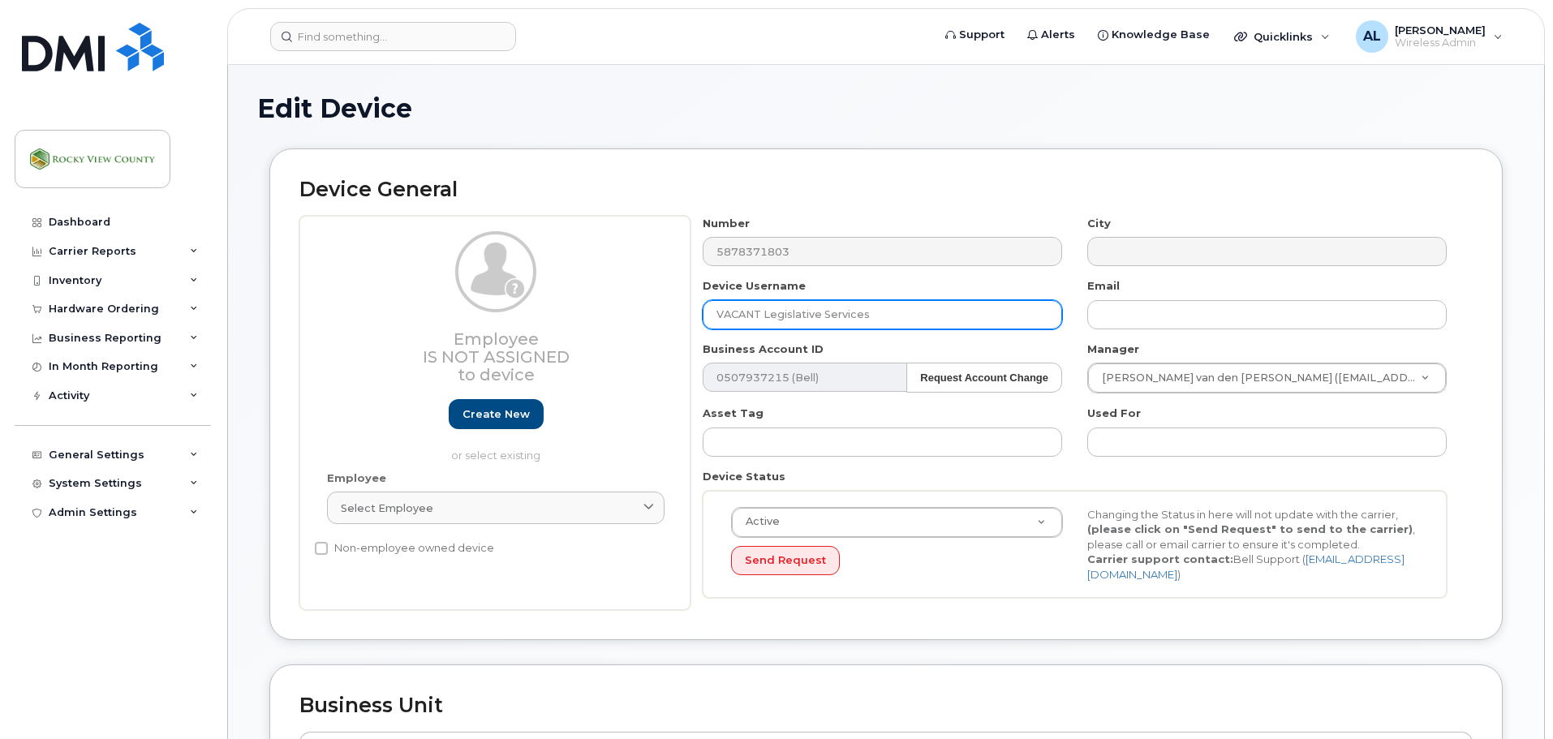
drag, startPoint x: 897, startPoint y: 316, endPoint x: 328, endPoint y: 297, distance: 569.2
click at [328, 299] on div "Employee Is not assigned to device Create new or select existing Employee Selec…" at bounding box center [885, 413] width 1173 height 395
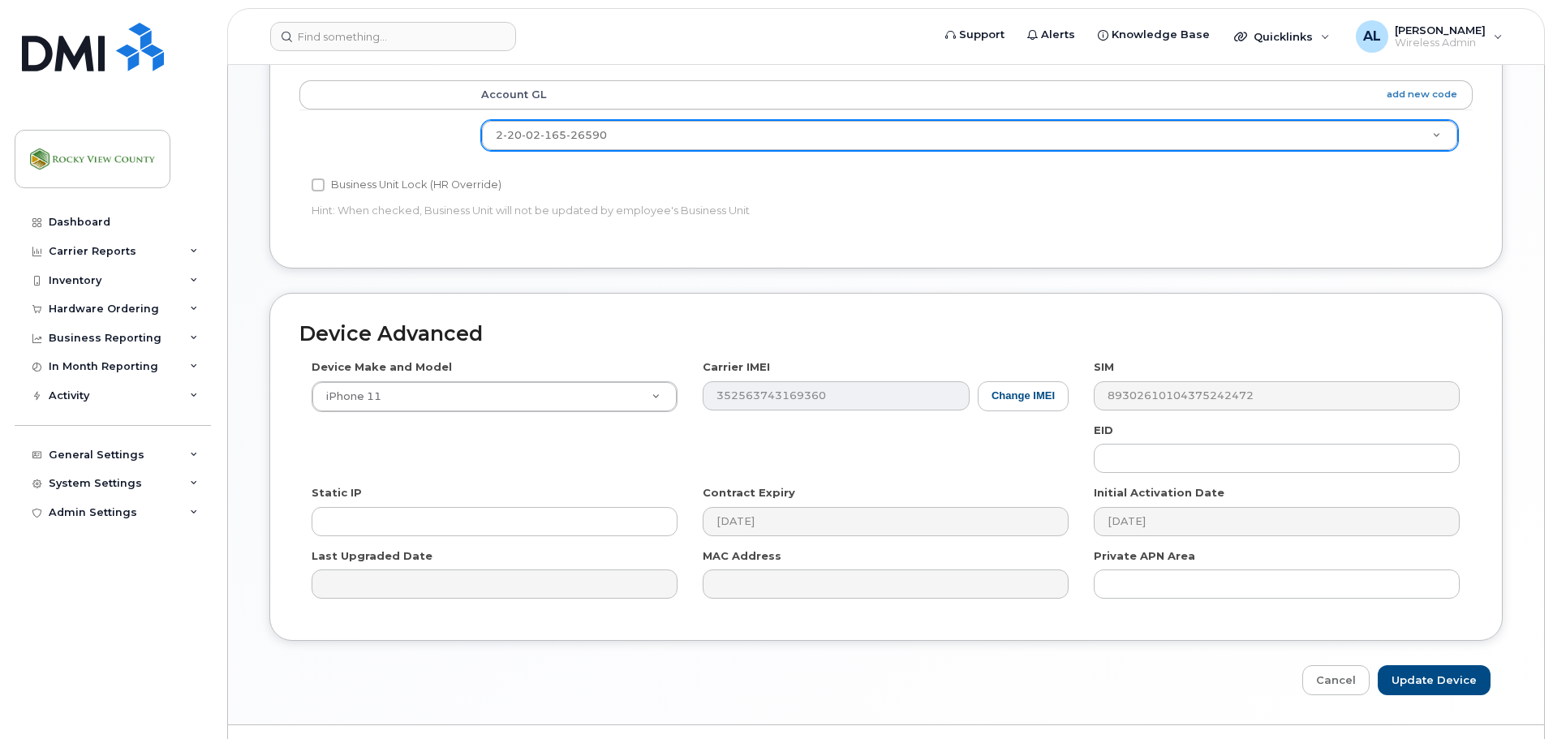
scroll to position [682, 0]
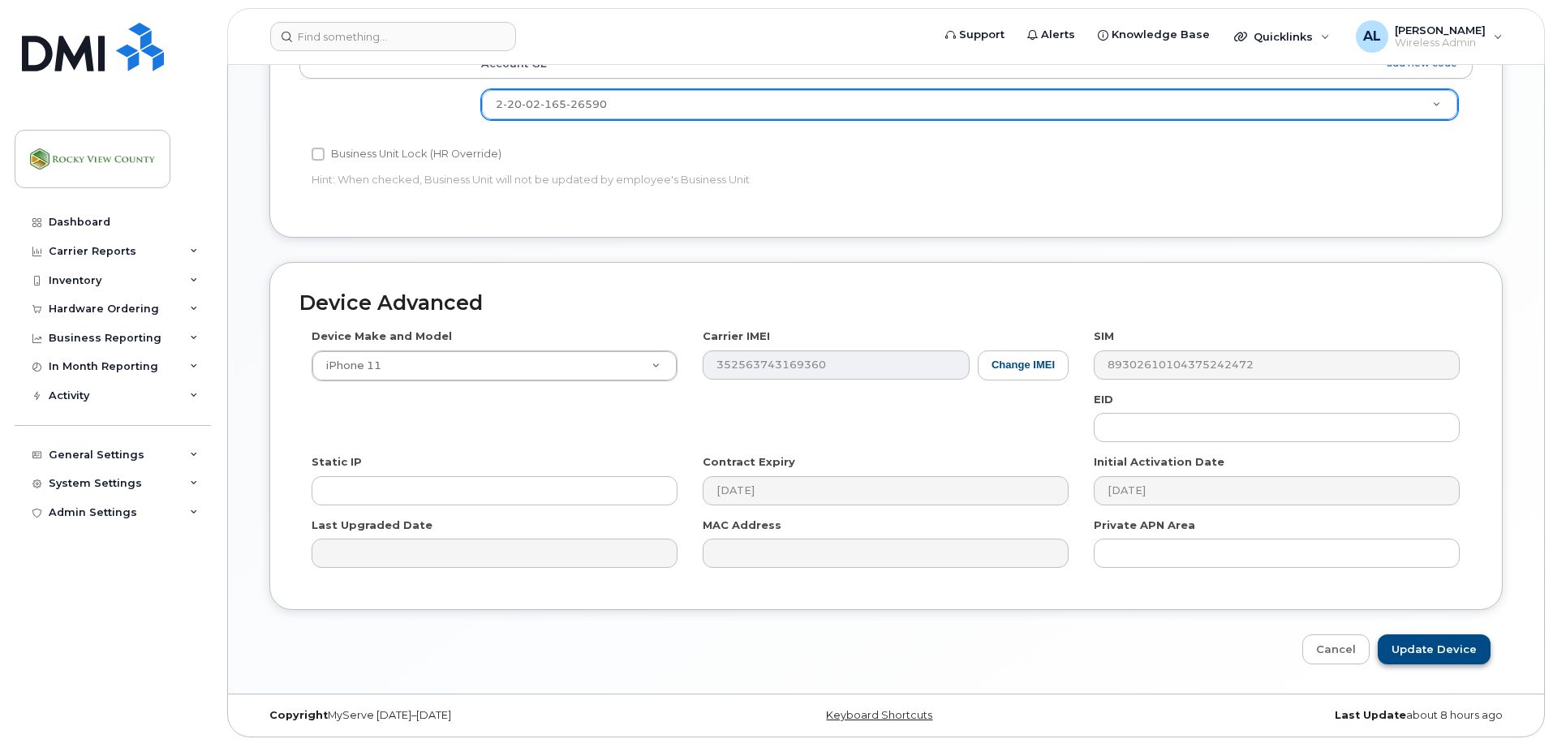
type input "Election phone 2"
click at [1424, 637] on input "Update Device" at bounding box center [1434, 650] width 113 height 30
type input "Saving..."
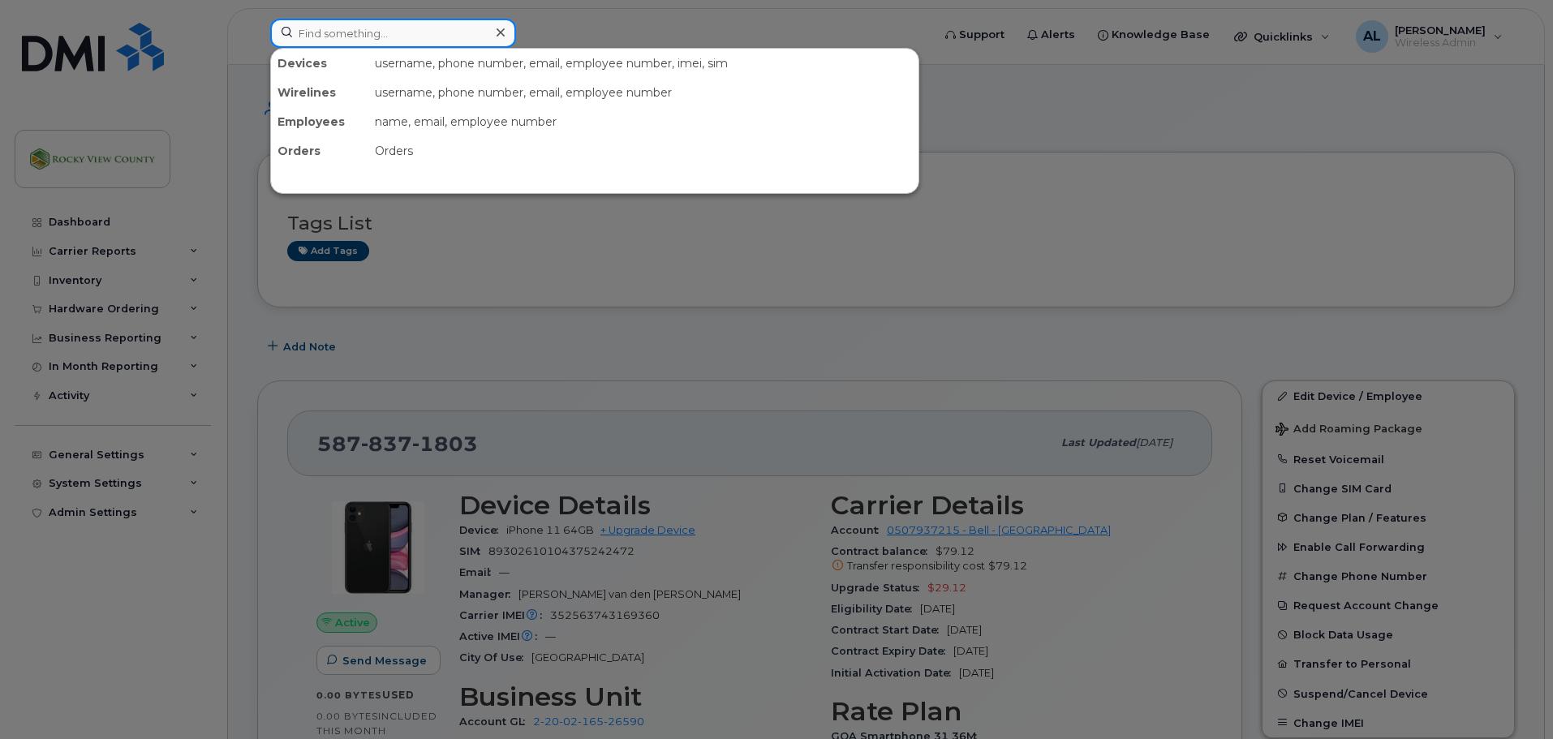
click at [361, 35] on input at bounding box center [393, 33] width 246 height 29
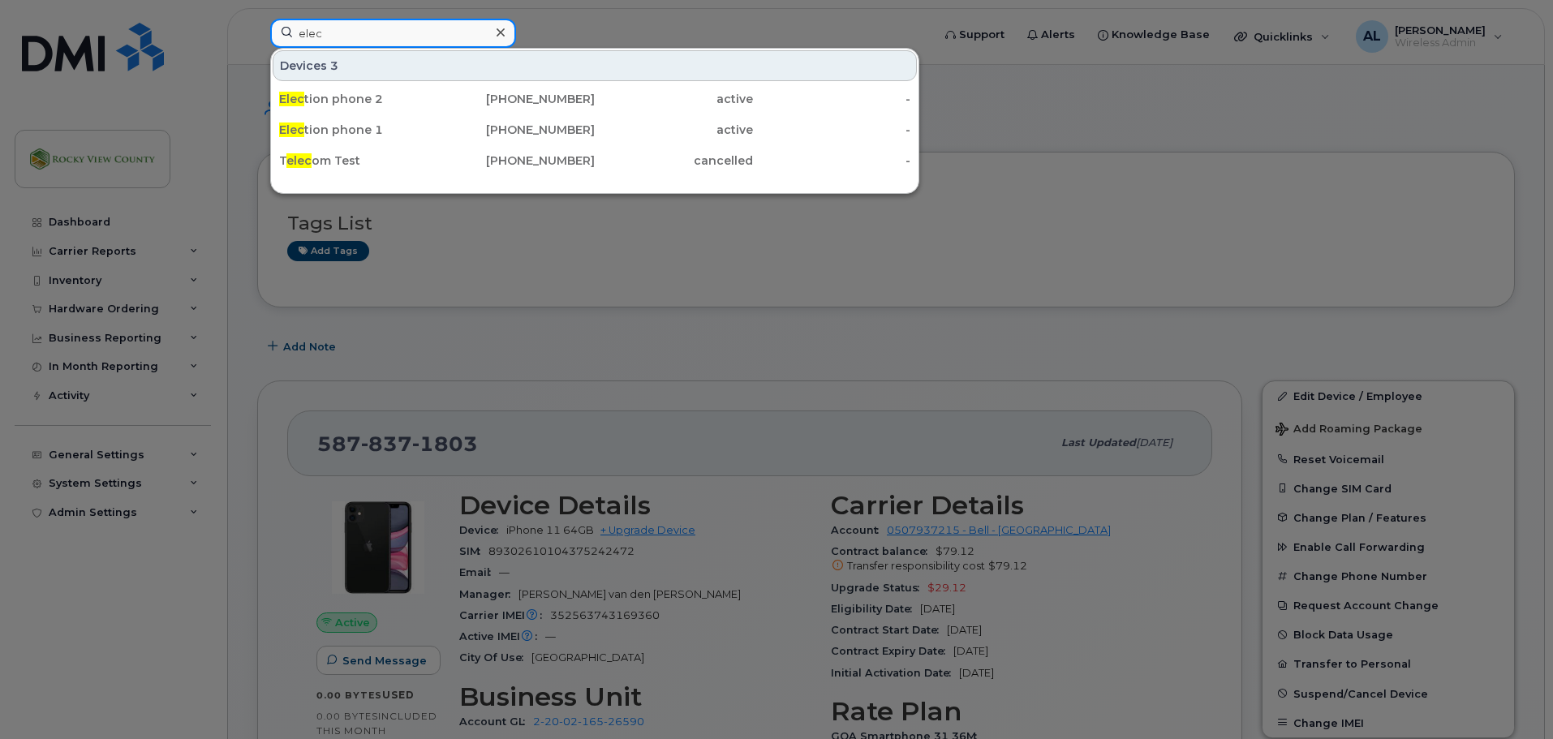
type input "elec"
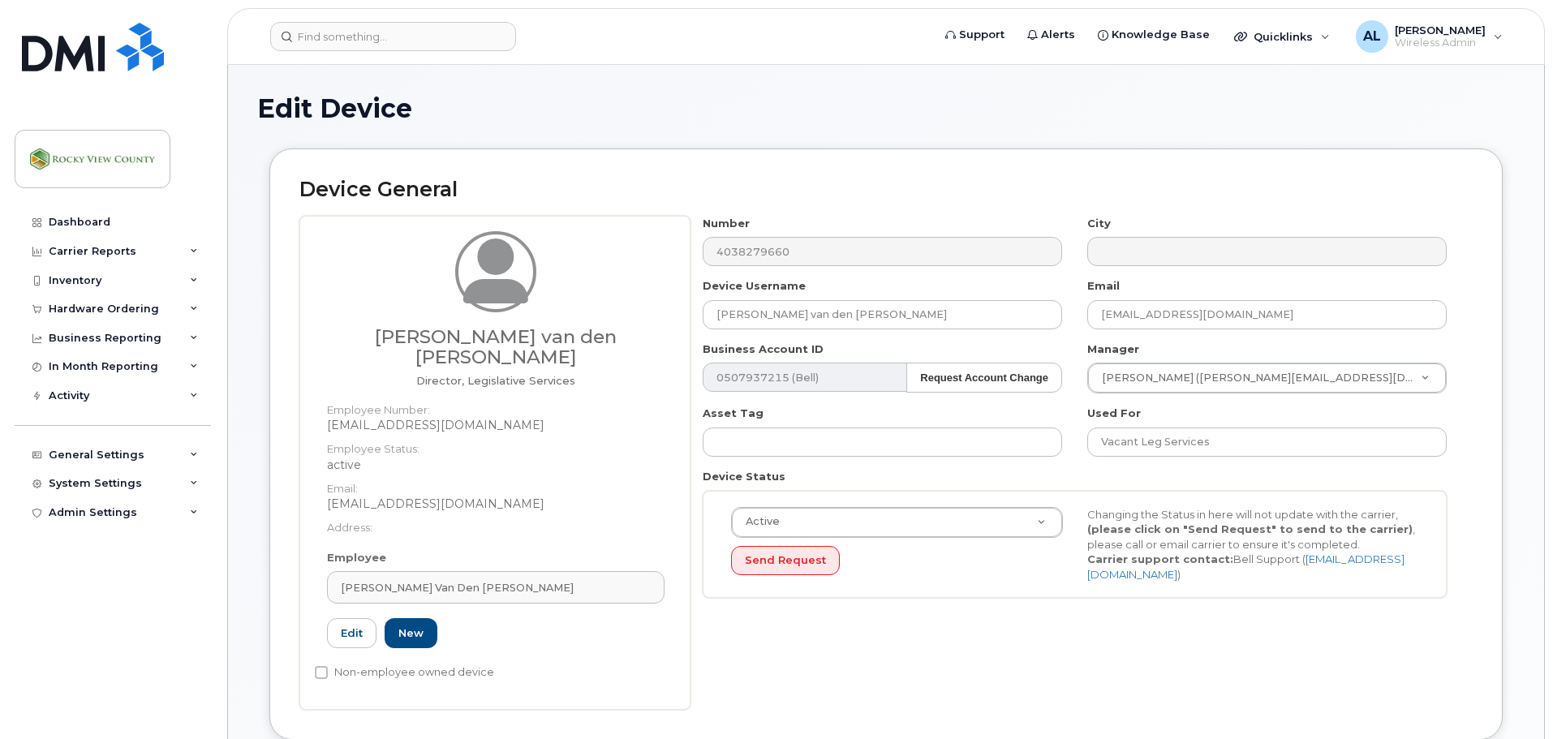
select select "29629334"
